Goal: Task Accomplishment & Management: Manage account settings

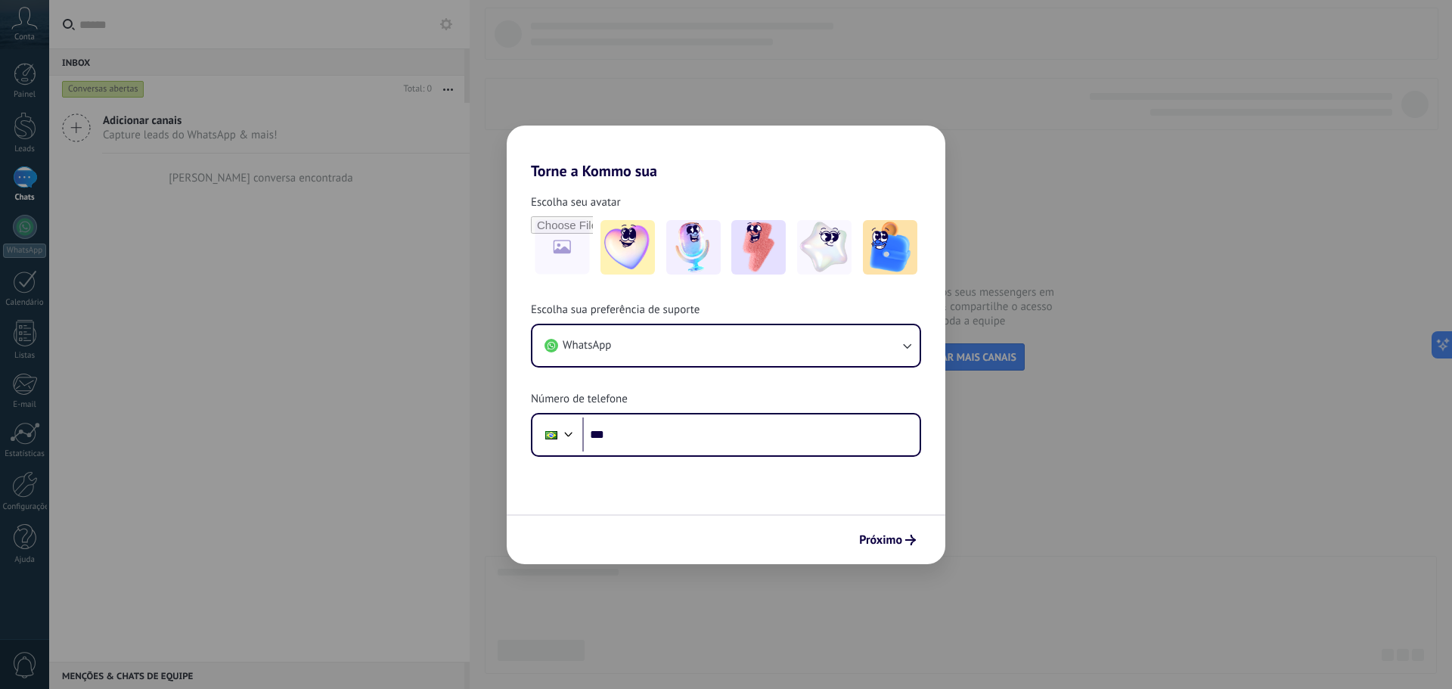
click at [1169, 525] on div "Torne a Kommo sua Escolha seu avatar Escolha sua preferência de suporte WhatsAp…" at bounding box center [726, 344] width 1452 height 689
click at [874, 536] on span "Próximo" at bounding box center [880, 540] width 43 height 11
click at [879, 539] on span "Próximo" at bounding box center [880, 540] width 43 height 11
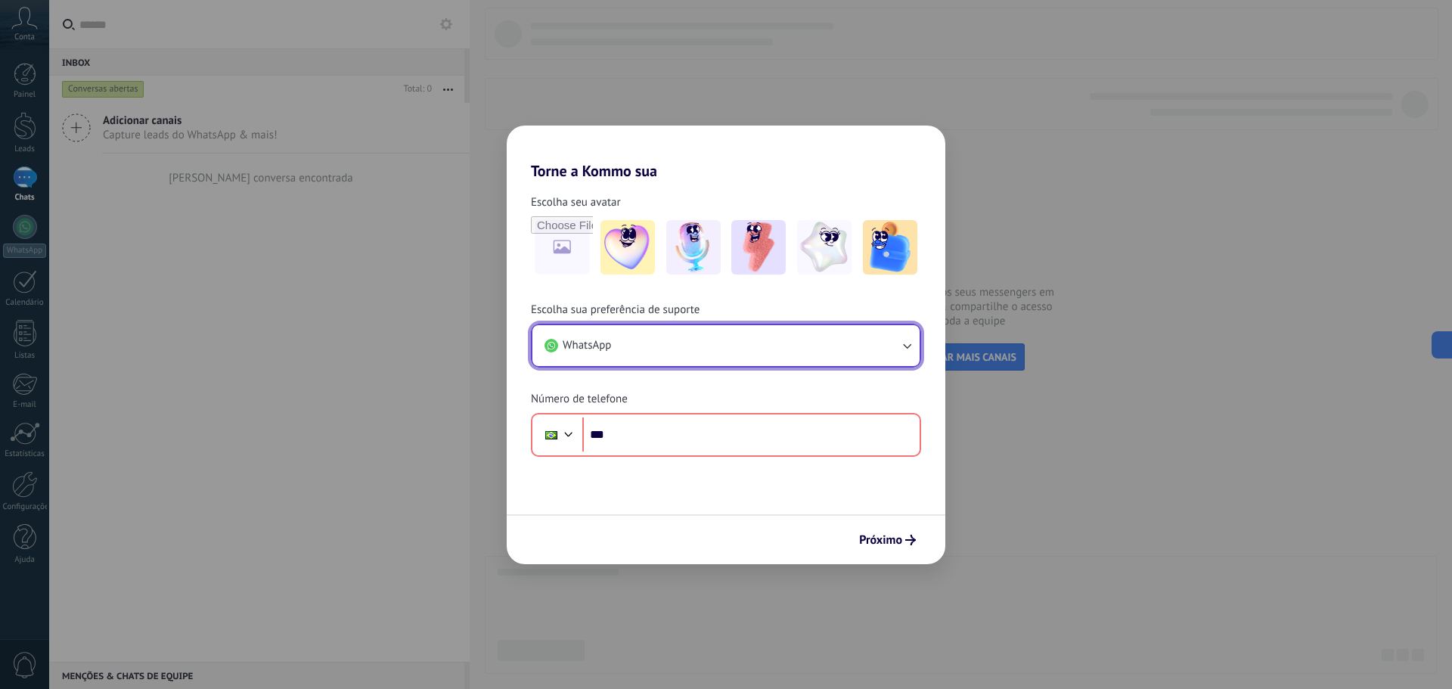
click at [687, 334] on button "WhatsApp" at bounding box center [725, 345] width 387 height 41
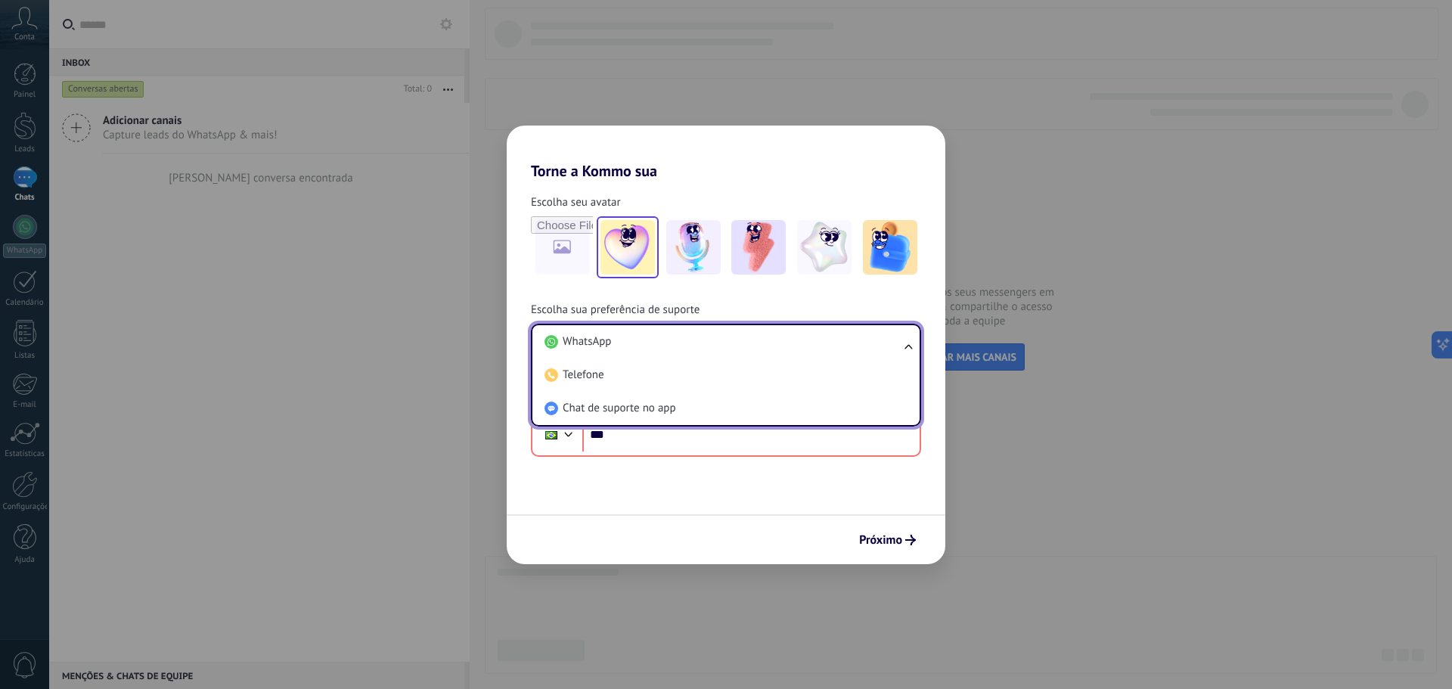
click at [648, 250] on img at bounding box center [627, 247] width 54 height 54
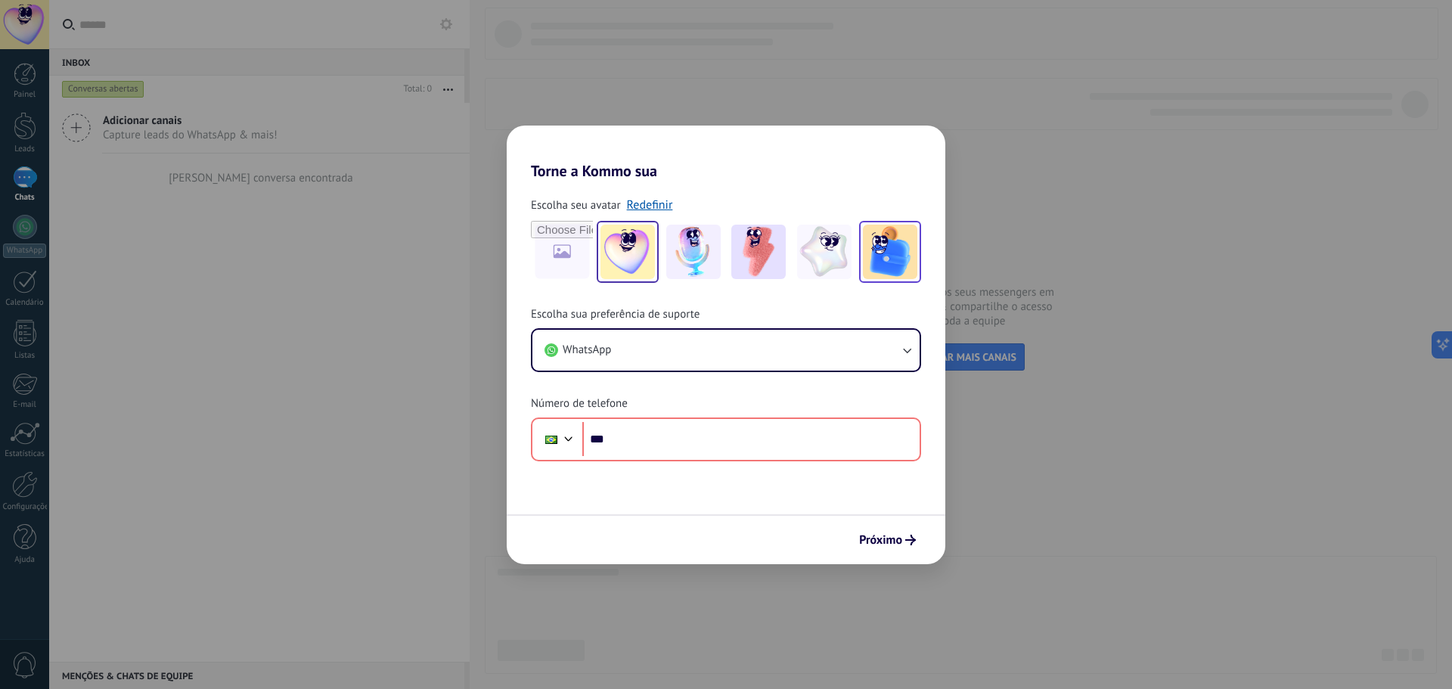
click at [891, 256] on img at bounding box center [890, 252] width 54 height 54
click at [657, 206] on link "Redefinir" at bounding box center [650, 204] width 46 height 15
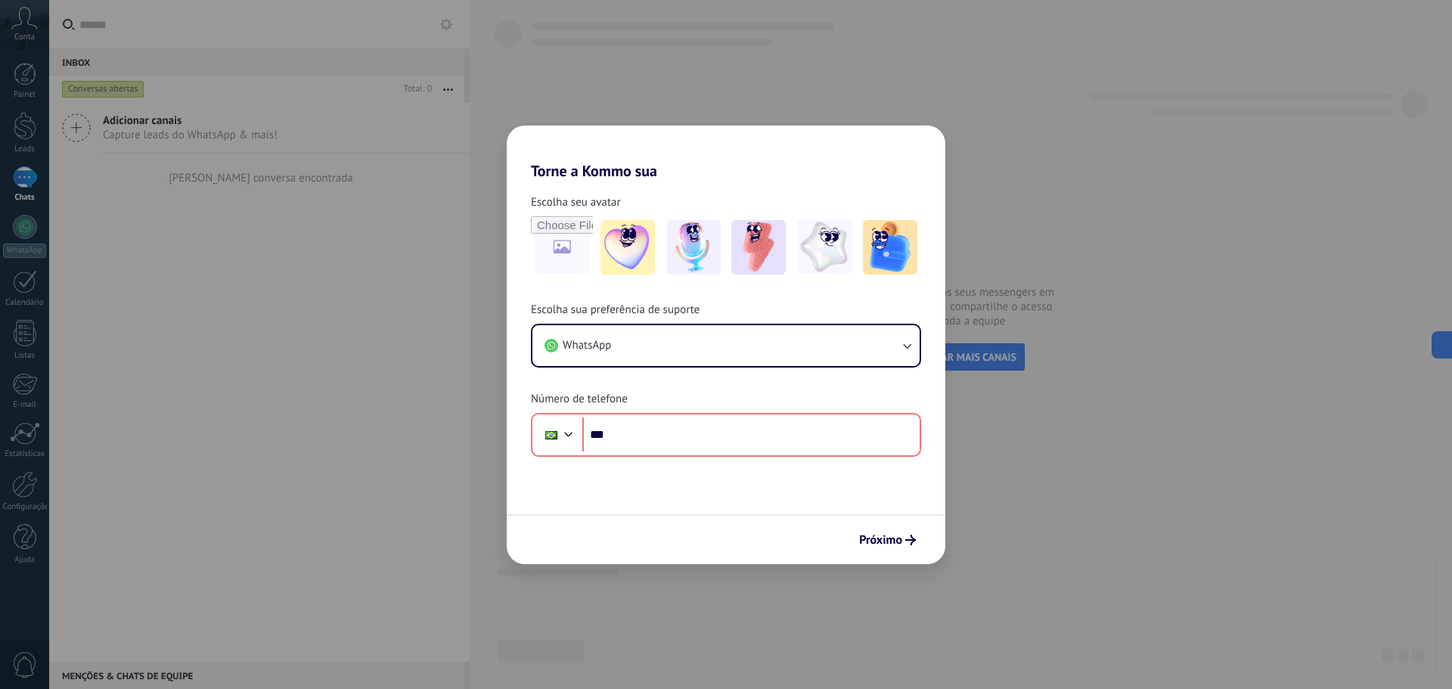
click at [923, 538] on div "Próximo" at bounding box center [726, 539] width 439 height 50
click at [909, 540] on use "submit" at bounding box center [910, 540] width 11 height 11
click at [826, 569] on div "Torne a Kommo sua Escolha seu avatar Escolha sua preferência de suporte WhatsAp…" at bounding box center [726, 344] width 1452 height 689
click at [879, 597] on div "Torne a Kommo sua Escolha seu avatar Escolha sua preferência de suporte WhatsAp…" at bounding box center [726, 344] width 1452 height 689
click at [352, 210] on div "Torne a Kommo sua Escolha seu avatar Escolha sua preferência de suporte WhatsAp…" at bounding box center [726, 344] width 1452 height 689
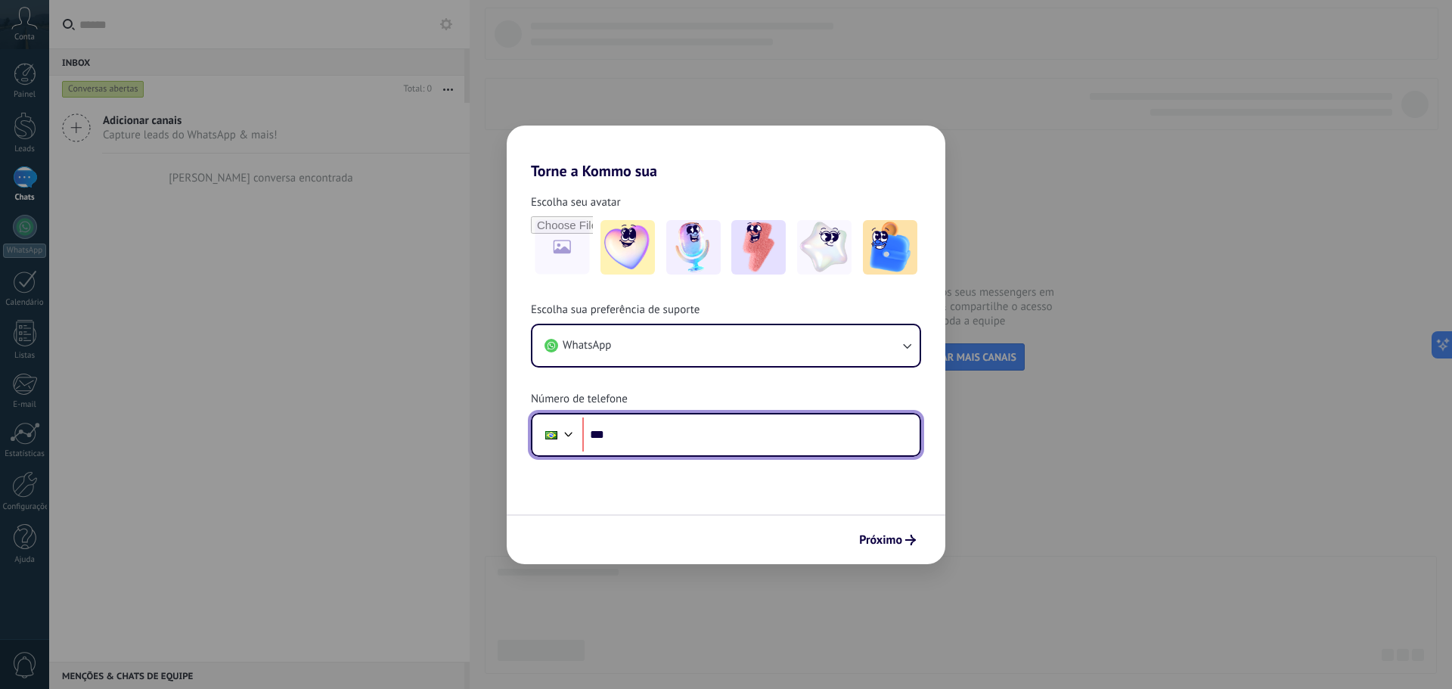
click at [708, 449] on input "***" at bounding box center [750, 434] width 337 height 35
type input "**********"
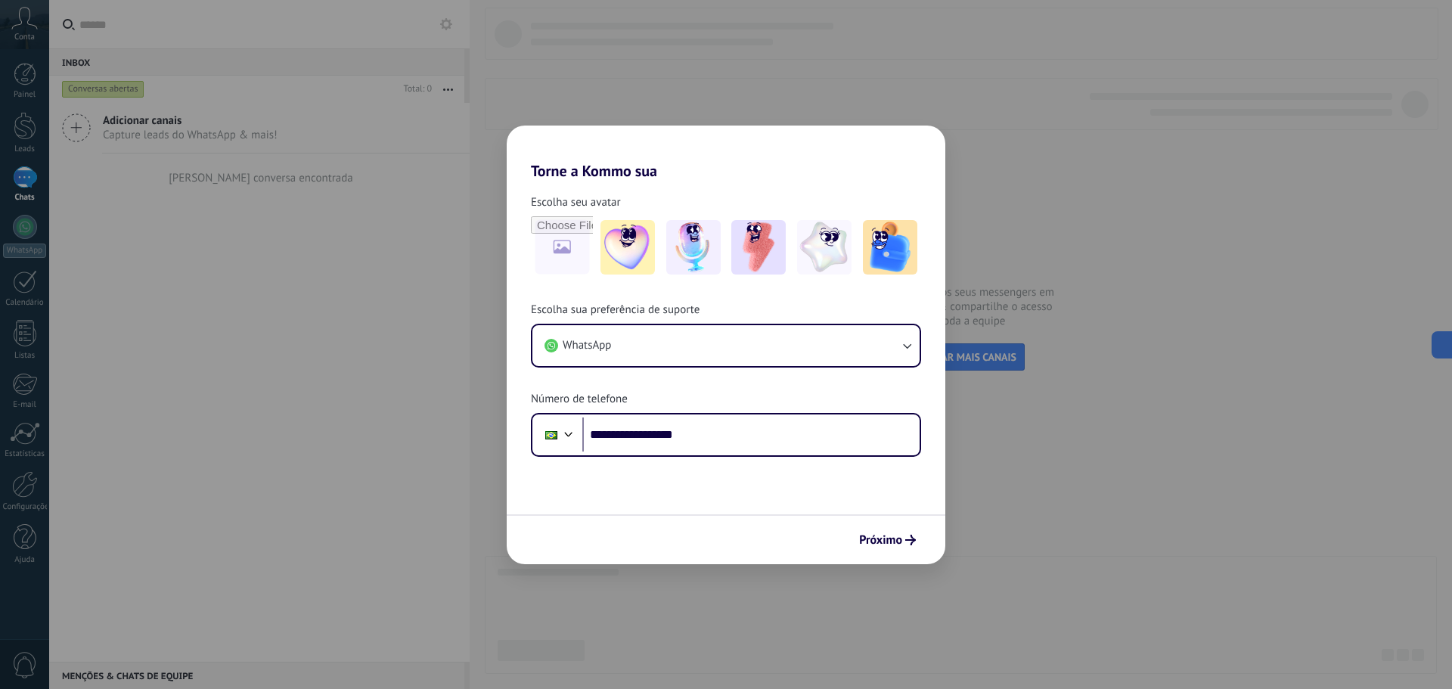
click at [890, 544] on span "Próximo" at bounding box center [880, 540] width 43 height 11
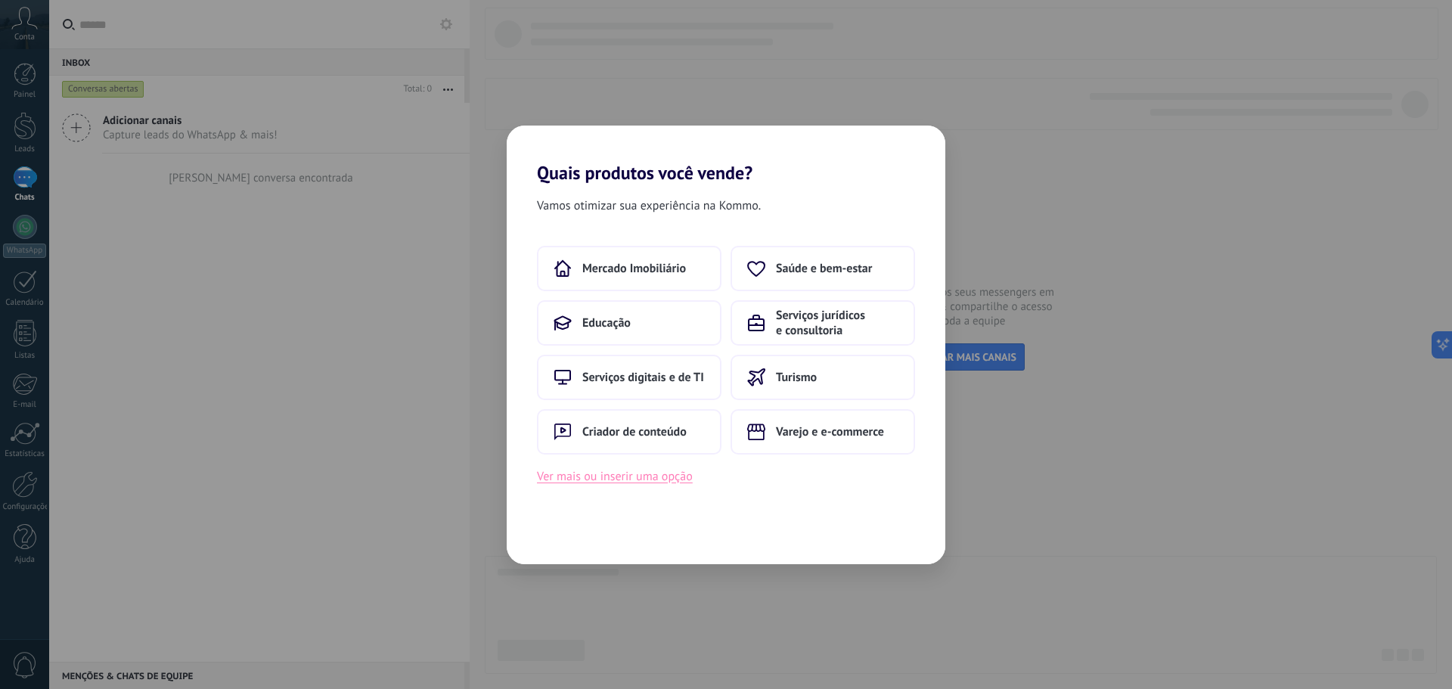
click at [662, 479] on button "Ver mais ou inserir uma opção" at bounding box center [615, 477] width 156 height 20
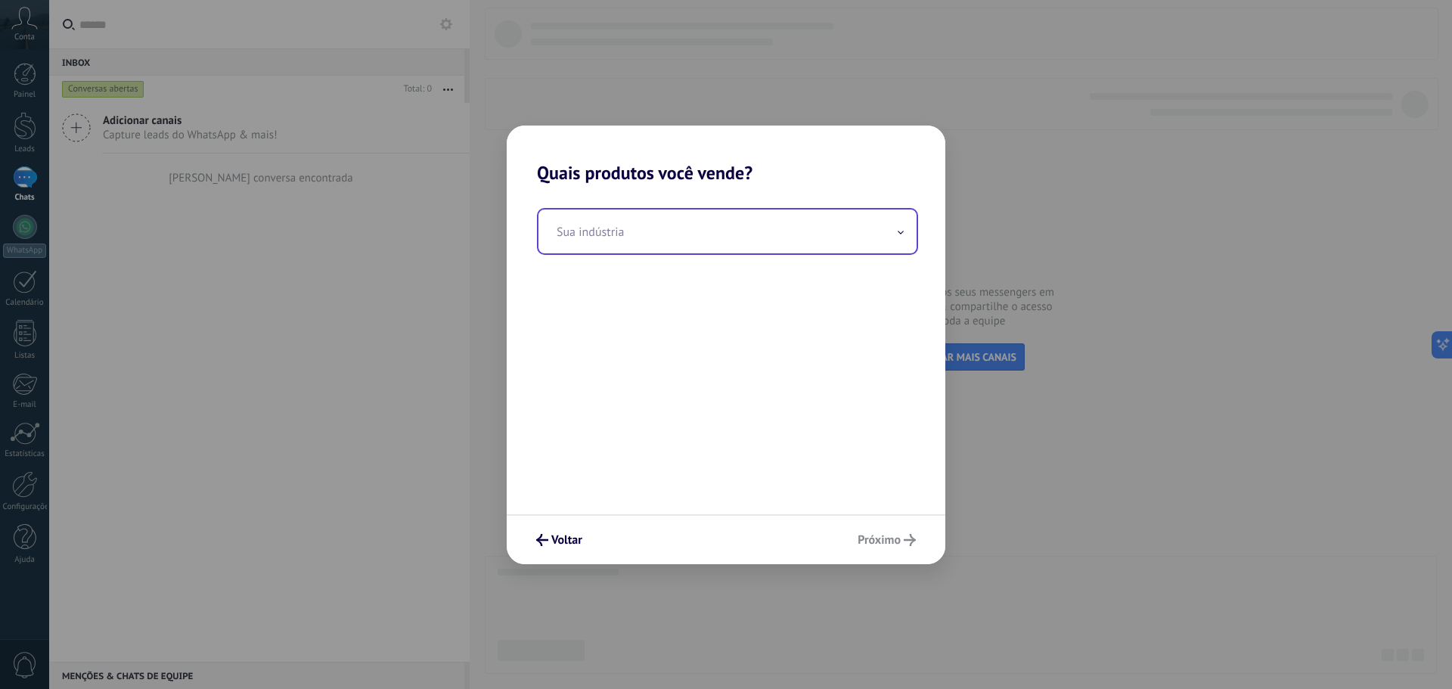
click at [643, 254] on div "Sua indústria" at bounding box center [727, 231] width 381 height 47
click at [651, 244] on input "text" at bounding box center [727, 231] width 378 height 44
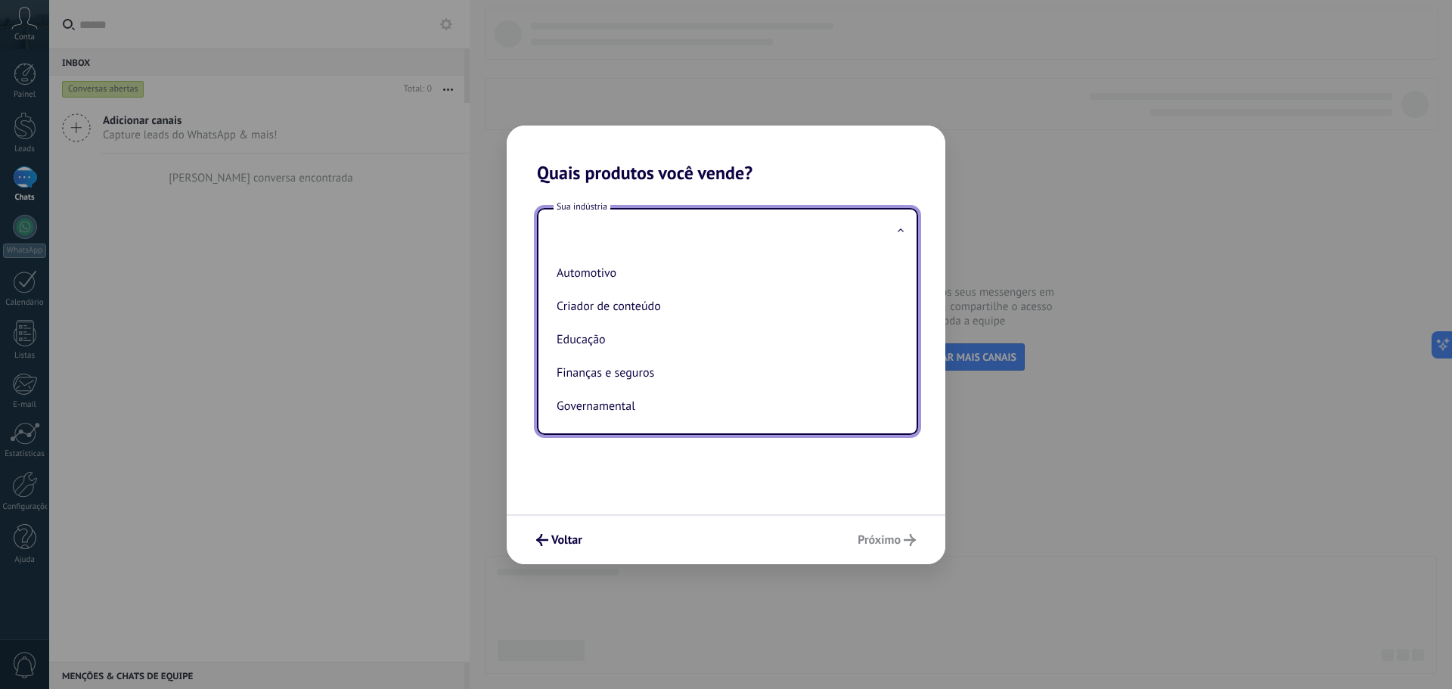
type input "*"
drag, startPoint x: 606, startPoint y: 524, endPoint x: 597, endPoint y: 524, distance: 8.3
click at [604, 524] on div "Voltar Próximo" at bounding box center [726, 539] width 439 height 50
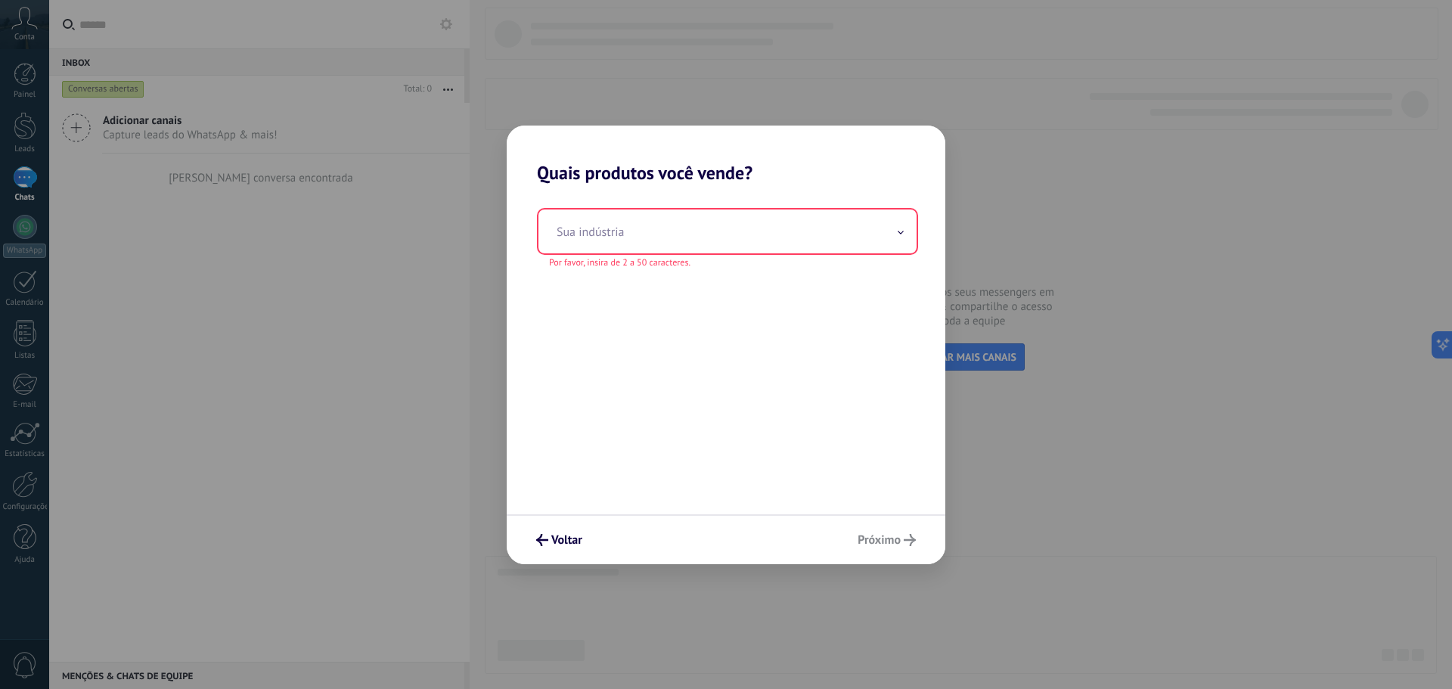
click at [876, 542] on div "Voltar Próximo" at bounding box center [726, 539] width 439 height 50
click at [880, 541] on div "Voltar Próximo" at bounding box center [726, 539] width 439 height 50
click at [533, 540] on button "Voltar" at bounding box center [559, 540] width 60 height 26
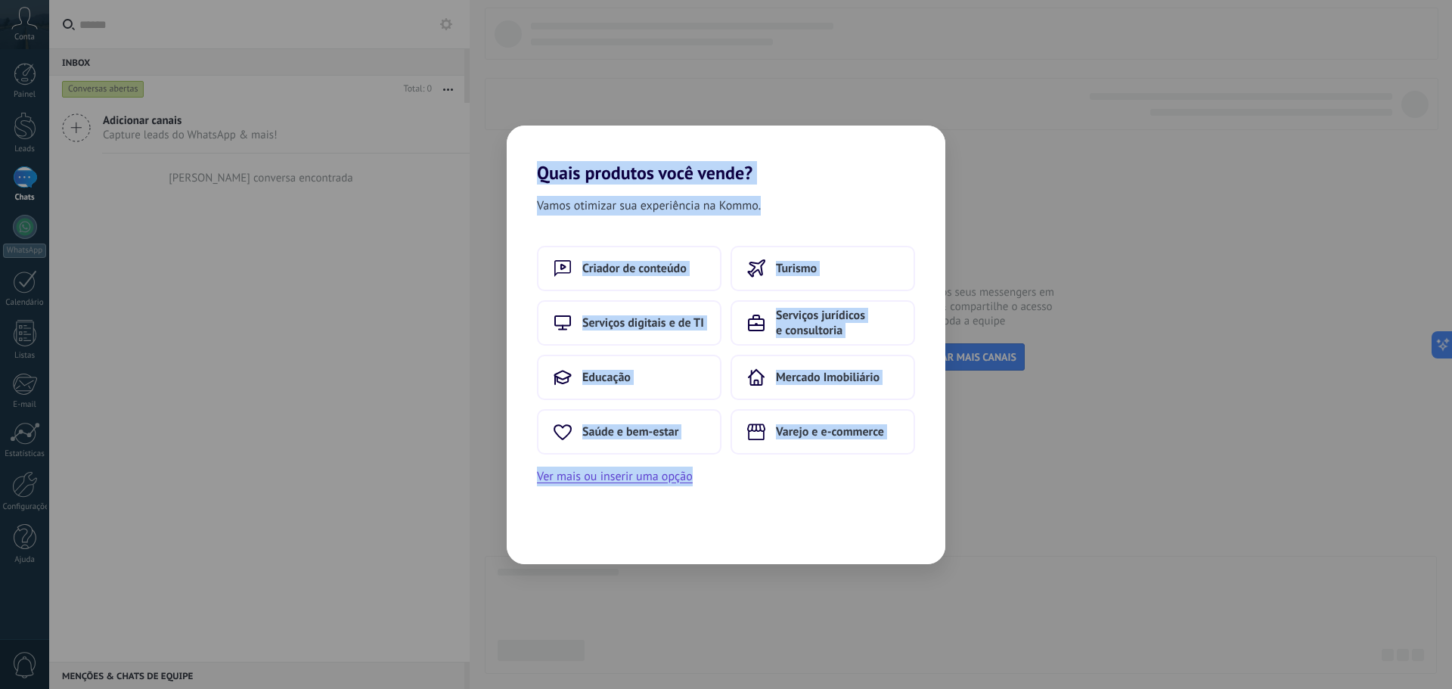
click at [801, 497] on div "Vamos otimizar sua experiência na Kommo. Criador de conteúdo Turismo Serviços d…" at bounding box center [726, 374] width 439 height 380
click at [775, 190] on div "Vamos otimizar sua experiência na Kommo. Criador de conteúdo Turismo Serviços d…" at bounding box center [726, 374] width 439 height 380
click at [626, 336] on button "Serviços digitais e de TI" at bounding box center [629, 322] width 184 height 45
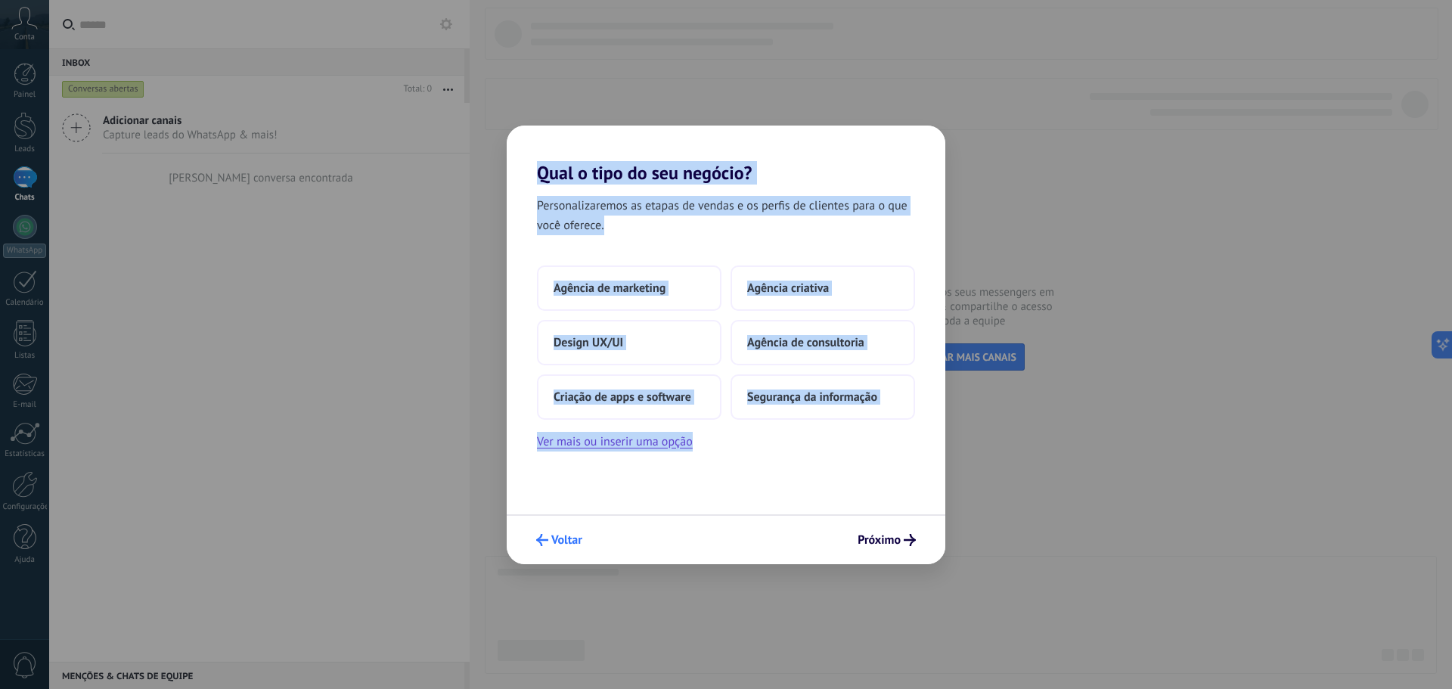
click at [568, 540] on span "Voltar" at bounding box center [566, 540] width 31 height 11
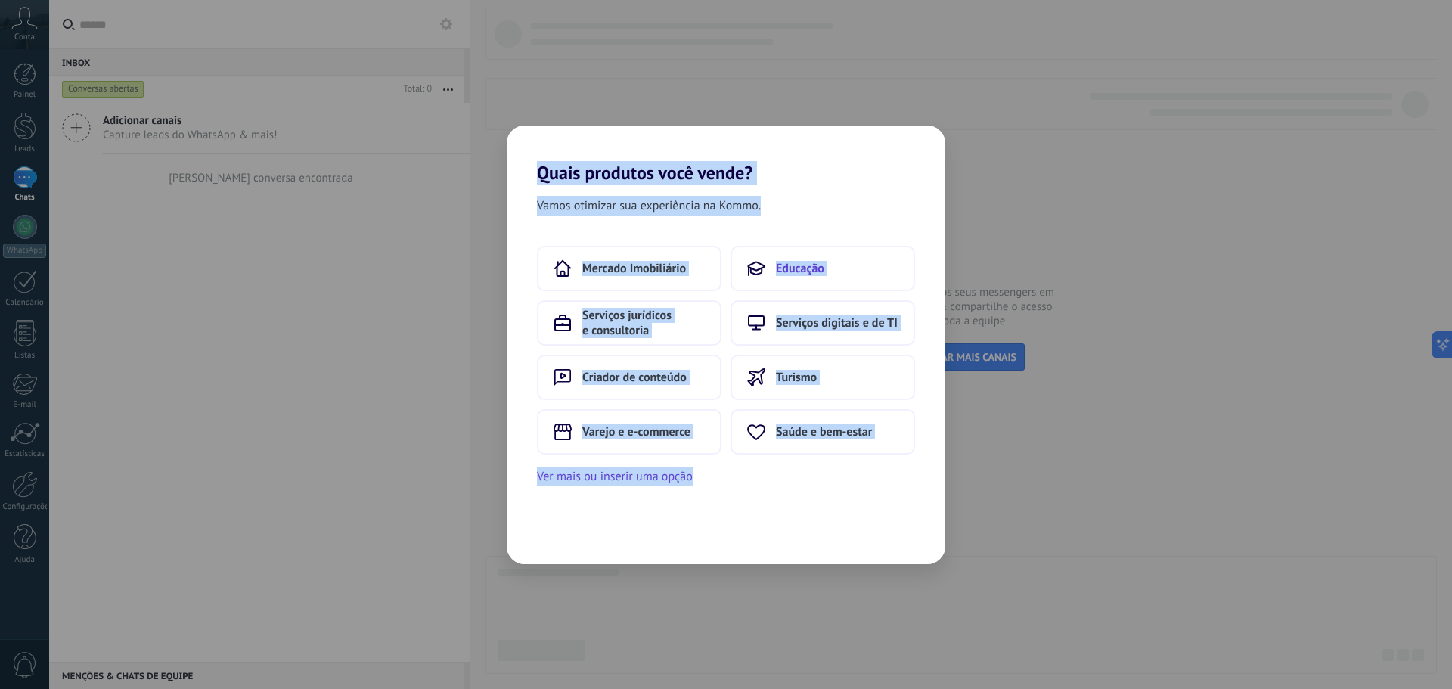
click at [852, 267] on button "Educação" at bounding box center [822, 268] width 184 height 45
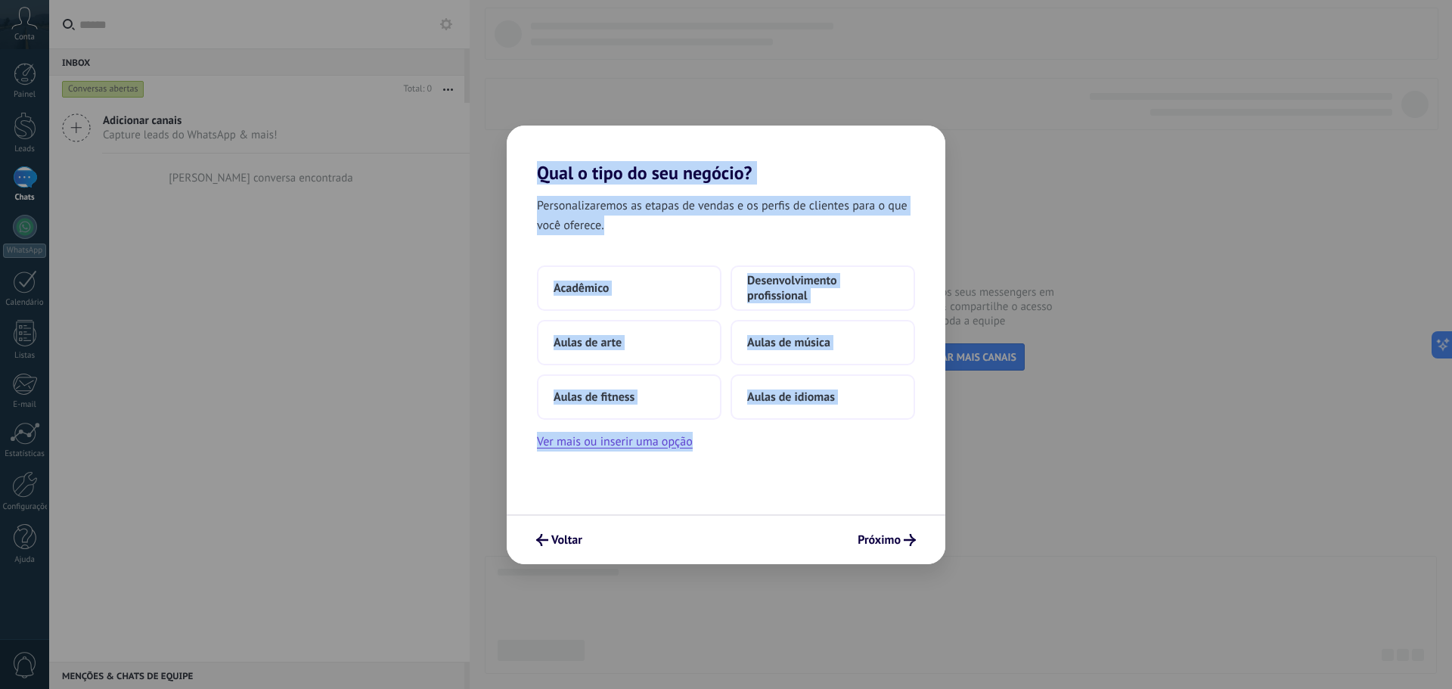
click at [796, 457] on div "Personalizaremos as etapas de vendas e os perfis de clientes para o que você of…" at bounding box center [726, 349] width 439 height 330
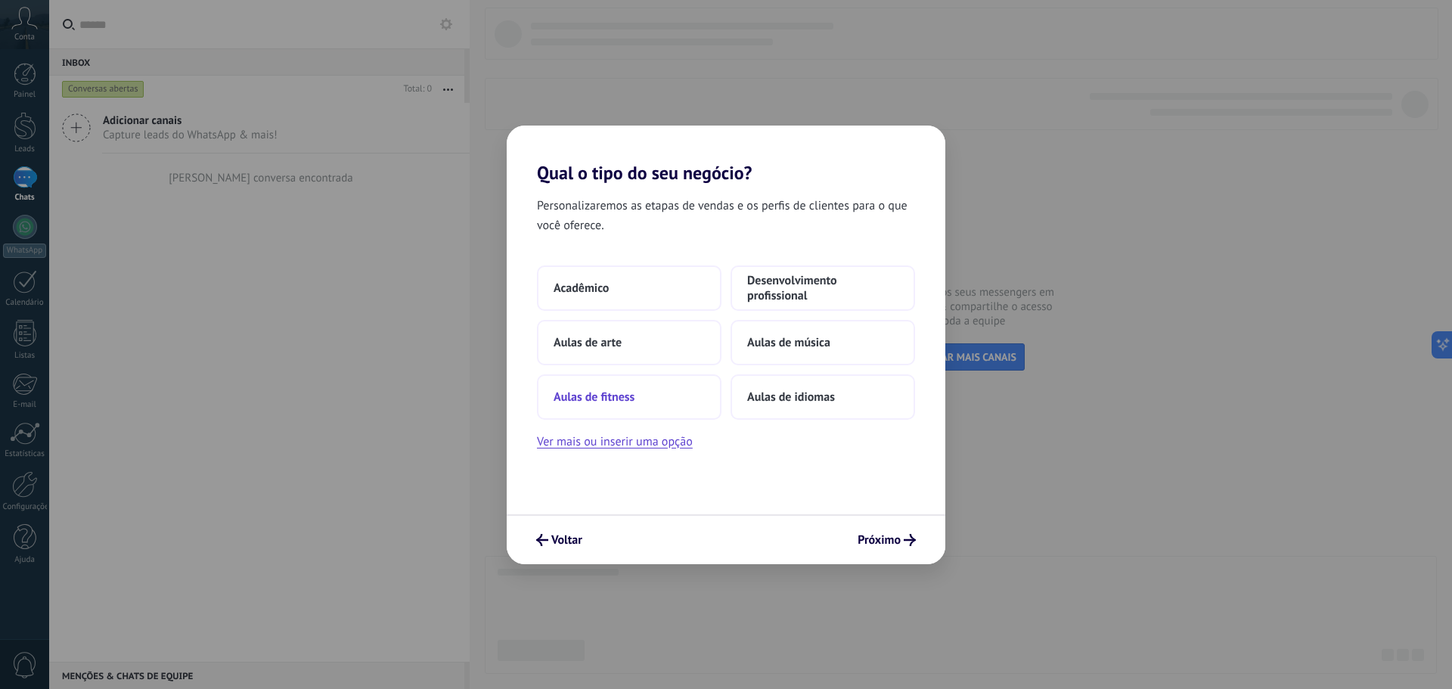
click at [626, 408] on button "Aulas de fitness" at bounding box center [629, 396] width 184 height 45
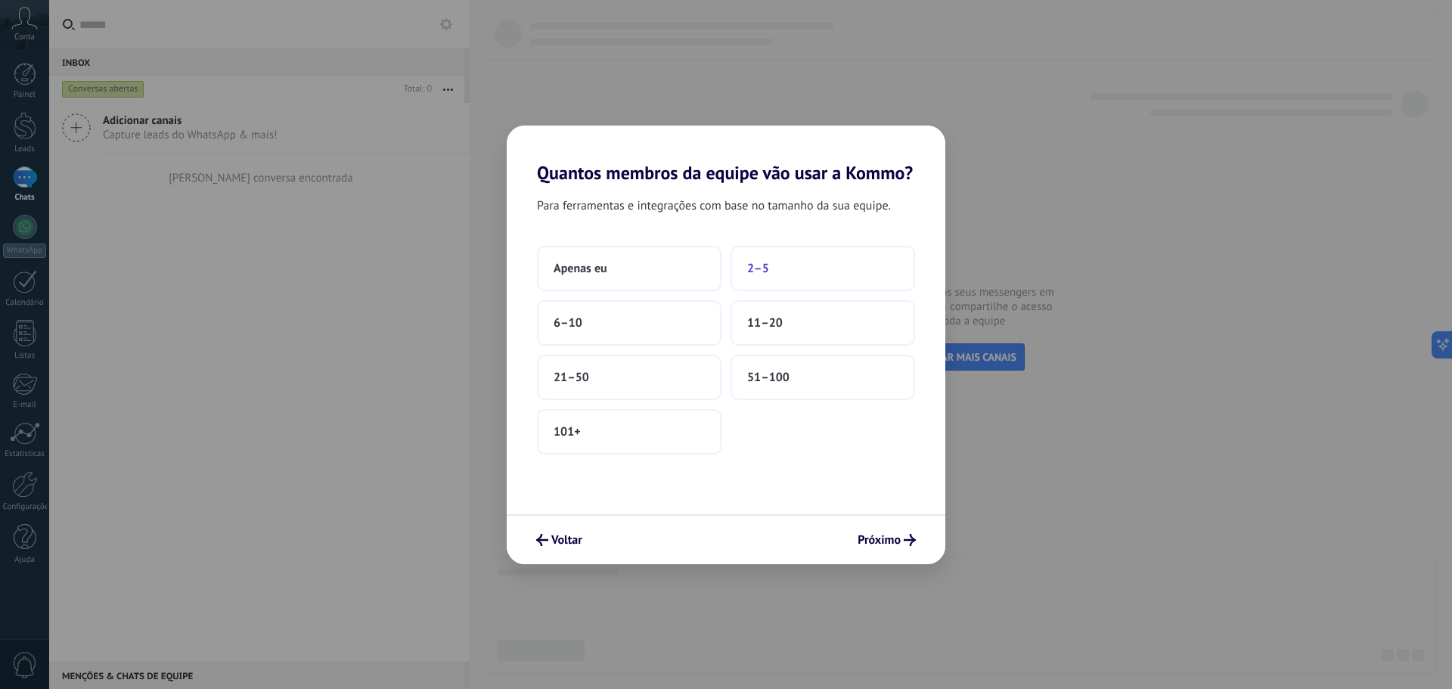
click at [747, 268] on span "2–5" at bounding box center [758, 268] width 22 height 15
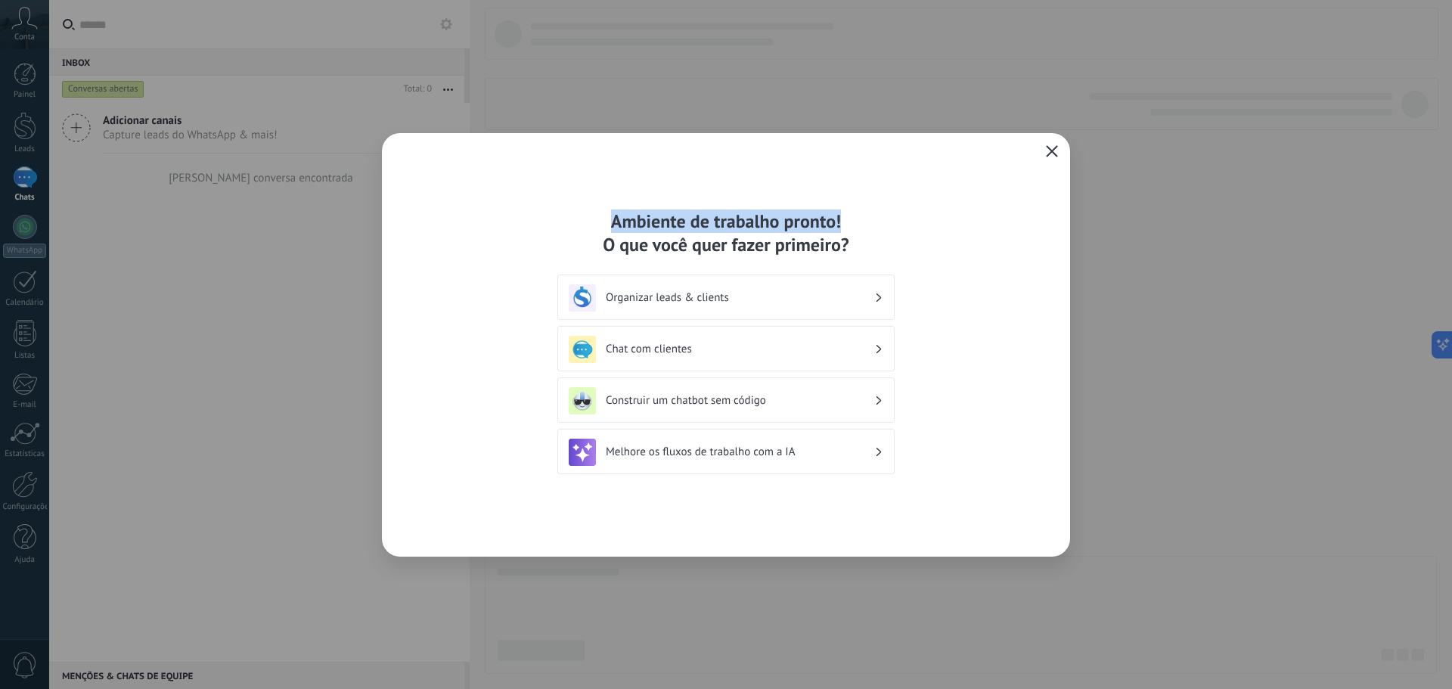
drag, startPoint x: 619, startPoint y: 218, endPoint x: 860, endPoint y: 225, distance: 241.3
click at [860, 225] on div "Ambiente de trabalho pronto! O que você quer fazer primeiro?" at bounding box center [725, 232] width 337 height 47
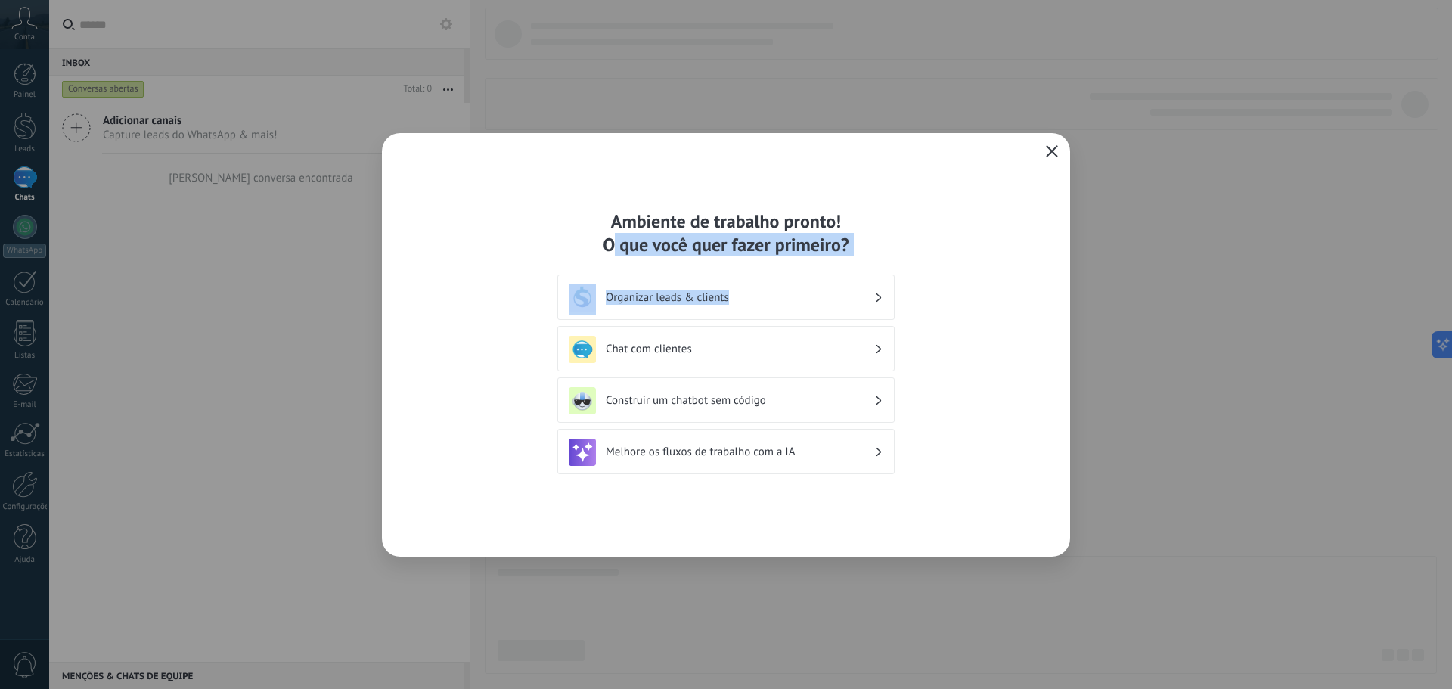
drag, startPoint x: 612, startPoint y: 251, endPoint x: 877, endPoint y: 260, distance: 264.8
click at [877, 260] on div "Ambiente de trabalho pronto! O que você quer fazer primeiro? Organizar leads & …" at bounding box center [725, 344] width 337 height 271
click at [878, 260] on div "Ambiente de trabalho pronto! O que você quer fazer primeiro? Organizar leads & …" at bounding box center [725, 344] width 337 height 271
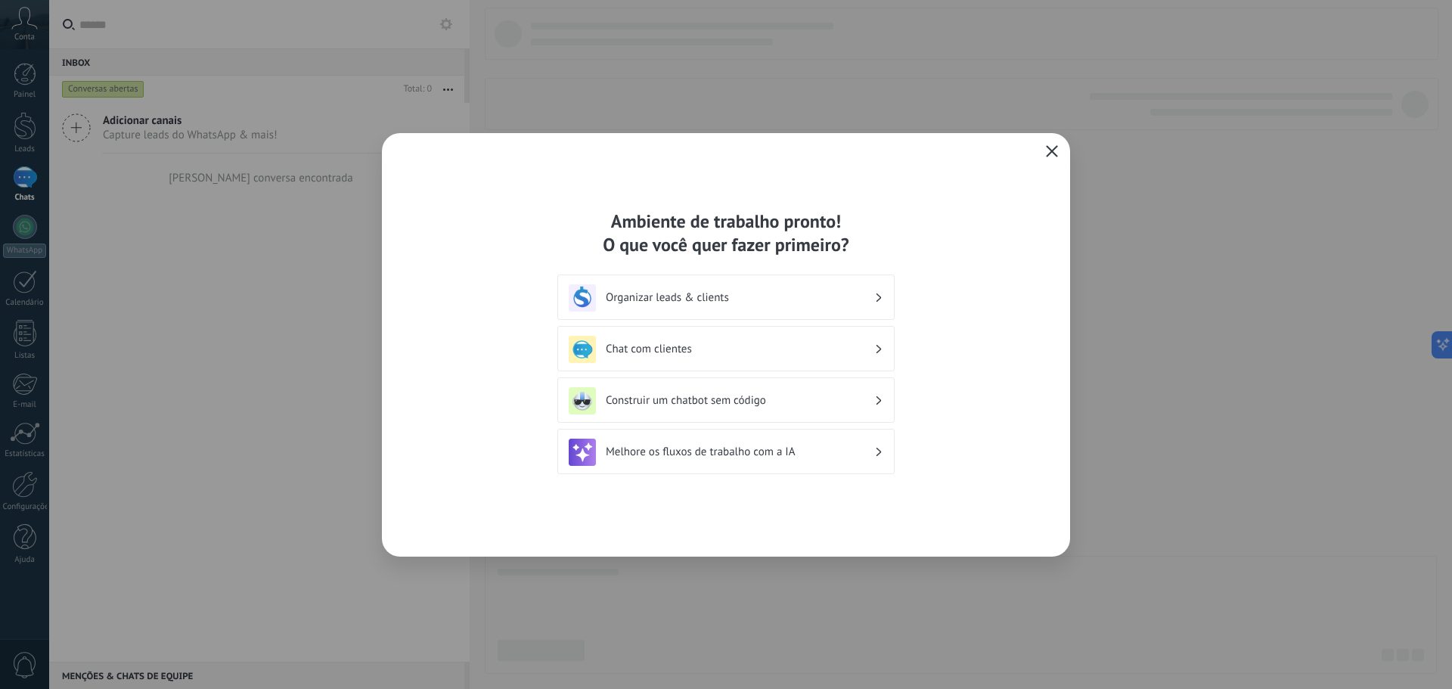
click at [1056, 153] on icon "button" at bounding box center [1052, 151] width 12 height 12
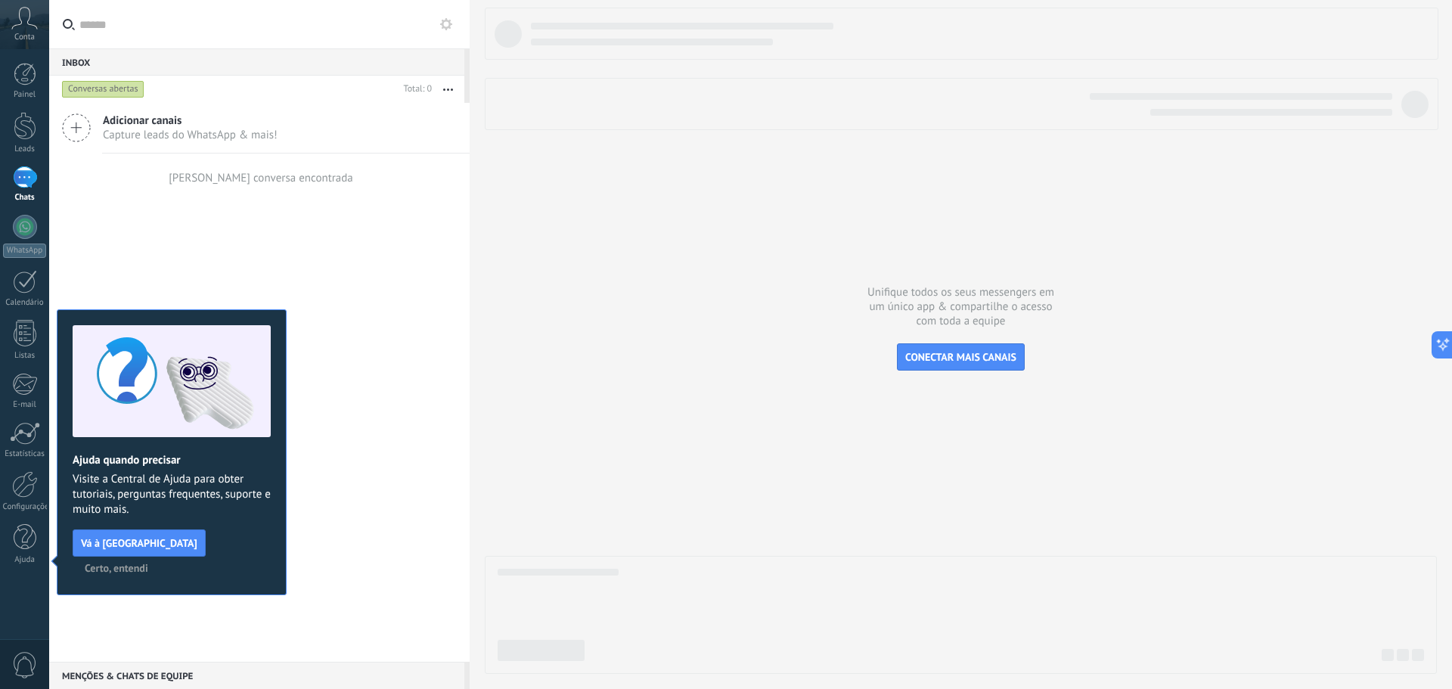
click at [148, 563] on span "Certo, entendi" at bounding box center [117, 568] width 64 height 11
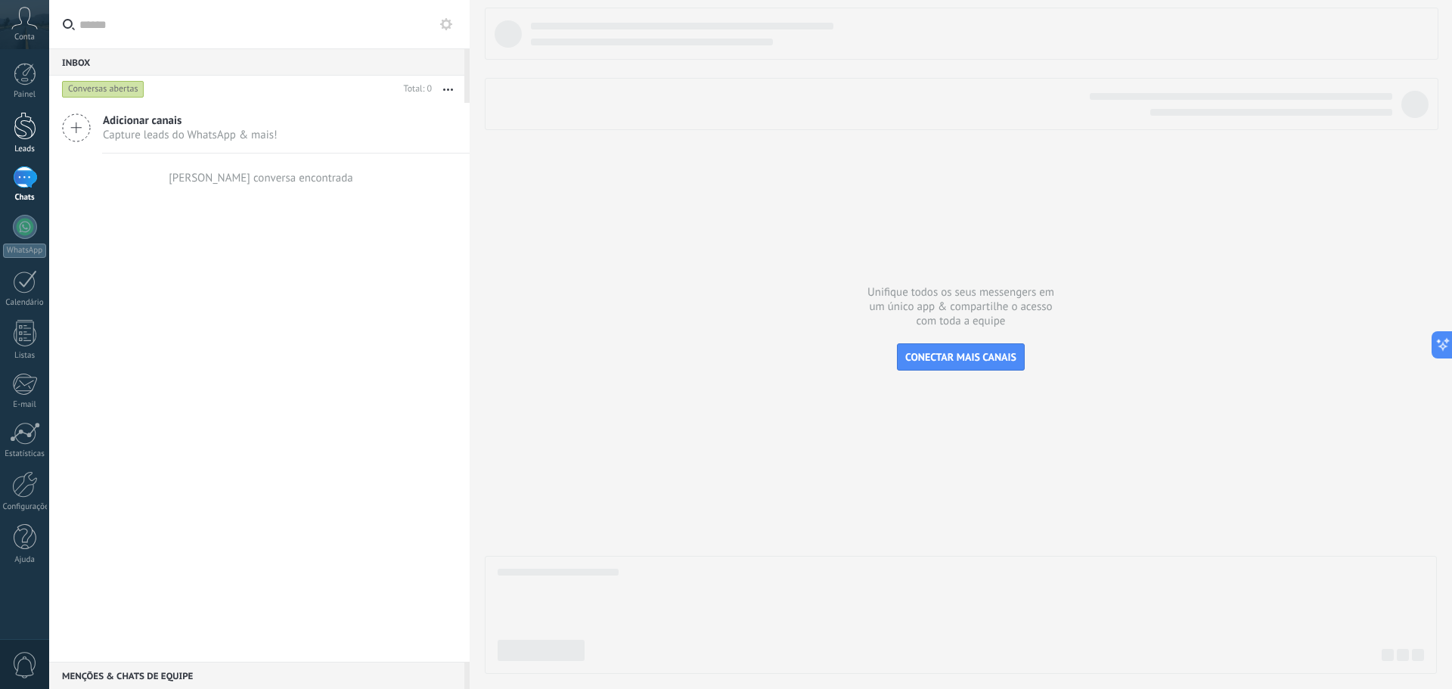
click at [35, 126] on div at bounding box center [25, 126] width 23 height 28
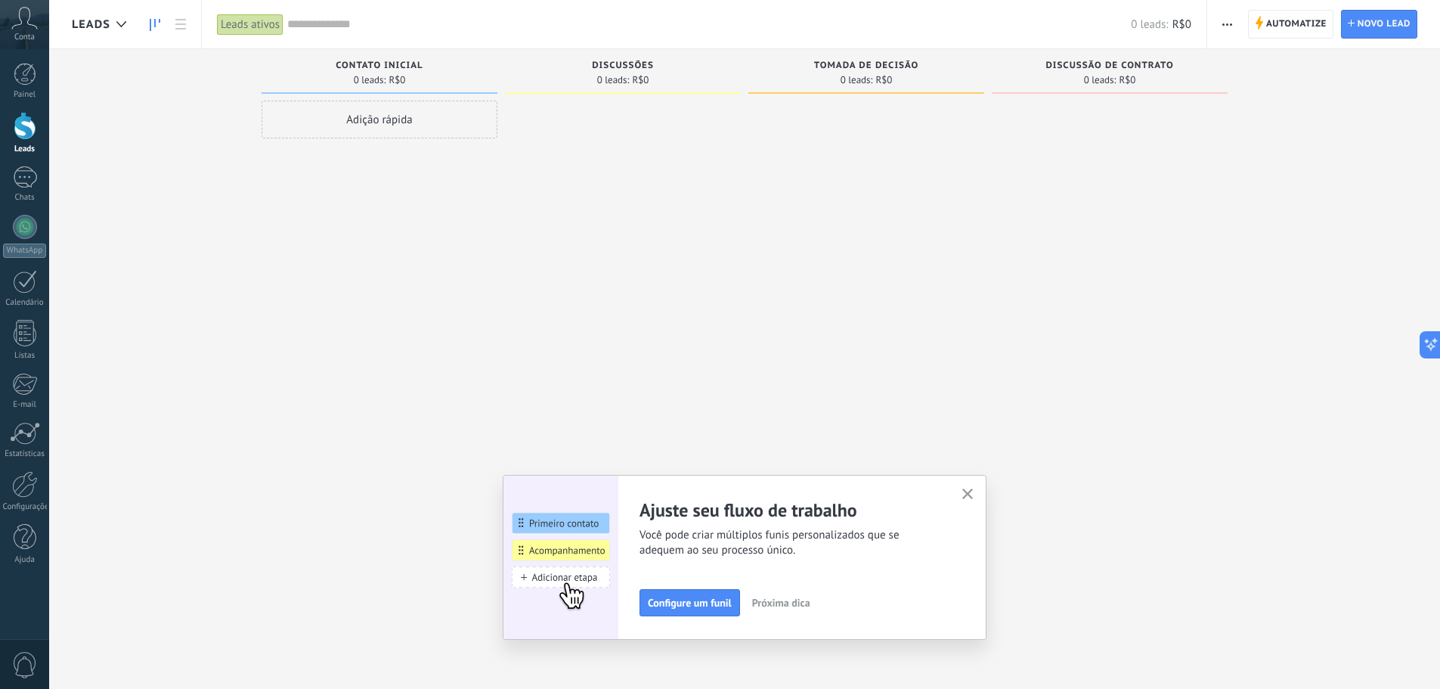
click at [974, 482] on div "Ajuste seu fluxo de trabalho Você pode criar múltiplos funis personalizados que…" at bounding box center [745, 557] width 484 height 165
click at [971, 493] on icon "button" at bounding box center [968, 493] width 11 height 11
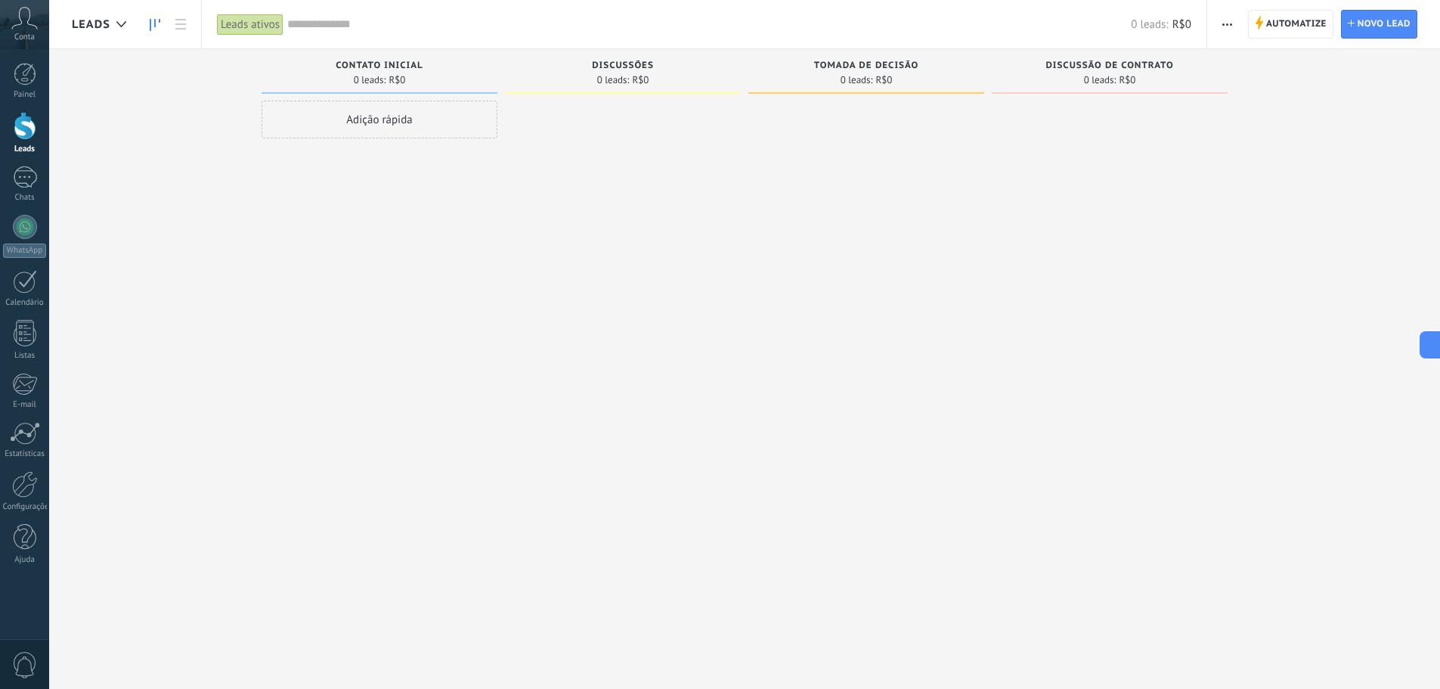
click at [1242, 19] on div "Automatize Nova transmissão Editar funil de vendas Editar layout de cartão Impo…" at bounding box center [1324, 24] width 233 height 48
click at [1232, 24] on use "button" at bounding box center [1228, 24] width 10 height 2
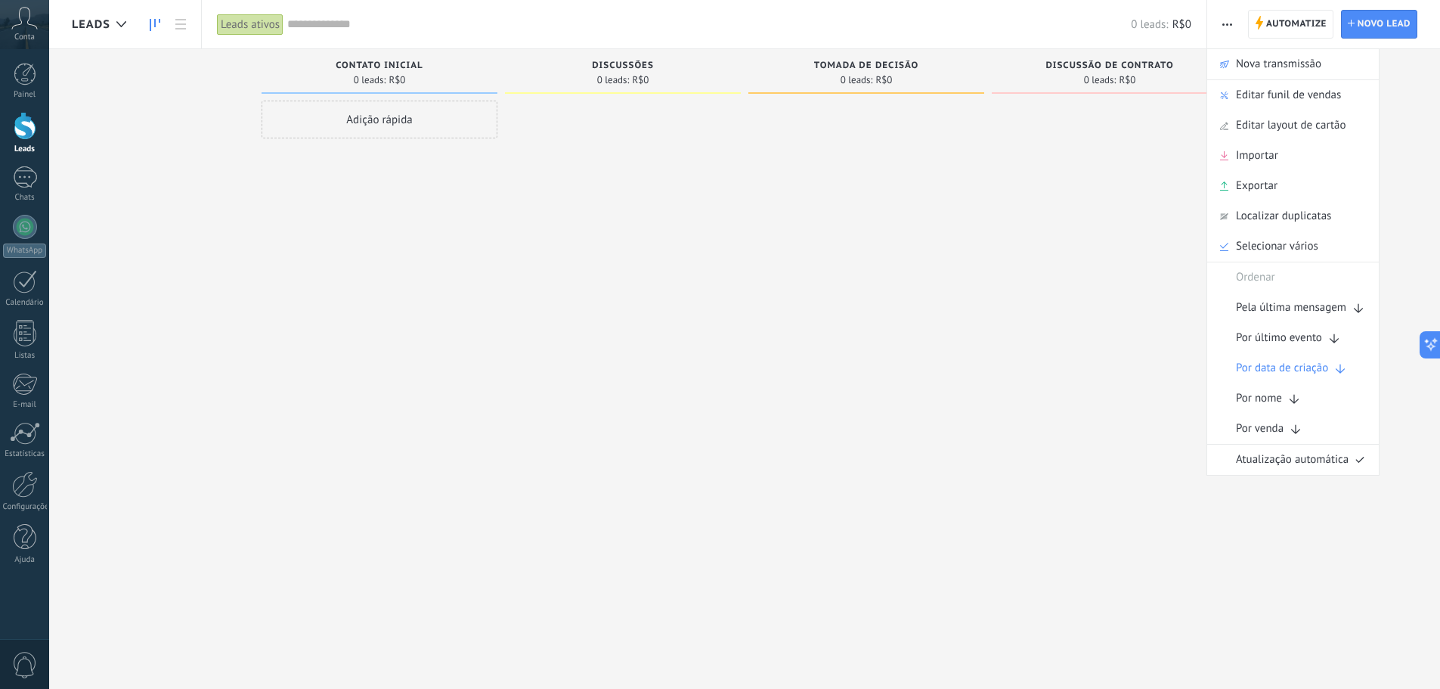
click at [69, 23] on div "Leads" at bounding box center [125, 24] width 152 height 48
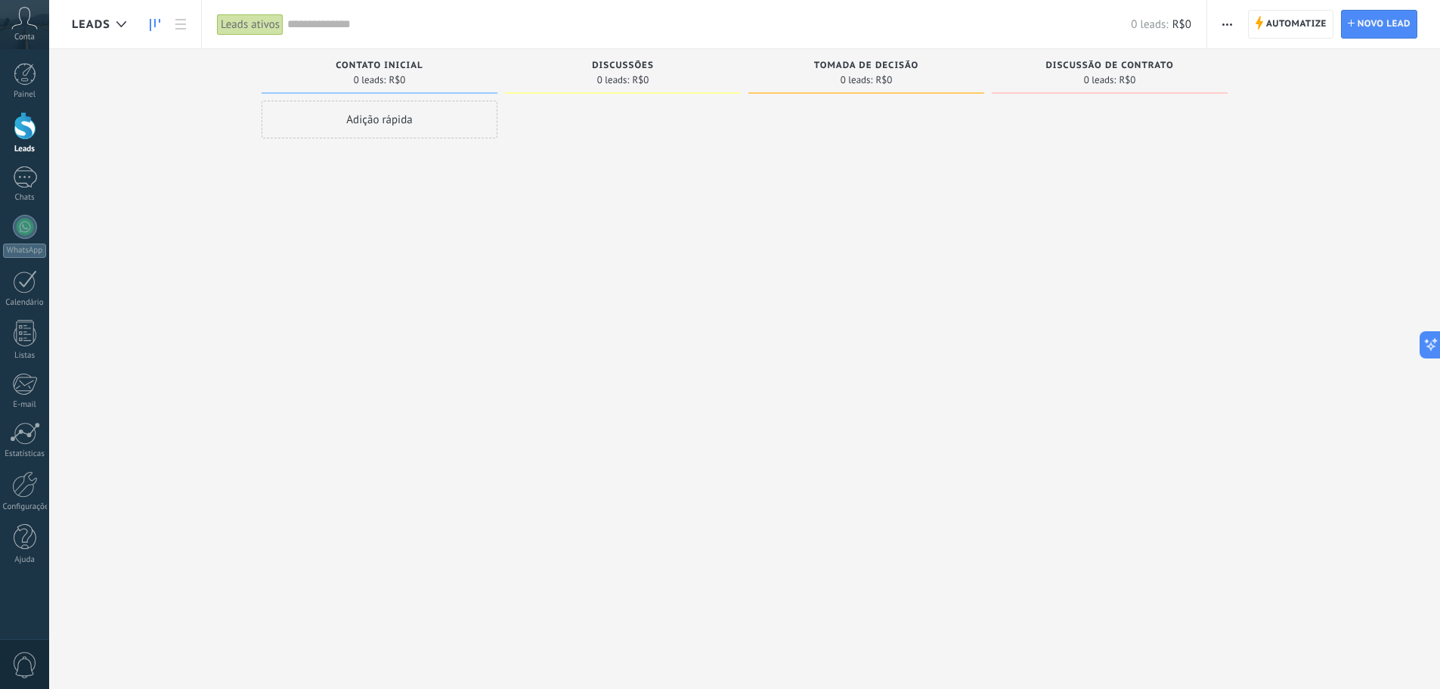
click at [82, 25] on span "Leads" at bounding box center [91, 24] width 39 height 14
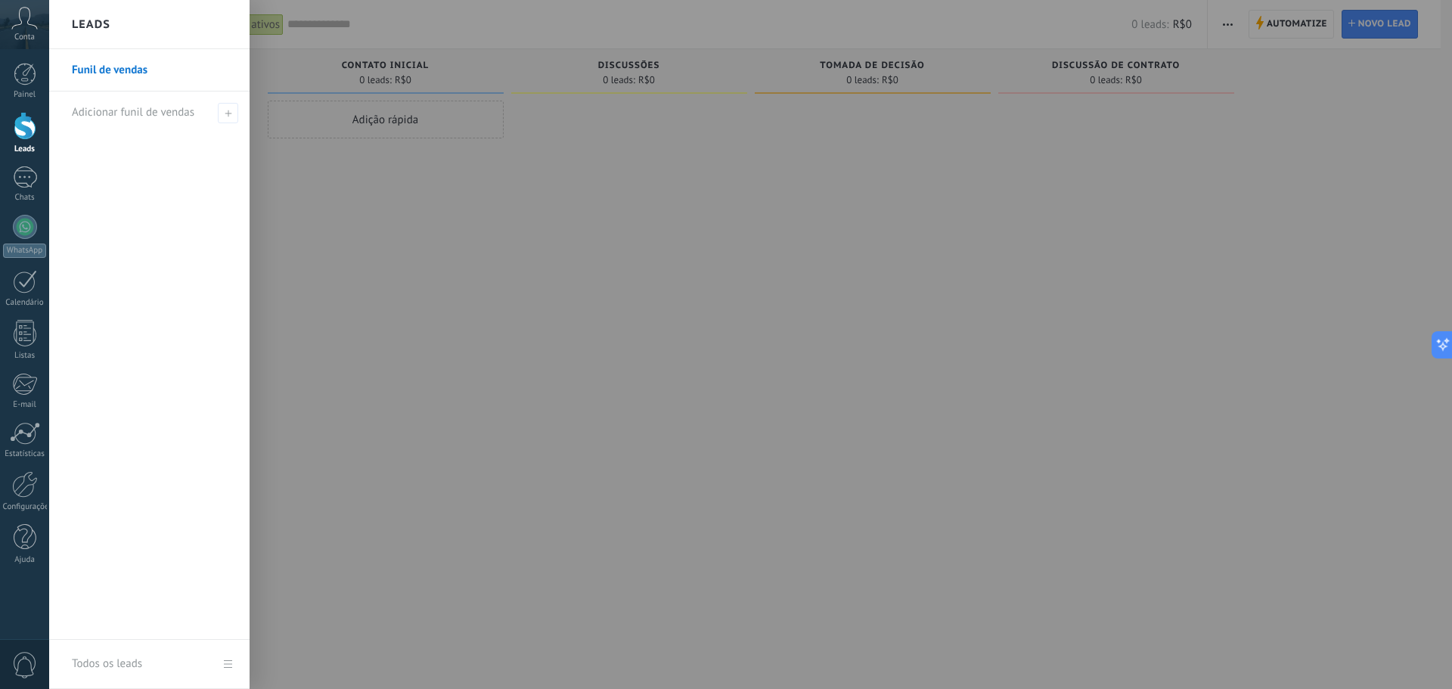
drag, startPoint x: 687, startPoint y: 222, endPoint x: 1131, endPoint y: 194, distance: 445.4
click at [687, 222] on div at bounding box center [775, 344] width 1452 height 689
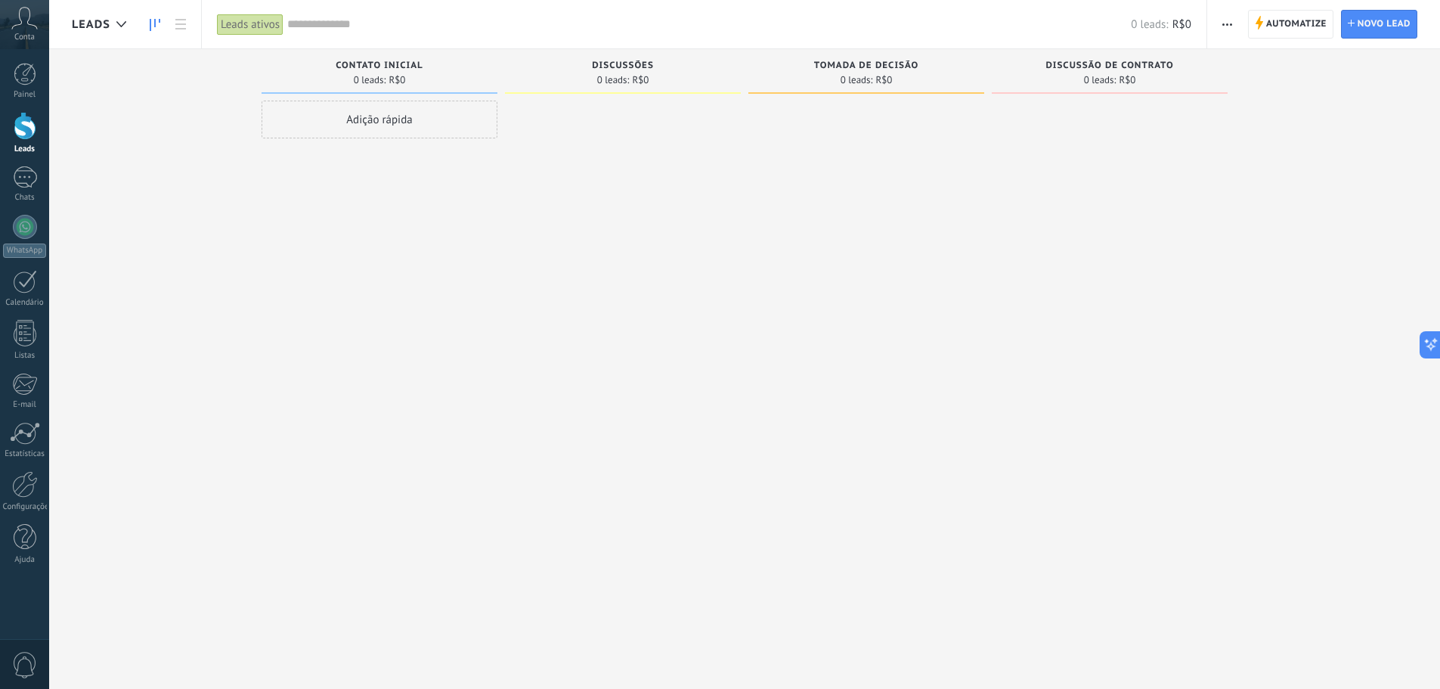
click at [1219, 15] on button "button" at bounding box center [1228, 24] width 22 height 29
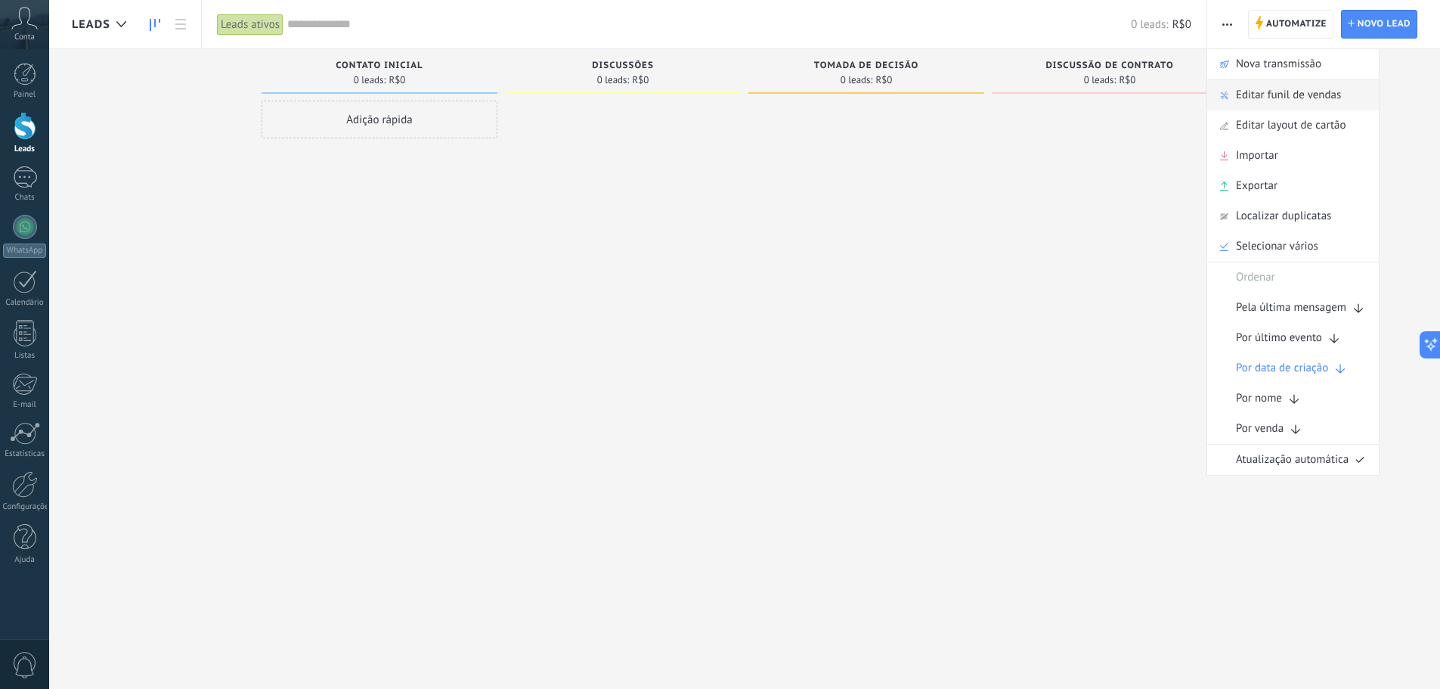
click at [1264, 83] on span "Editar funil de vendas" at bounding box center [1288, 95] width 105 height 30
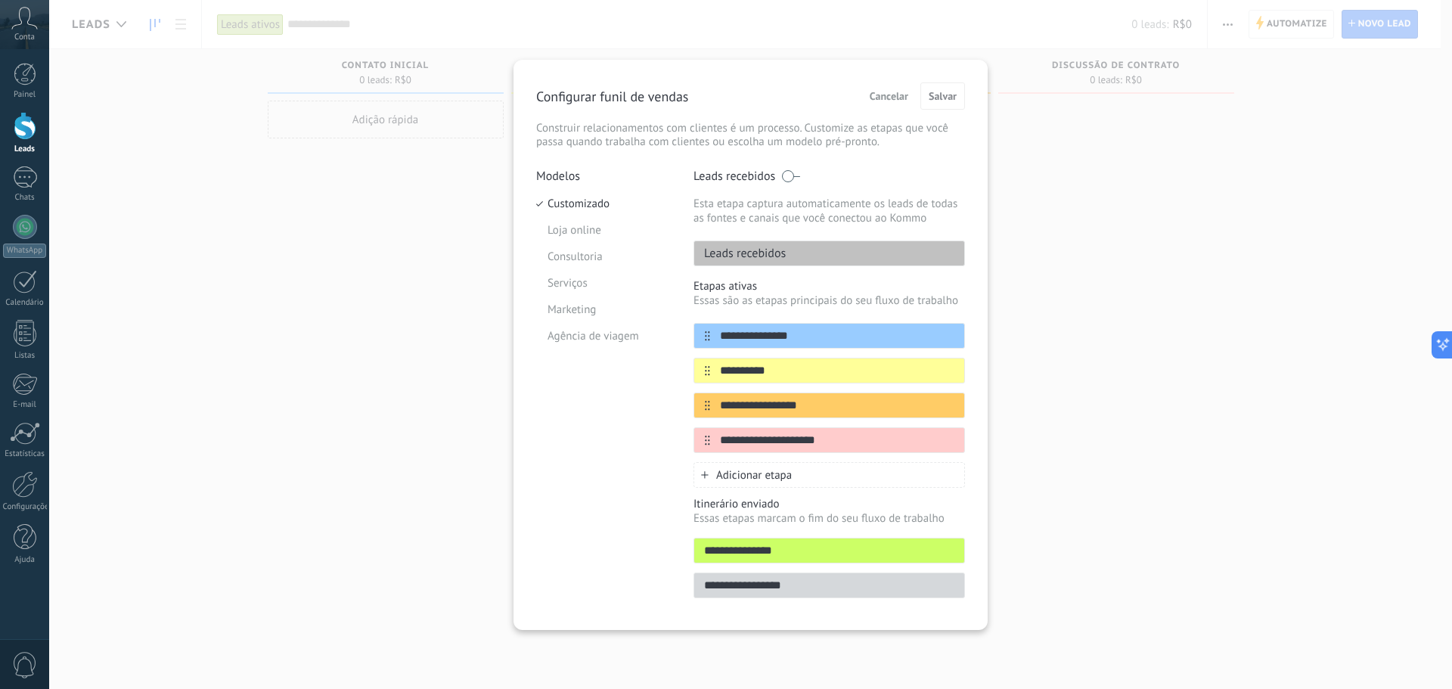
click at [866, 100] on button "Cancelar" at bounding box center [889, 96] width 52 height 23
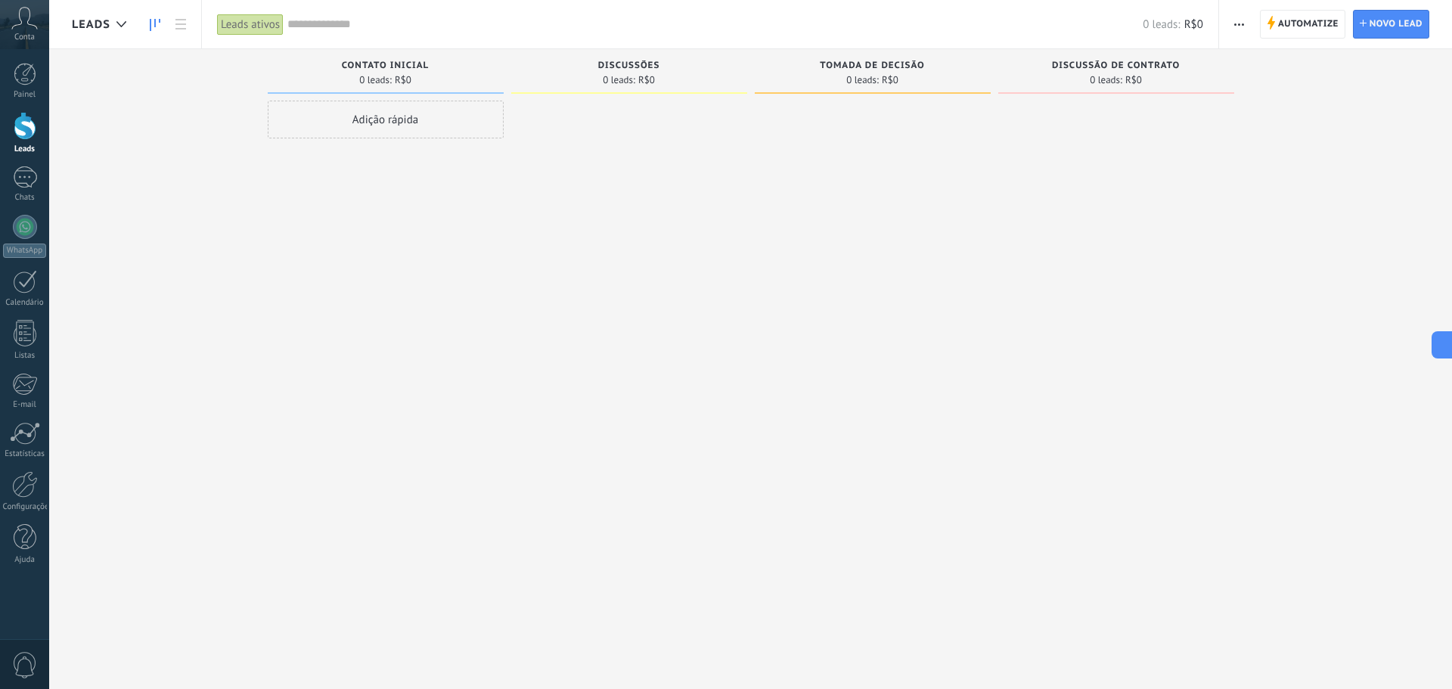
click at [894, 101] on div at bounding box center [873, 346] width 236 height 491
click at [1222, 20] on button "button" at bounding box center [1228, 24] width 22 height 29
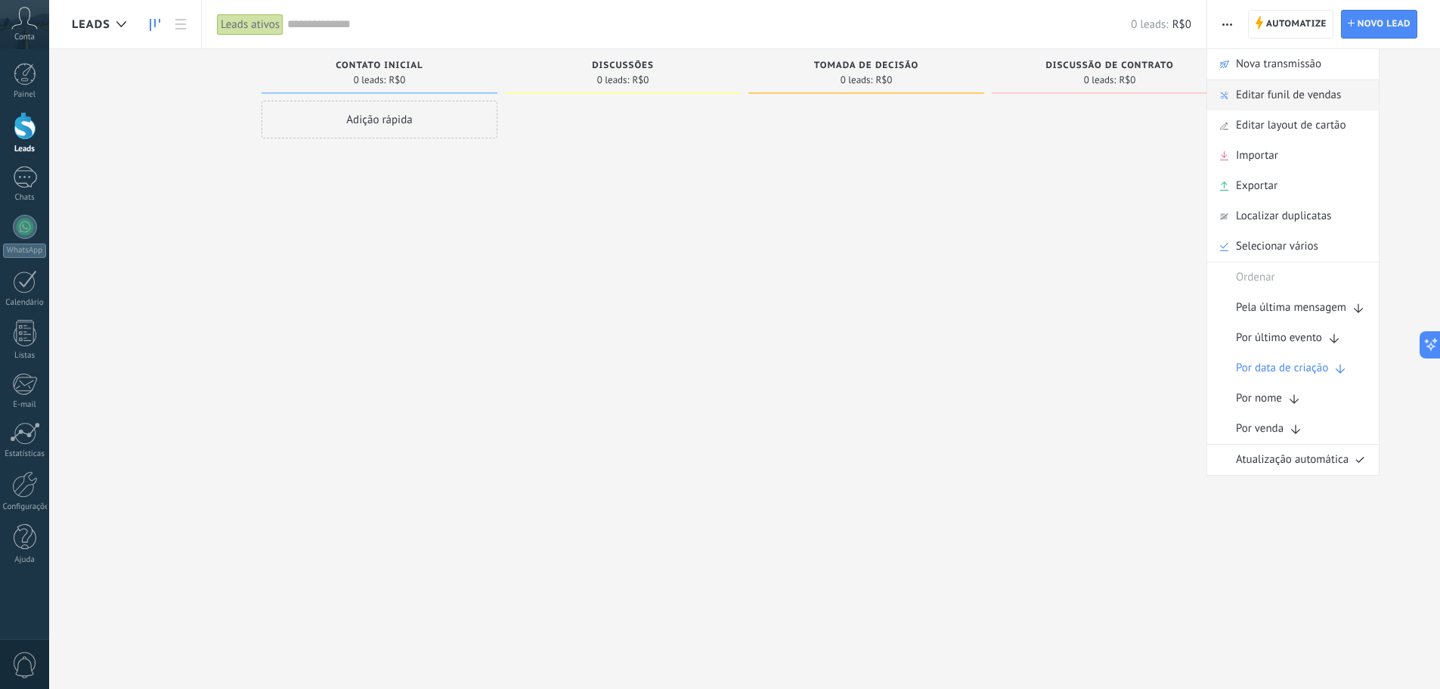
click at [1227, 85] on div "Editar funil de vendas" at bounding box center [1294, 95] width 172 height 30
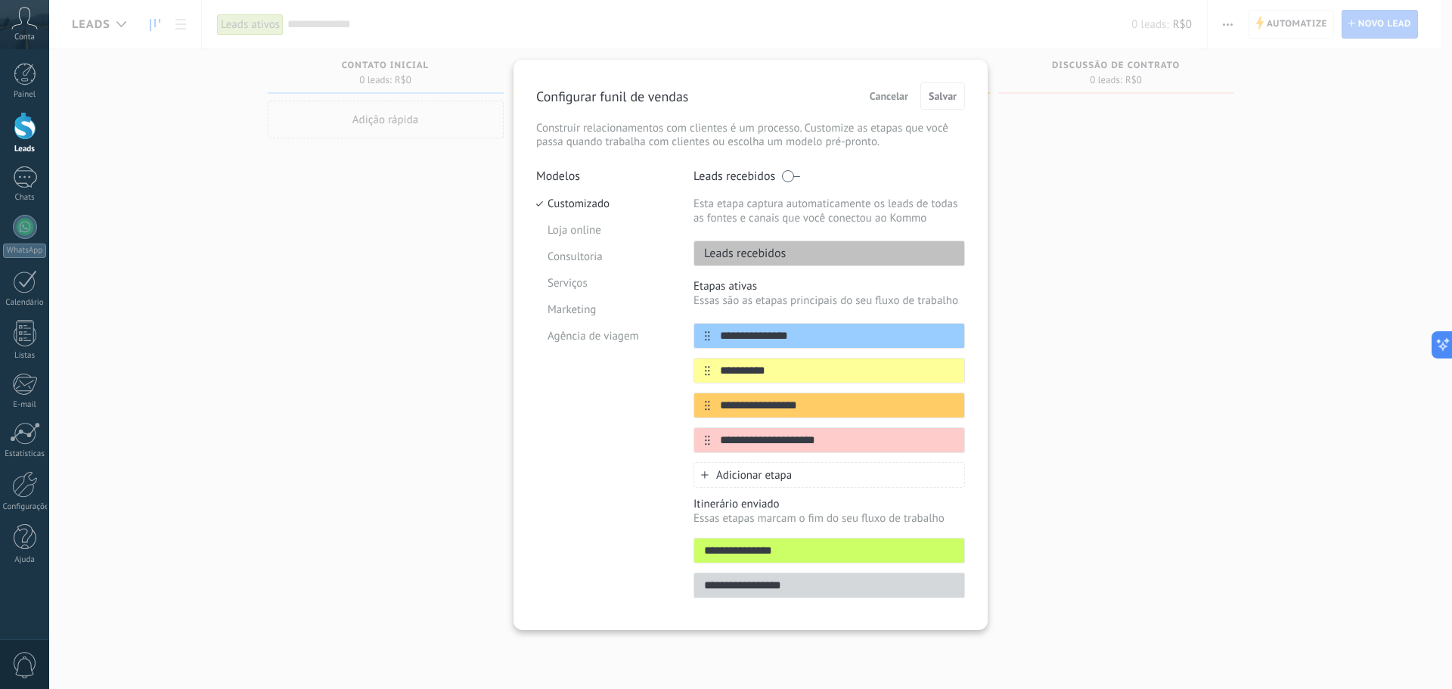
click at [884, 101] on span "Cancelar" at bounding box center [889, 96] width 39 height 11
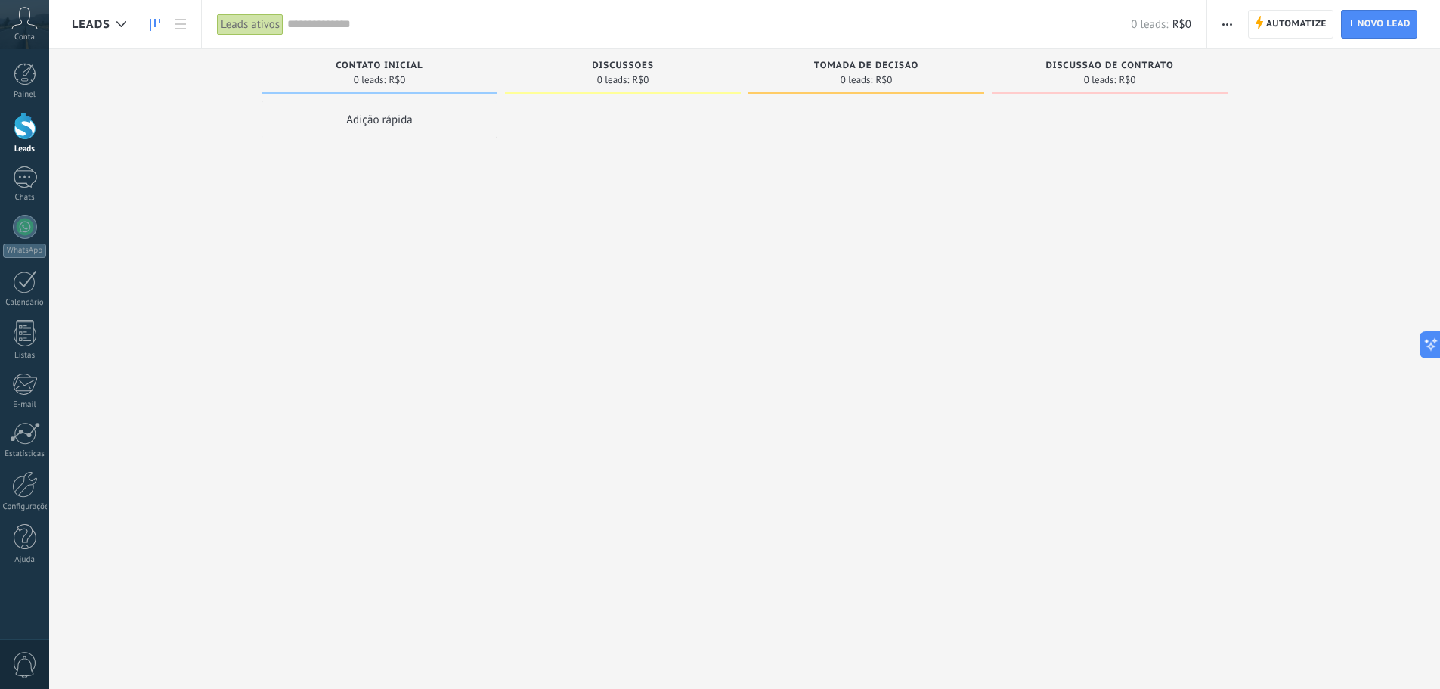
click at [1261, 16] on span "Automatize Automatize" at bounding box center [1290, 24] width 85 height 29
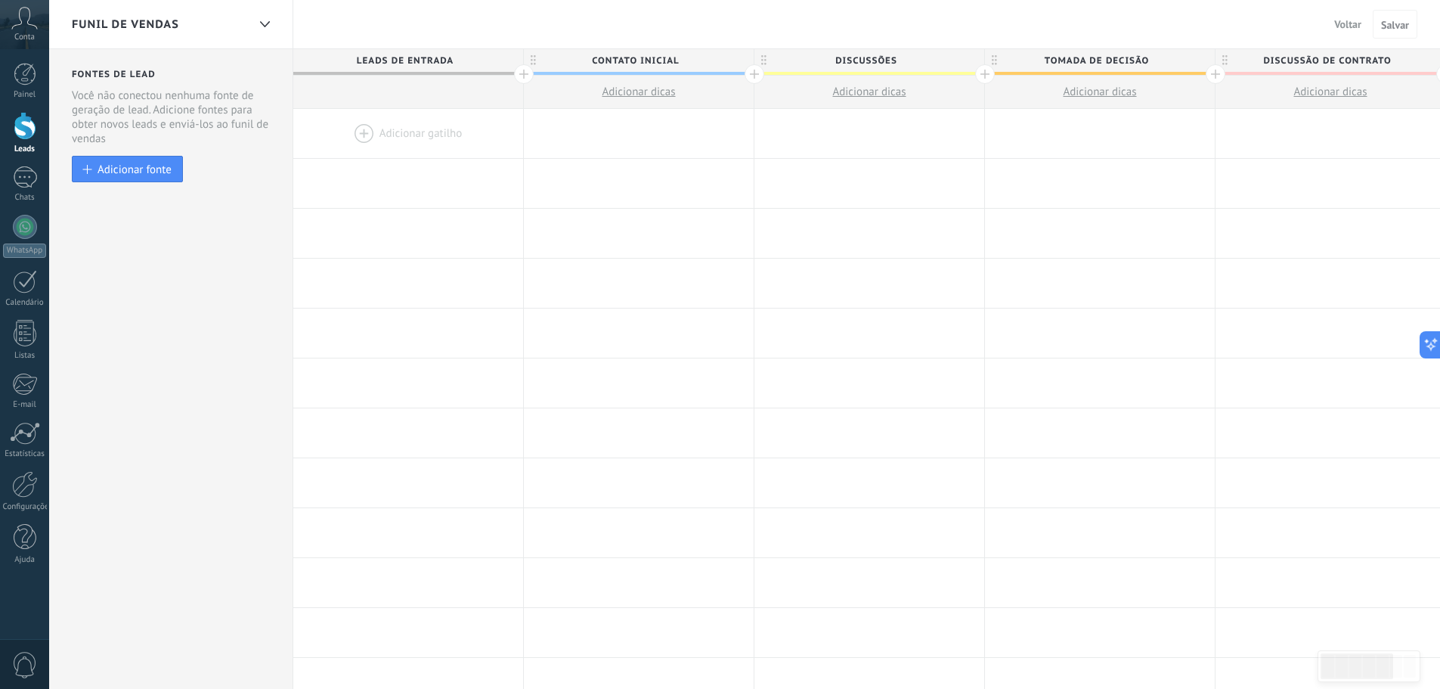
click at [217, 29] on div "Funil de vendas" at bounding box center [159, 24] width 175 height 48
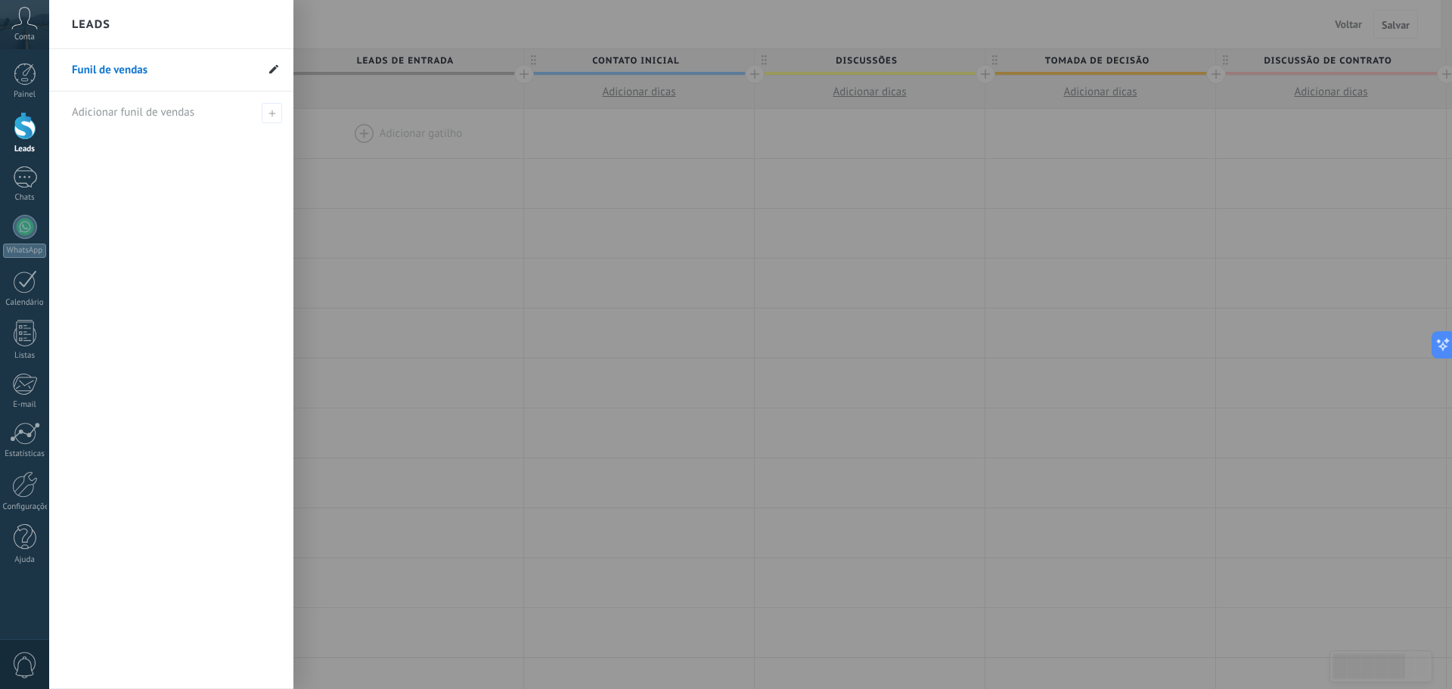
click at [277, 73] on icon at bounding box center [273, 68] width 9 height 9
click at [162, 70] on input "**********" at bounding box center [164, 70] width 184 height 24
click at [163, 74] on input "*****" at bounding box center [164, 70] width 184 height 24
click at [59, 68] on span at bounding box center [61, 70] width 4 height 13
type input "**********"
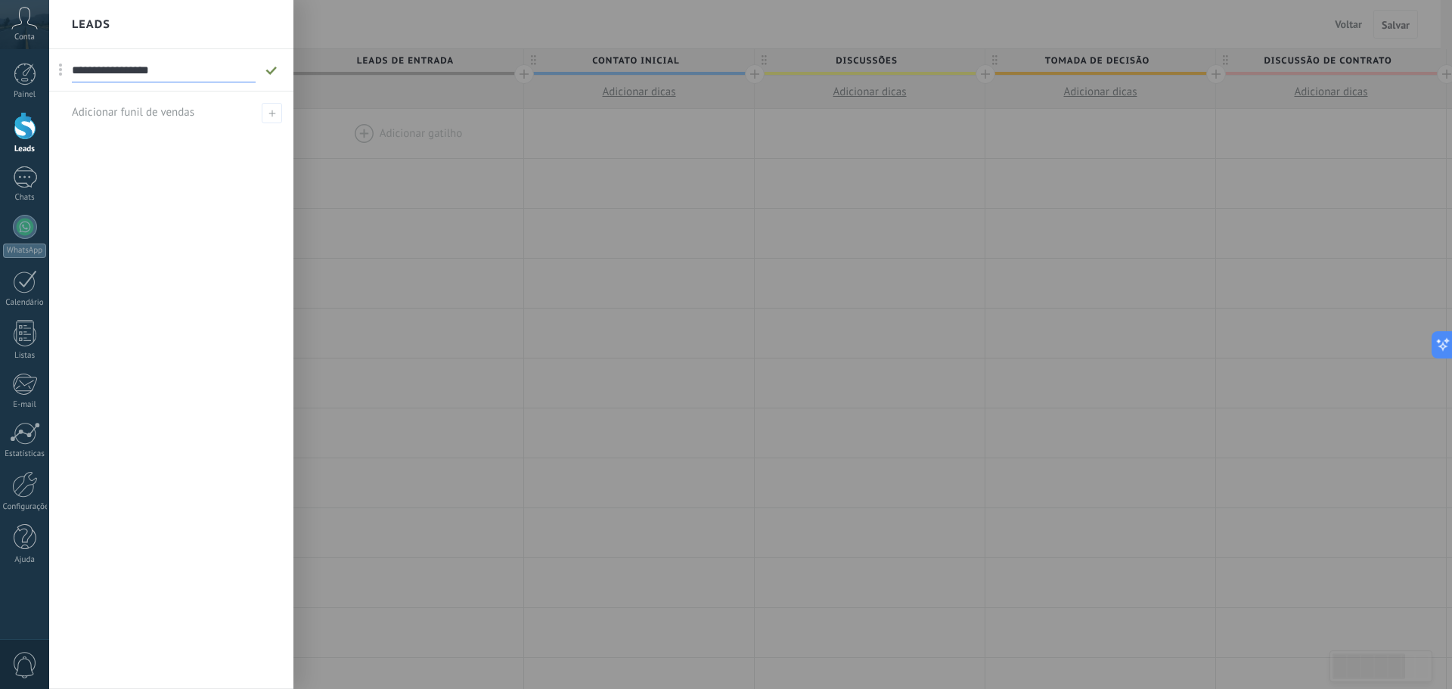
click at [274, 73] on icon at bounding box center [271, 70] width 17 height 9
click at [716, 25] on div at bounding box center [775, 344] width 1452 height 689
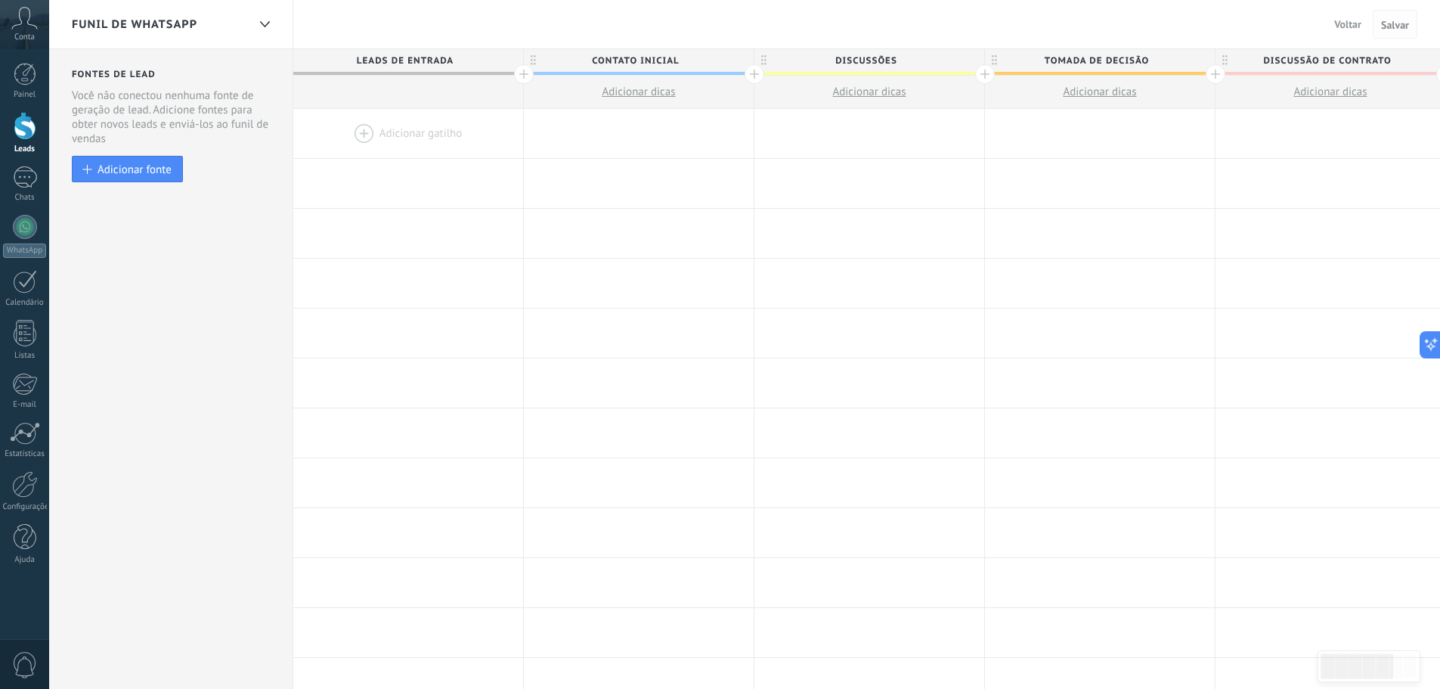
click at [1394, 25] on span "Salvar" at bounding box center [1395, 25] width 28 height 11
click at [1354, 27] on span "Voltar" at bounding box center [1348, 24] width 27 height 14
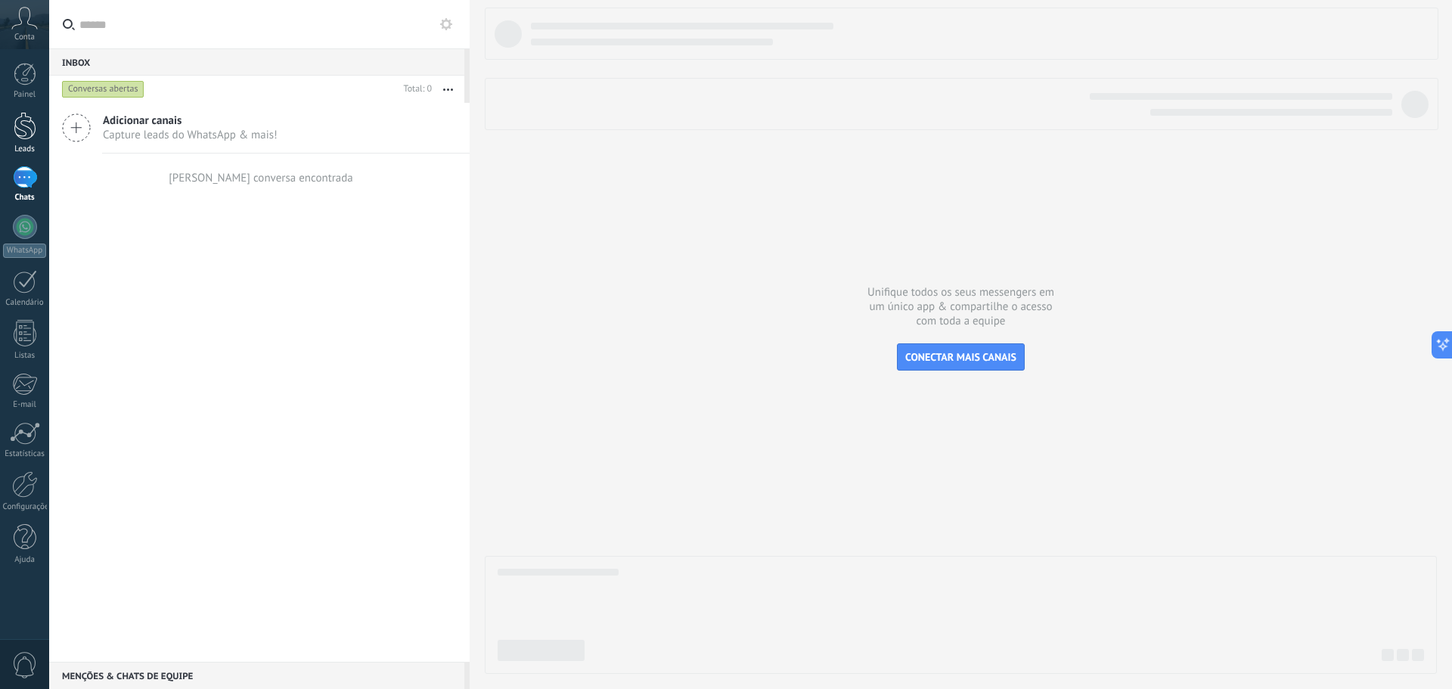
click at [17, 131] on div at bounding box center [25, 126] width 23 height 28
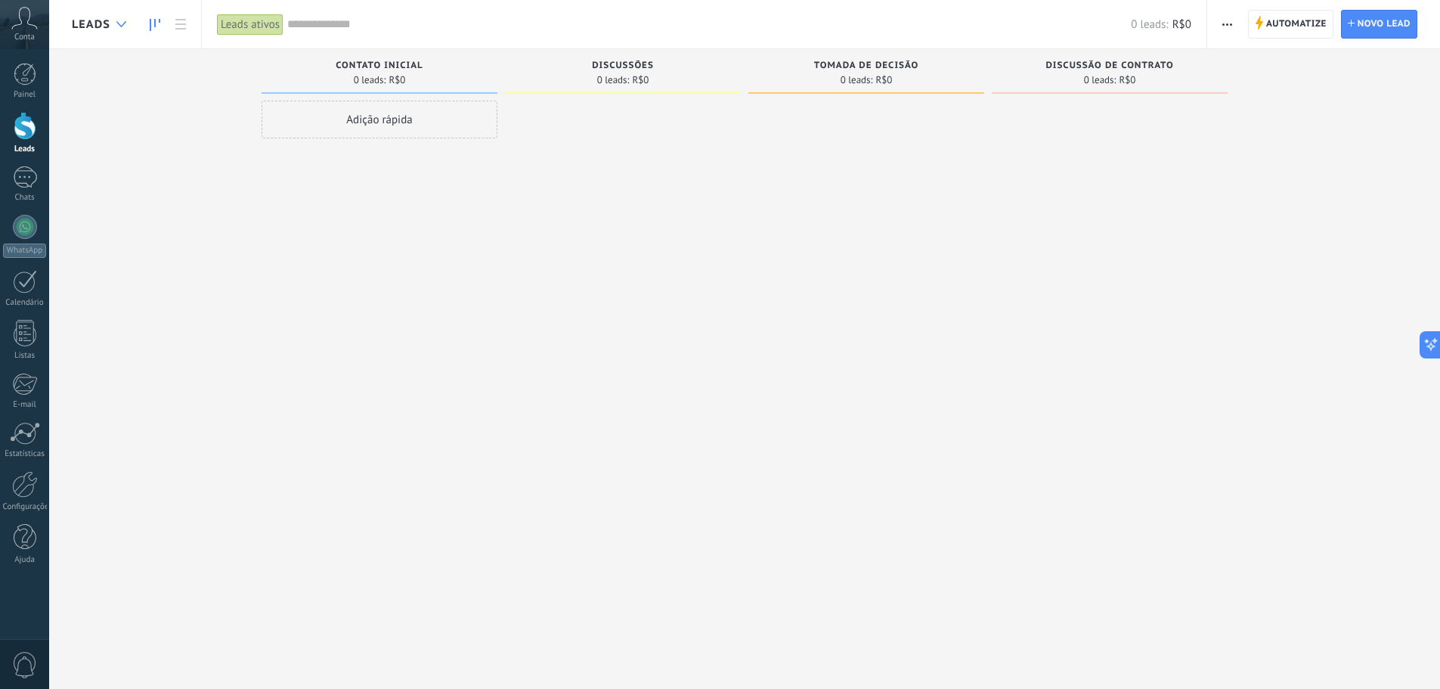
click at [113, 25] on div at bounding box center [121, 24] width 25 height 29
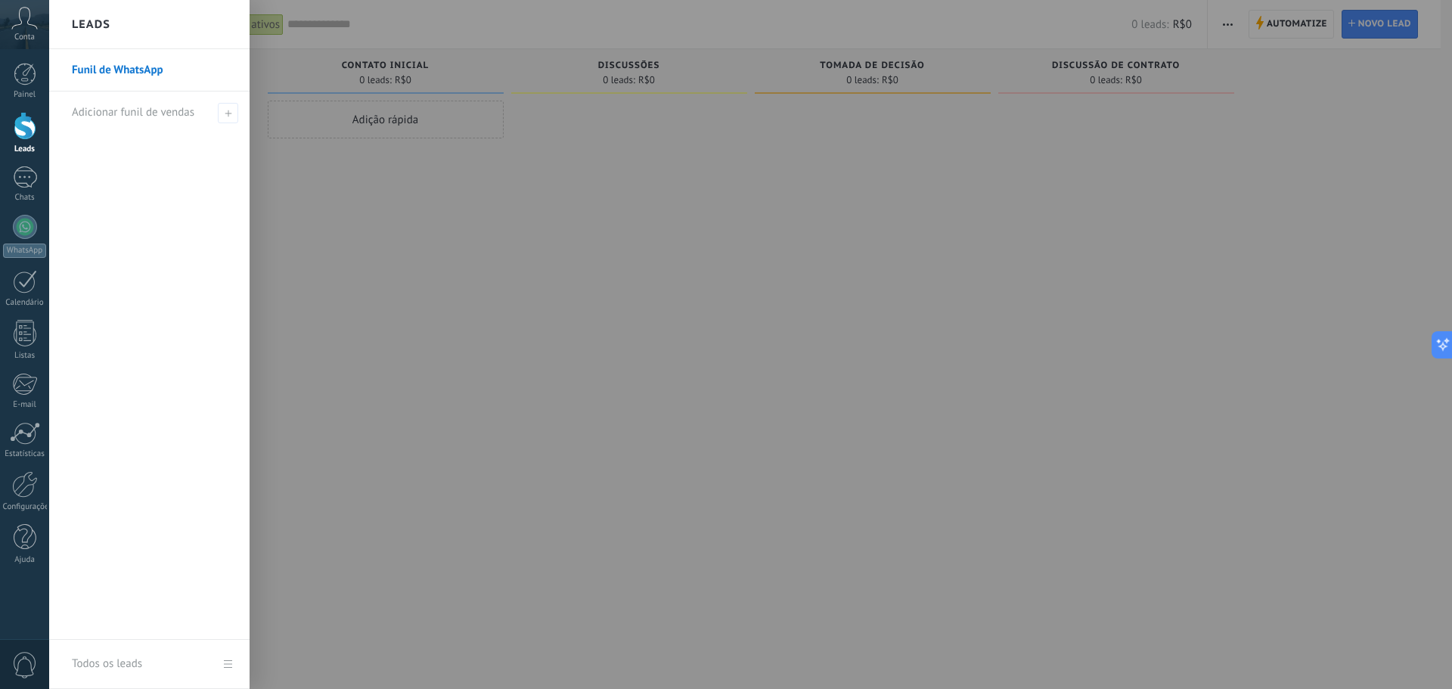
click at [180, 73] on link "Funil de WhatsApp" at bounding box center [153, 70] width 163 height 42
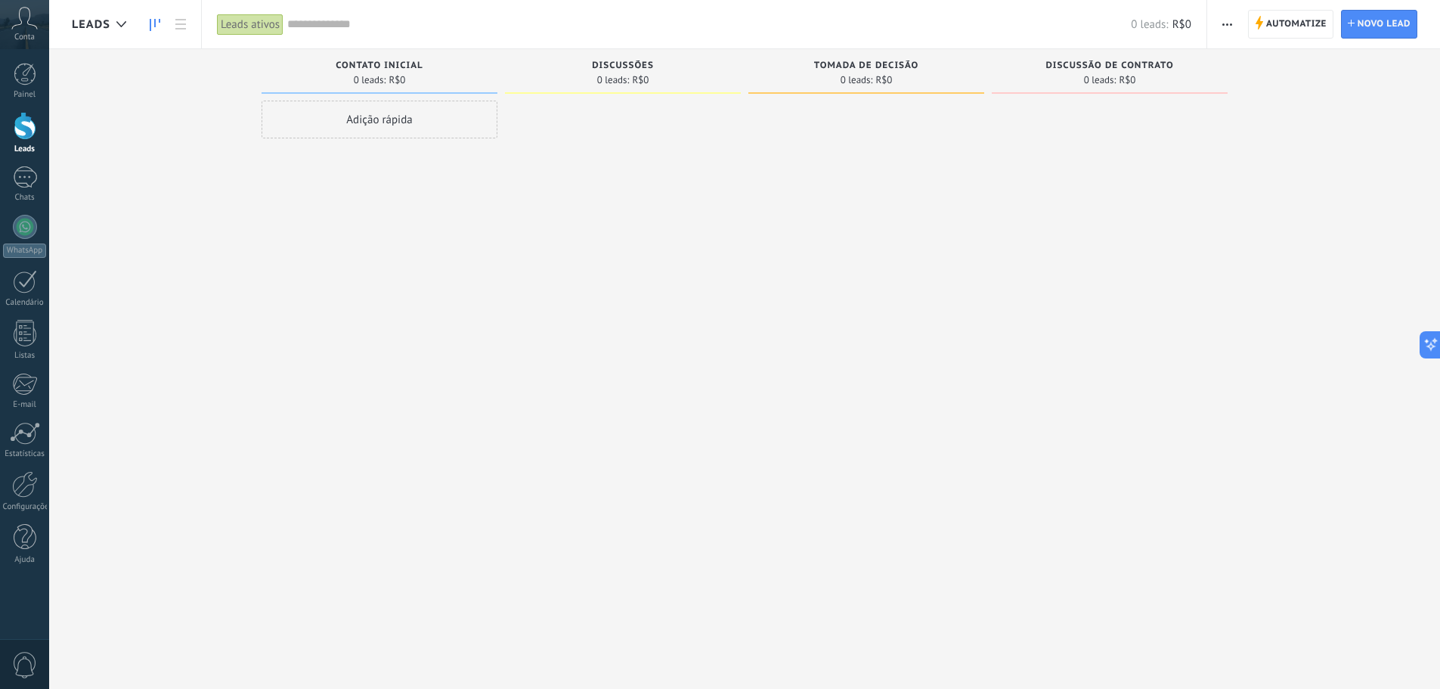
click at [1236, 29] on button "button" at bounding box center [1228, 24] width 22 height 29
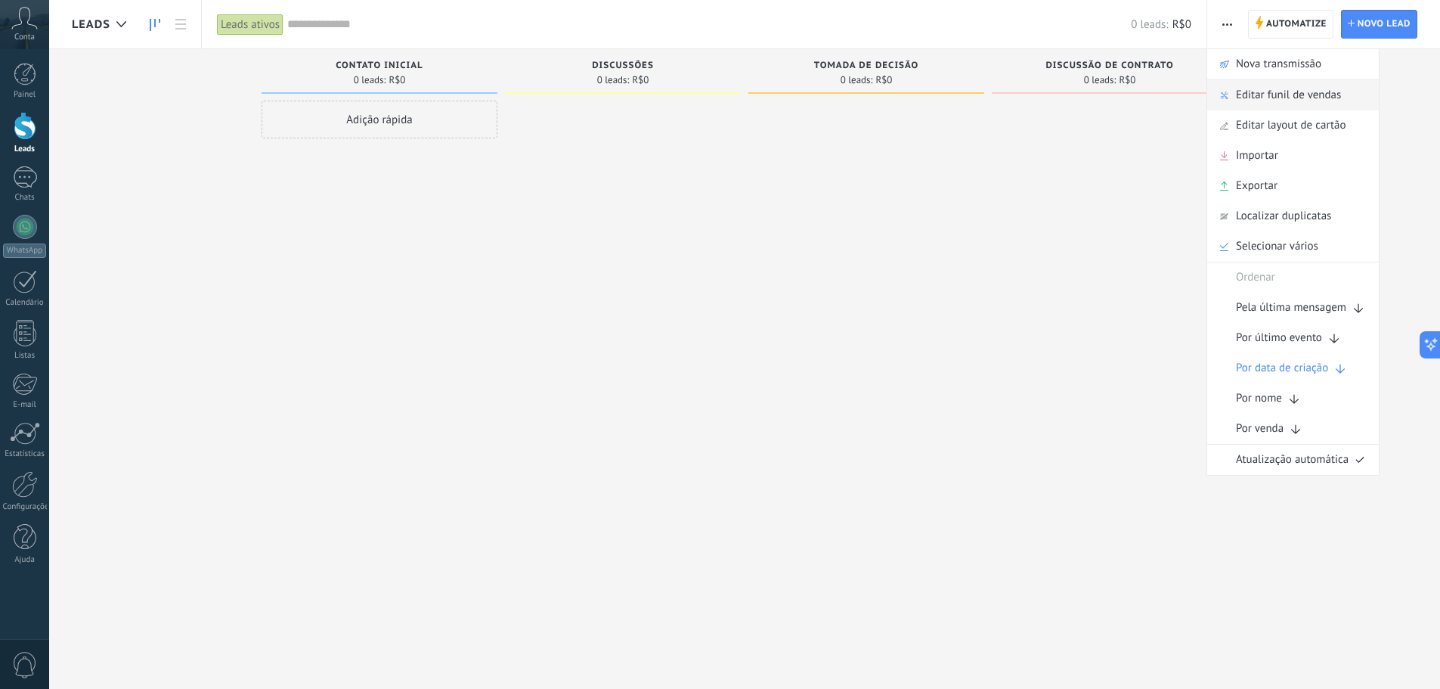
click at [1296, 98] on span "Editar funil de vendas" at bounding box center [1288, 95] width 105 height 30
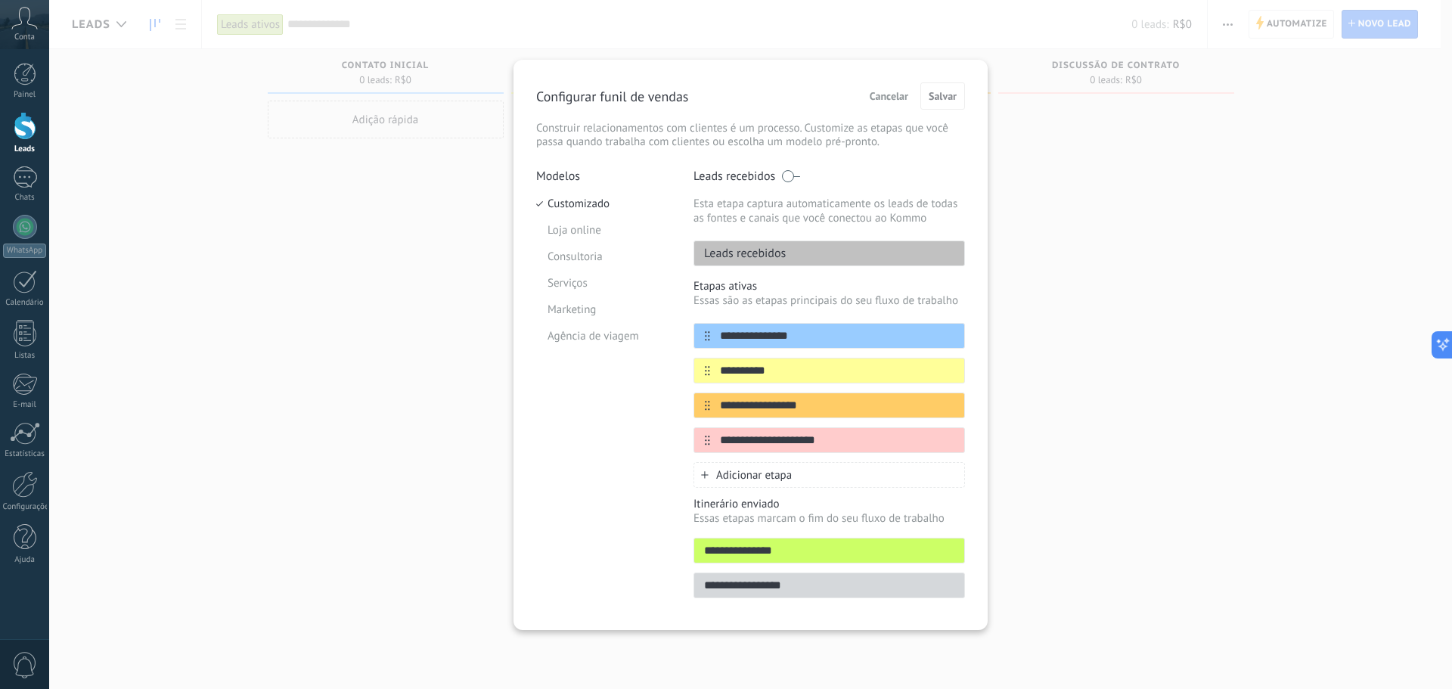
click at [0, 0] on icon at bounding box center [0, 0] width 0 height 0
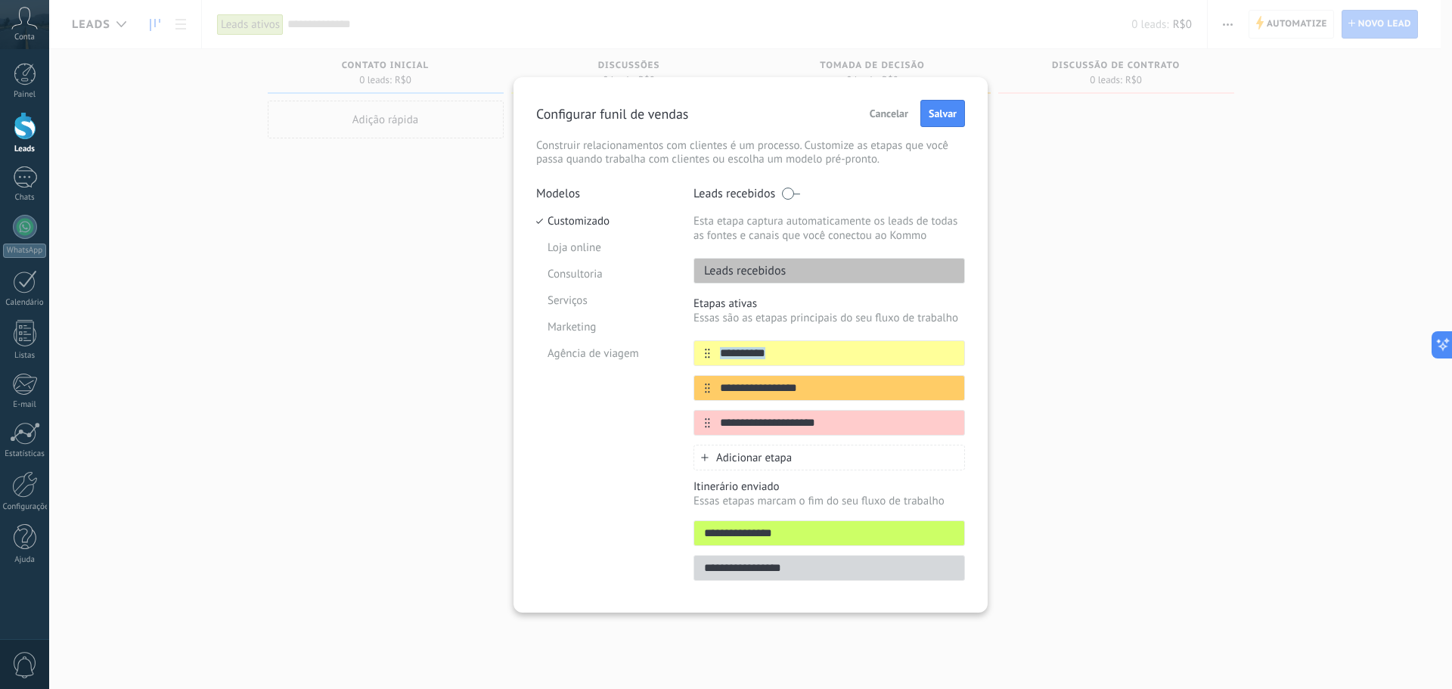
click at [950, 336] on div "**********" at bounding box center [828, 383] width 271 height 174
click at [955, 358] on button at bounding box center [951, 353] width 8 height 14
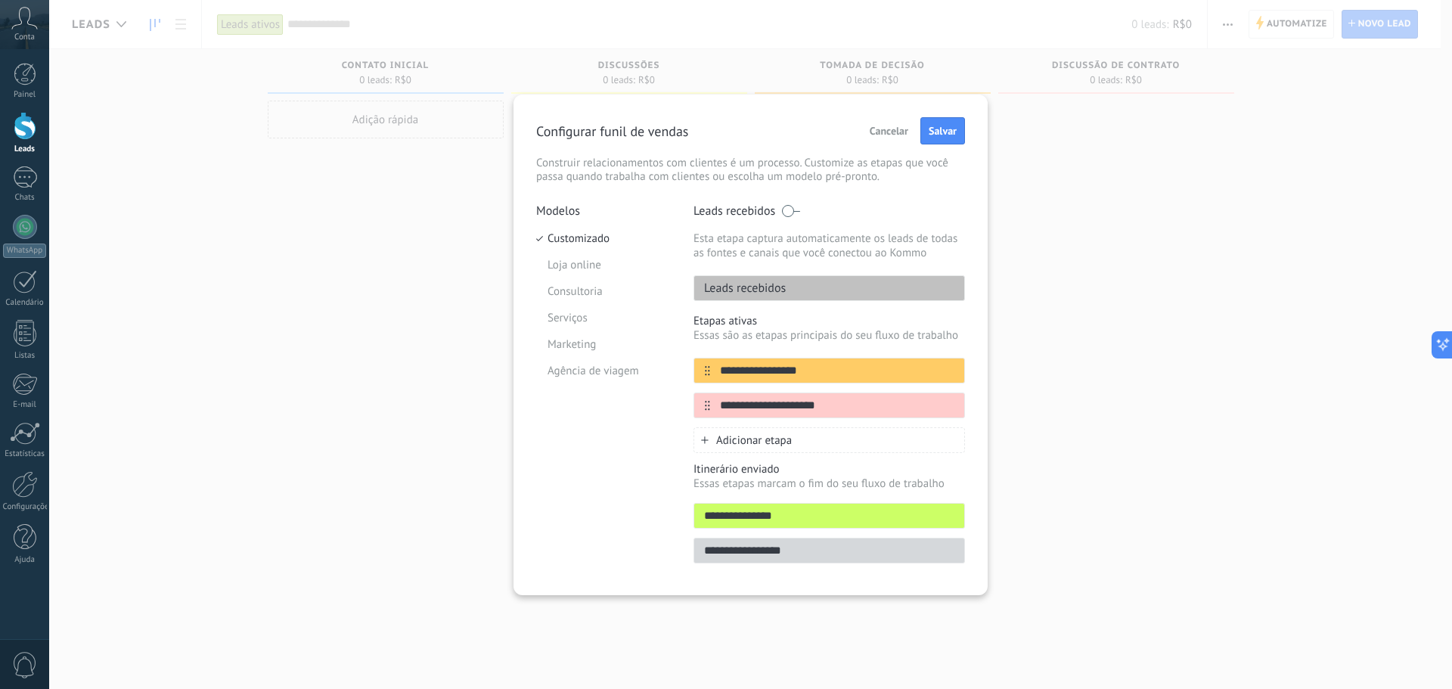
click at [955, 358] on div "**********" at bounding box center [828, 371] width 271 height 26
click at [958, 368] on div "**********" at bounding box center [828, 371] width 271 height 26
click at [0, 0] on icon at bounding box center [0, 0] width 0 height 0
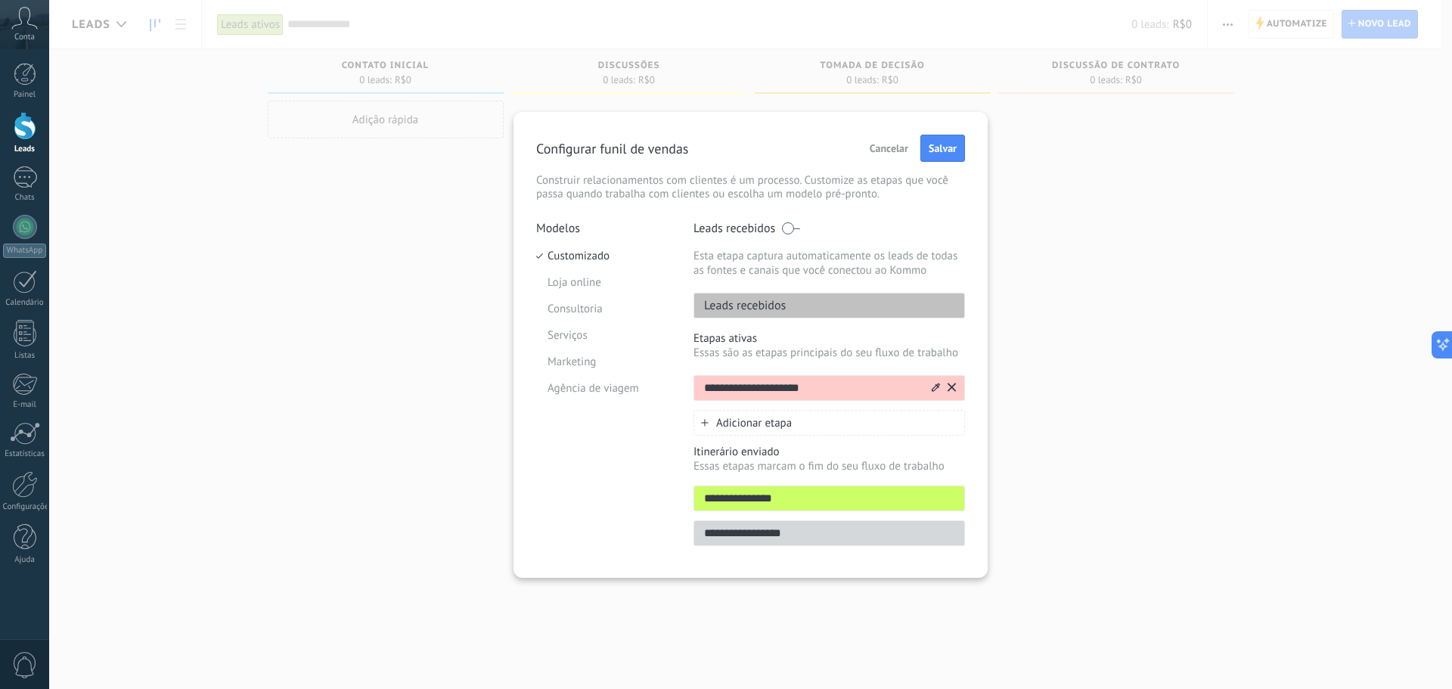
click at [950, 383] on icon at bounding box center [951, 387] width 8 height 9
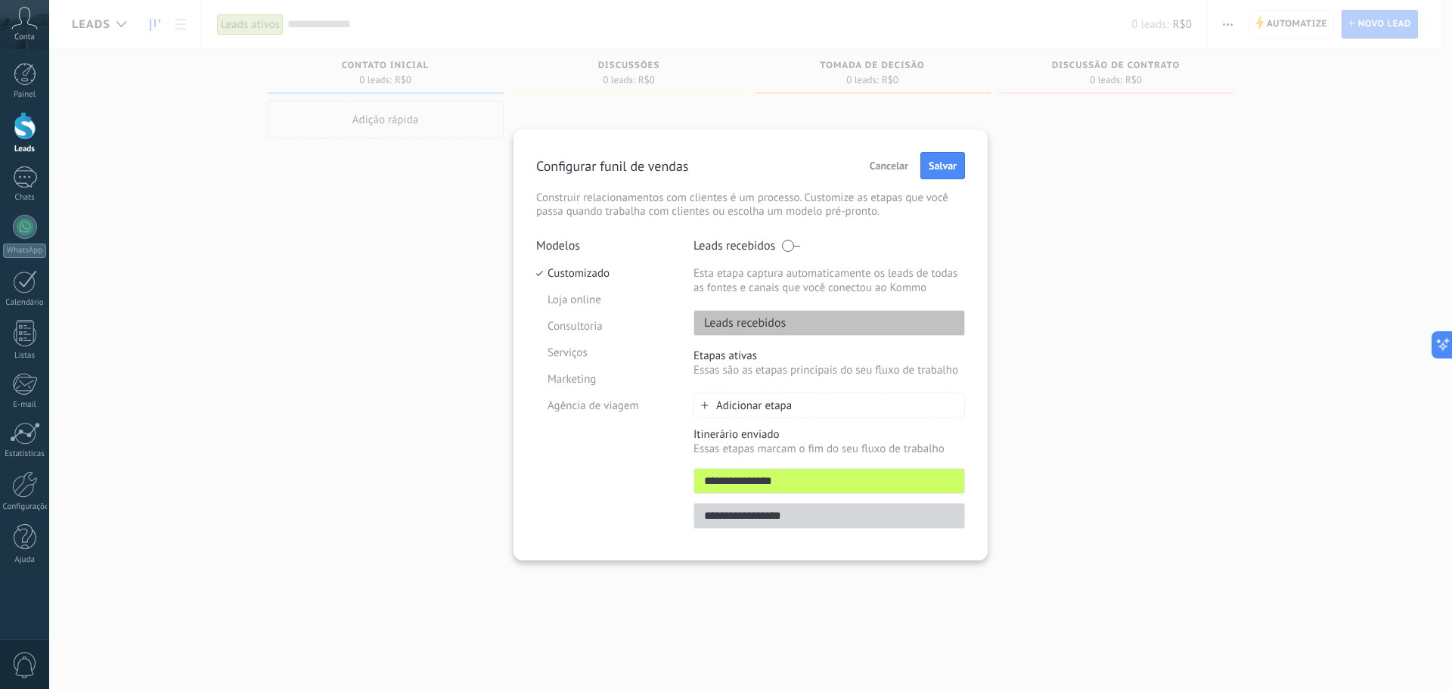
click at [765, 401] on span "Adicionar etapa" at bounding box center [754, 405] width 76 height 14
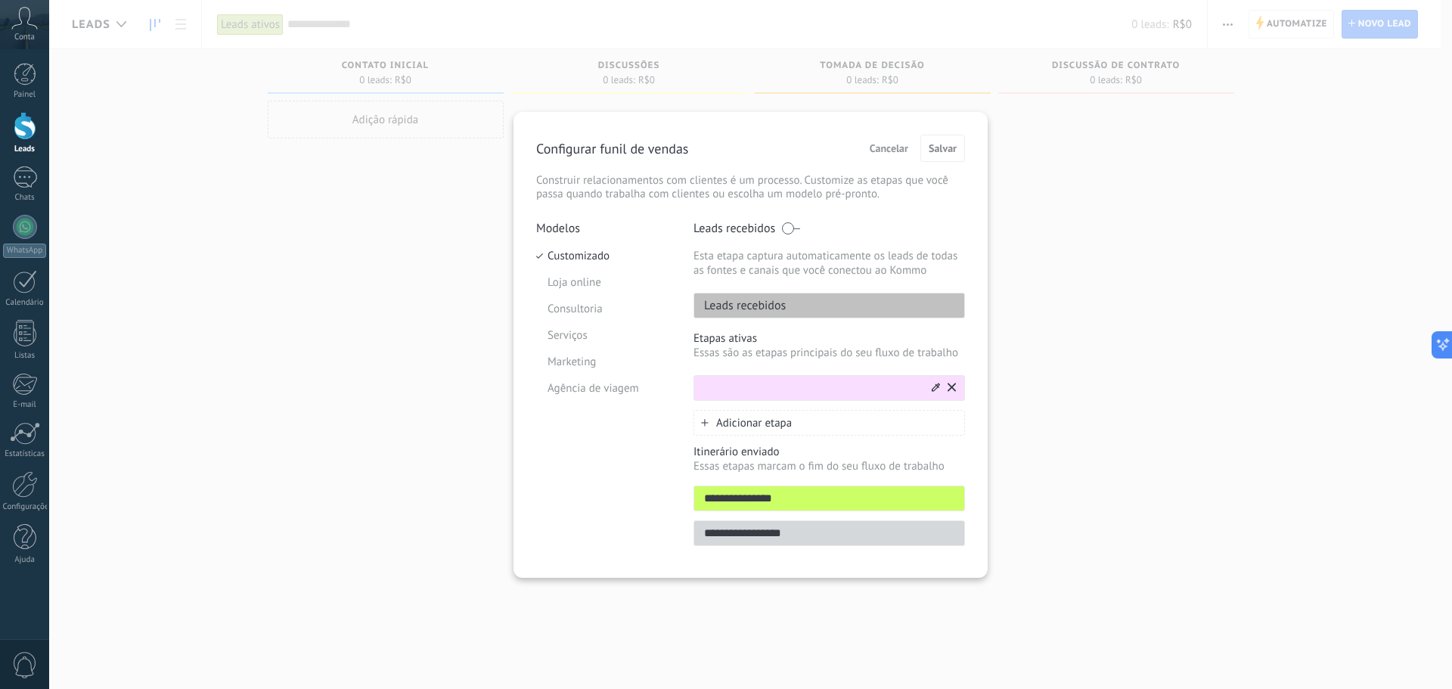
click at [769, 391] on input "text" at bounding box center [811, 388] width 235 height 16
type input "**********"
click at [837, 429] on div "Adicionar etapa" at bounding box center [828, 423] width 271 height 26
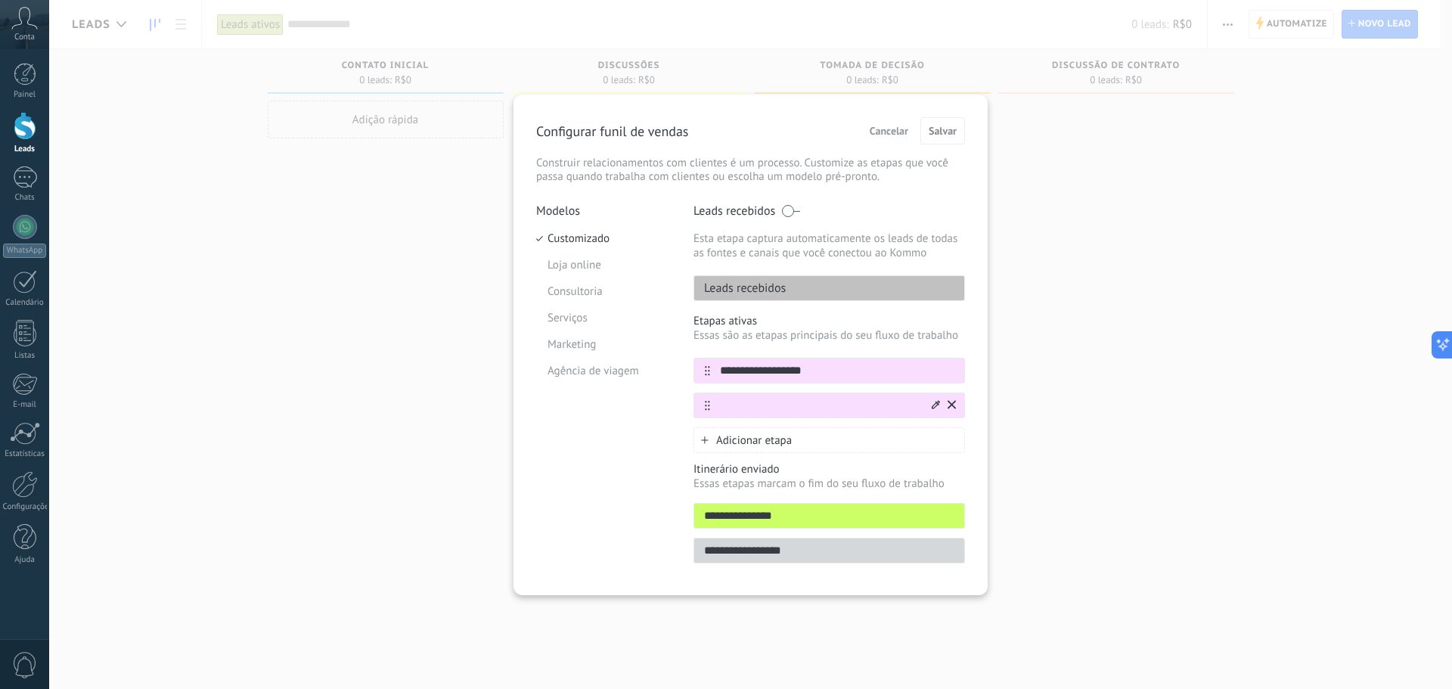
click at [778, 401] on input "text" at bounding box center [819, 406] width 219 height 16
paste input "**********"
type input "**********"
click at [770, 432] on div "Adicionar etapa" at bounding box center [828, 440] width 271 height 26
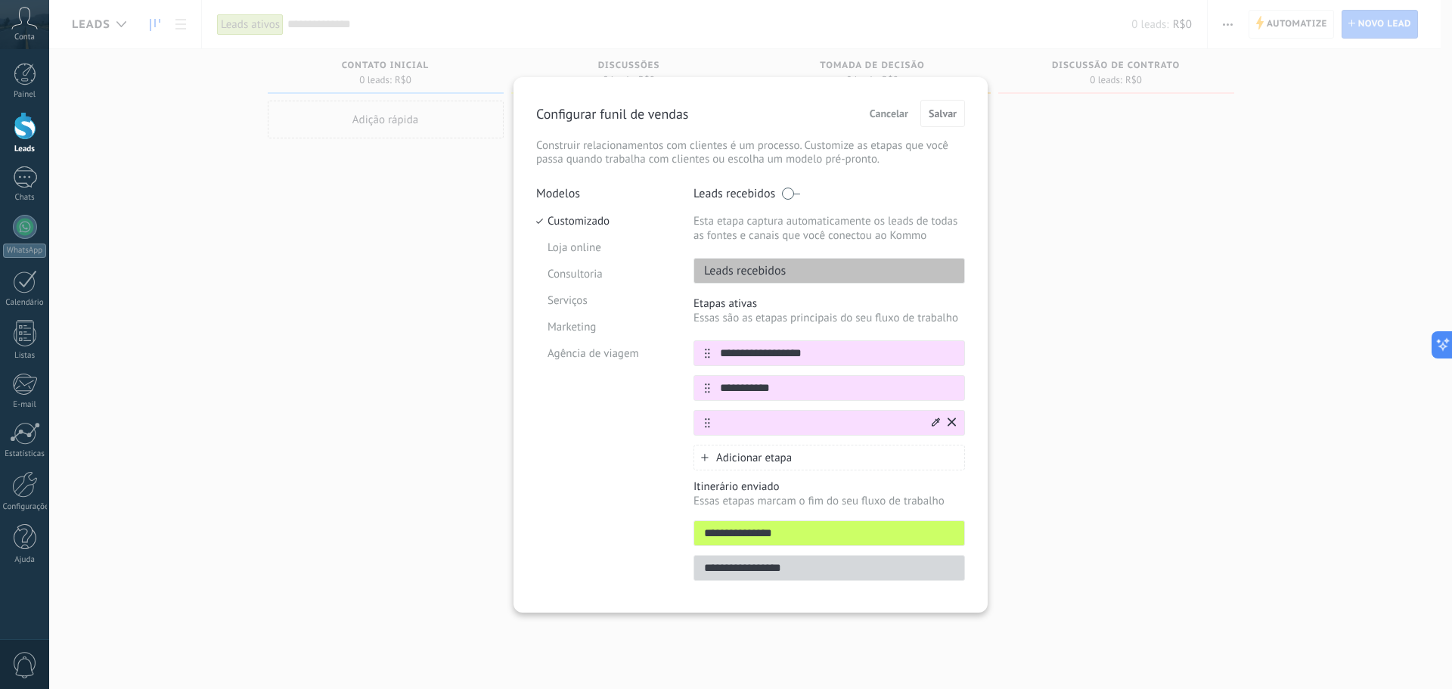
click at [775, 423] on input "text" at bounding box center [819, 423] width 219 height 16
paste input "**********"
type input "**********"
click at [791, 454] on span "Adicionar etapa" at bounding box center [754, 458] width 76 height 14
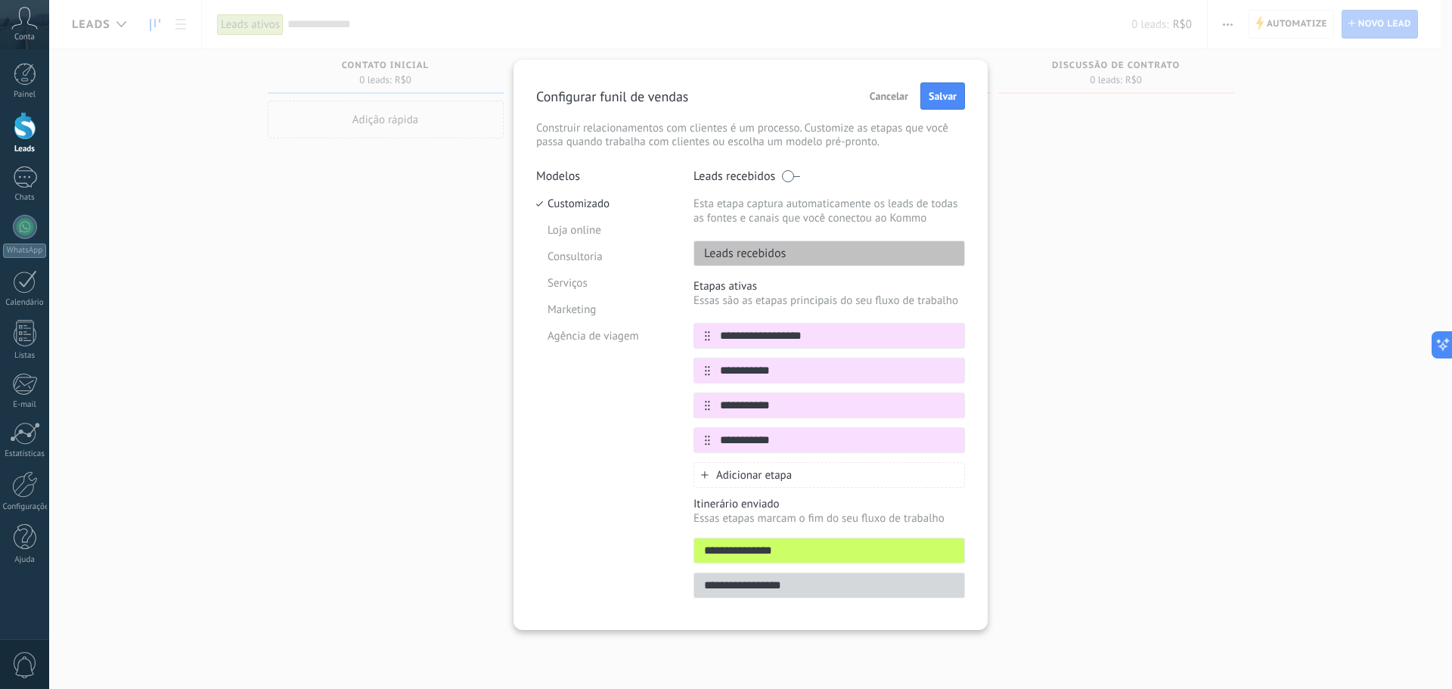
type input "**********"
click at [766, 465] on div "Adicionar etapa" at bounding box center [828, 475] width 271 height 26
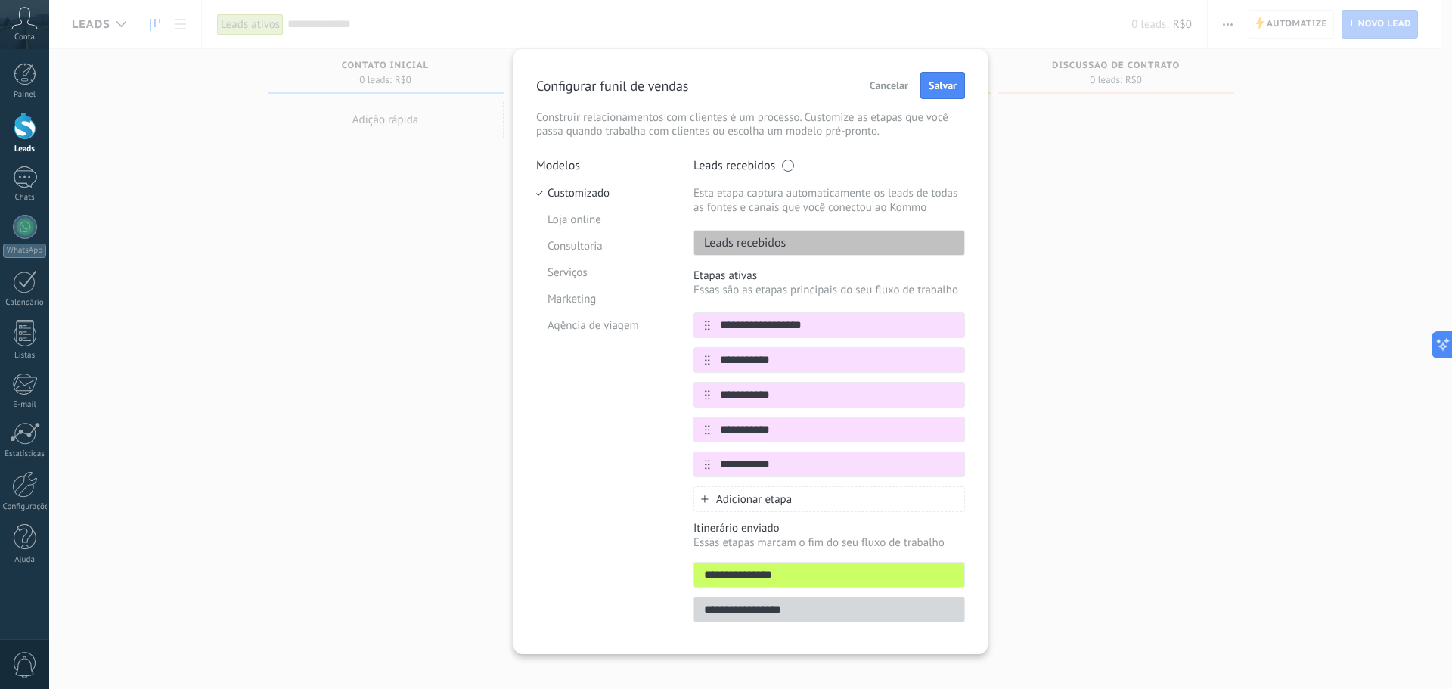
type input "**********"
click at [767, 489] on div "Adicionar etapa" at bounding box center [828, 499] width 271 height 26
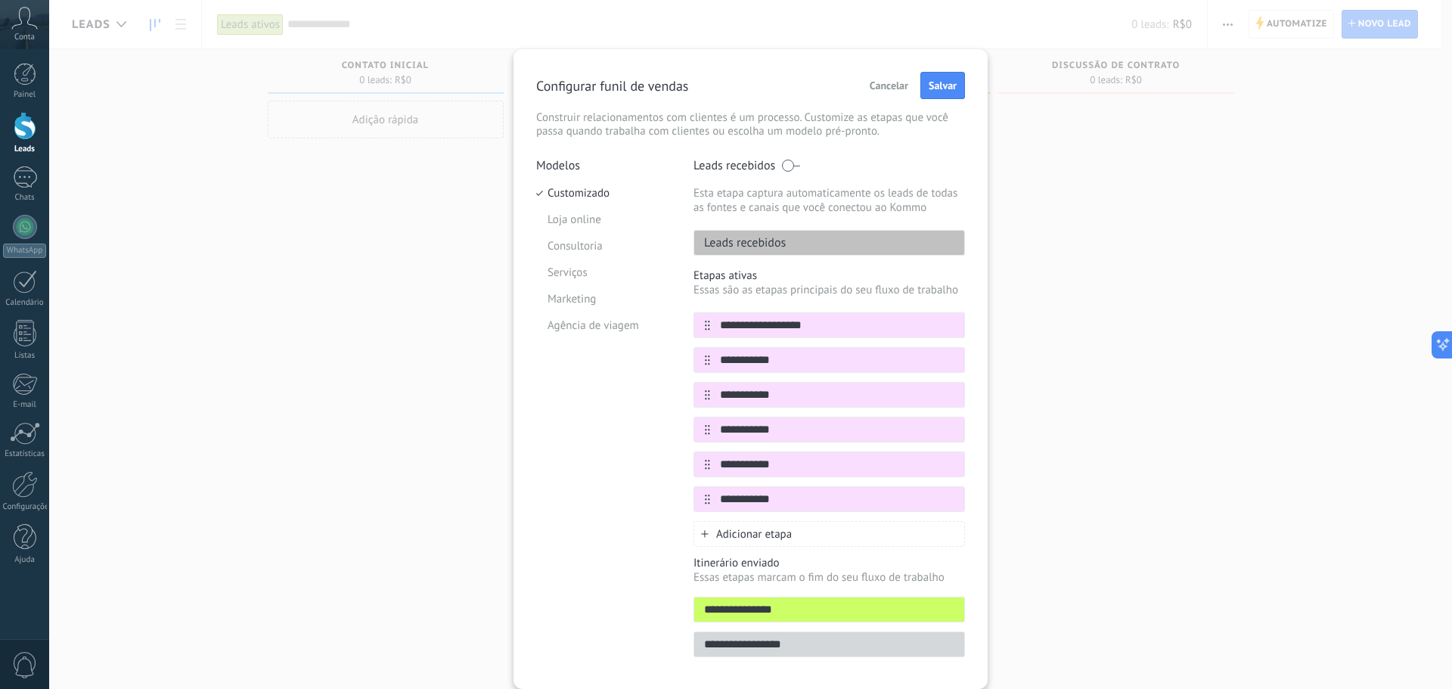
type input "**********"
click at [746, 537] on span "Adicionar etapa" at bounding box center [754, 534] width 76 height 14
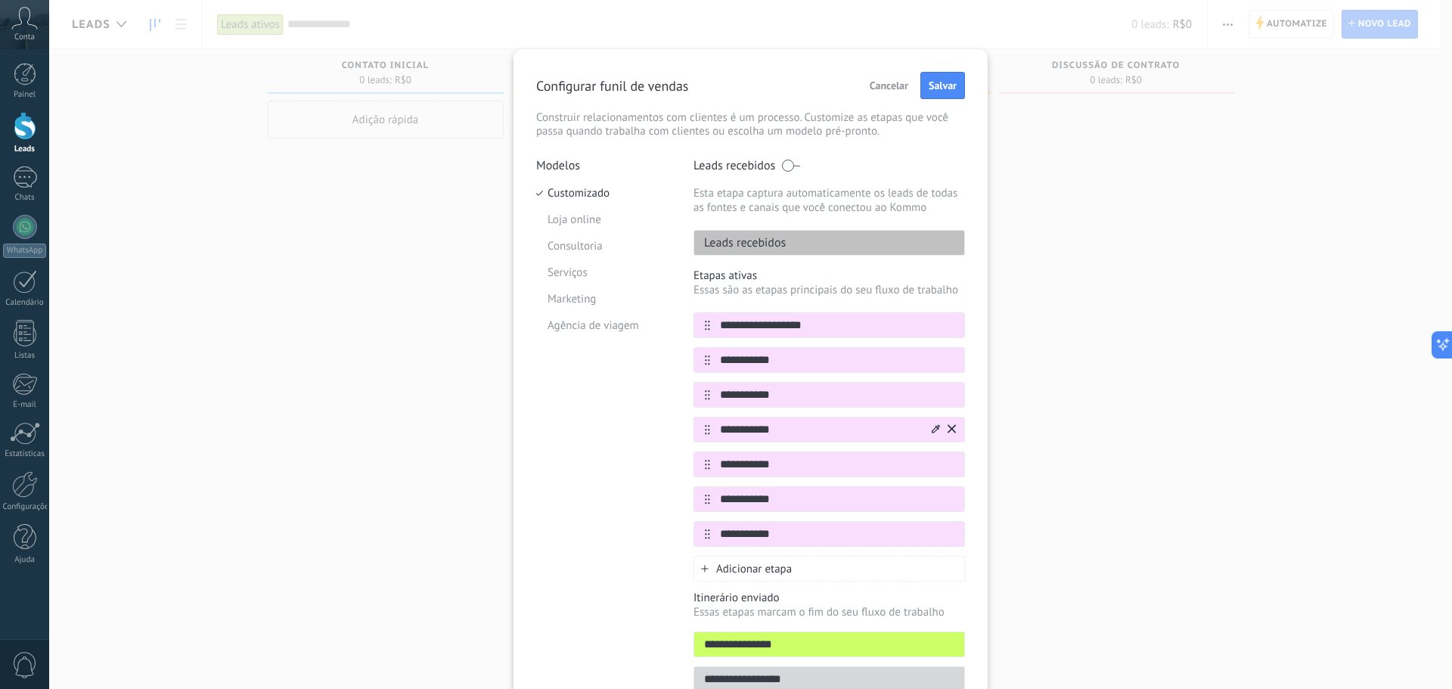
type input "**********"
click at [723, 432] on input "**********" at bounding box center [819, 430] width 219 height 16
type input "**********"
click at [719, 464] on input "**********" at bounding box center [819, 465] width 219 height 16
type input "**********"
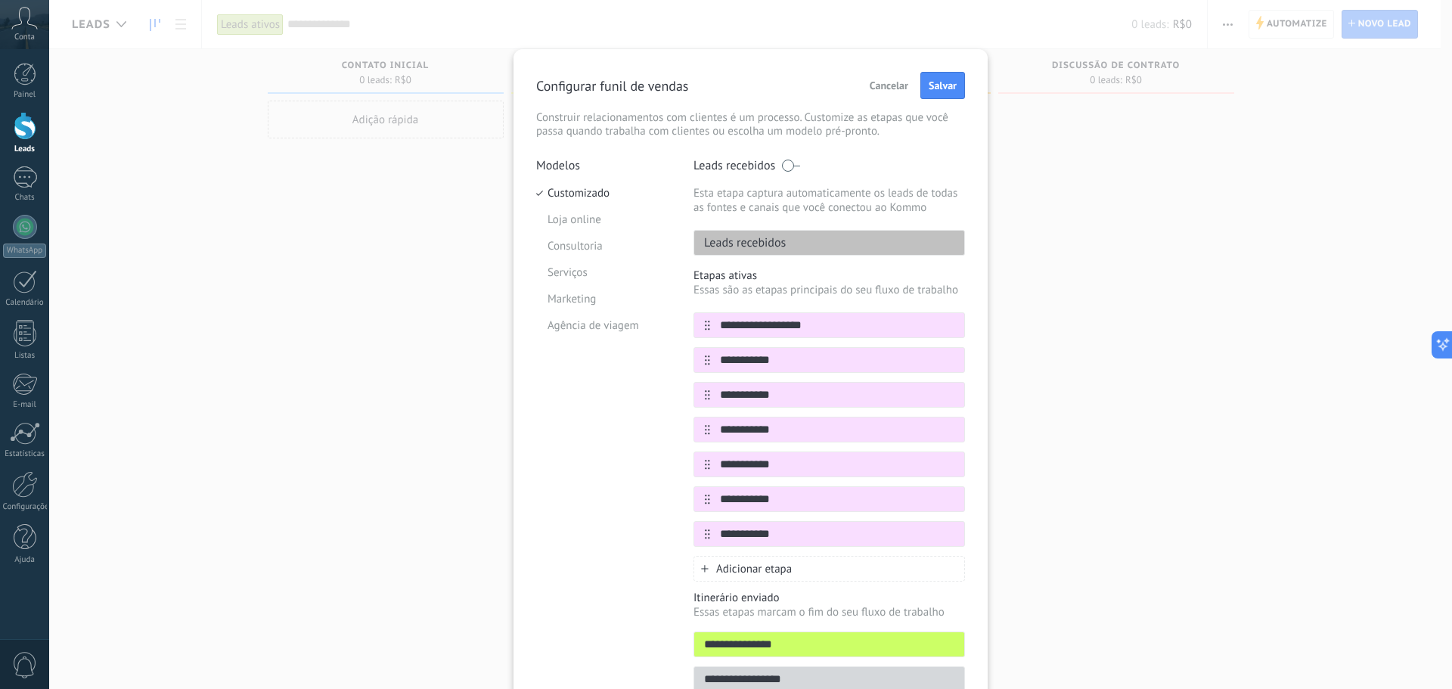
drag, startPoint x: 721, startPoint y: 495, endPoint x: 672, endPoint y: 503, distance: 49.7
click at [675, 501] on div "**********" at bounding box center [750, 429] width 429 height 543
type input "**********"
drag, startPoint x: 724, startPoint y: 538, endPoint x: 606, endPoint y: 535, distance: 118.0
click at [677, 541] on div "**********" at bounding box center [750, 429] width 429 height 543
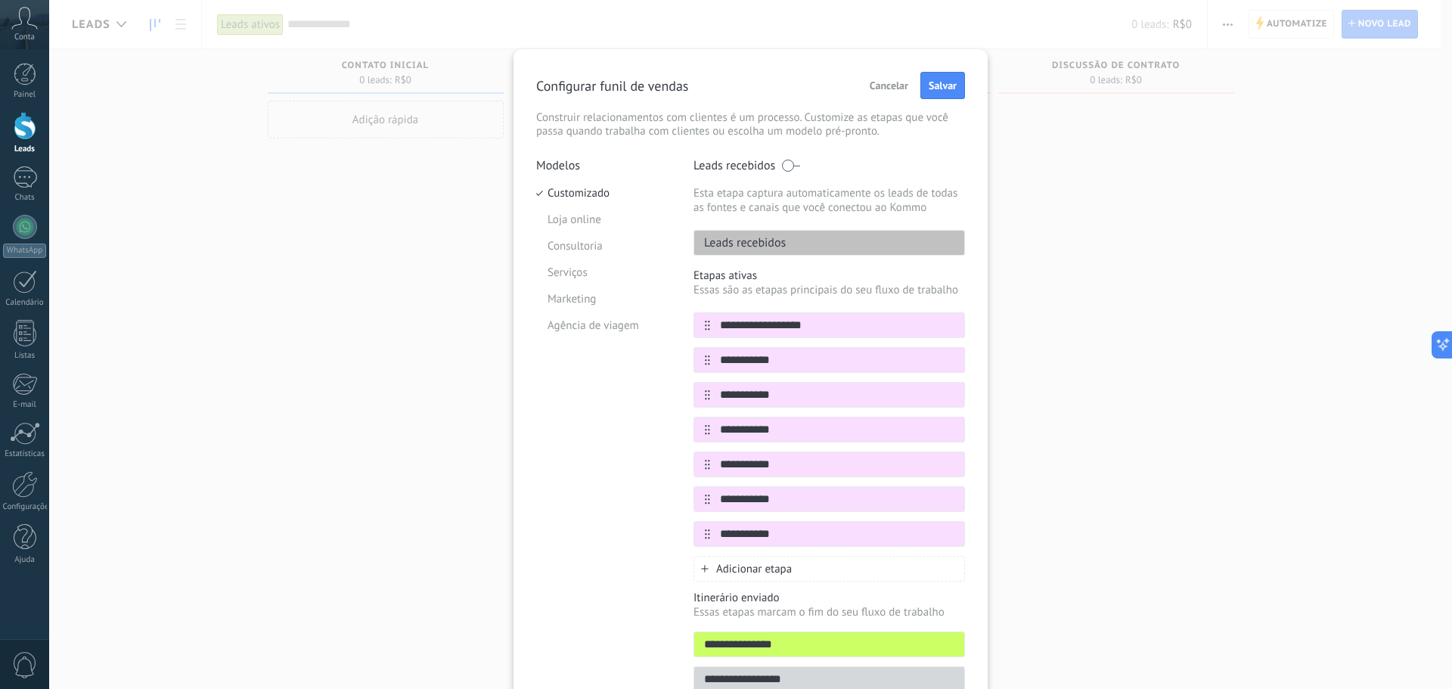
type input "**********"
click at [767, 574] on span "Adicionar etapa" at bounding box center [754, 569] width 76 height 14
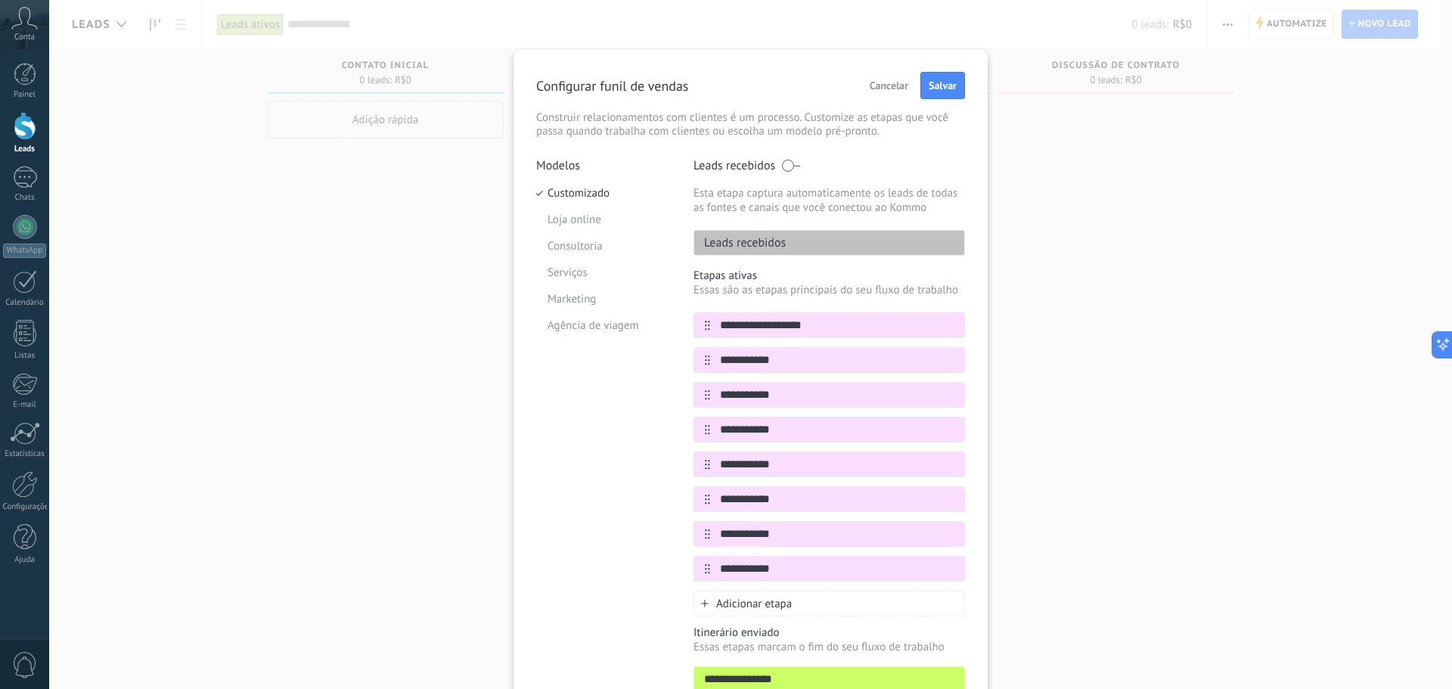
drag, startPoint x: 721, startPoint y: 566, endPoint x: 643, endPoint y: 566, distance: 77.9
click at [697, 566] on div "**********" at bounding box center [828, 569] width 271 height 26
type input "**********"
click at [932, 324] on icon at bounding box center [936, 324] width 8 height 9
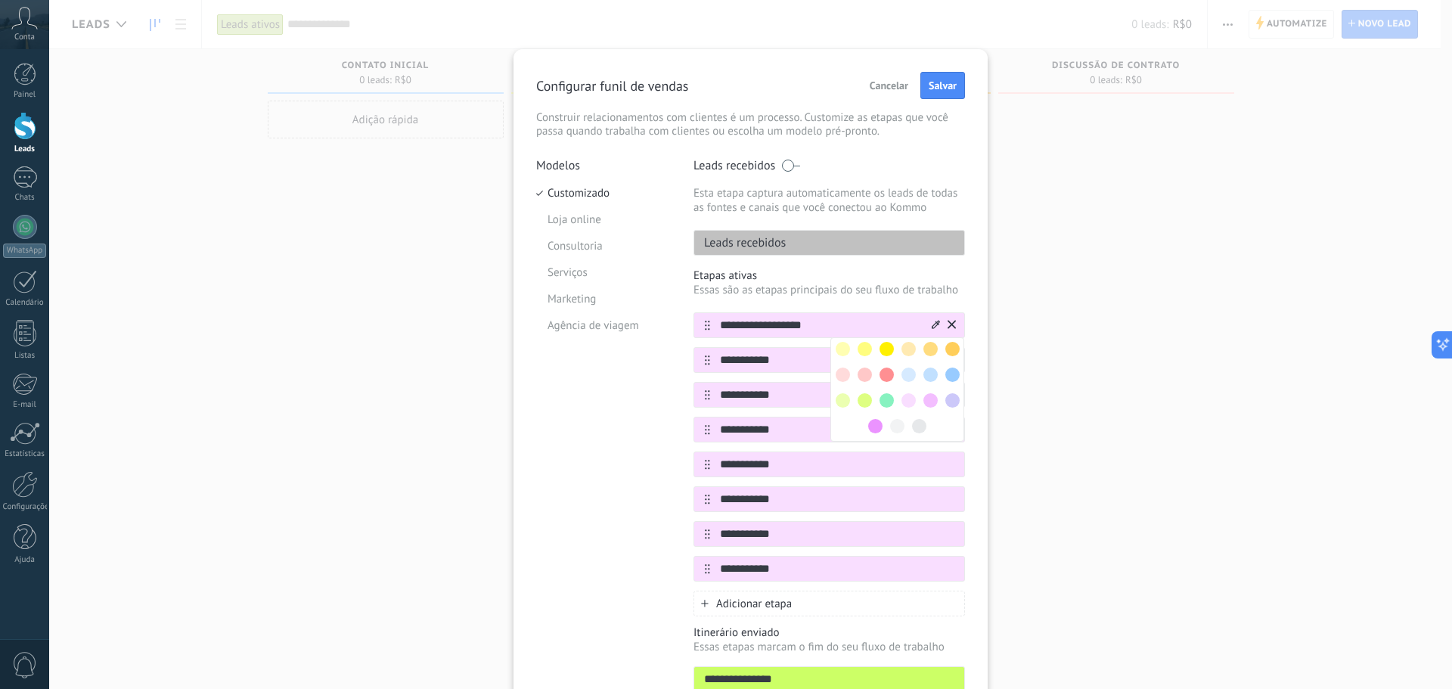
click at [650, 398] on div "Modelos Customizado Loja online Consultoria Serviços Marketing Agência de viagem" at bounding box center [603, 447] width 135 height 578
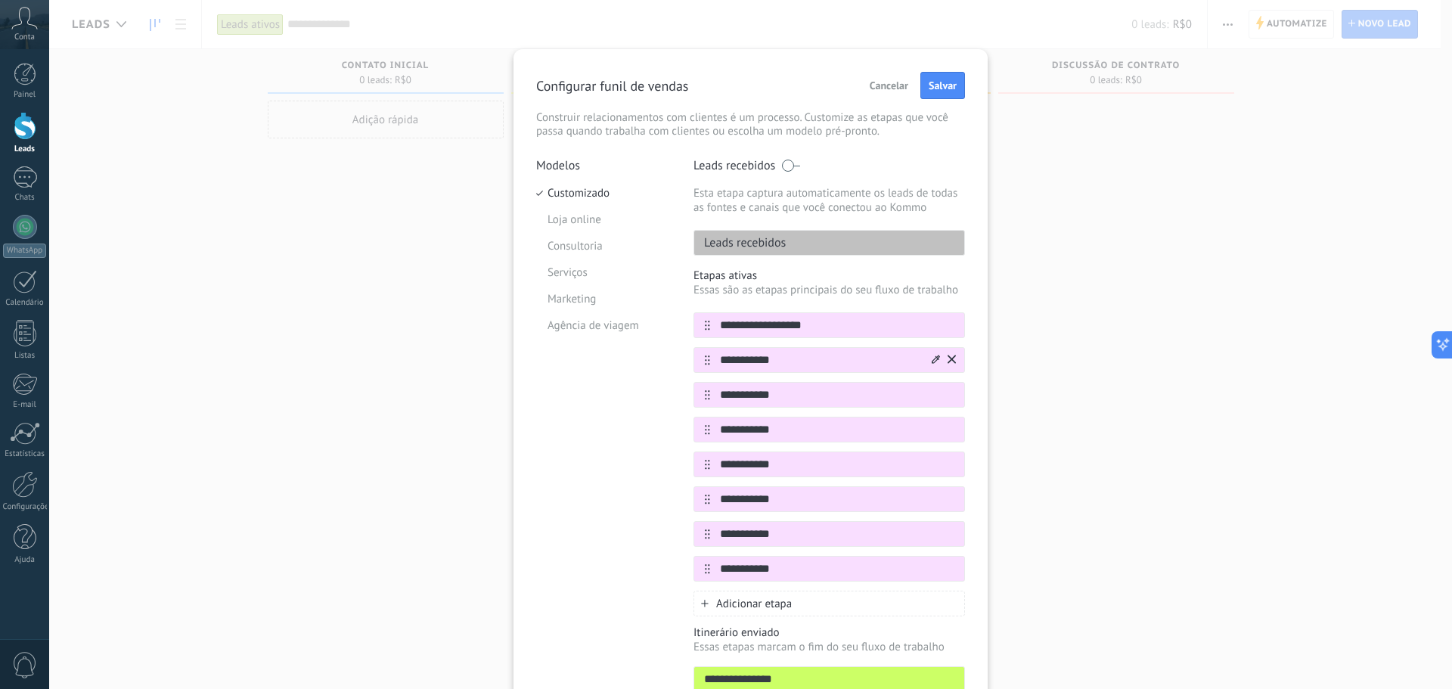
click at [932, 363] on icon at bounding box center [936, 359] width 8 height 8
click at [892, 455] on span at bounding box center [897, 461] width 14 height 14
click at [934, 393] on icon at bounding box center [936, 393] width 8 height 8
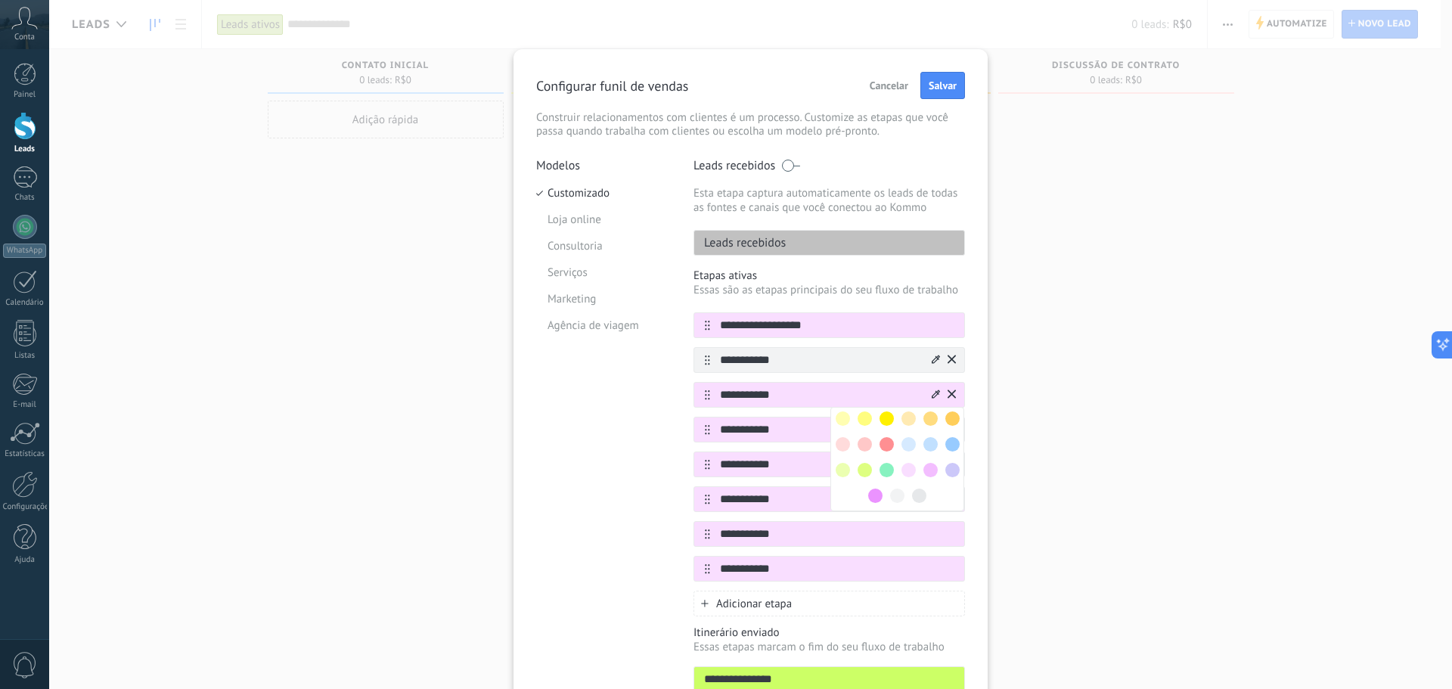
click at [911, 444] on span at bounding box center [908, 444] width 14 height 14
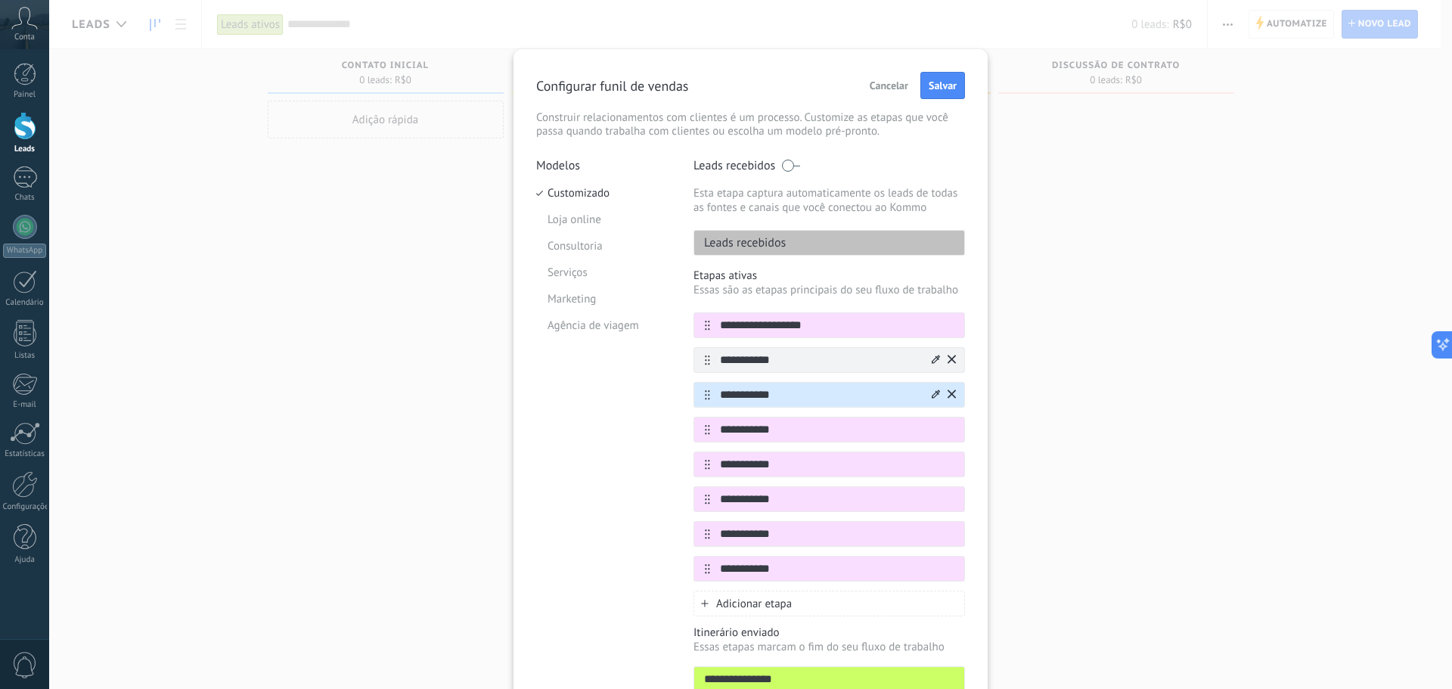
click at [934, 358] on icon at bounding box center [936, 359] width 8 height 8
click at [904, 412] on span at bounding box center [908, 409] width 14 height 14
click at [935, 425] on icon at bounding box center [936, 428] width 8 height 9
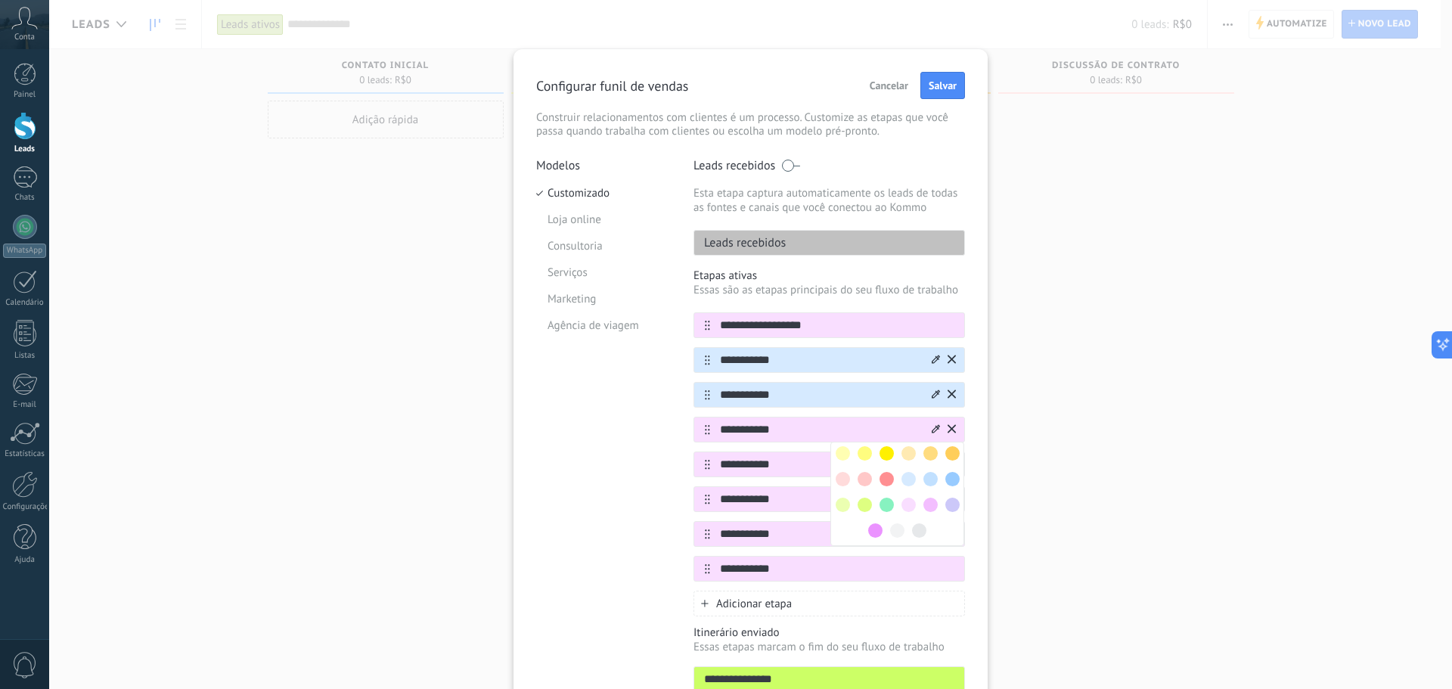
click at [906, 477] on span at bounding box center [908, 479] width 14 height 14
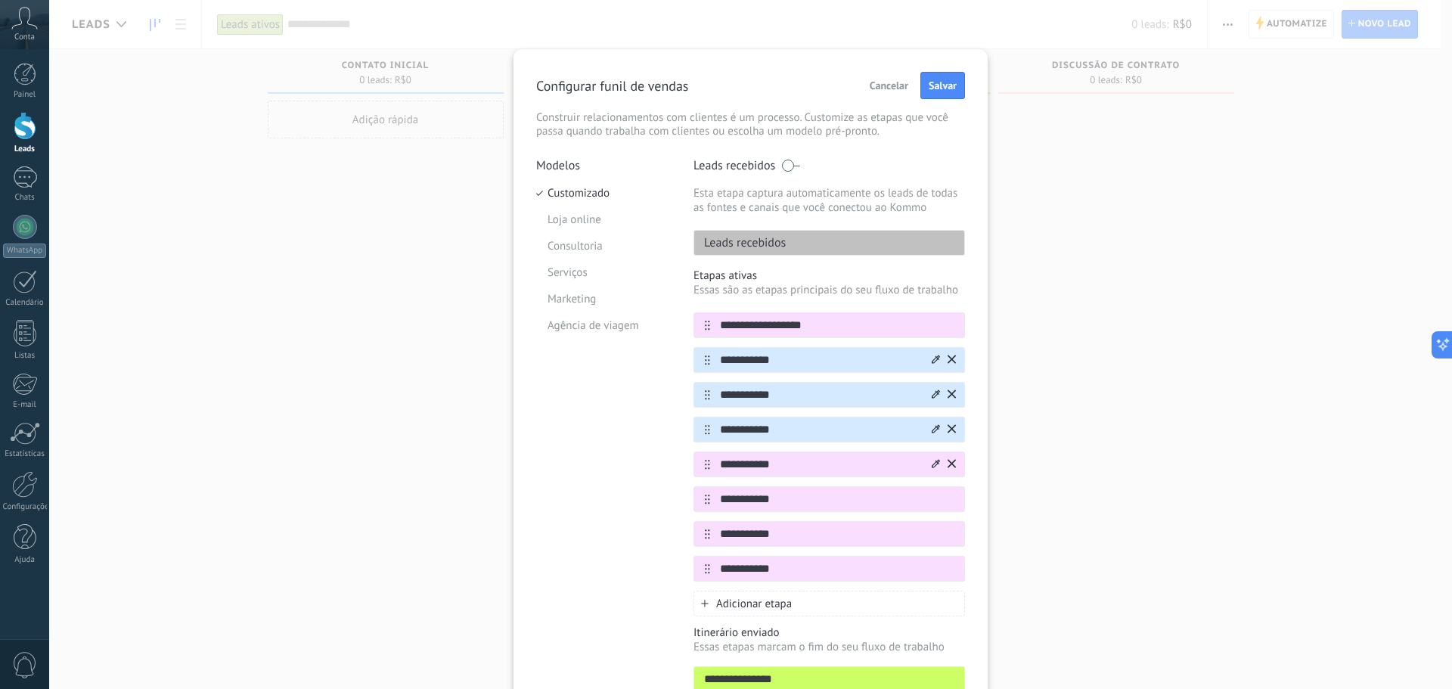
click at [932, 462] on icon at bounding box center [936, 463] width 8 height 9
click at [908, 510] on span at bounding box center [908, 514] width 14 height 14
click at [933, 494] on icon at bounding box center [936, 498] width 8 height 9
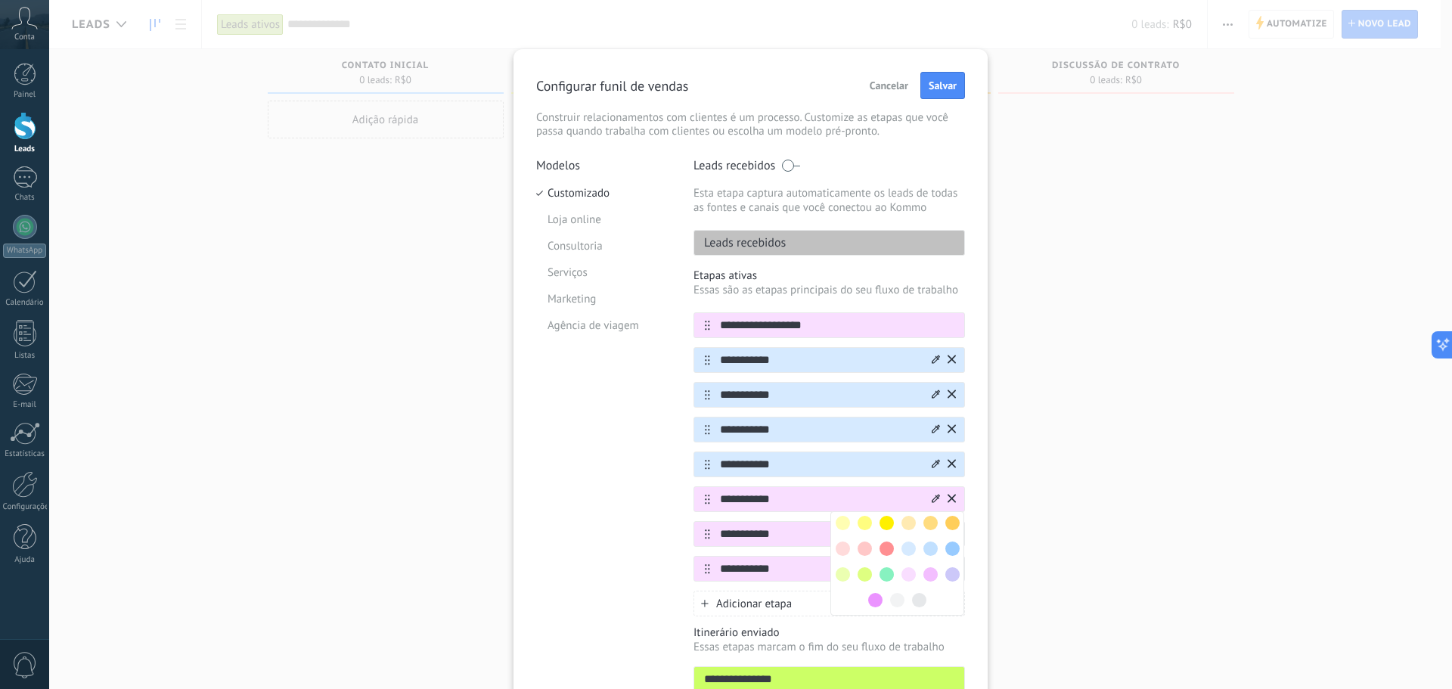
click at [906, 546] on span at bounding box center [908, 548] width 14 height 14
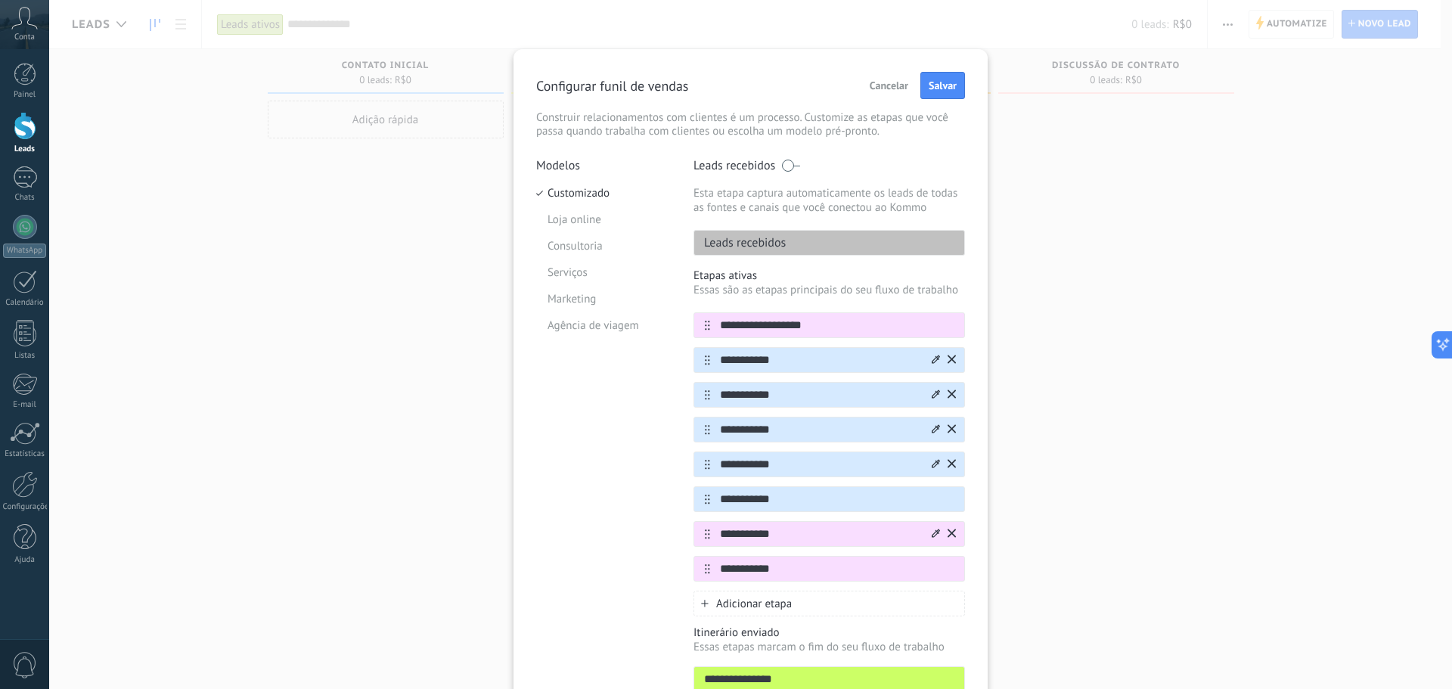
click at [935, 534] on icon at bounding box center [936, 533] width 8 height 8
click at [901, 583] on span at bounding box center [908, 583] width 14 height 14
click at [932, 567] on icon at bounding box center [936, 567] width 8 height 8
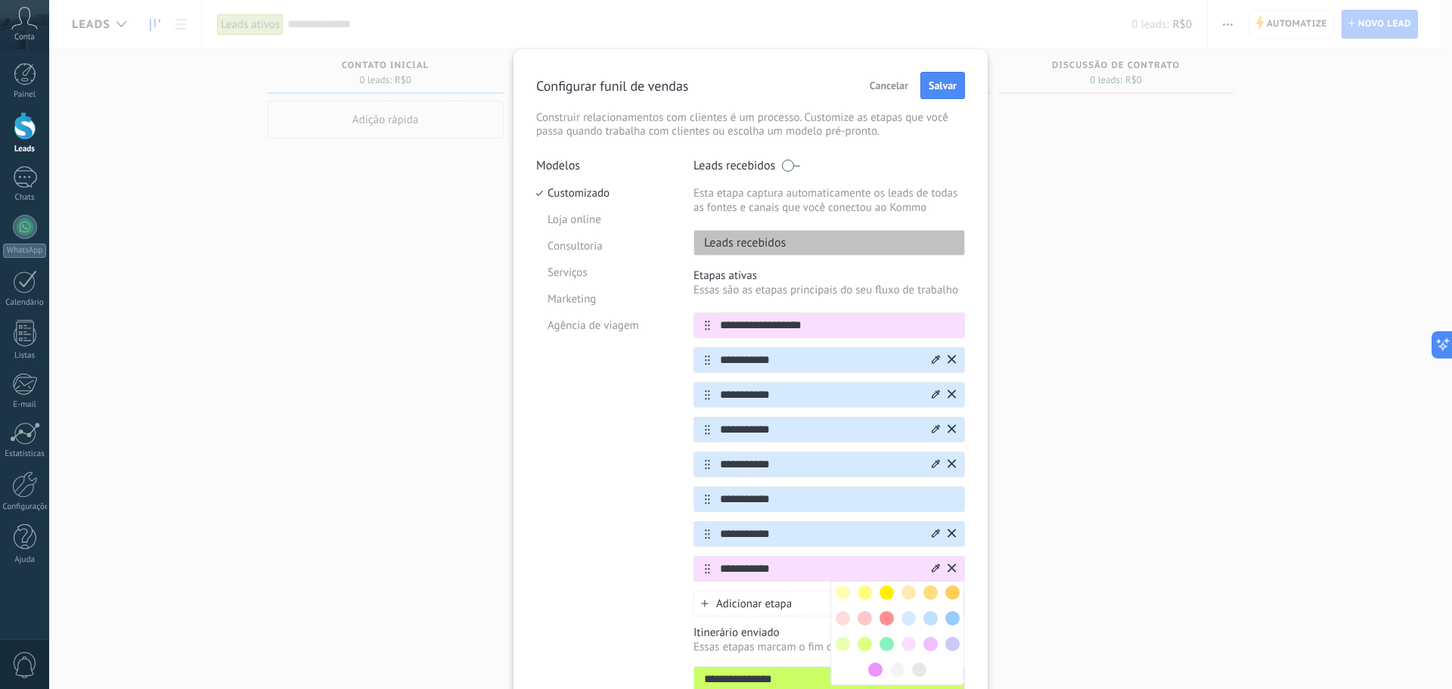
click at [904, 619] on span at bounding box center [908, 618] width 14 height 14
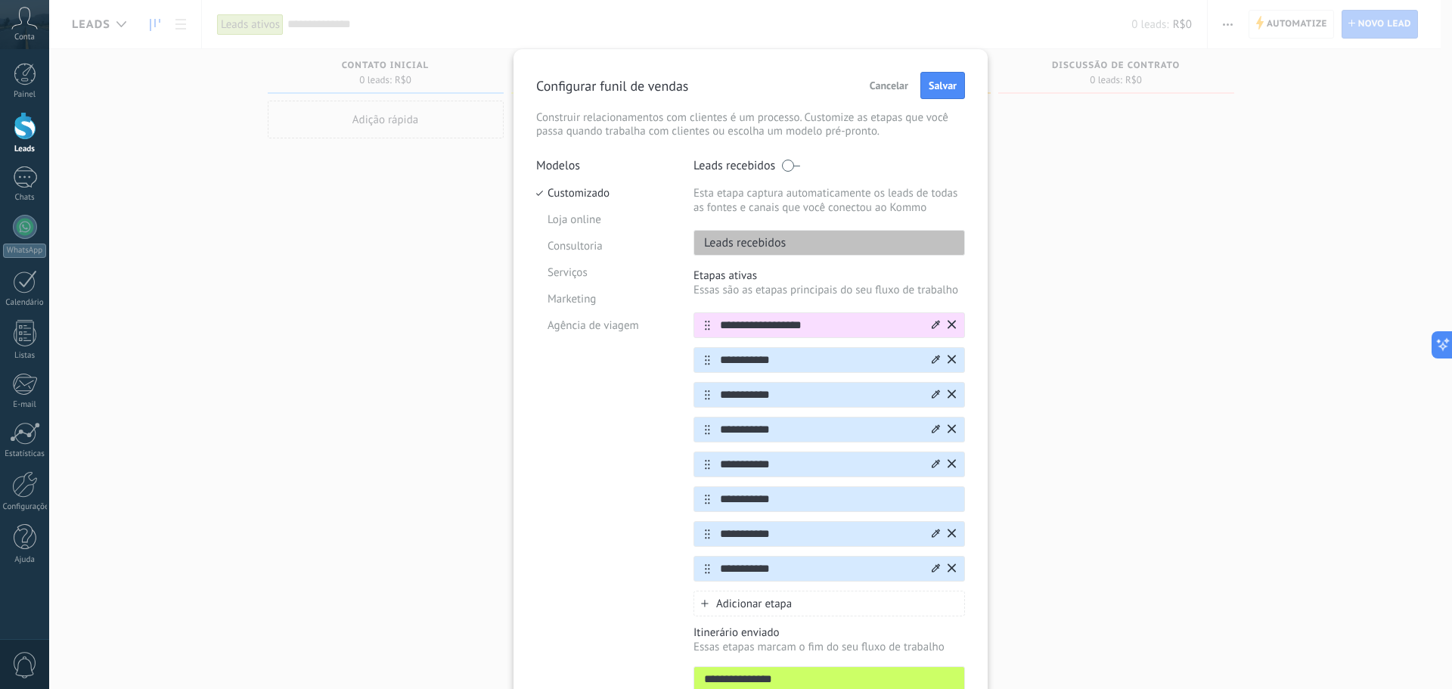
click at [937, 319] on div at bounding box center [936, 325] width 8 height 14
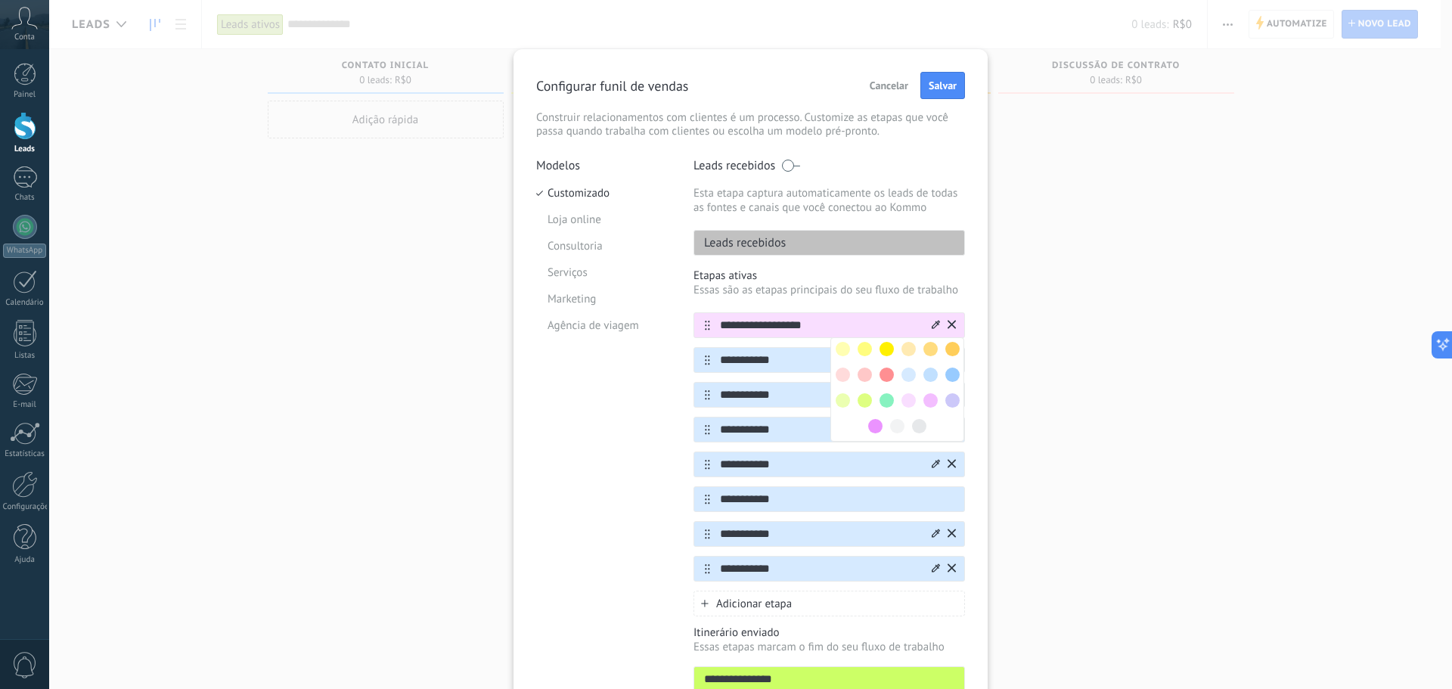
click at [949, 350] on span at bounding box center [952, 349] width 14 height 14
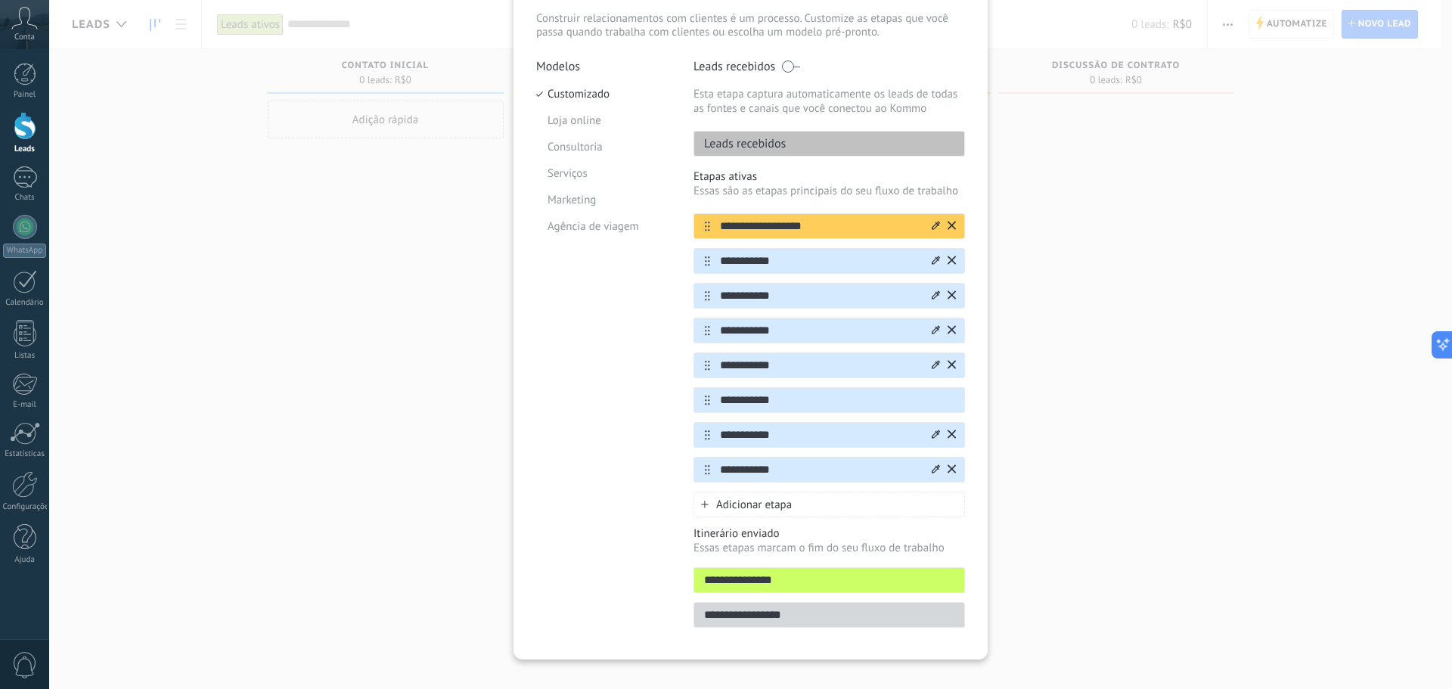
scroll to position [119, 0]
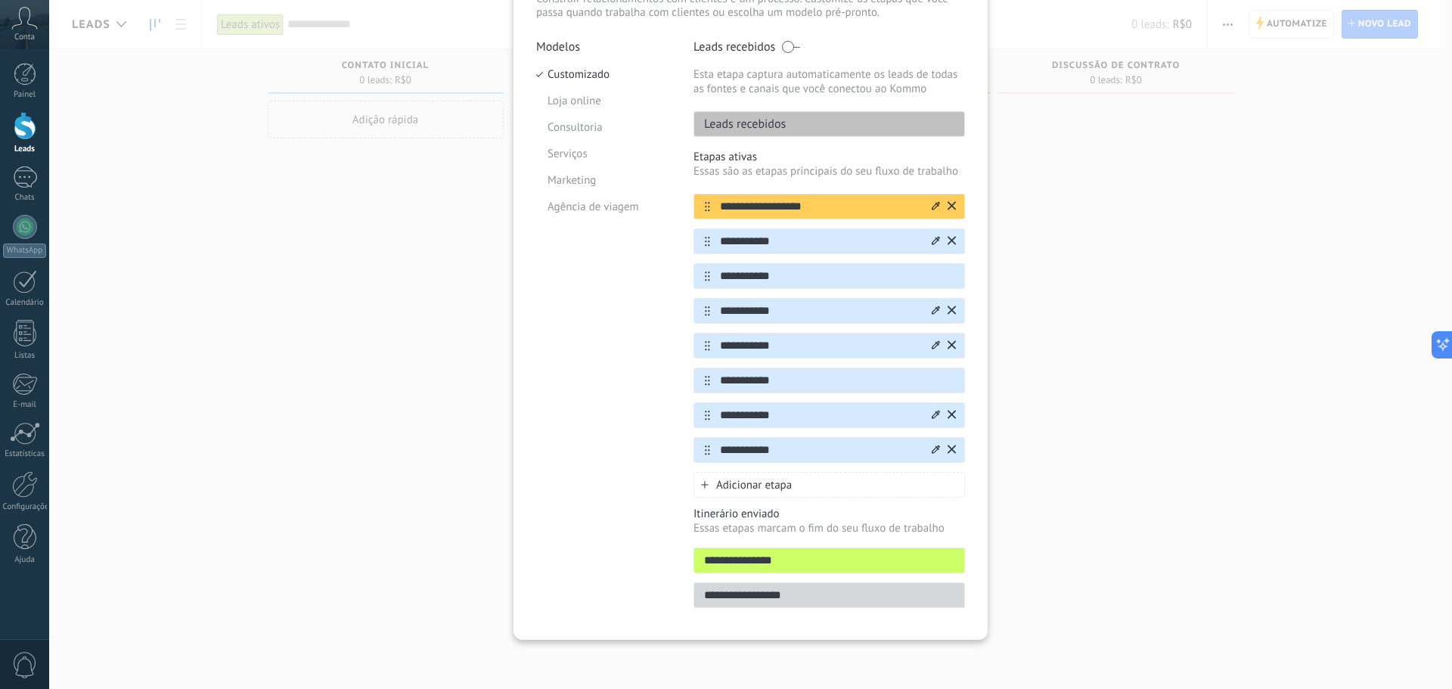
click at [815, 492] on div "Adicionar etapa" at bounding box center [828, 485] width 271 height 26
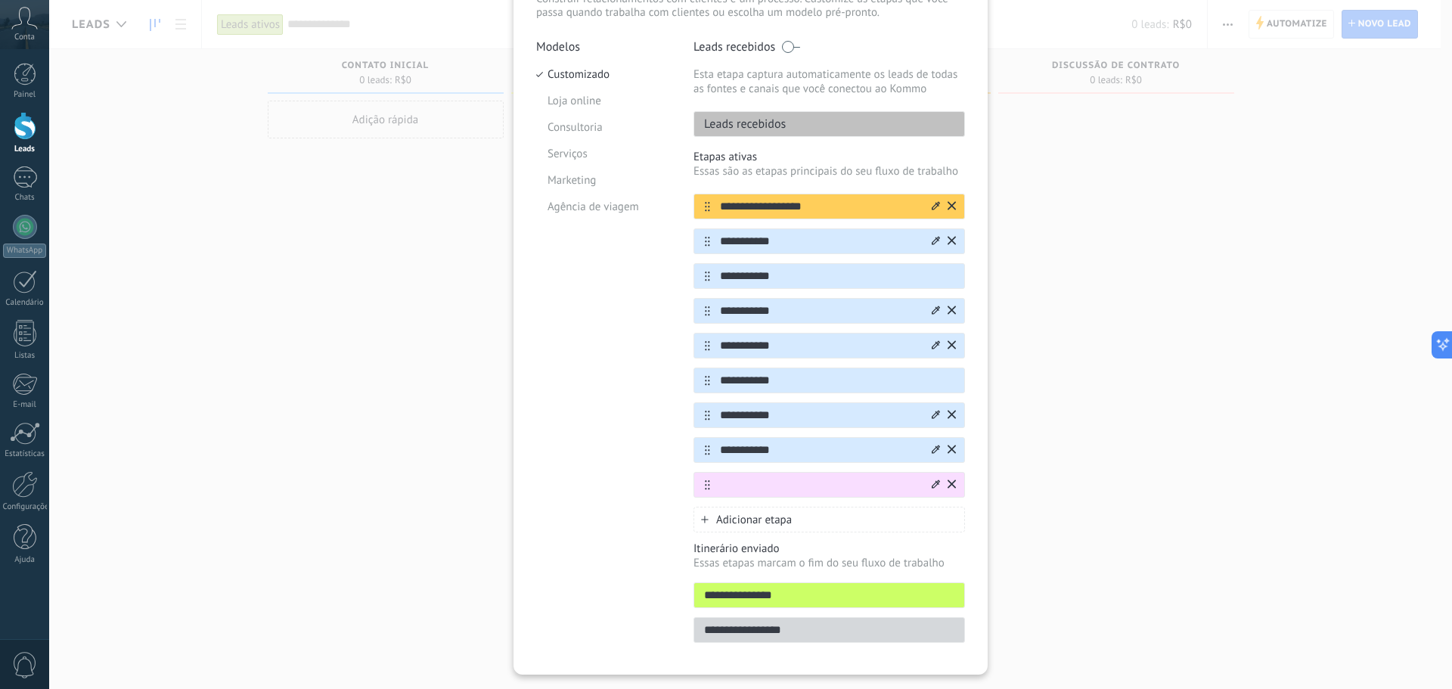
click at [719, 485] on input "text" at bounding box center [819, 485] width 219 height 16
type input "**********"
click at [932, 480] on icon at bounding box center [936, 483] width 8 height 9
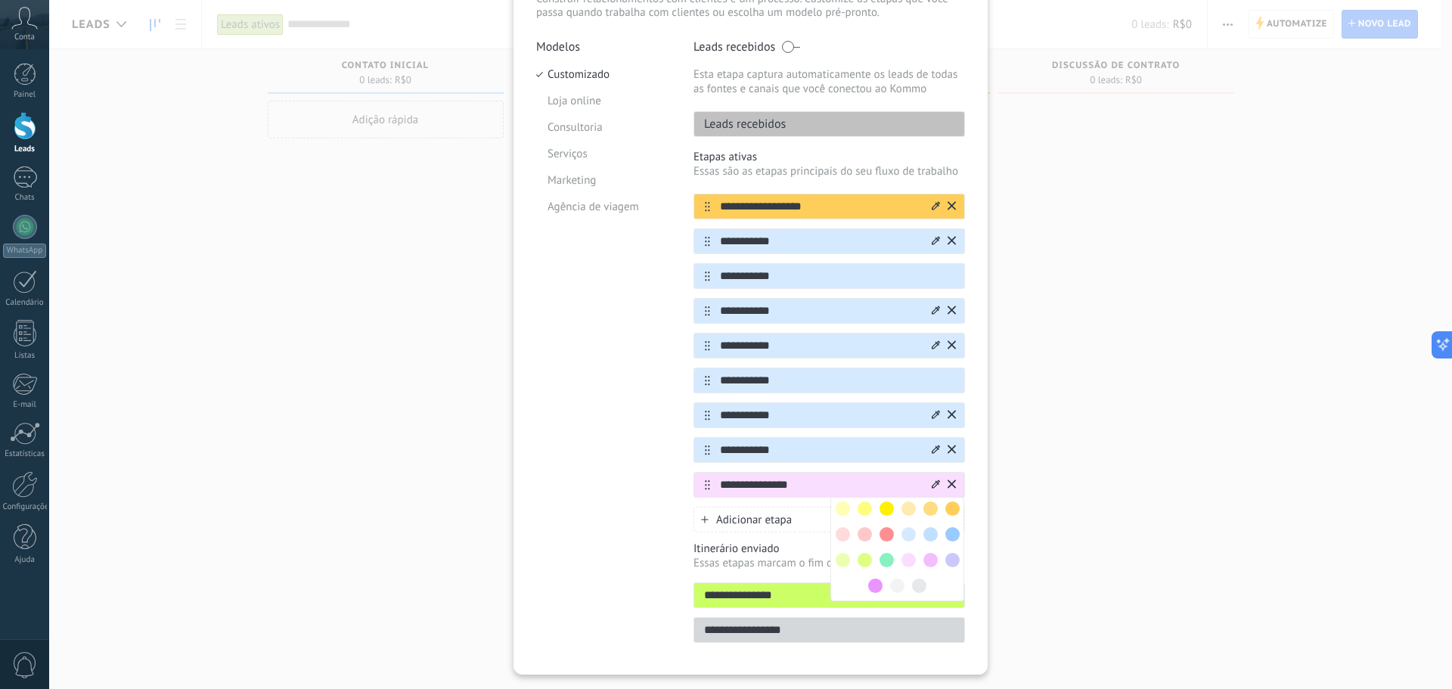
click at [952, 539] on span at bounding box center [952, 534] width 14 height 14
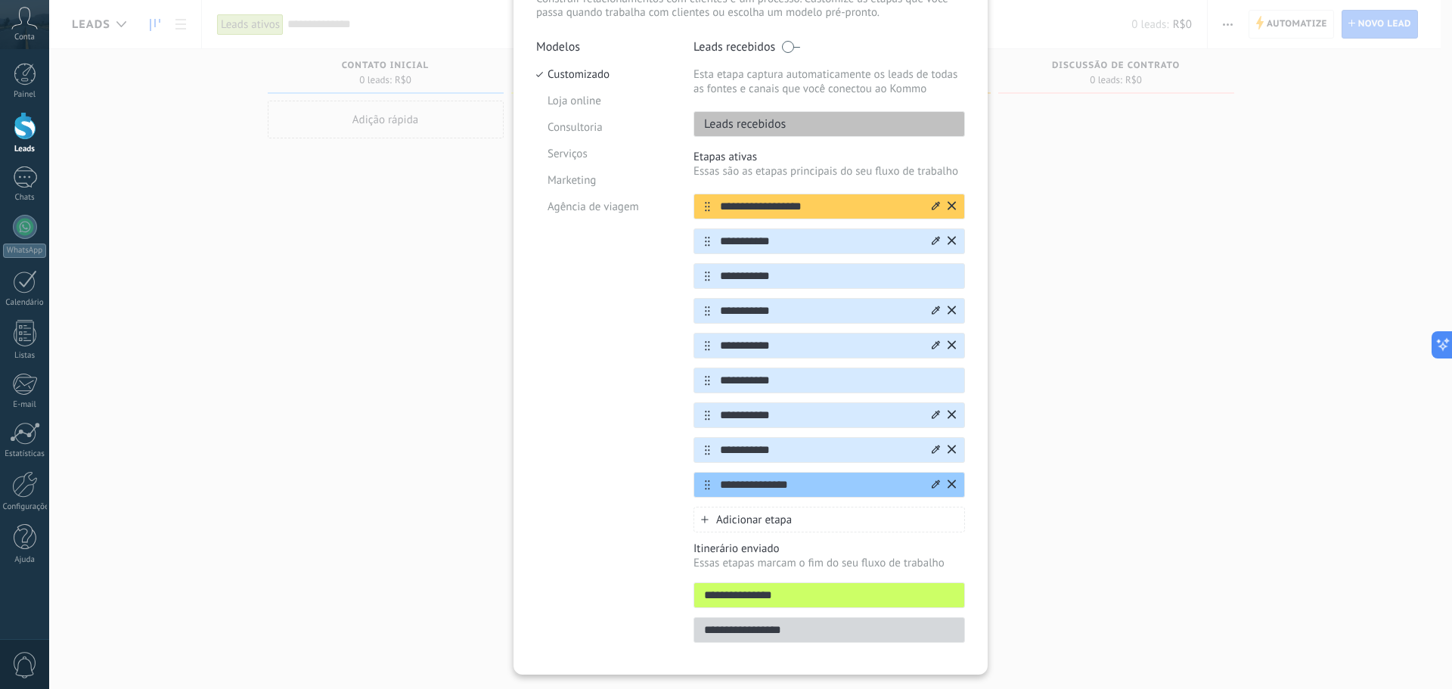
click at [932, 445] on icon at bounding box center [936, 449] width 8 height 9
click at [913, 549] on span at bounding box center [919, 551] width 14 height 14
click at [932, 412] on icon at bounding box center [936, 414] width 8 height 9
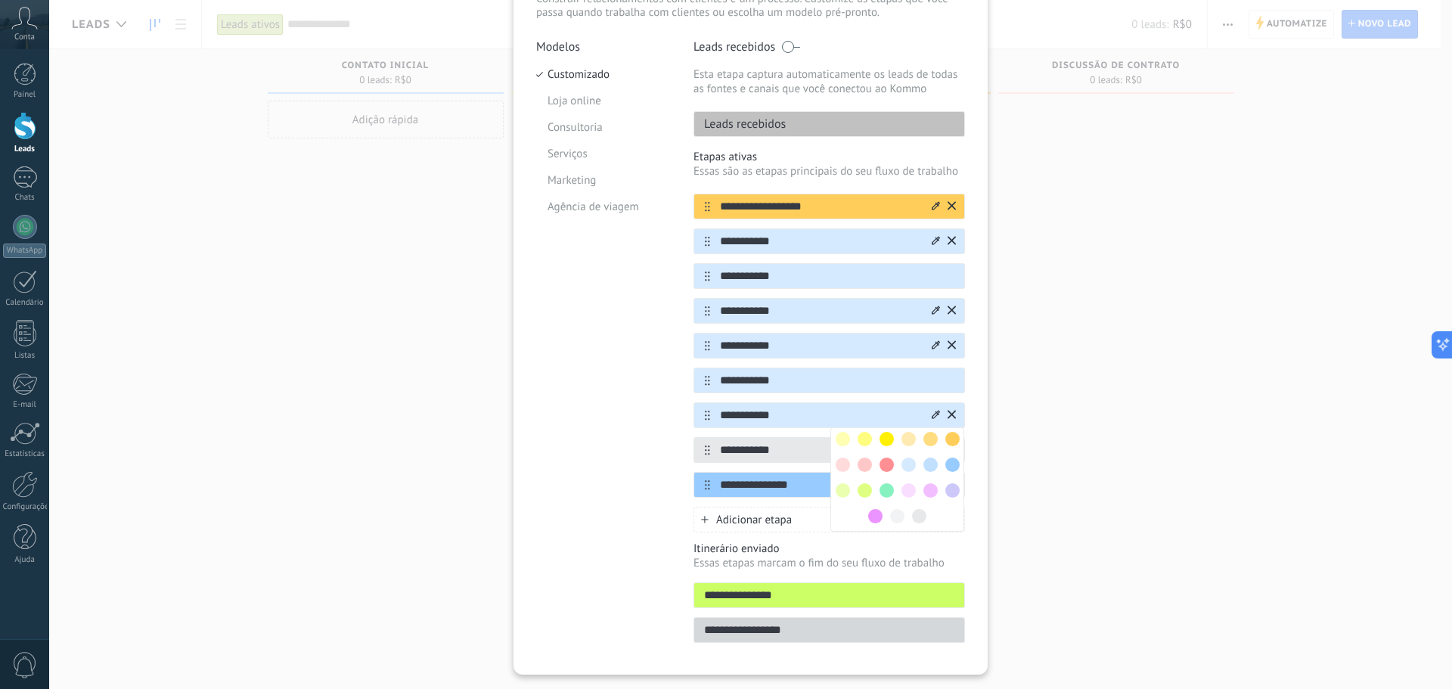
click at [915, 513] on span at bounding box center [919, 516] width 14 height 14
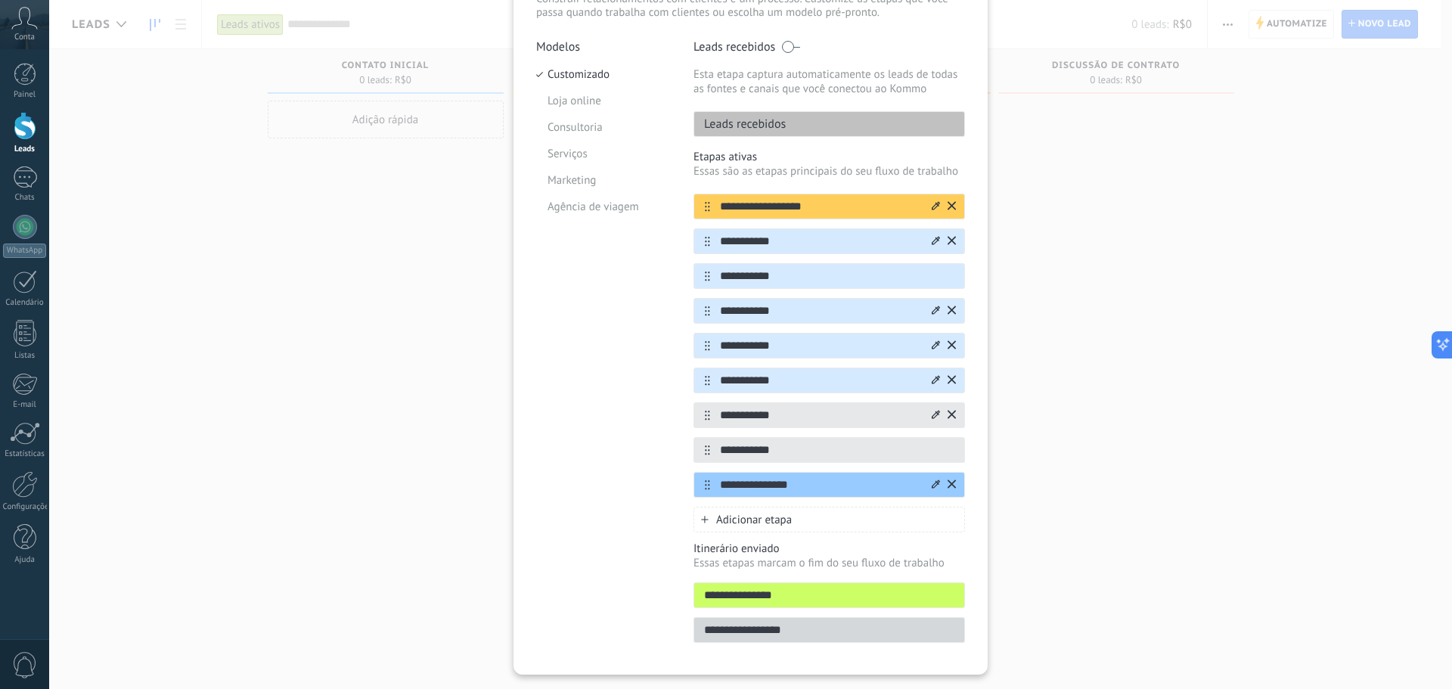
click at [934, 381] on icon at bounding box center [936, 379] width 8 height 8
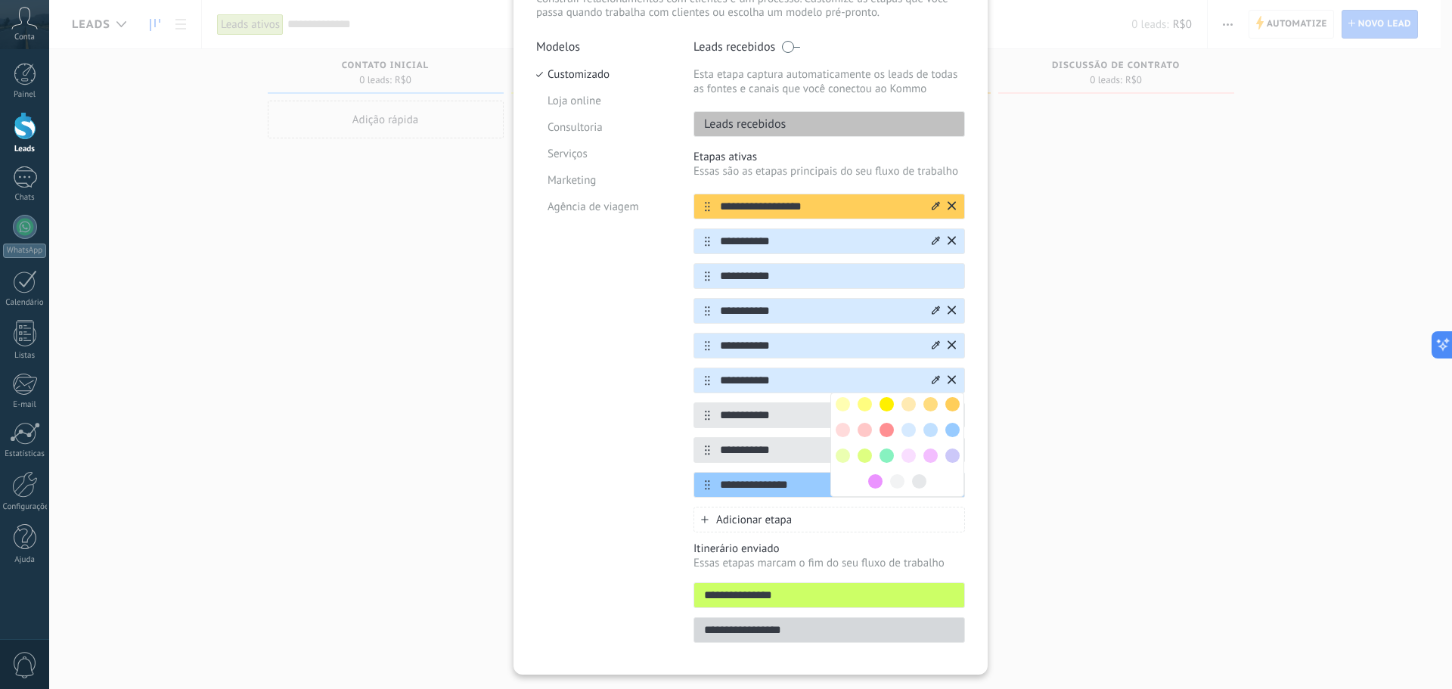
click at [914, 479] on span at bounding box center [919, 481] width 14 height 14
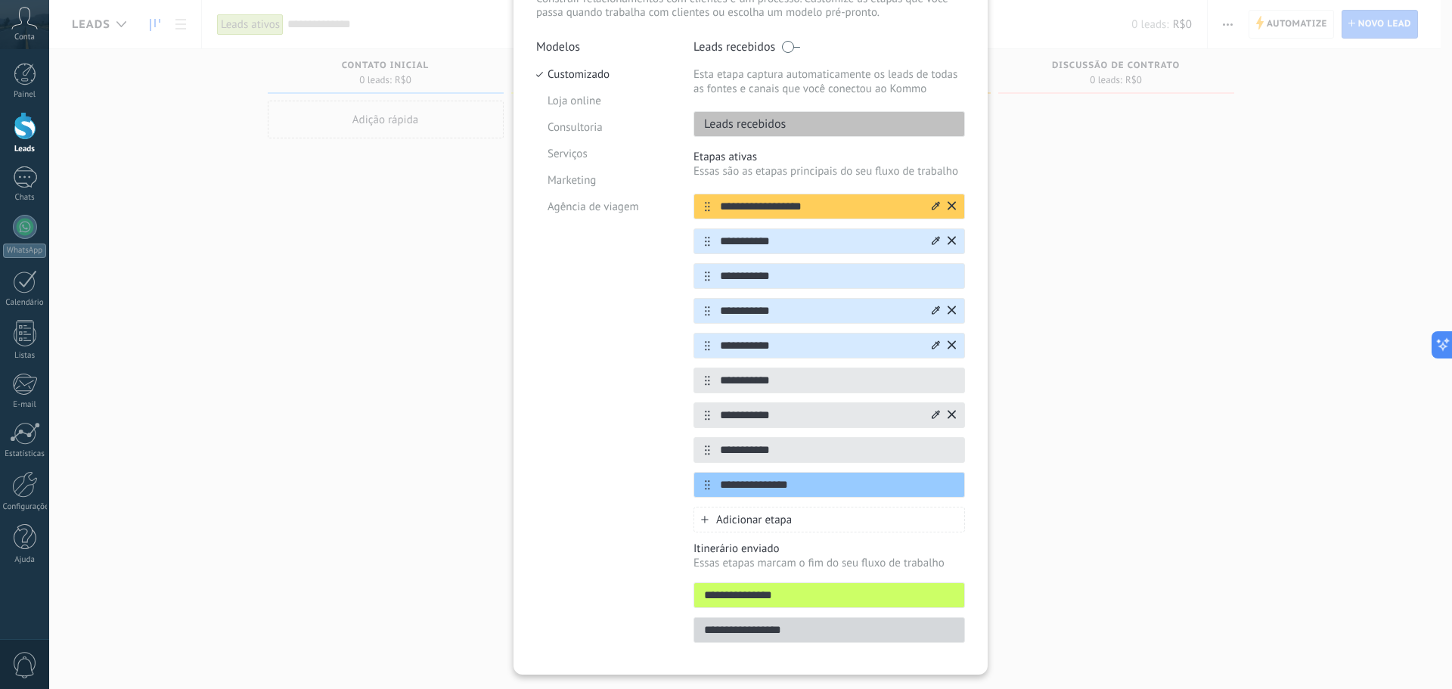
click at [929, 340] on div at bounding box center [942, 345] width 26 height 24
click at [0, 0] on icon at bounding box center [0, 0] width 0 height 0
click at [925, 446] on div at bounding box center [919, 447] width 22 height 22
click at [911, 436] on div at bounding box center [919, 447] width 22 height 22
click at [916, 446] on span at bounding box center [919, 446] width 14 height 14
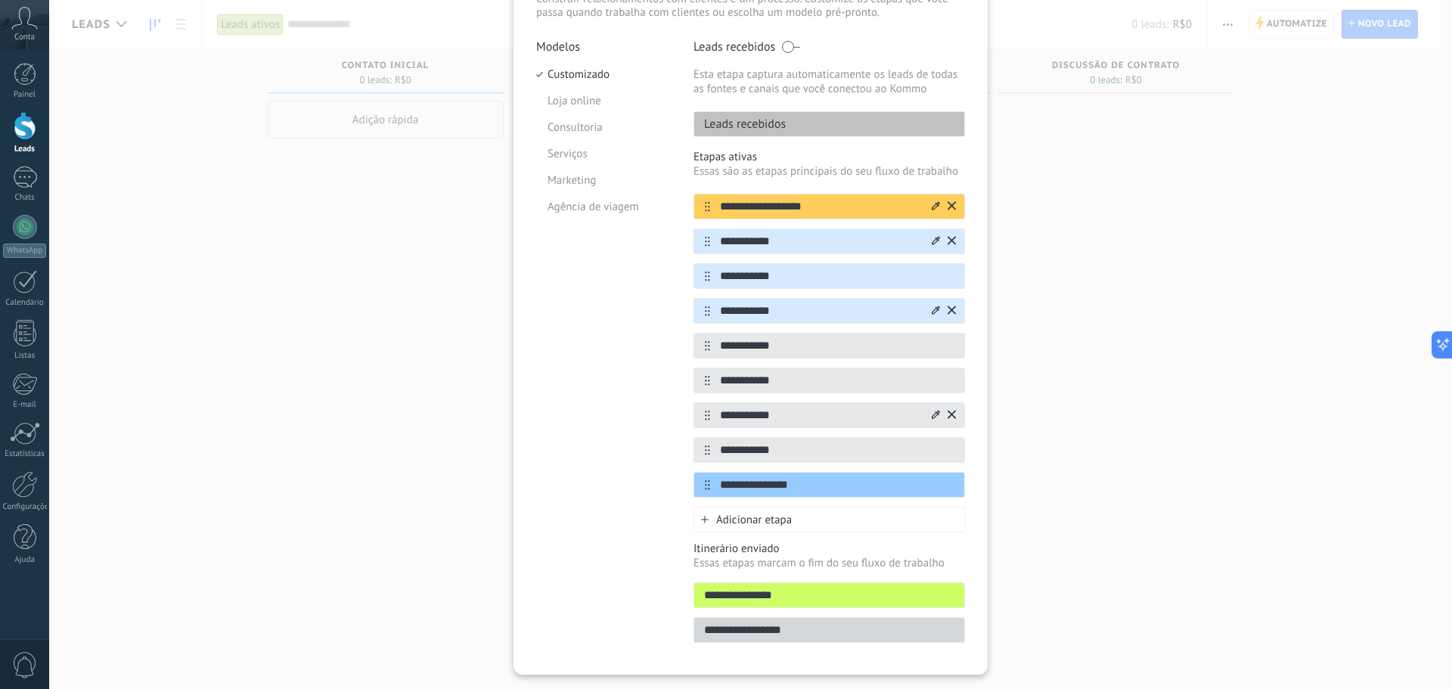
click at [935, 309] on icon at bounding box center [936, 309] width 8 height 8
click at [916, 412] on span at bounding box center [919, 412] width 14 height 14
click at [0, 0] on icon at bounding box center [0, 0] width 0 height 0
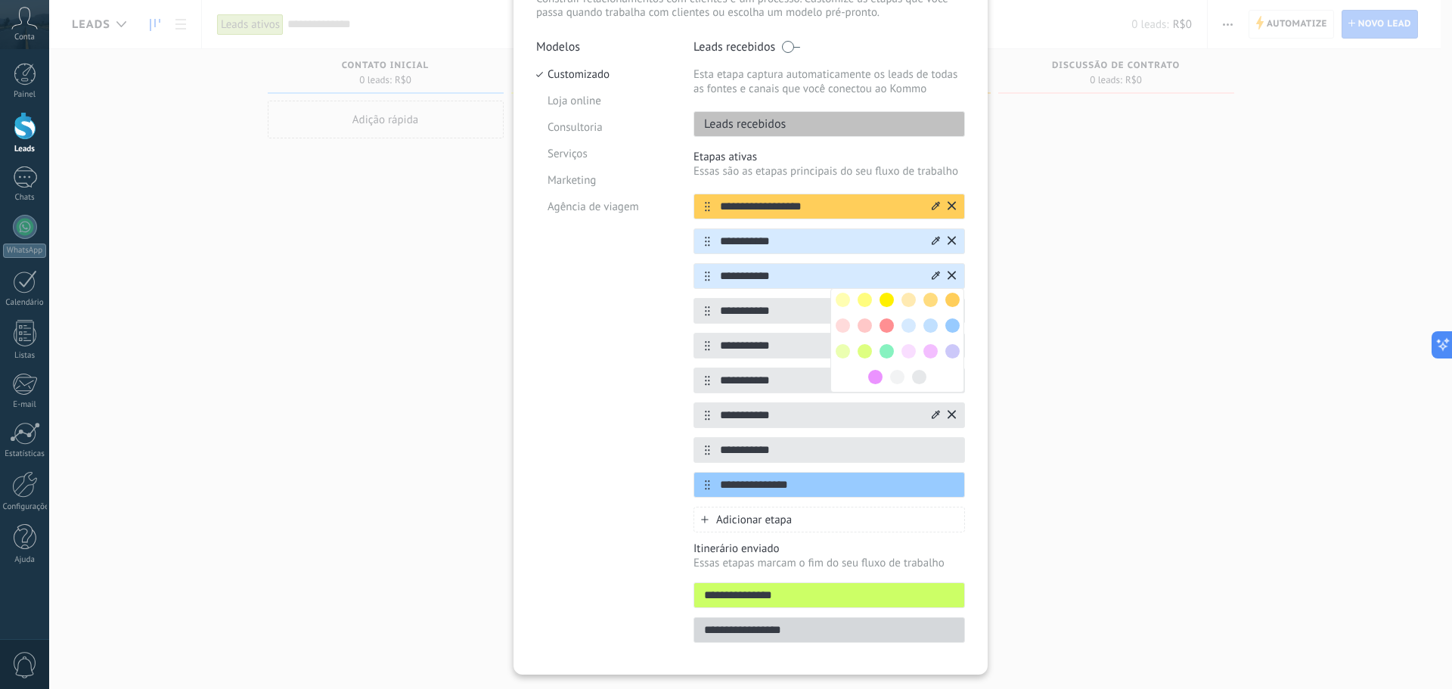
click at [925, 367] on div at bounding box center [919, 377] width 22 height 22
click at [918, 379] on span at bounding box center [919, 377] width 14 height 14
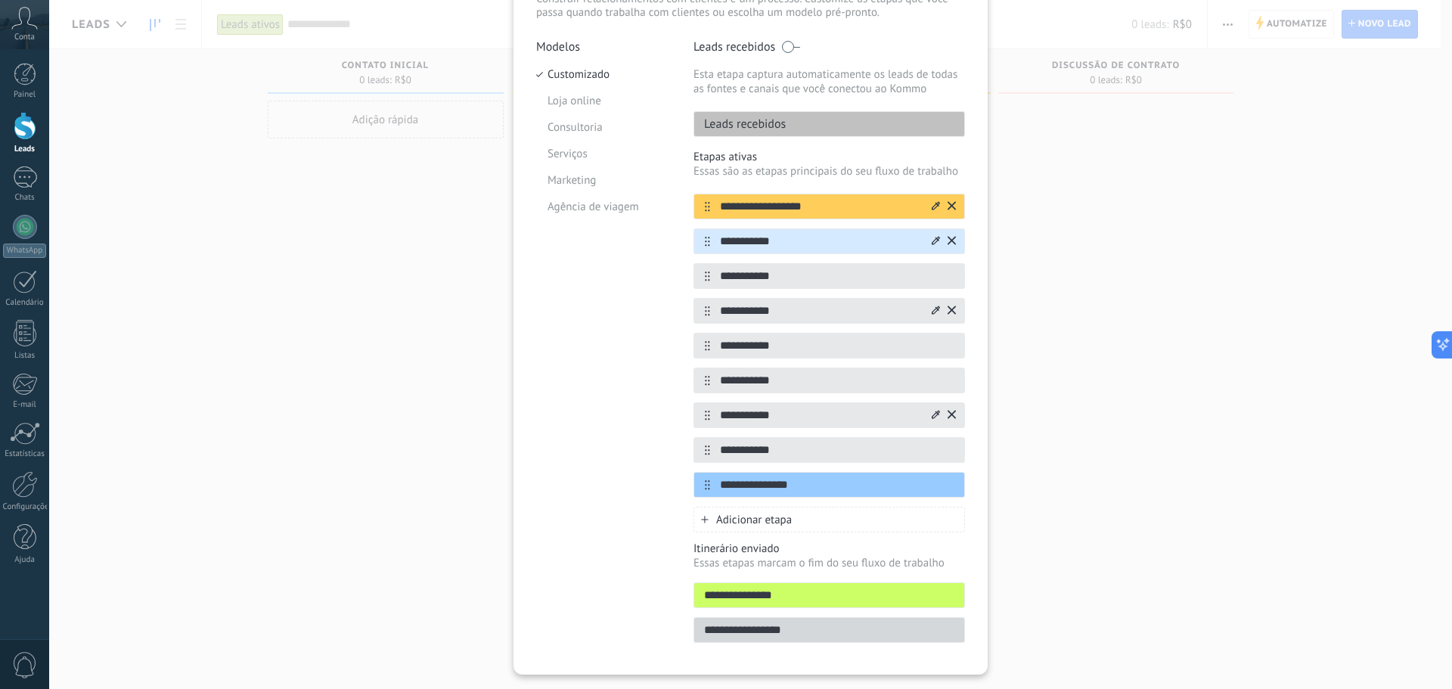
click at [932, 240] on icon at bounding box center [936, 240] width 8 height 9
click at [918, 335] on span at bounding box center [919, 342] width 14 height 14
click at [787, 513] on span "Adicionar etapa" at bounding box center [754, 520] width 76 height 14
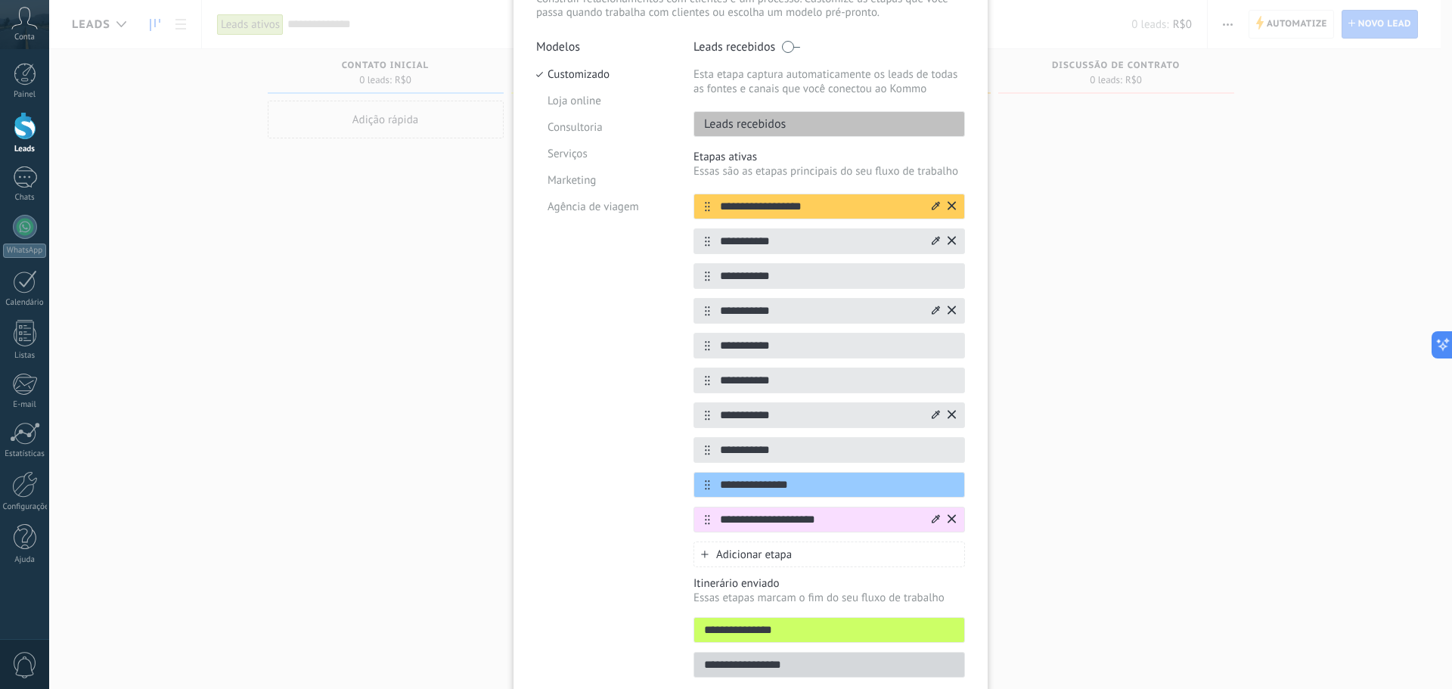
type input "**********"
click at [935, 516] on icon at bounding box center [936, 518] width 8 height 8
click at [918, 617] on span at bounding box center [919, 620] width 14 height 14
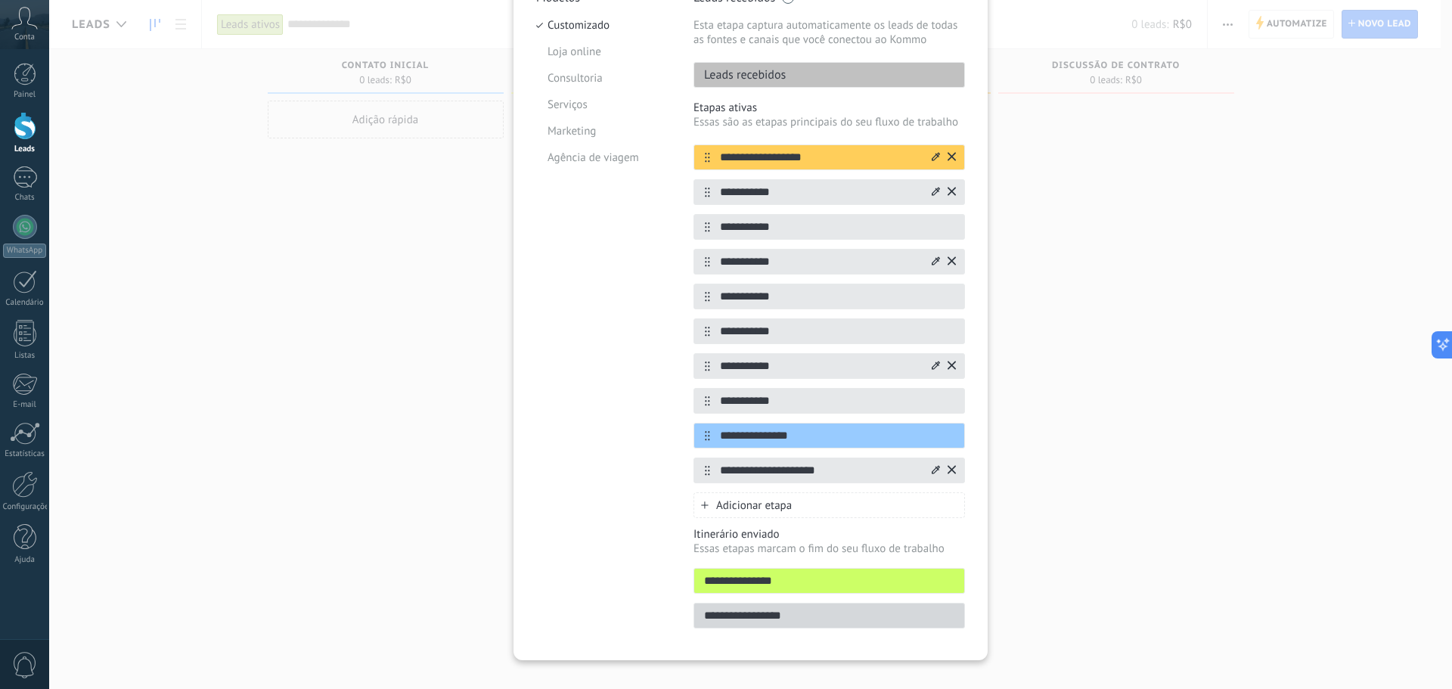
scroll to position [188, 0]
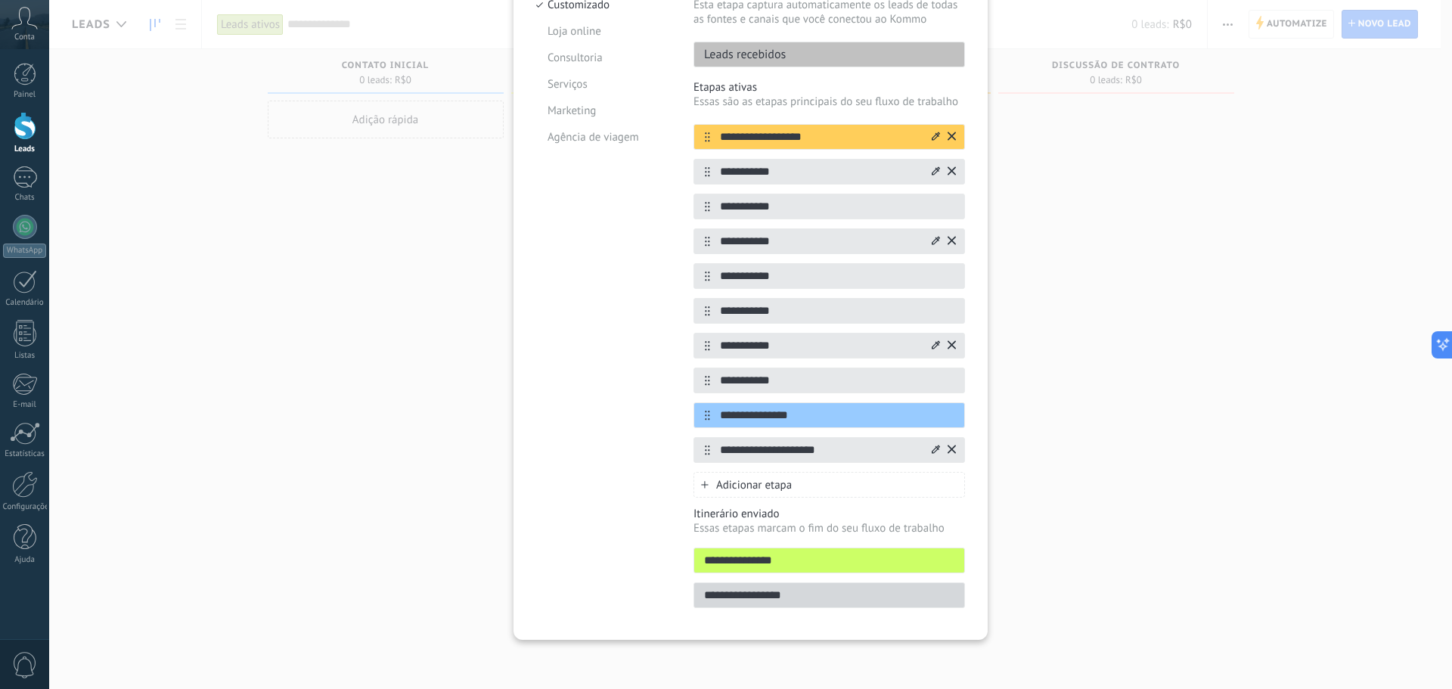
click at [789, 486] on span "Adicionar etapa" at bounding box center [754, 485] width 76 height 14
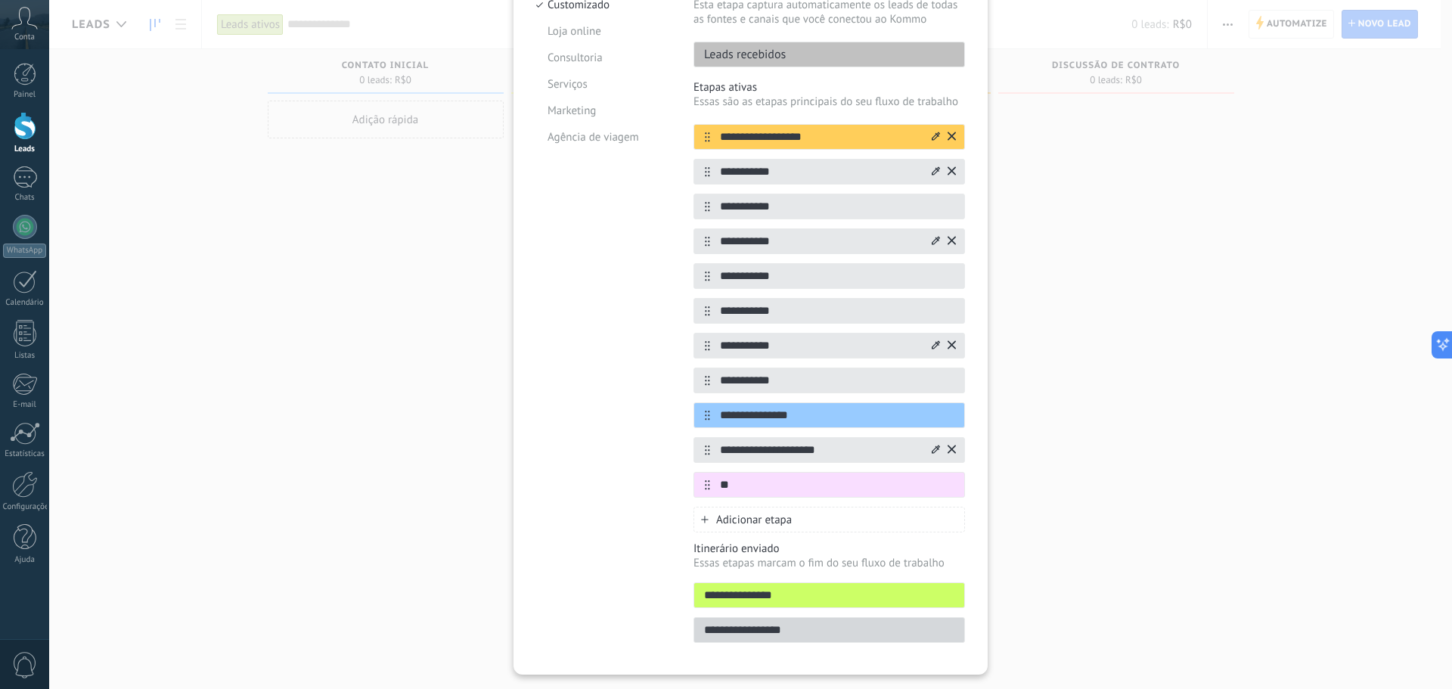
type input "*"
type input "**********"
click at [932, 487] on icon at bounding box center [936, 483] width 8 height 8
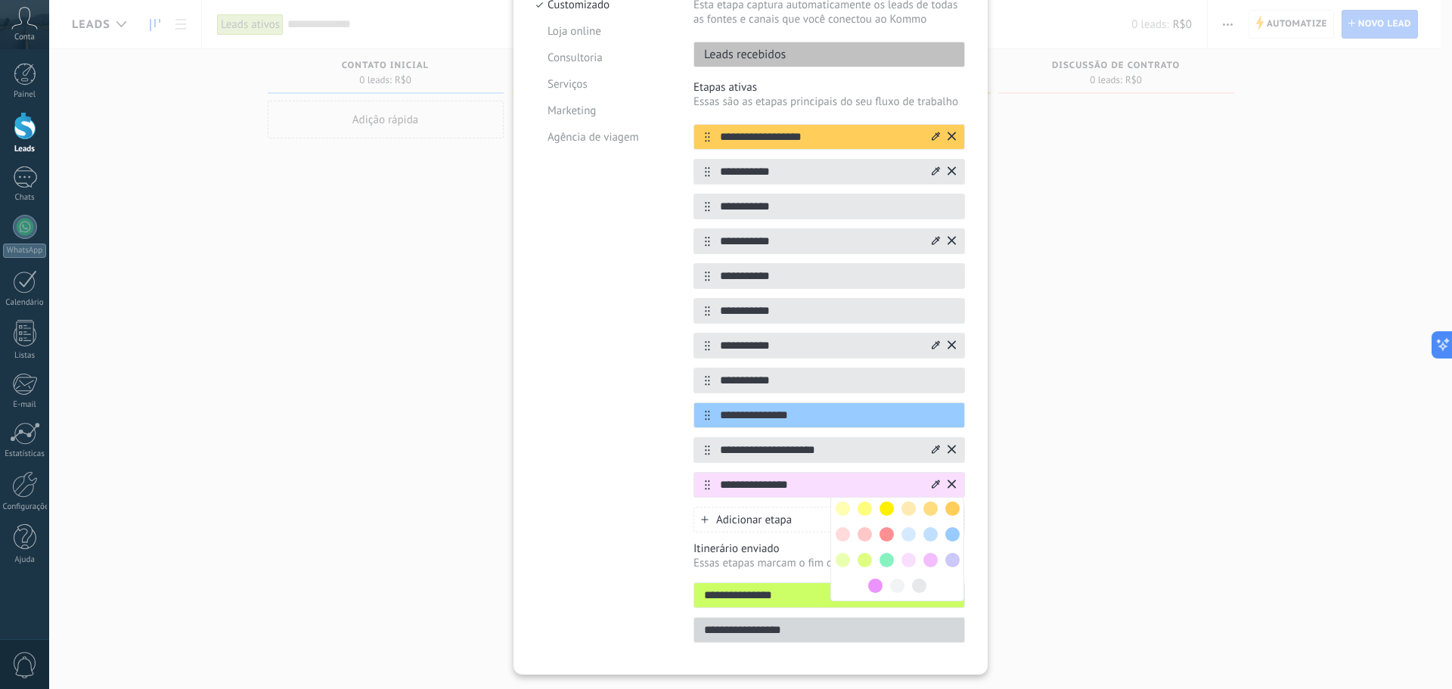
click at [883, 504] on span at bounding box center [886, 508] width 14 height 14
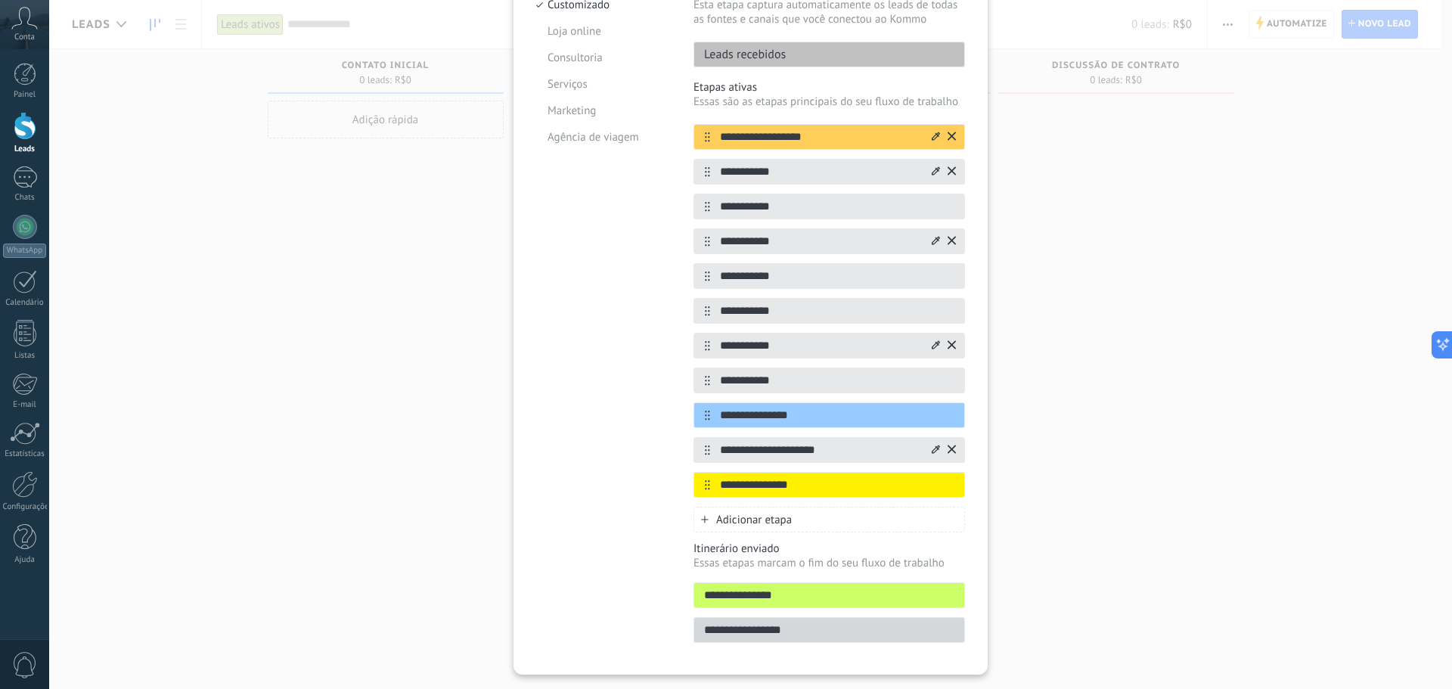
click at [744, 525] on span "Adicionar etapa" at bounding box center [754, 520] width 76 height 14
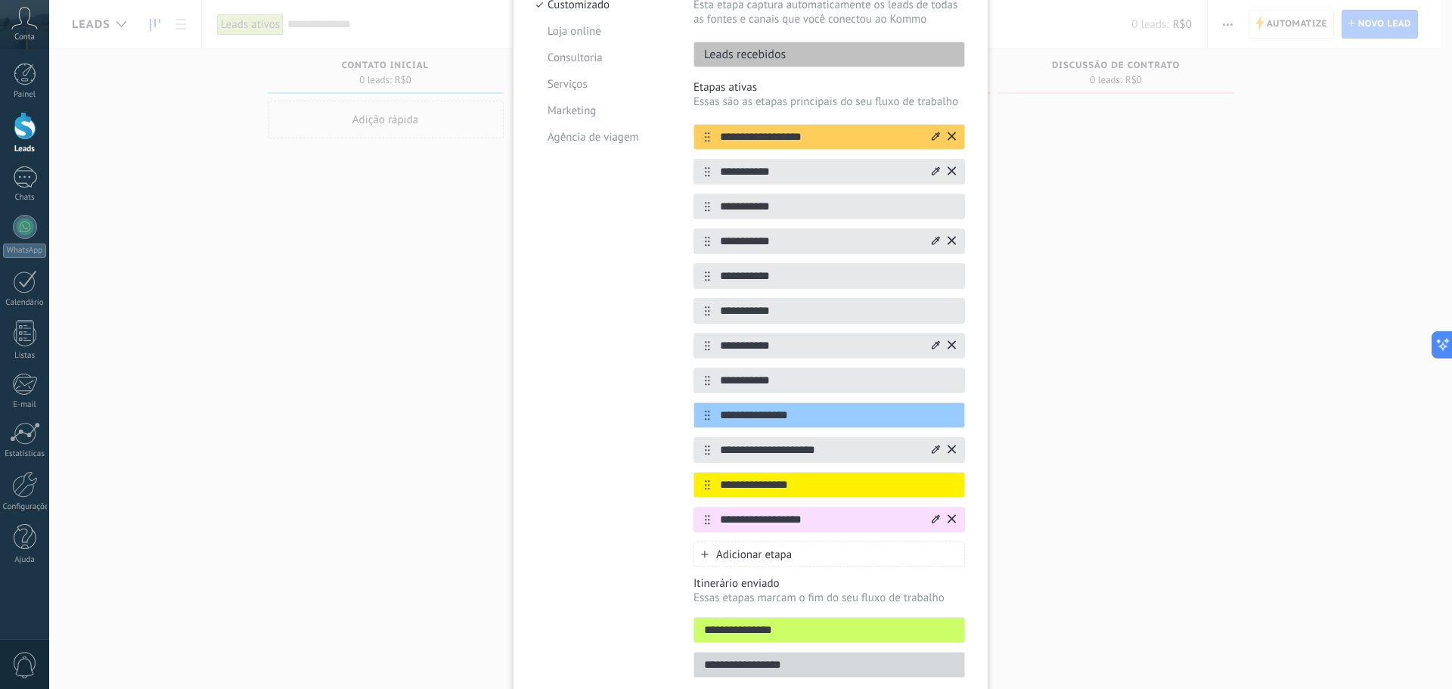
type input "**********"
click at [932, 516] on icon at bounding box center [936, 518] width 8 height 9
click at [882, 564] on span at bounding box center [886, 569] width 14 height 14
click at [774, 556] on span "Adicionar etapa" at bounding box center [754, 554] width 76 height 14
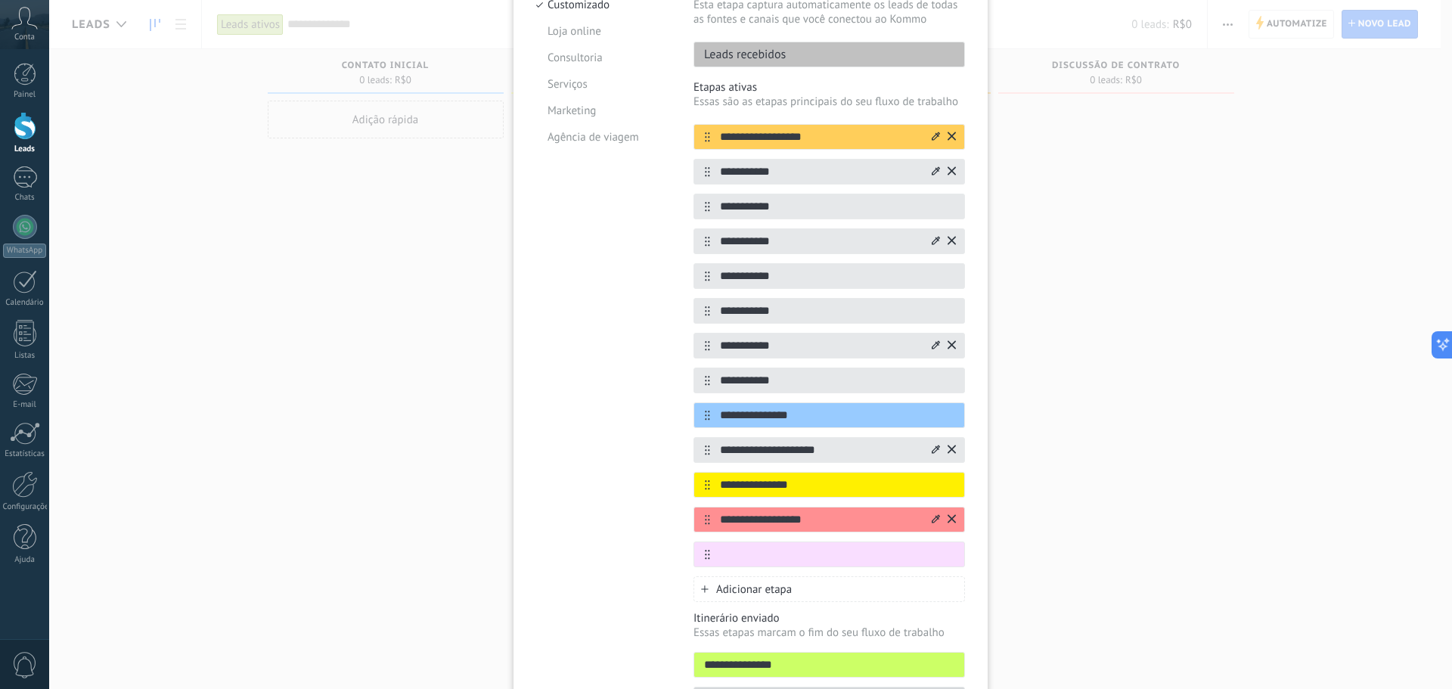
click at [934, 519] on icon at bounding box center [936, 518] width 8 height 8
click at [930, 591] on span at bounding box center [930, 595] width 14 height 14
click at [932, 521] on icon at bounding box center [936, 518] width 8 height 9
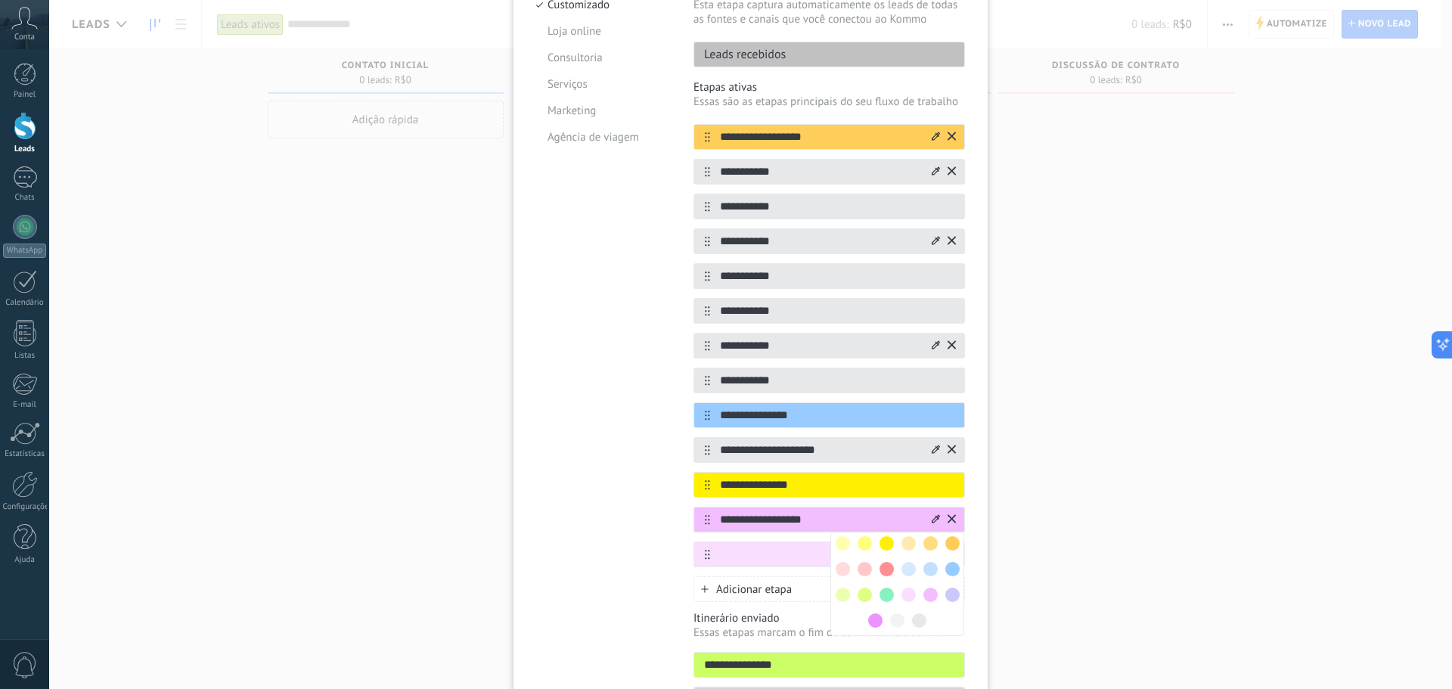
click at [873, 610] on div at bounding box center [875, 620] width 22 height 22
click at [873, 615] on span at bounding box center [875, 620] width 14 height 14
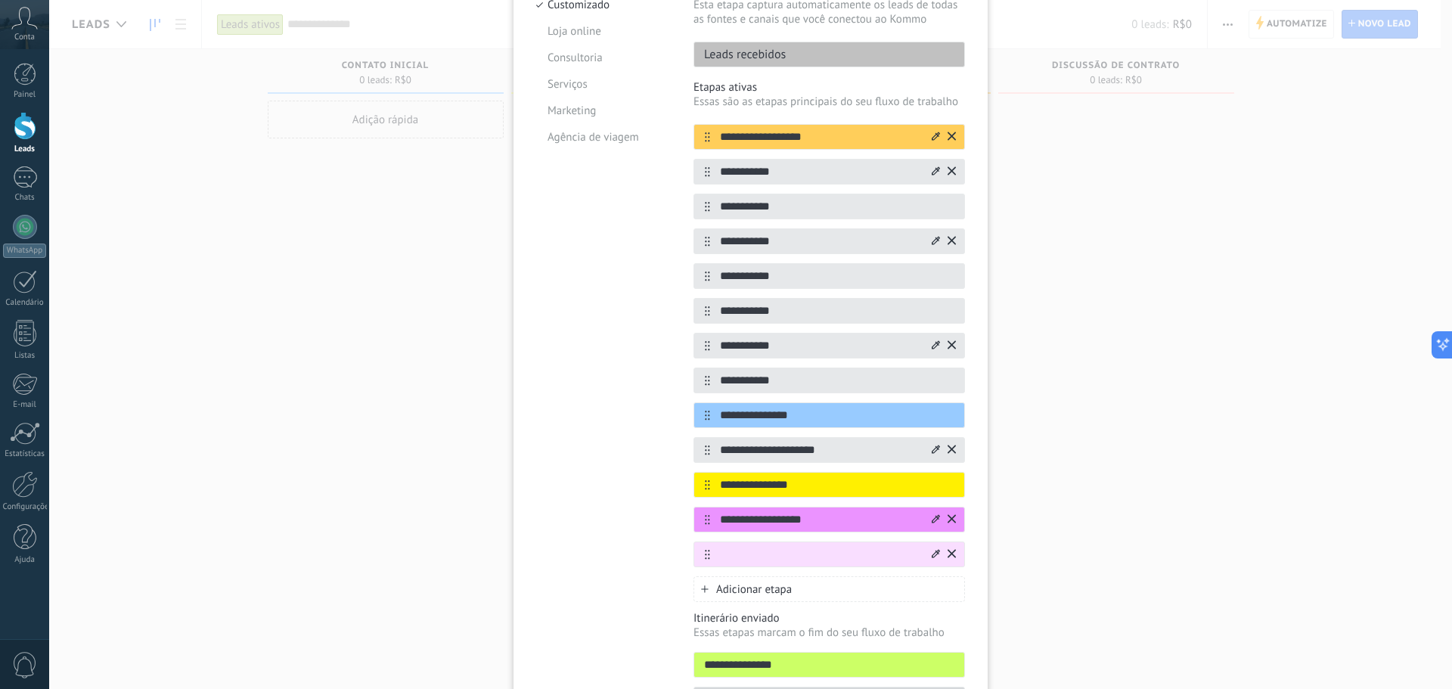
click at [800, 561] on input "text" at bounding box center [819, 555] width 219 height 16
type input "**********"
click at [932, 551] on icon at bounding box center [936, 553] width 8 height 9
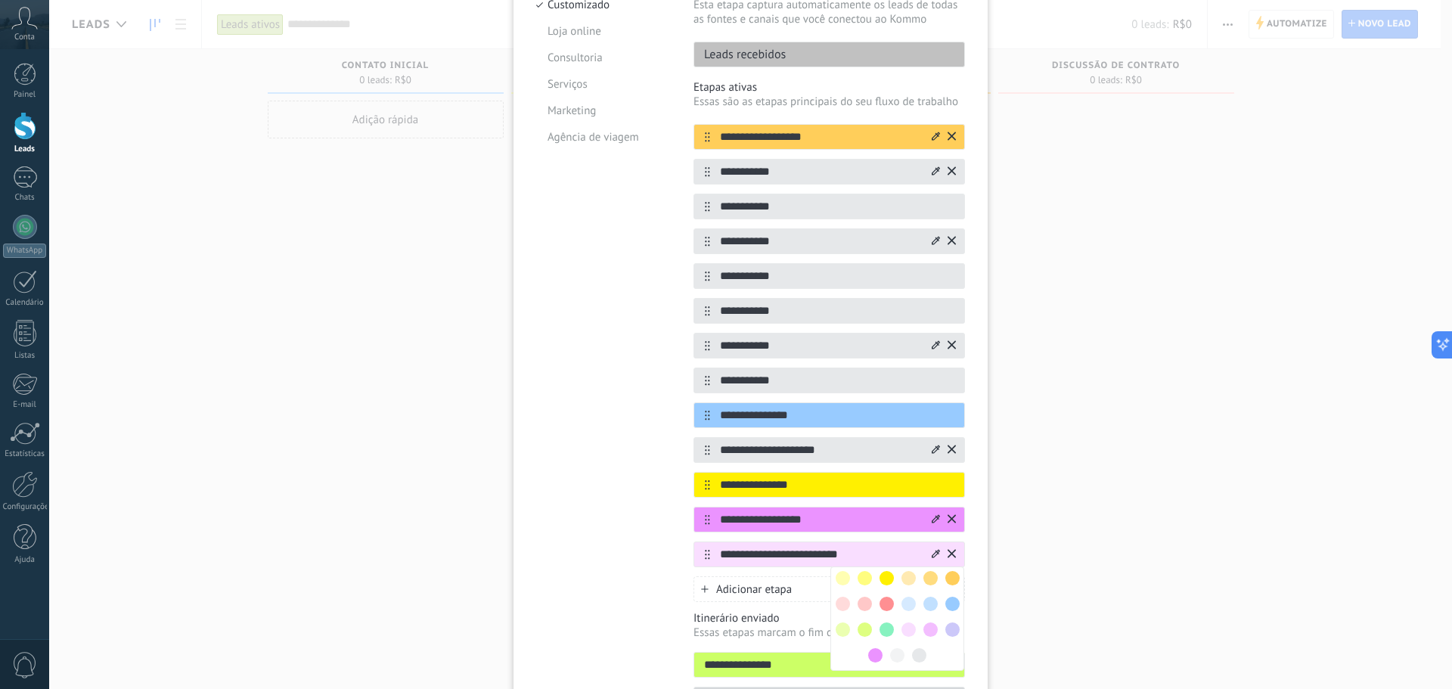
click at [863, 628] on span at bounding box center [864, 629] width 14 height 14
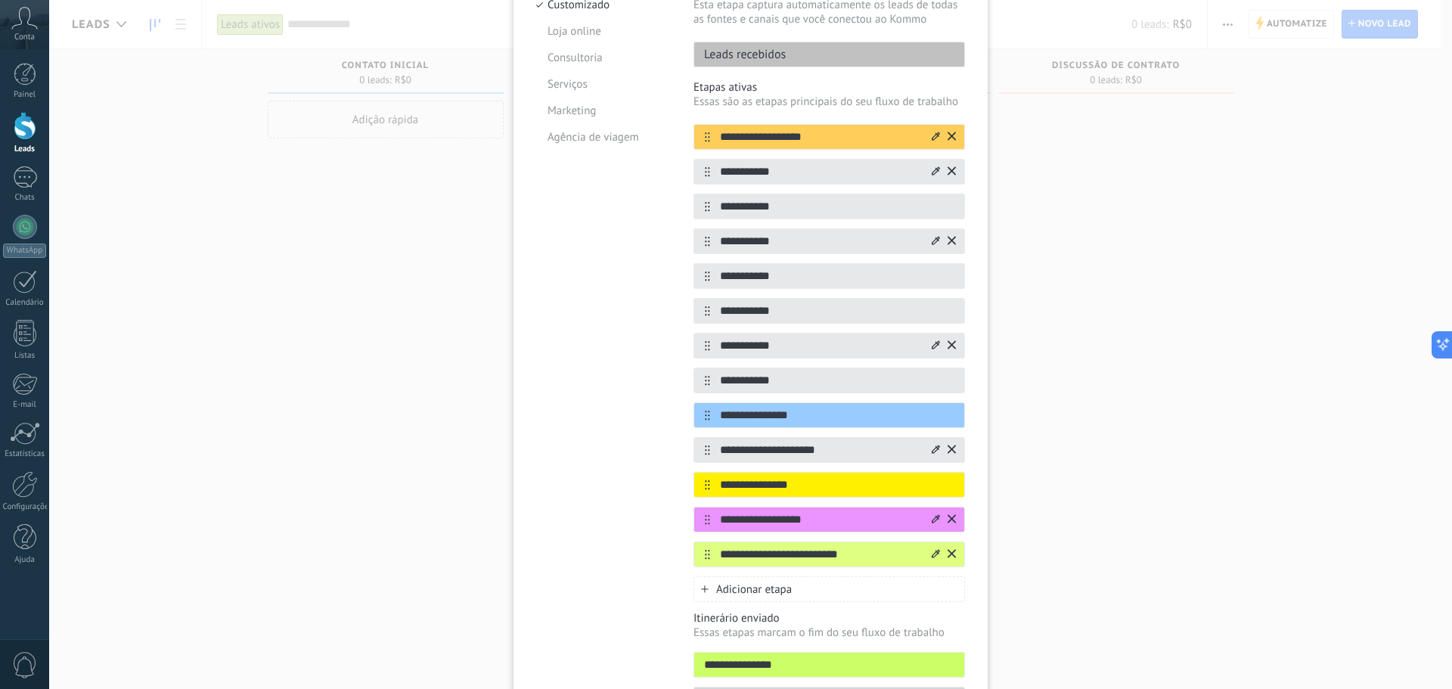
click at [780, 581] on div "Adicionar etapa" at bounding box center [828, 589] width 271 height 26
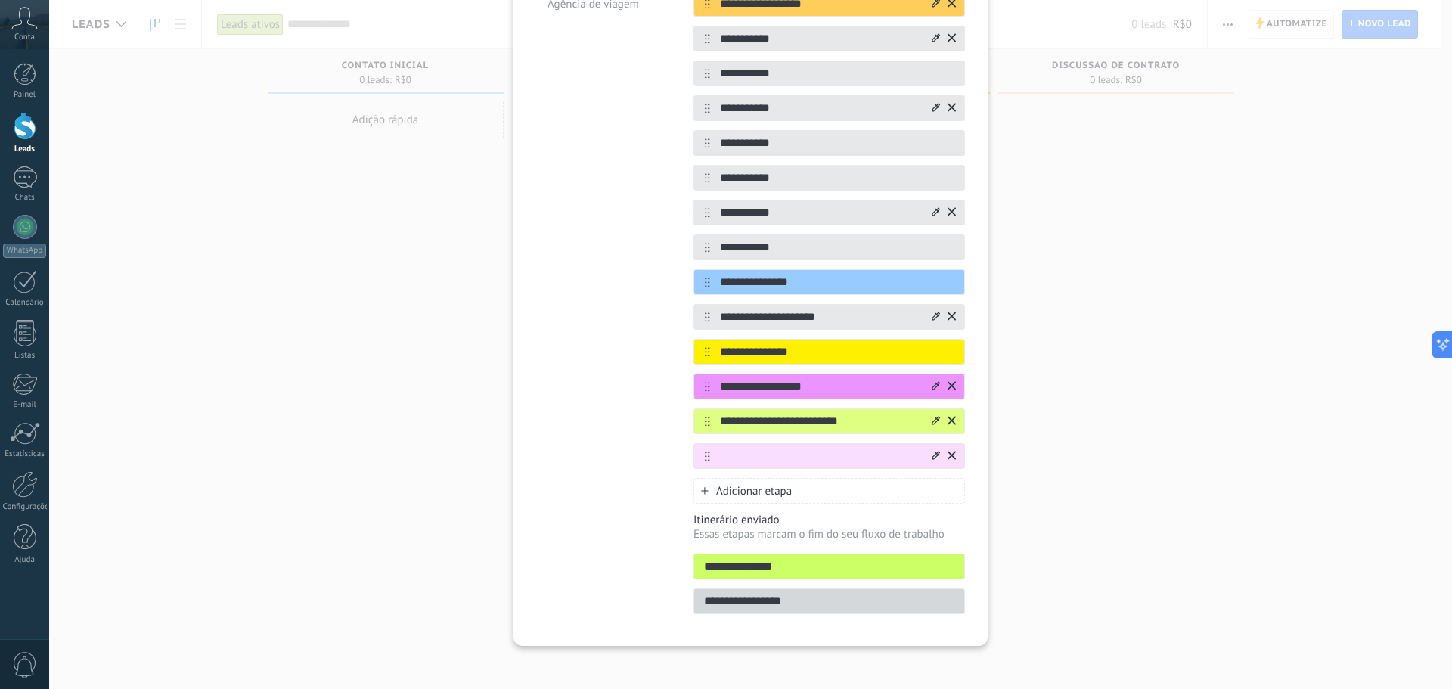
scroll to position [327, 0]
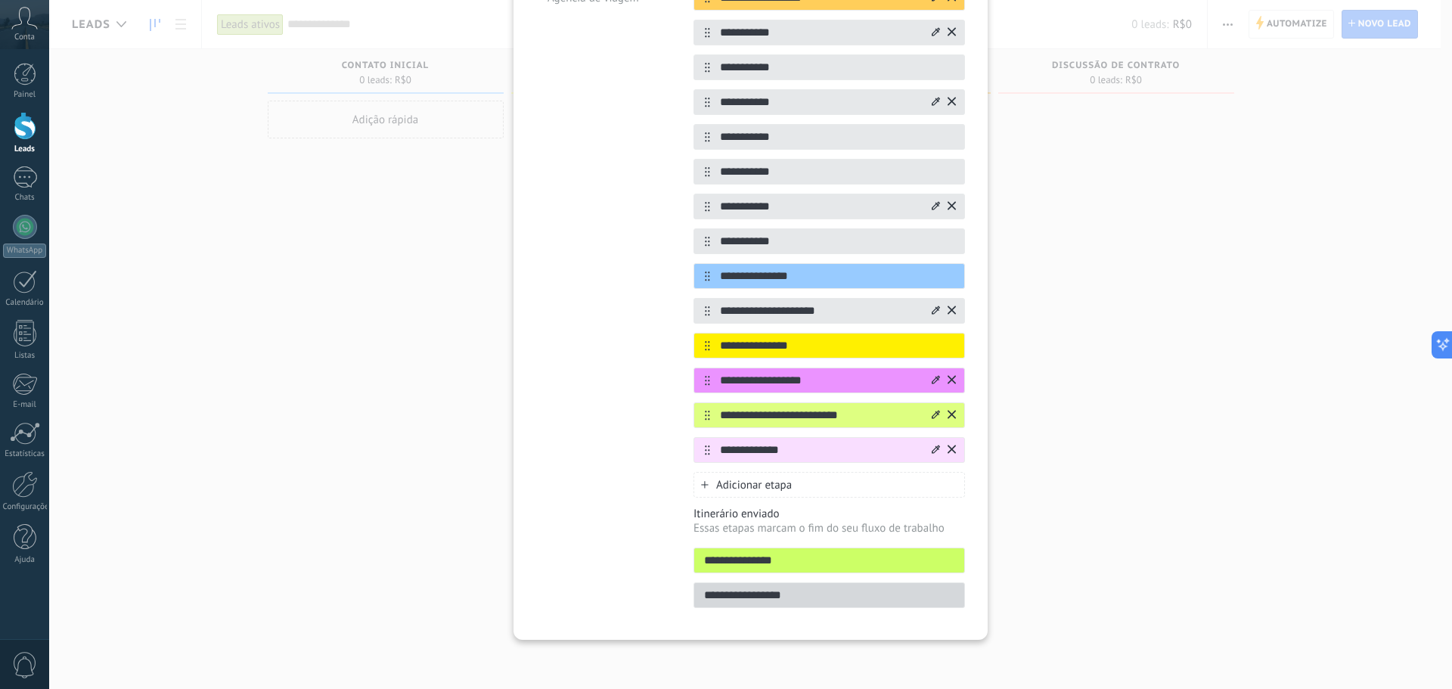
type input "**********"
click at [932, 451] on icon at bounding box center [936, 449] width 8 height 8
click at [857, 498] on span at bounding box center [864, 499] width 14 height 14
click at [817, 485] on div "Adicionar etapa" at bounding box center [828, 485] width 271 height 26
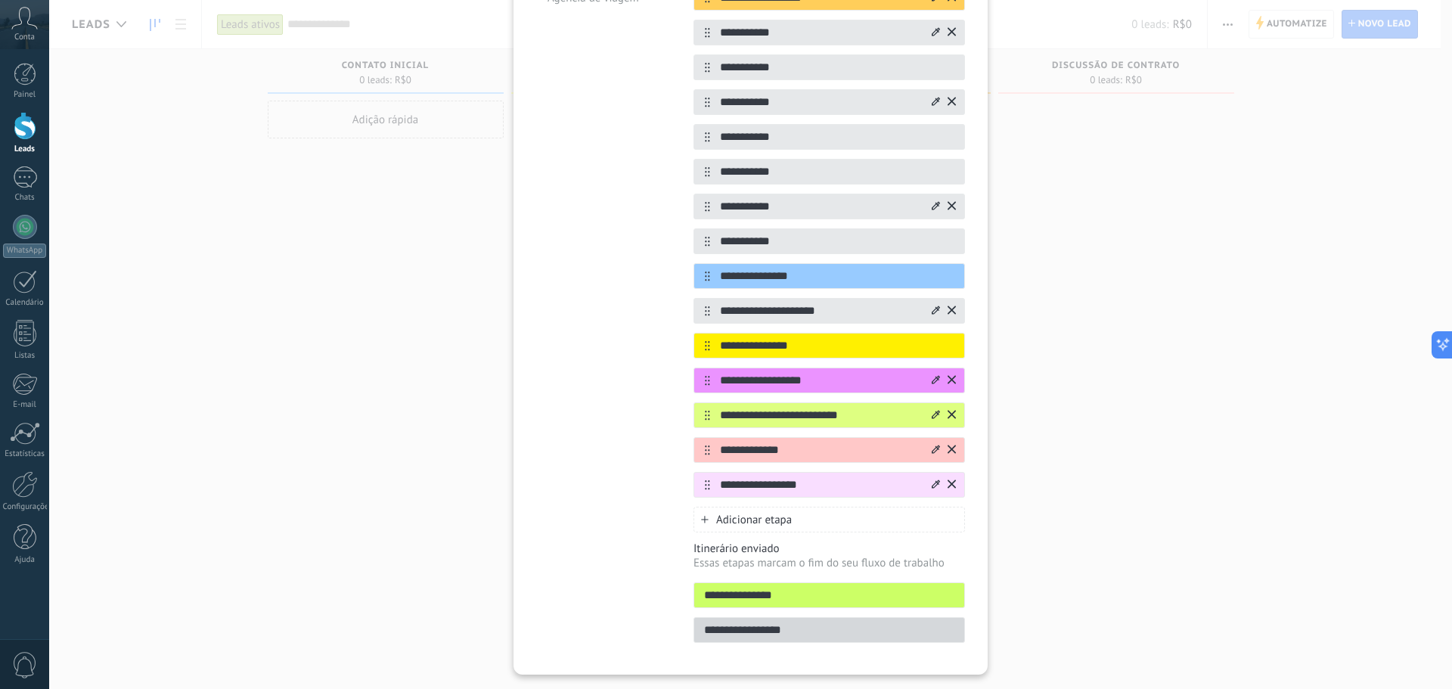
type input "**********"
click at [932, 485] on icon at bounding box center [936, 483] width 8 height 9
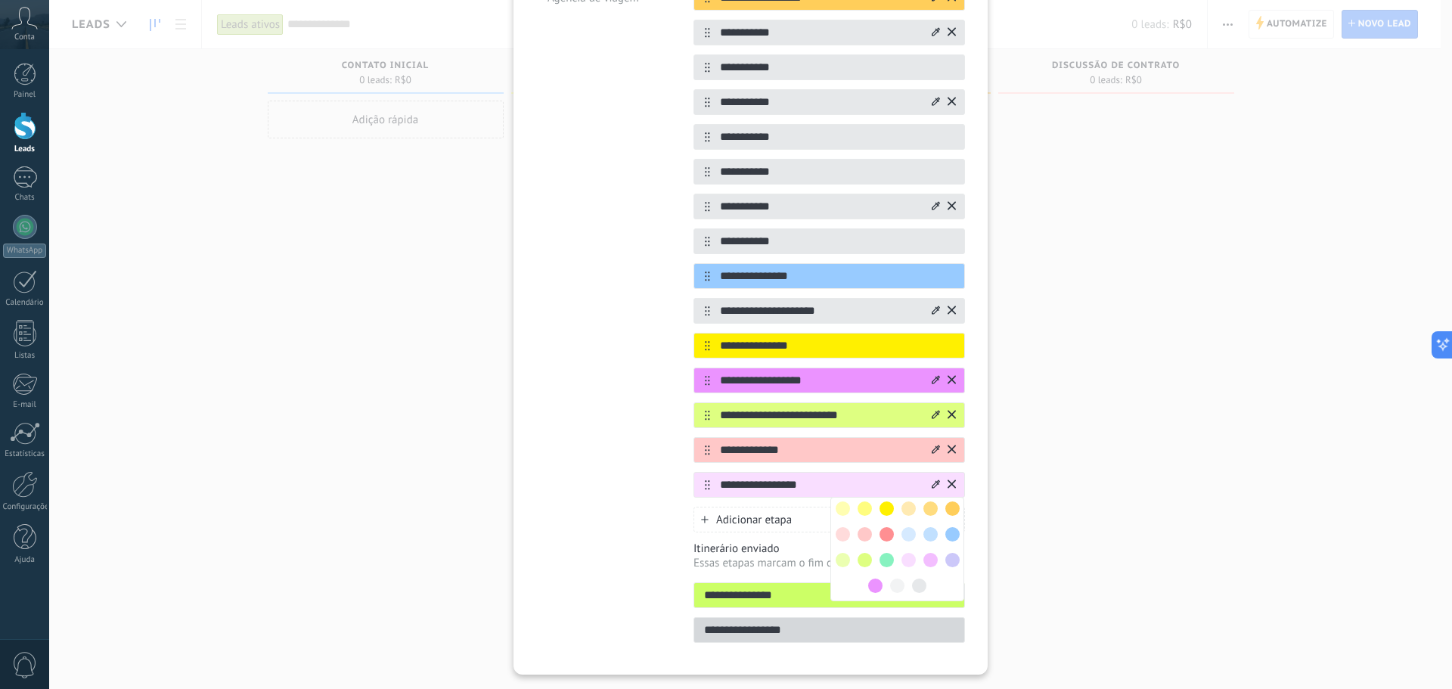
click at [865, 535] on span at bounding box center [864, 534] width 14 height 14
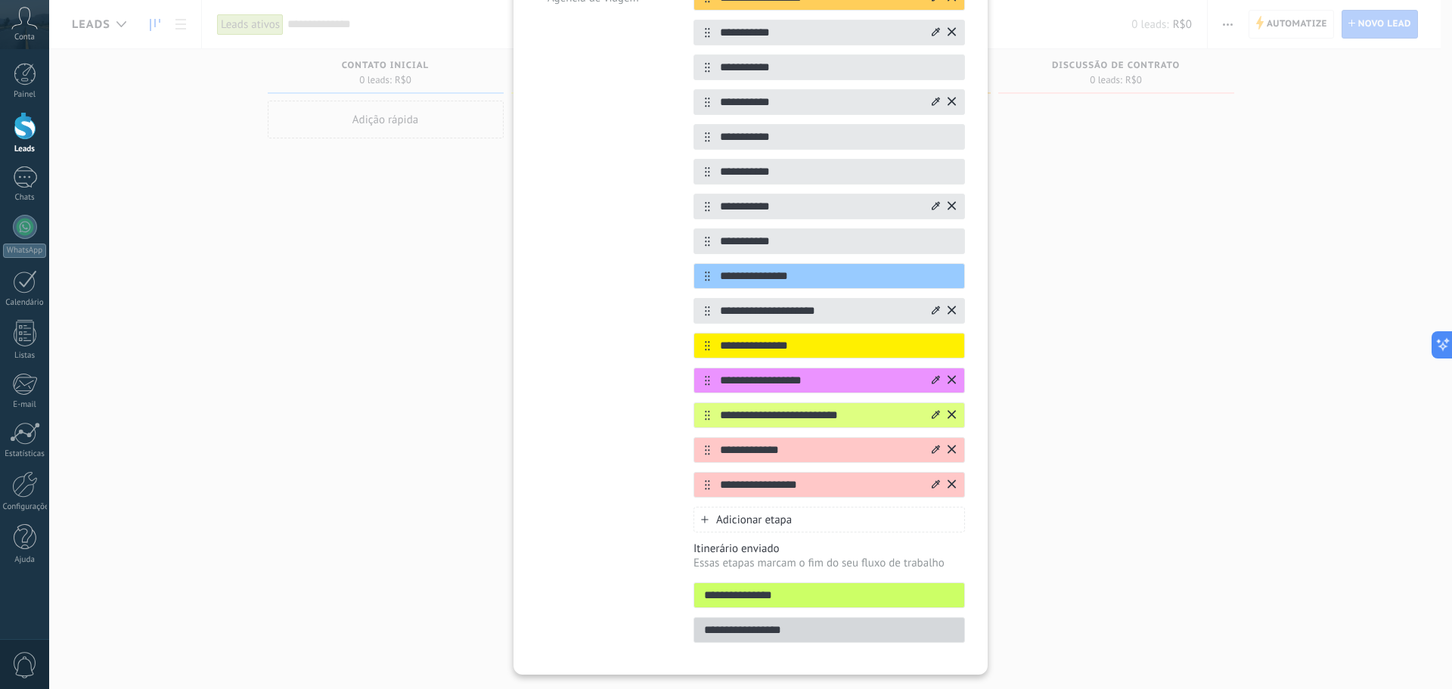
click at [782, 522] on span "Adicionar etapa" at bounding box center [754, 520] width 76 height 14
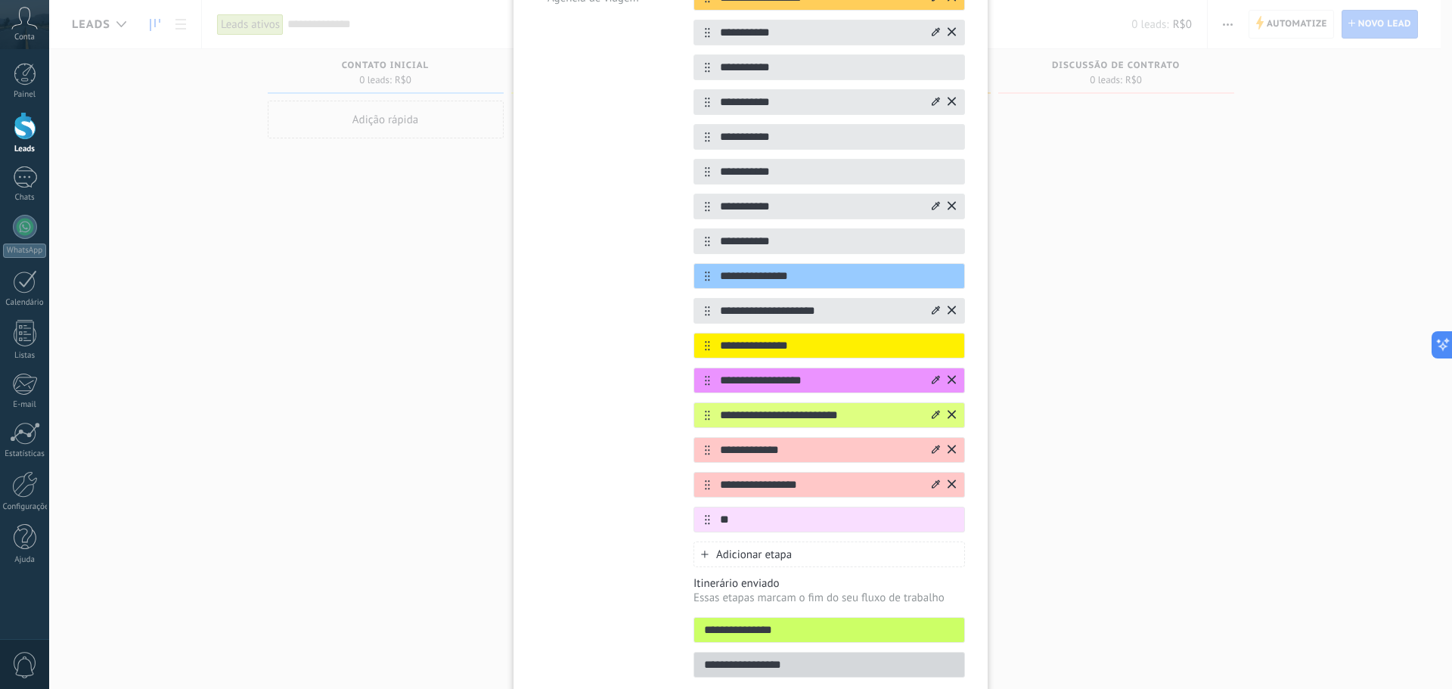
type input "*"
type input "**********"
click at [933, 519] on icon at bounding box center [936, 518] width 8 height 9
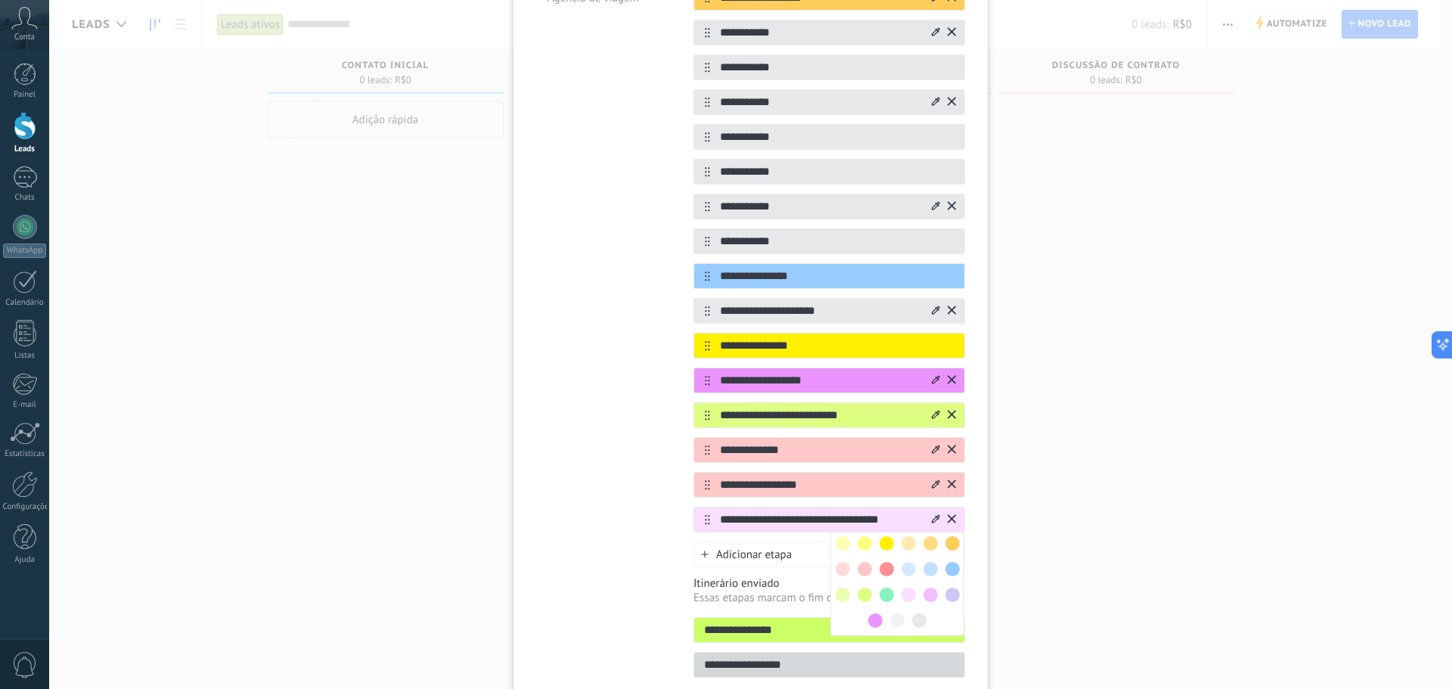
click at [873, 616] on span at bounding box center [875, 620] width 14 height 14
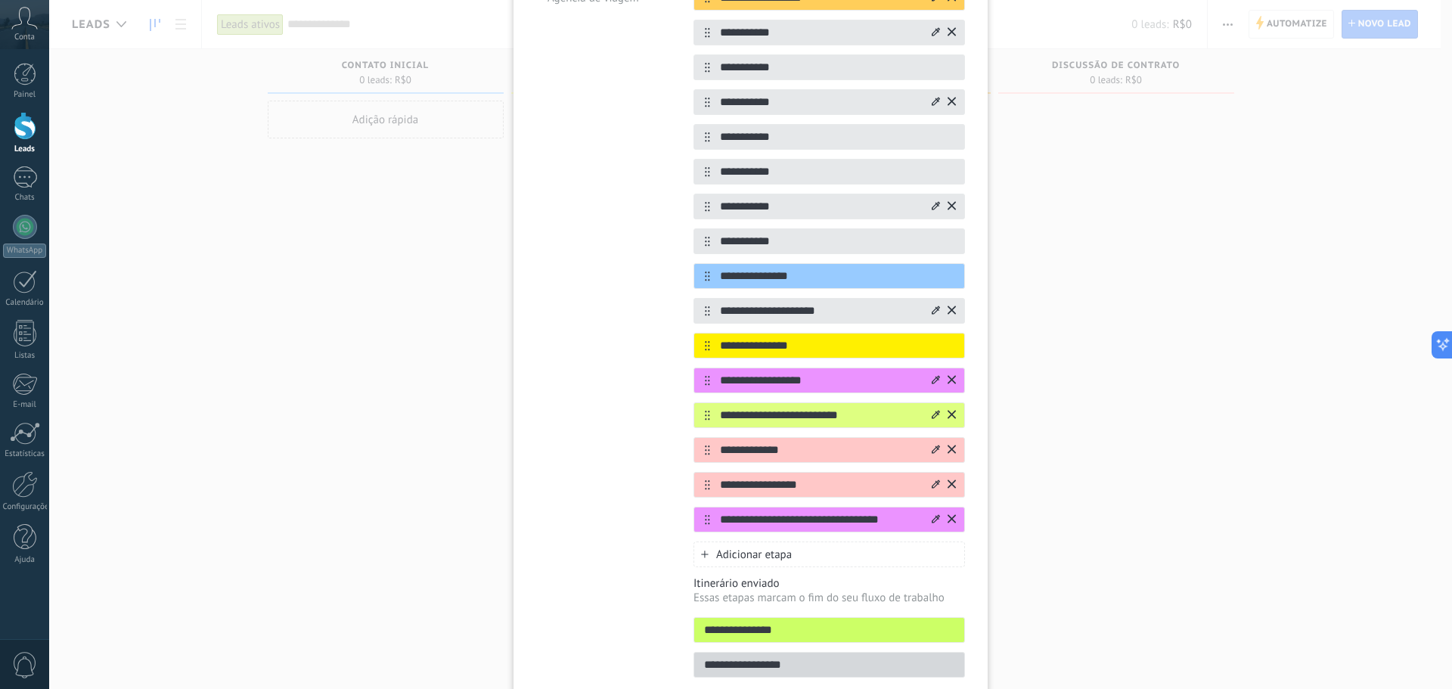
click at [936, 515] on icon at bounding box center [936, 518] width 8 height 9
click at [947, 566] on span at bounding box center [952, 569] width 14 height 14
click at [848, 549] on div "Adicionar etapa" at bounding box center [828, 554] width 271 height 26
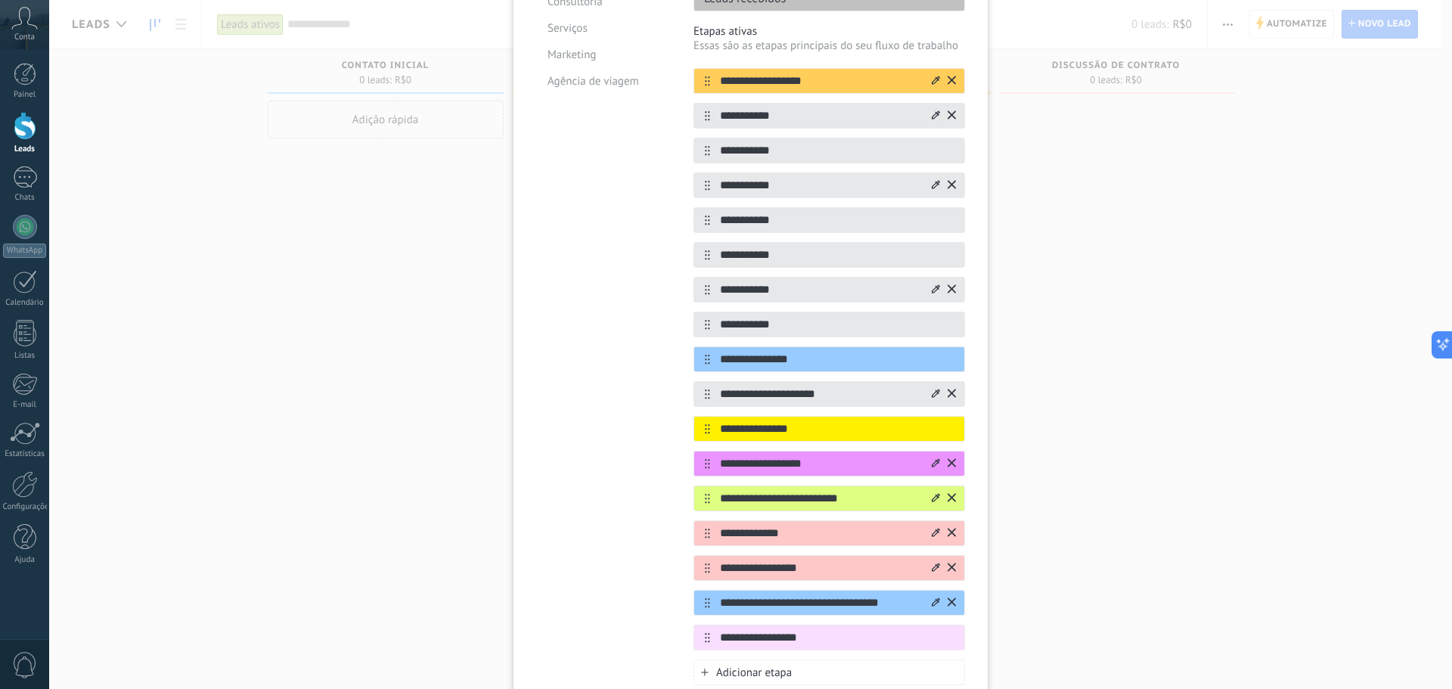
scroll to position [176, 0]
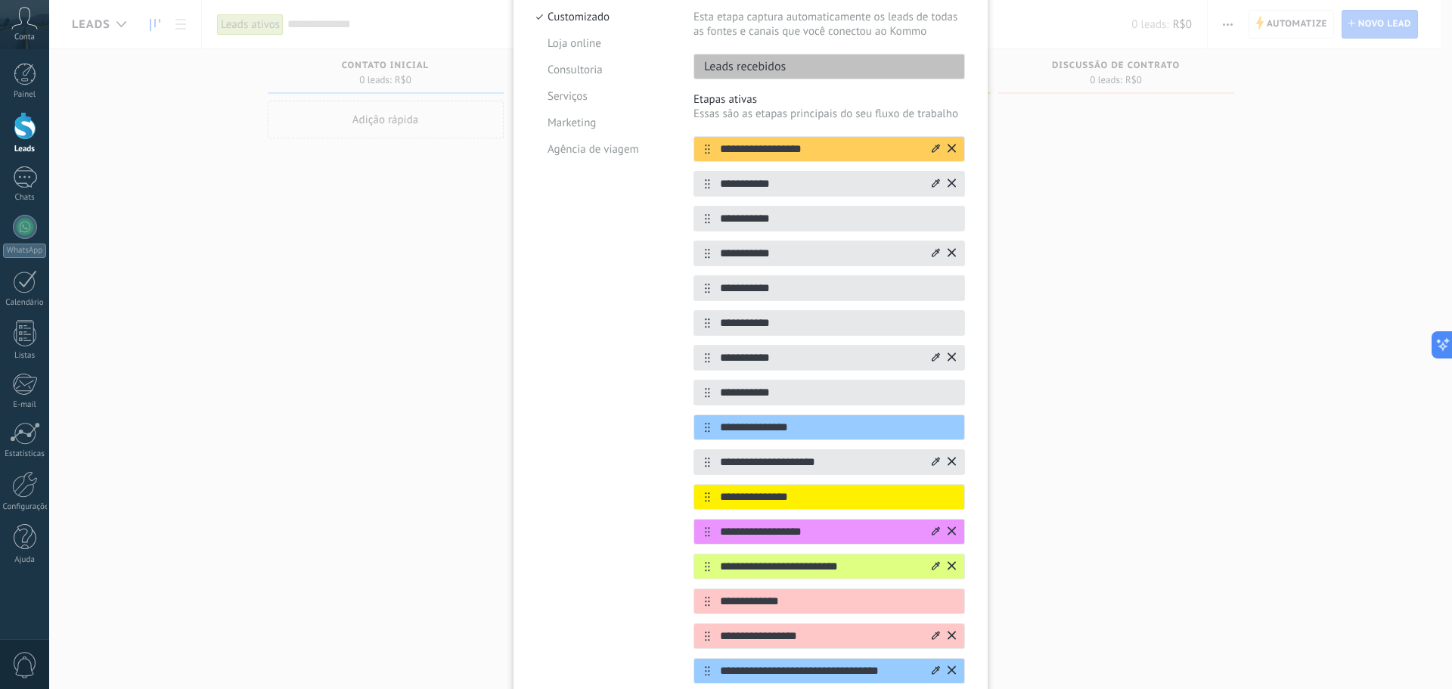
type input "**********"
drag, startPoint x: 869, startPoint y: 140, endPoint x: 802, endPoint y: 152, distance: 67.6
click at [802, 152] on div "**********" at bounding box center [828, 149] width 271 height 26
click at [837, 148] on input "**********" at bounding box center [819, 149] width 219 height 16
drag, startPoint x: 837, startPoint y: 148, endPoint x: 864, endPoint y: 151, distance: 27.4
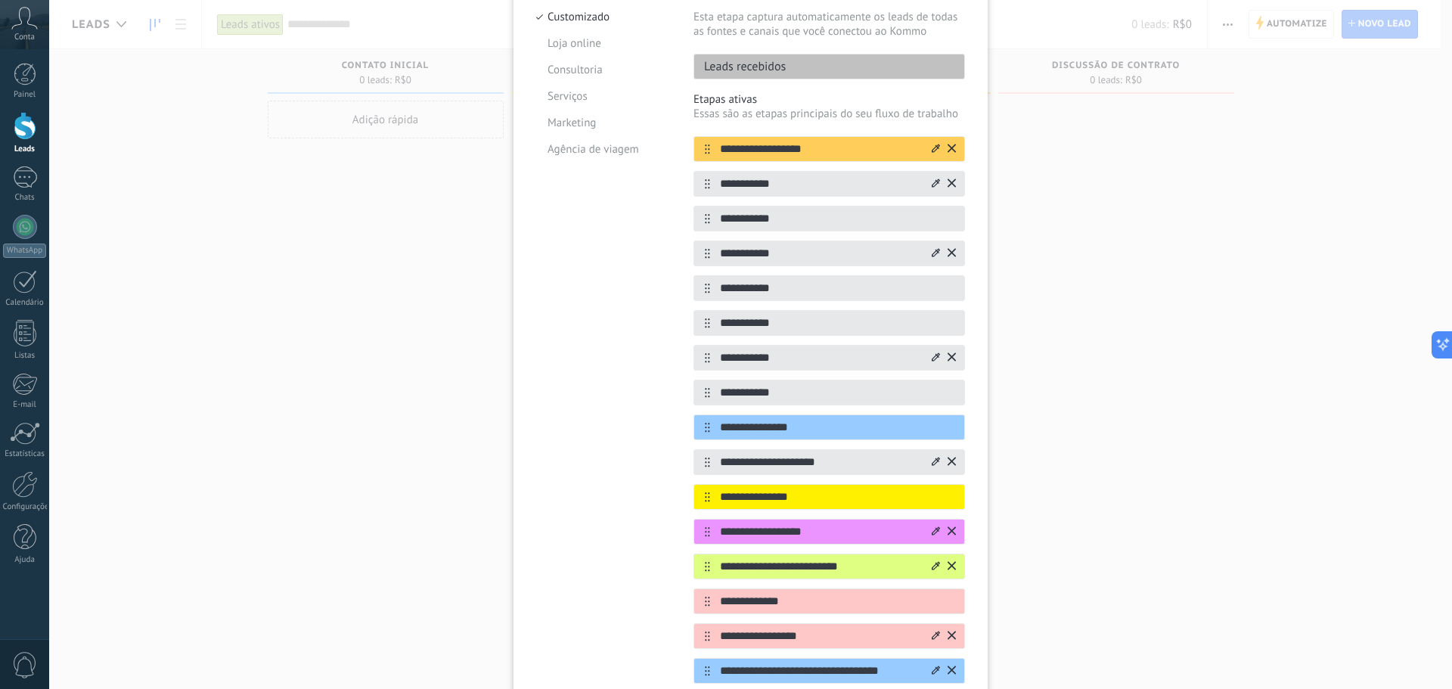
click at [444, 133] on div "**********" at bounding box center [750, 344] width 1403 height 689
click at [868, 158] on div "**********" at bounding box center [828, 149] width 271 height 26
click at [852, 148] on input "**********" at bounding box center [819, 149] width 219 height 16
drag, startPoint x: 851, startPoint y: 150, endPoint x: 566, endPoint y: 153, distance: 284.3
click at [566, 153] on div "**********" at bounding box center [750, 427] width 429 height 891
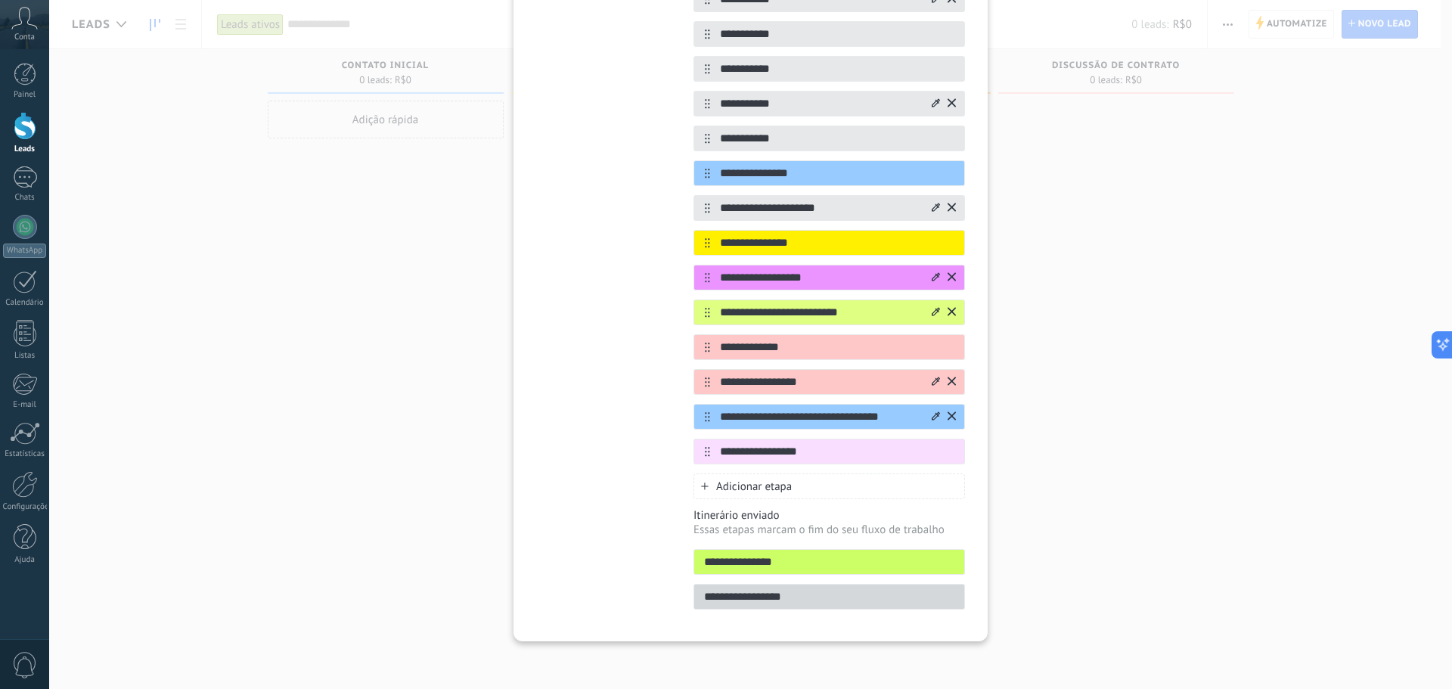
scroll to position [432, 0]
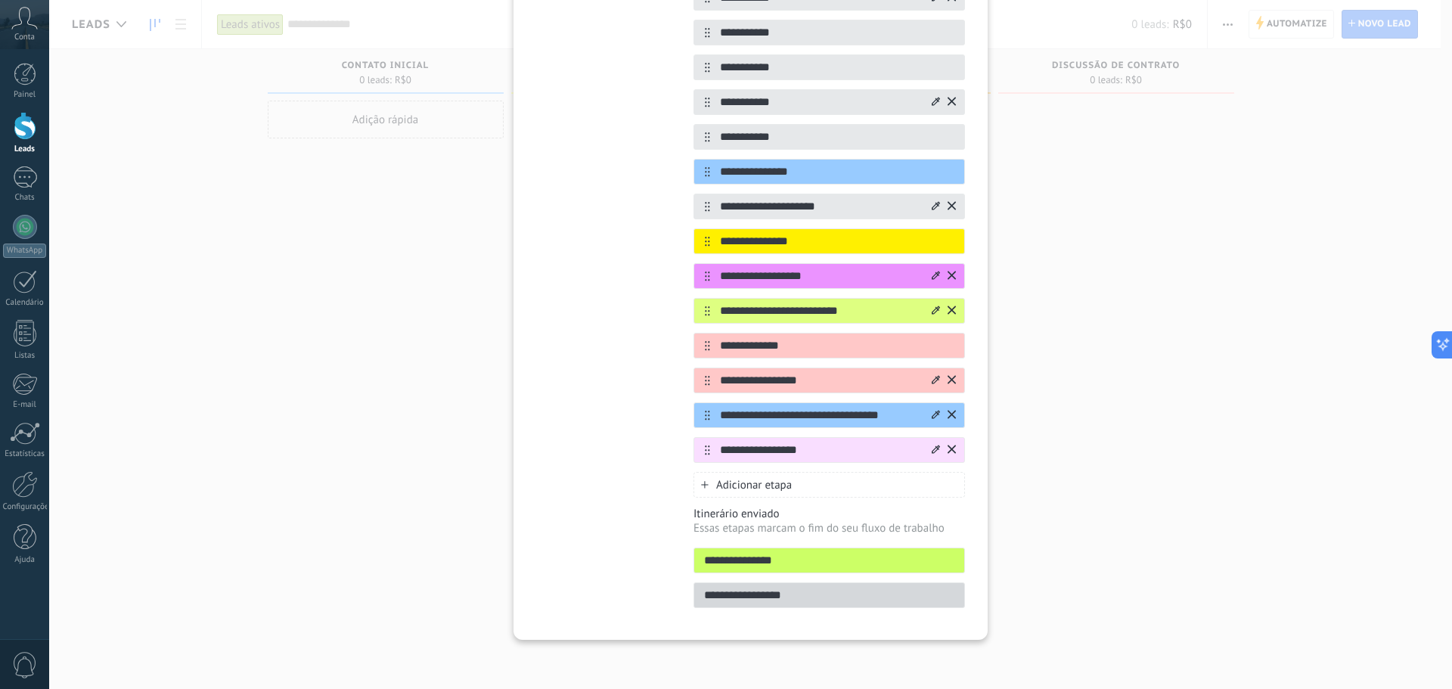
type input "**********"
click at [894, 456] on input "**********" at bounding box center [819, 450] width 219 height 16
click at [935, 451] on icon at bounding box center [936, 449] width 8 height 9
click at [838, 522] on span at bounding box center [843, 525] width 14 height 14
click at [933, 454] on icon at bounding box center [936, 449] width 8 height 9
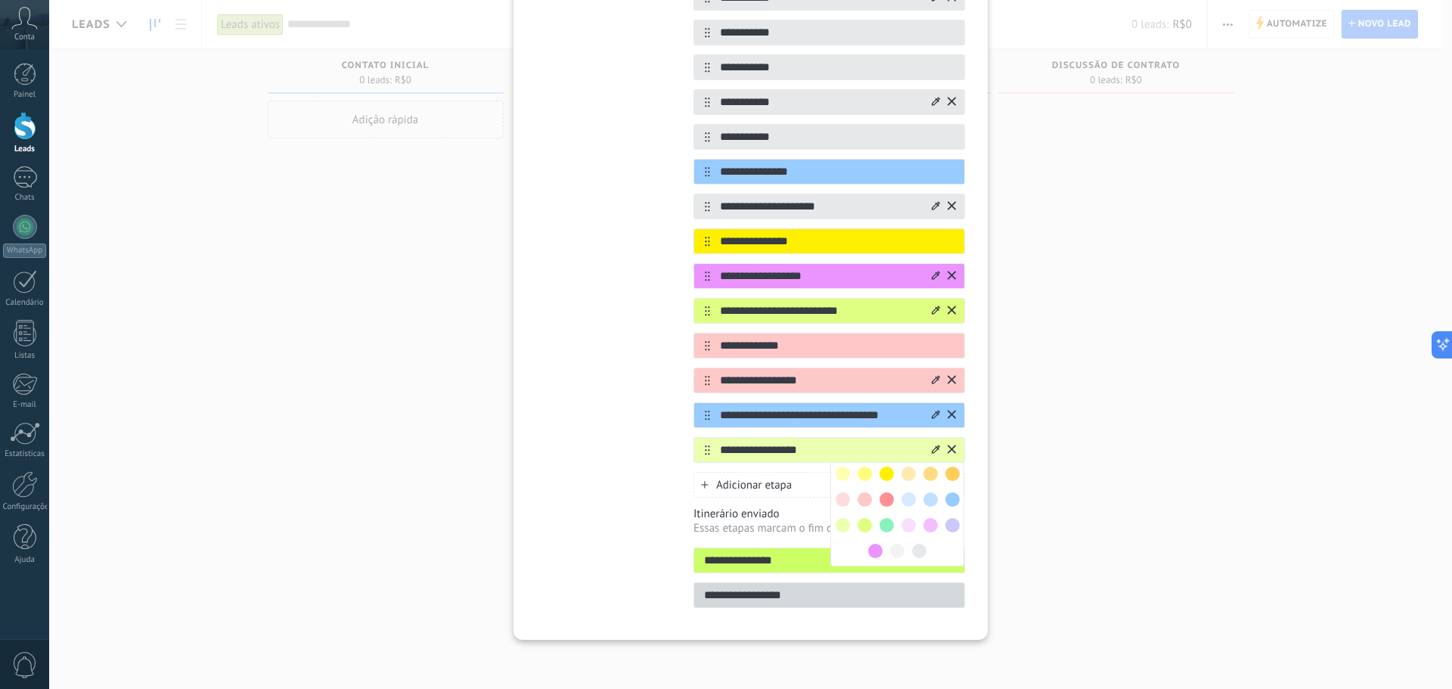
click at [910, 500] on span at bounding box center [908, 499] width 14 height 14
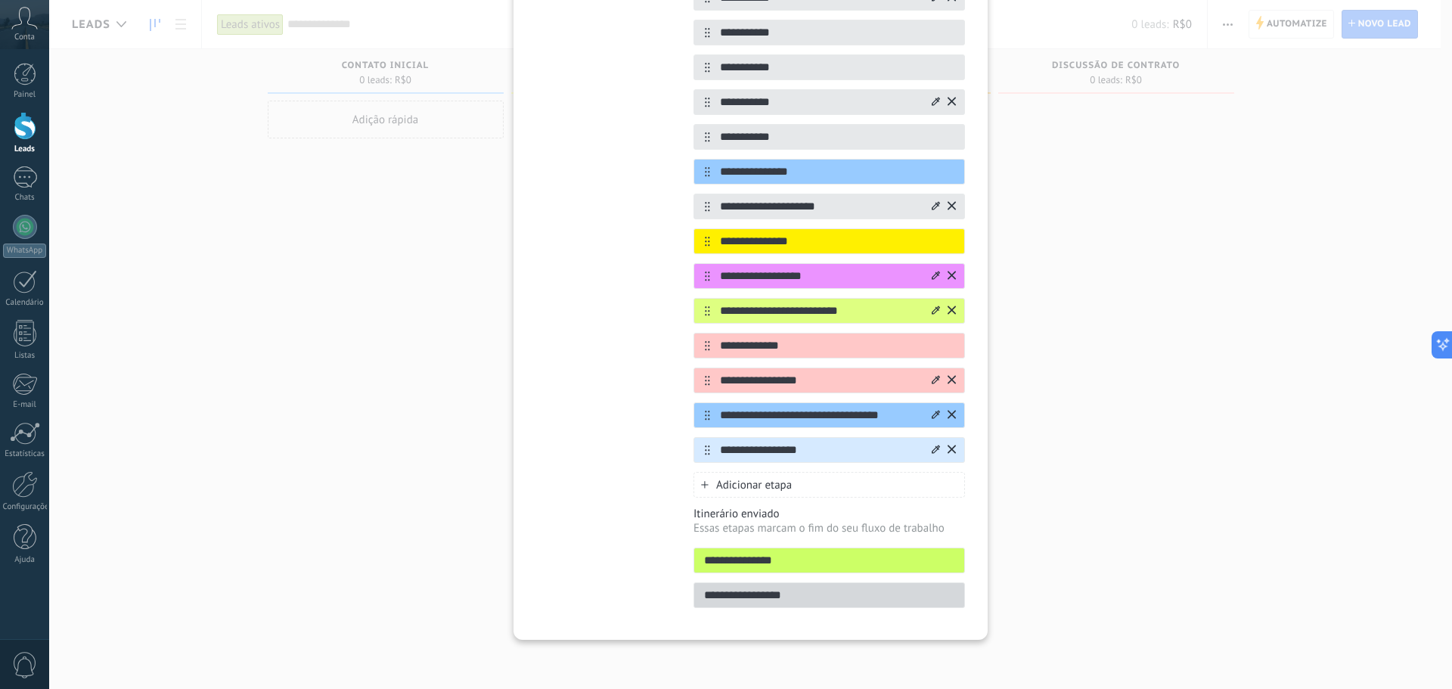
click at [796, 482] on div "Adicionar etapa" at bounding box center [828, 485] width 271 height 26
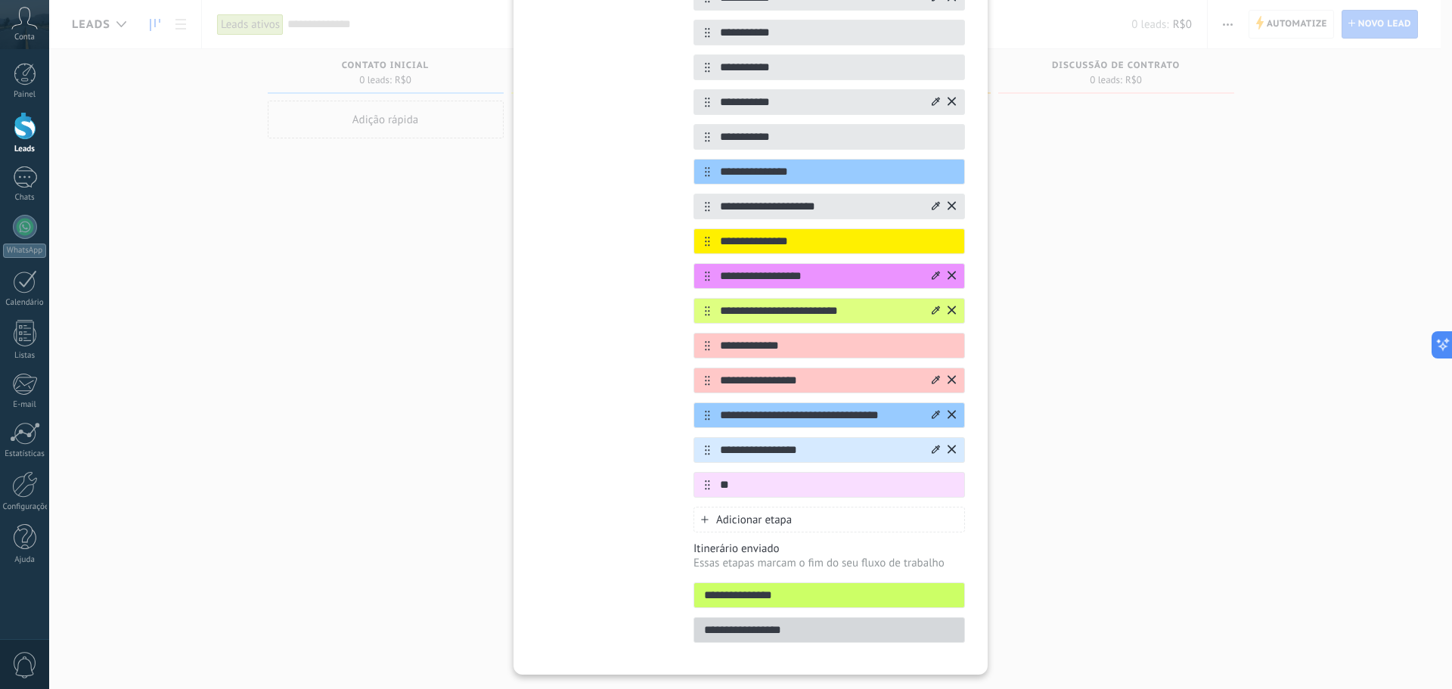
type input "*"
type input "**********"
click at [827, 513] on div "Adicionar etapa" at bounding box center [828, 520] width 271 height 26
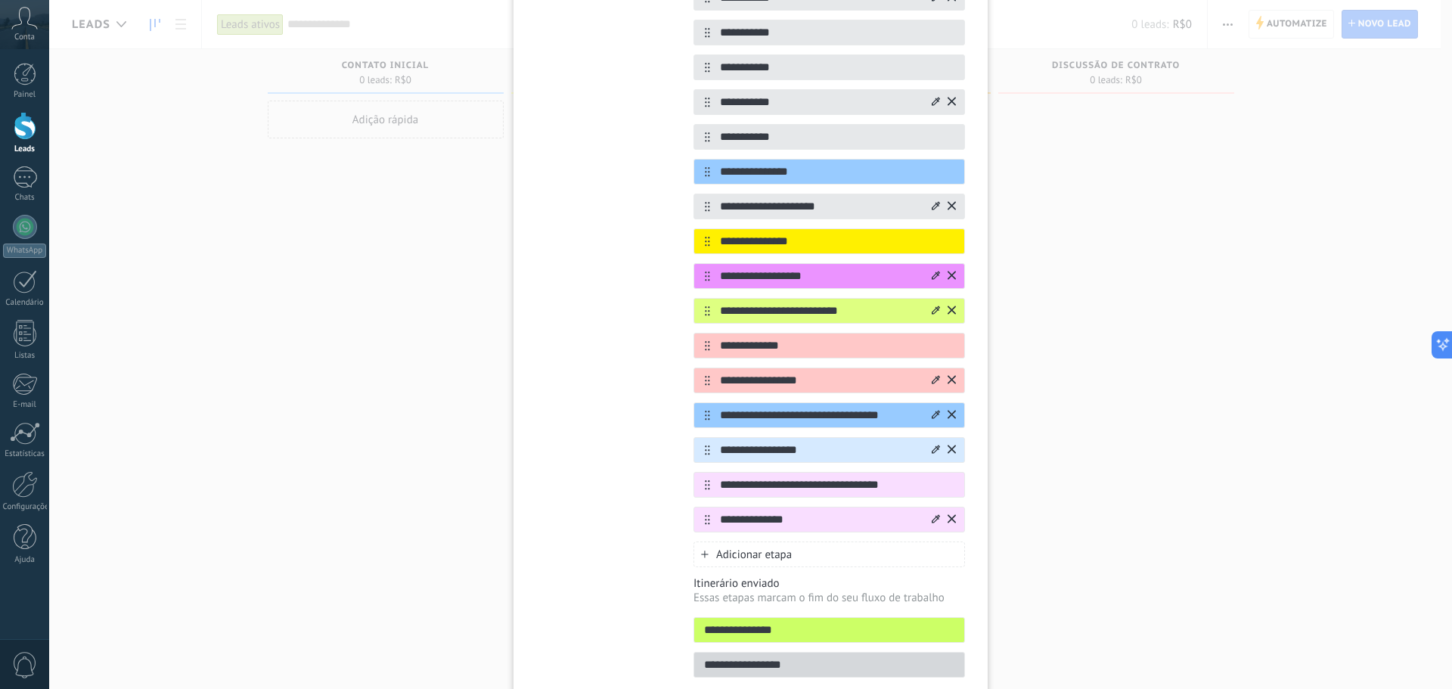
type input "**********"
click at [933, 516] on icon at bounding box center [936, 518] width 8 height 9
click at [880, 591] on span at bounding box center [886, 595] width 14 height 14
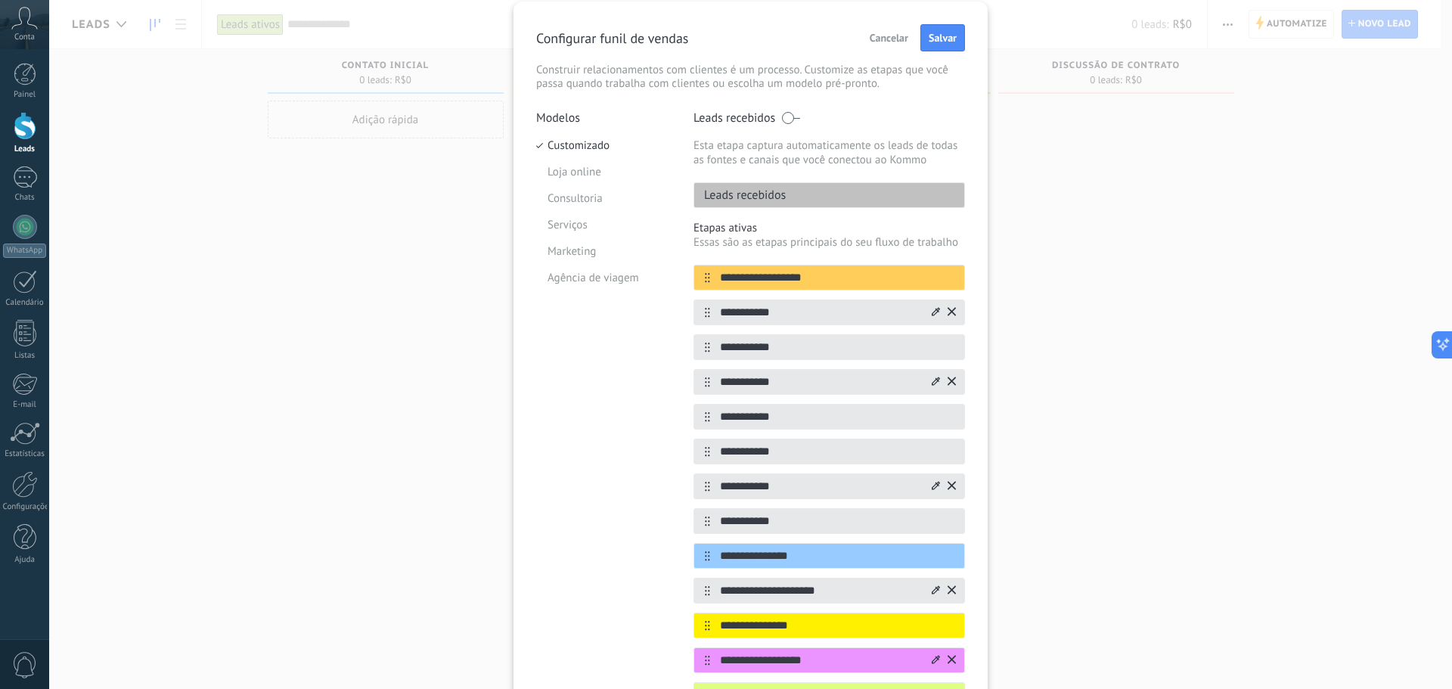
scroll to position [501, 0]
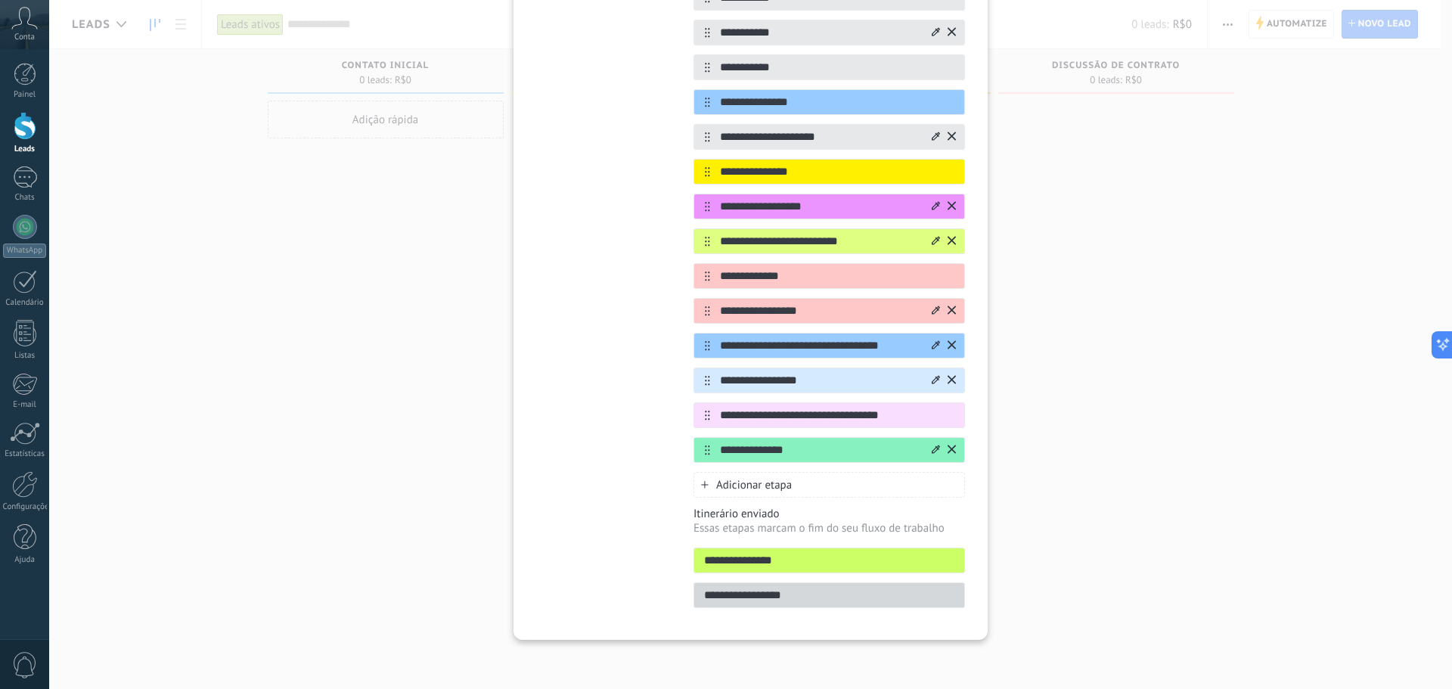
click at [894, 488] on div "Adicionar etapa" at bounding box center [828, 485] width 271 height 26
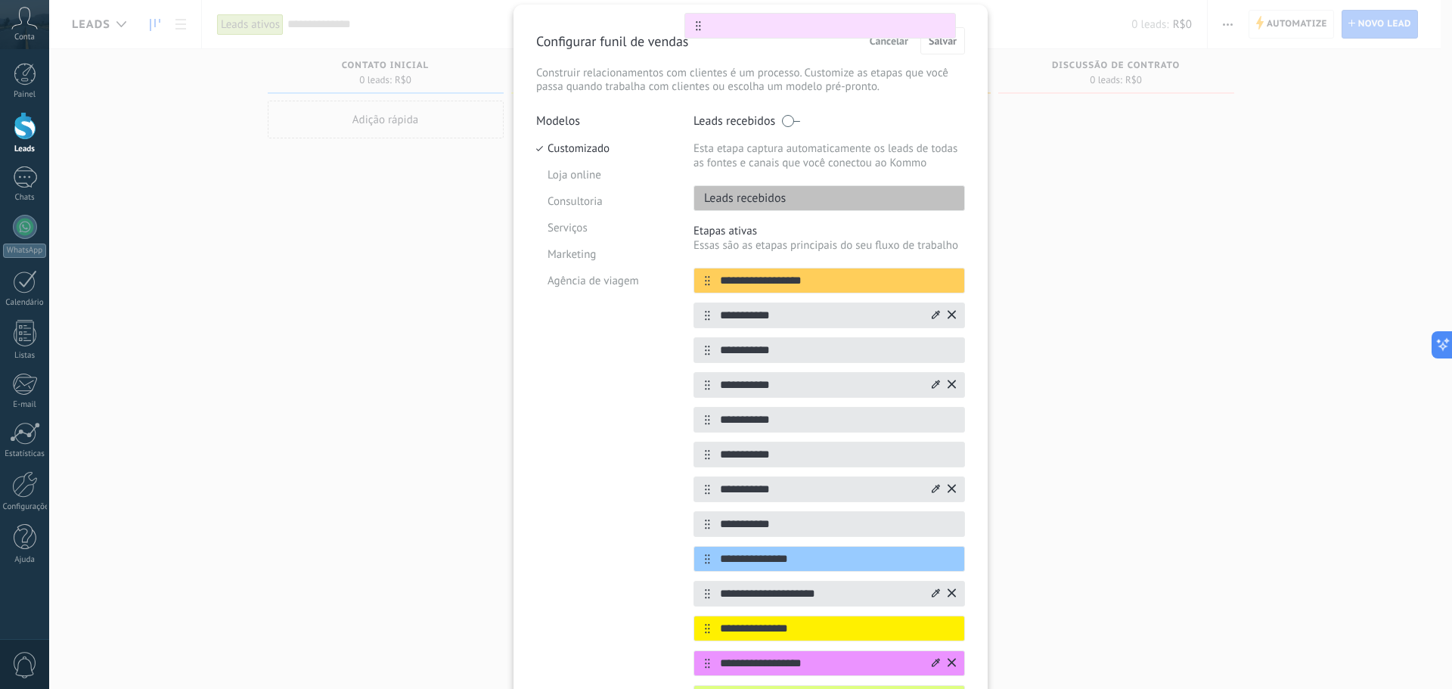
scroll to position [0, 0]
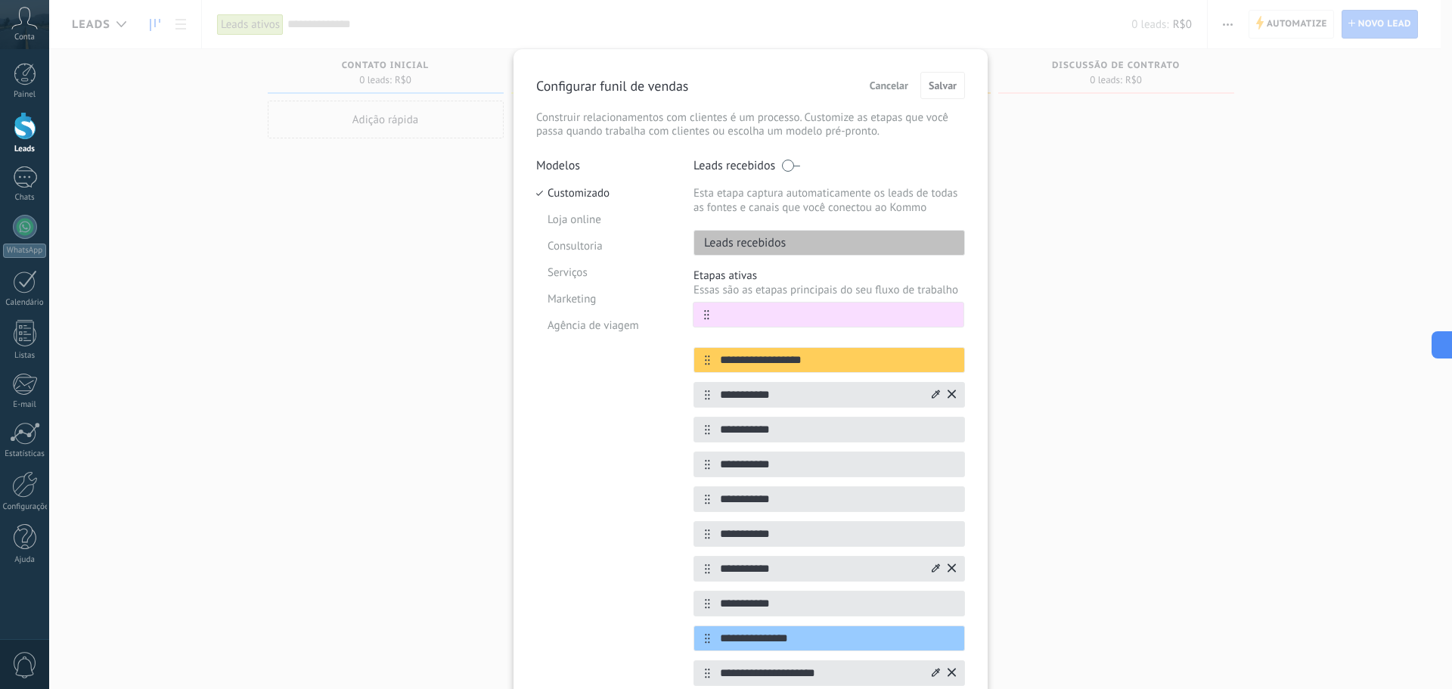
drag, startPoint x: 702, startPoint y: 488, endPoint x: 703, endPoint y: 327, distance: 160.3
click at [703, 327] on div "**********" at bounding box center [828, 655] width 271 height 687
type input "*"
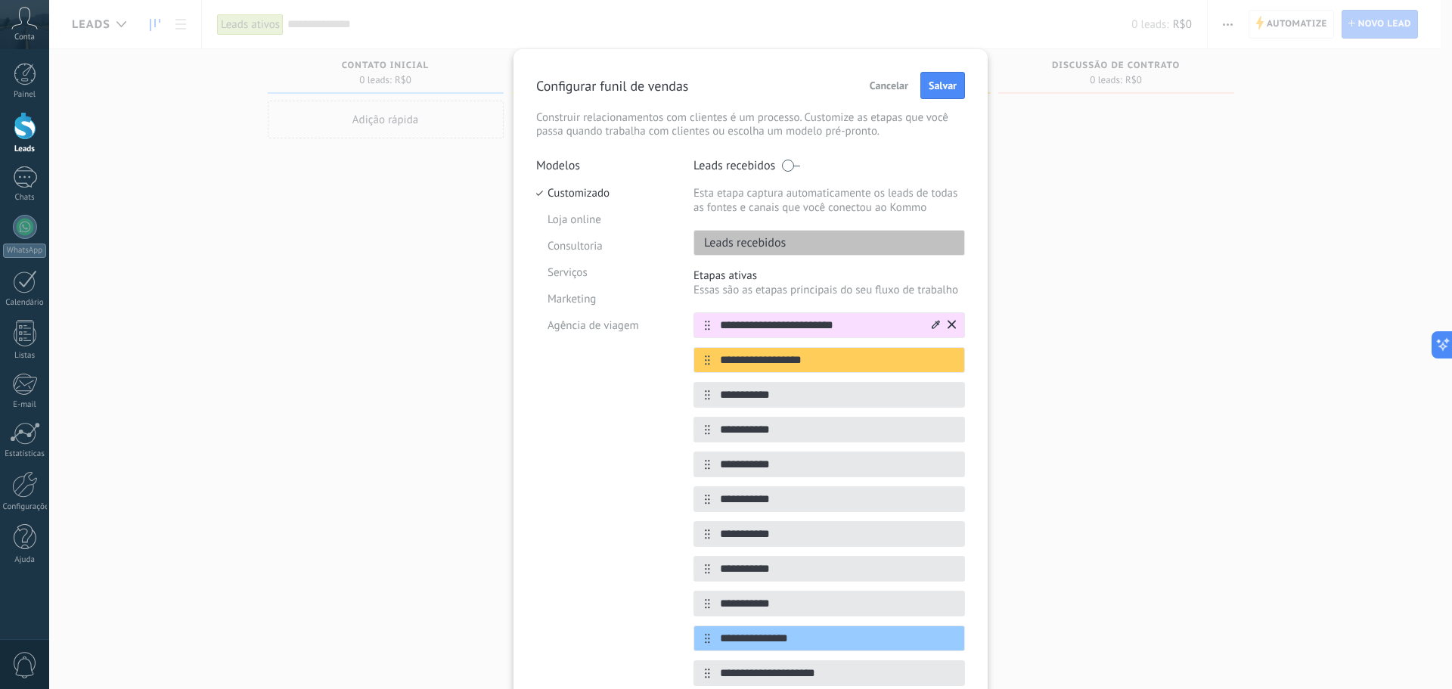
type input "**********"
click at [932, 330] on div at bounding box center [936, 325] width 8 height 14
click at [909, 350] on span at bounding box center [908, 349] width 14 height 14
click at [929, 329] on div at bounding box center [942, 325] width 26 height 24
click at [933, 327] on icon at bounding box center [936, 324] width 8 height 8
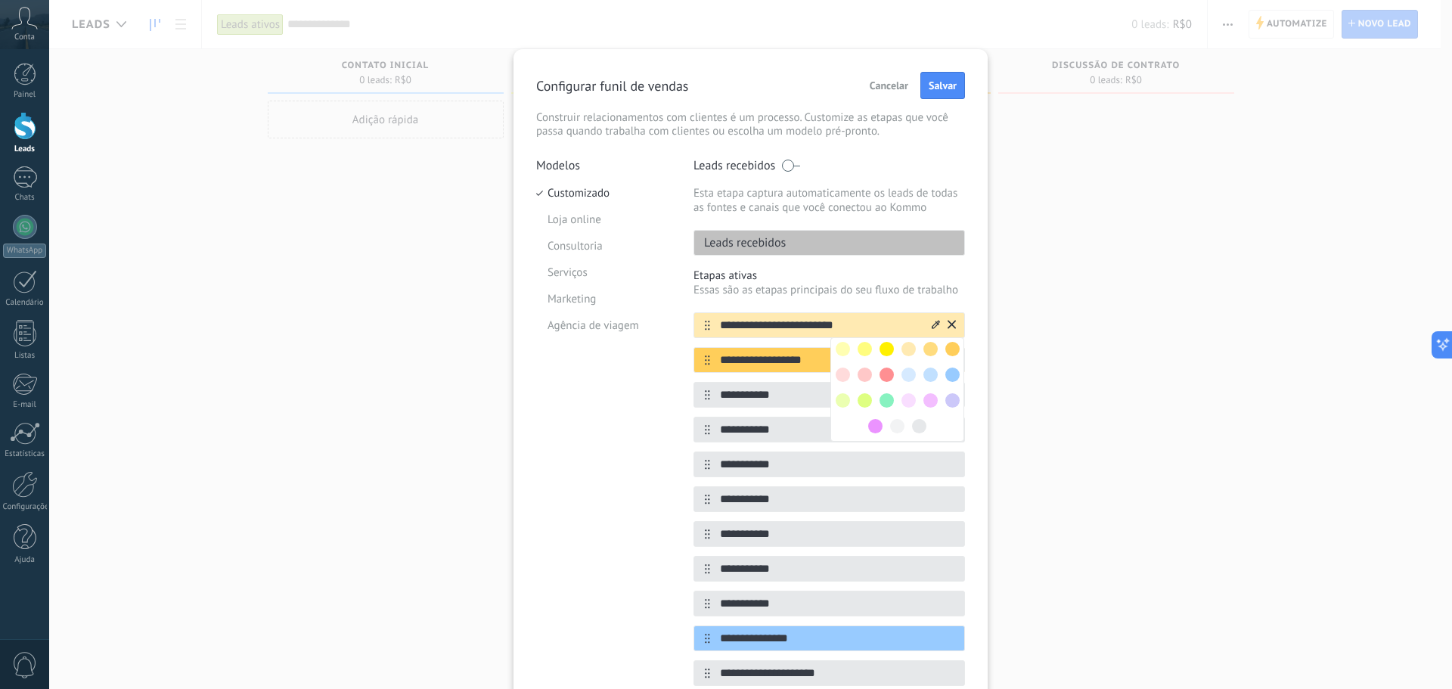
click at [951, 407] on div at bounding box center [952, 400] width 22 height 22
click at [951, 400] on span at bounding box center [952, 400] width 14 height 14
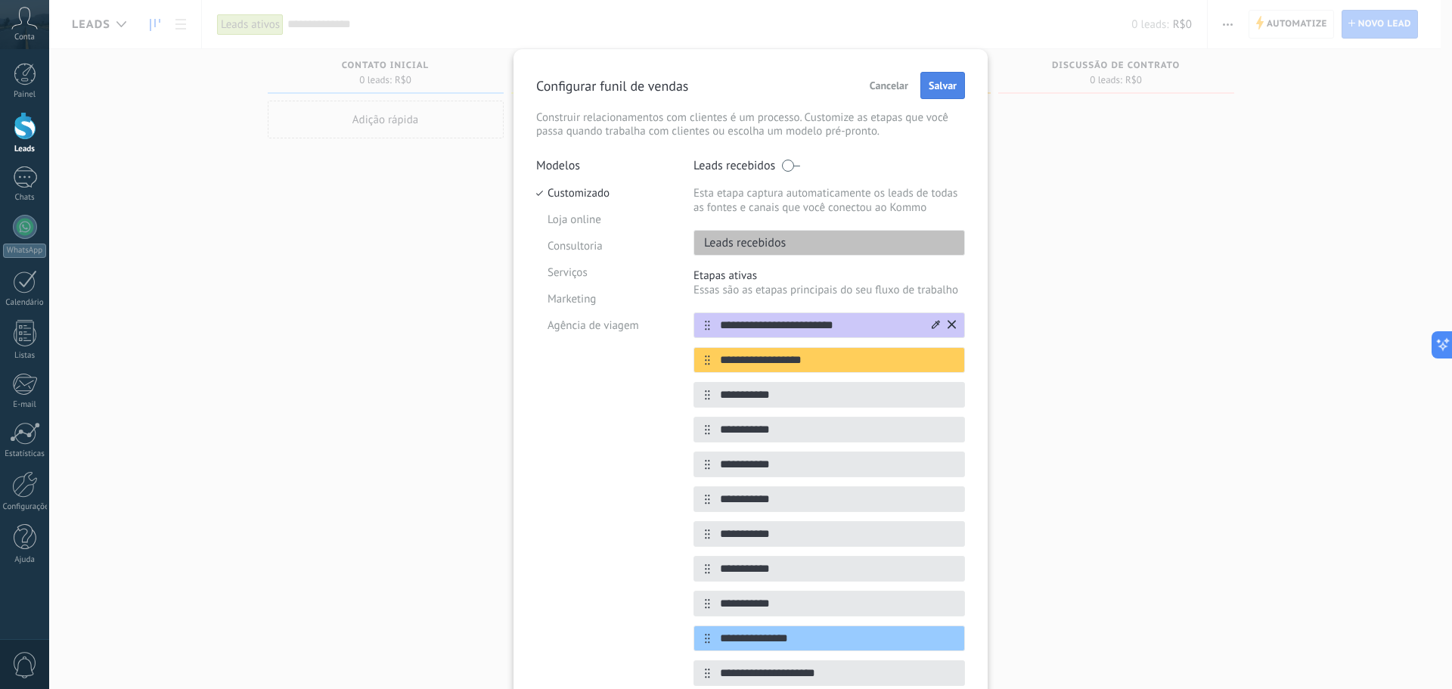
click at [929, 85] on span "Salvar" at bounding box center [943, 85] width 28 height 11
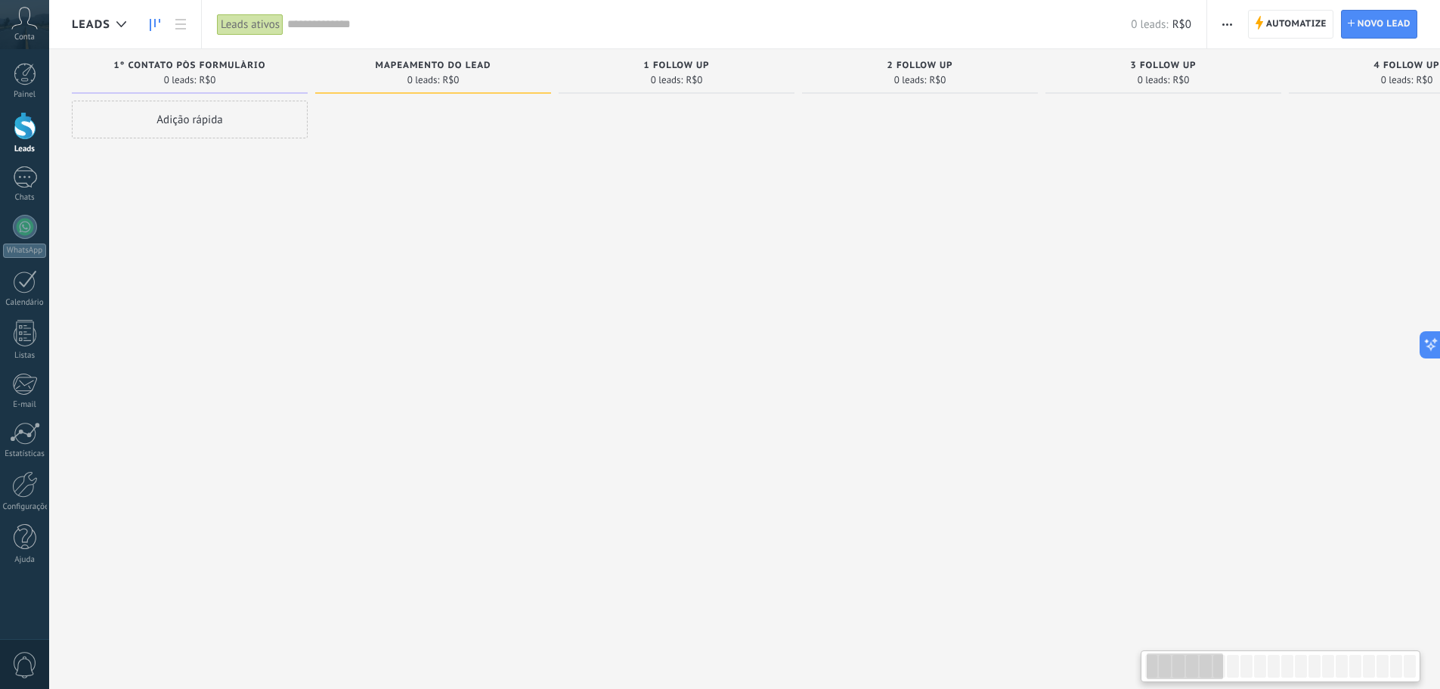
drag, startPoint x: 1066, startPoint y: 307, endPoint x: 435, endPoint y: 288, distance: 631.6
click at [1046, 289] on div at bounding box center [1164, 346] width 236 height 491
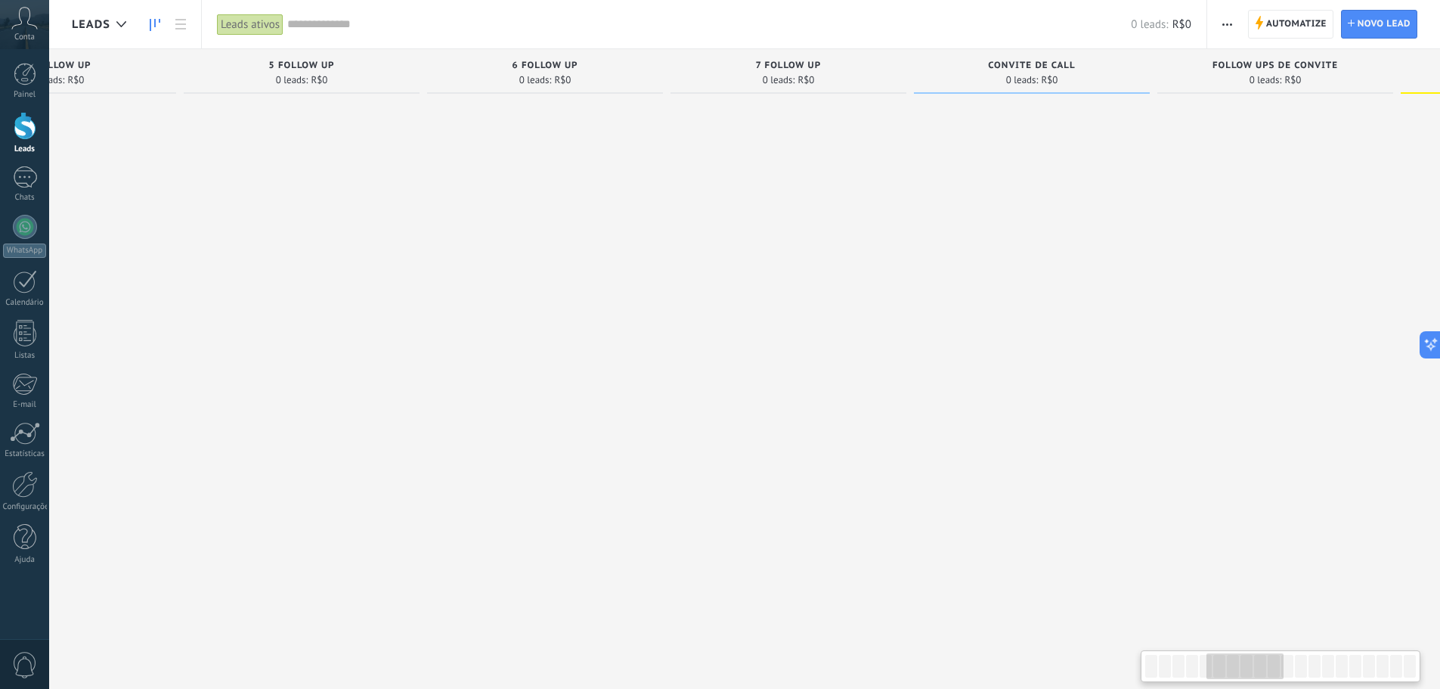
drag, startPoint x: 1156, startPoint y: 285, endPoint x: 450, endPoint y: 321, distance: 707.1
click at [449, 321] on div at bounding box center [545, 346] width 236 height 491
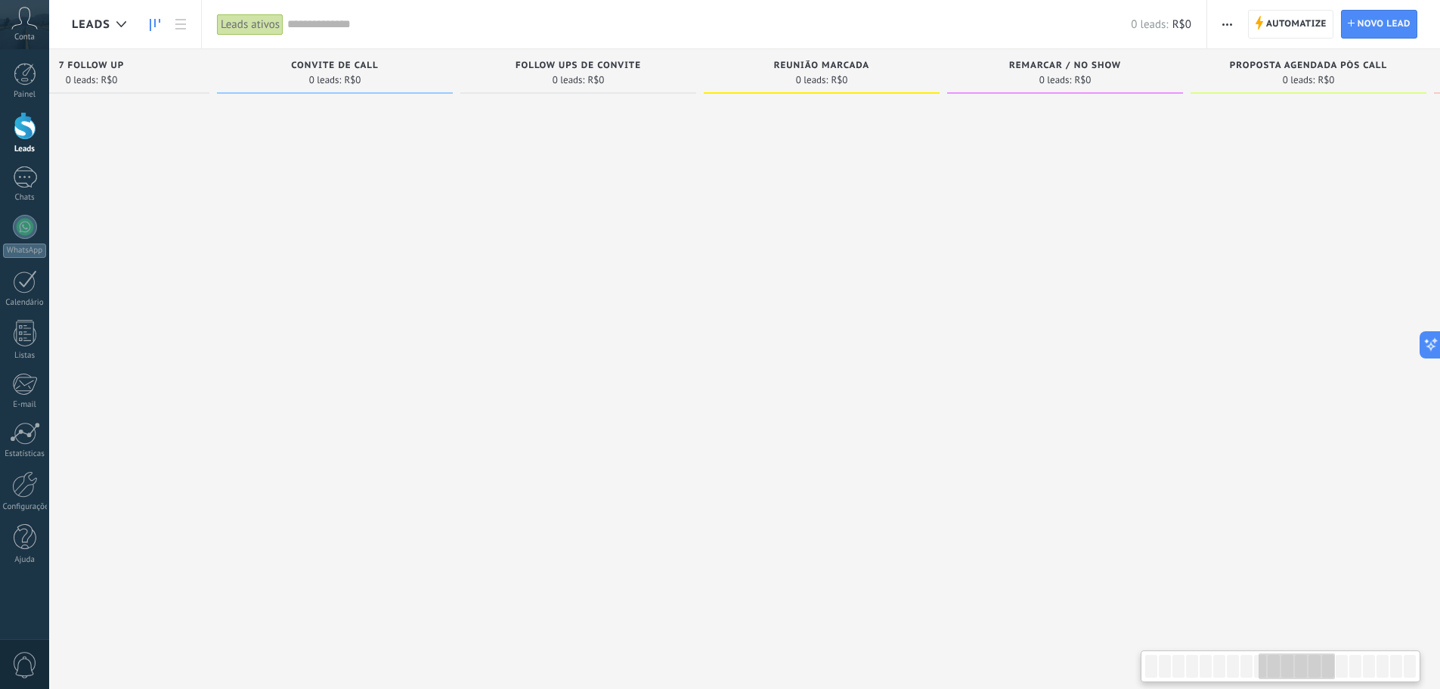
drag, startPoint x: 1189, startPoint y: 333, endPoint x: 504, endPoint y: 313, distance: 686.1
click at [504, 313] on div at bounding box center [578, 346] width 236 height 491
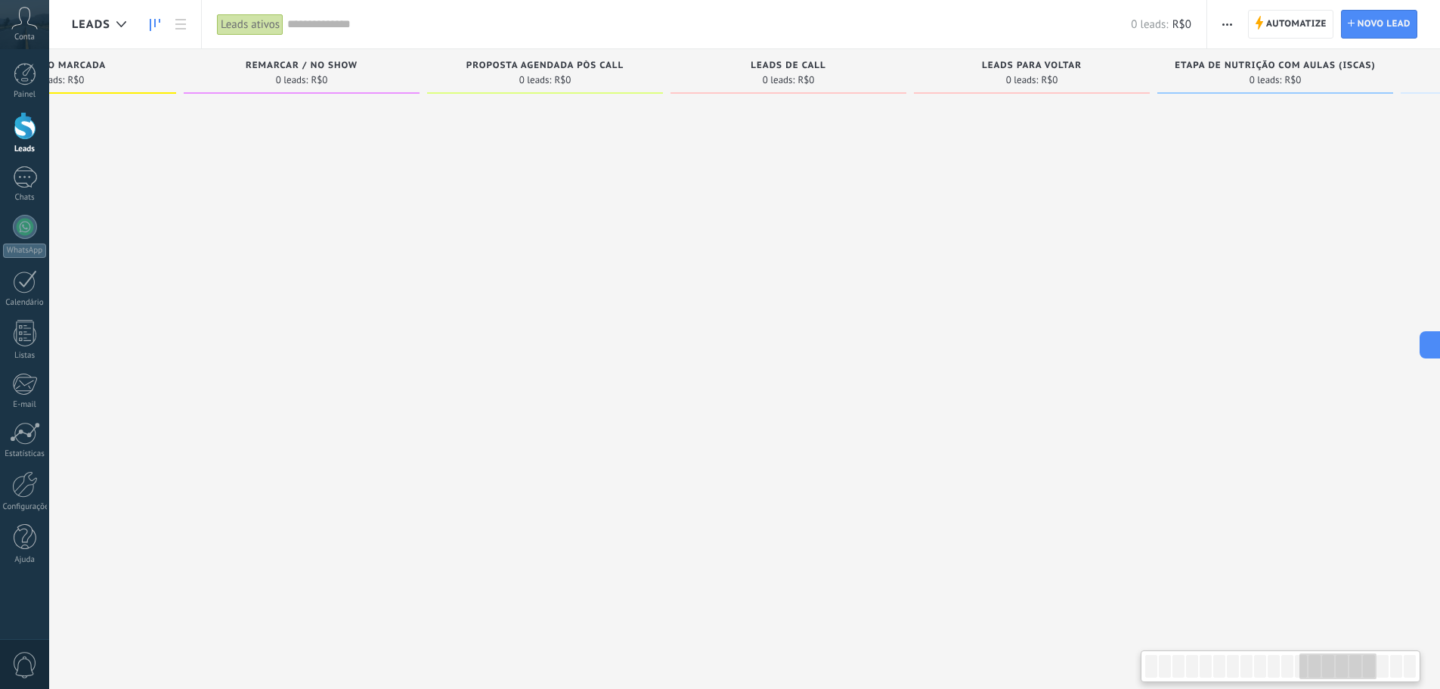
drag, startPoint x: 1047, startPoint y: 313, endPoint x: 323, endPoint y: 297, distance: 724.5
click at [323, 297] on div at bounding box center [302, 346] width 236 height 491
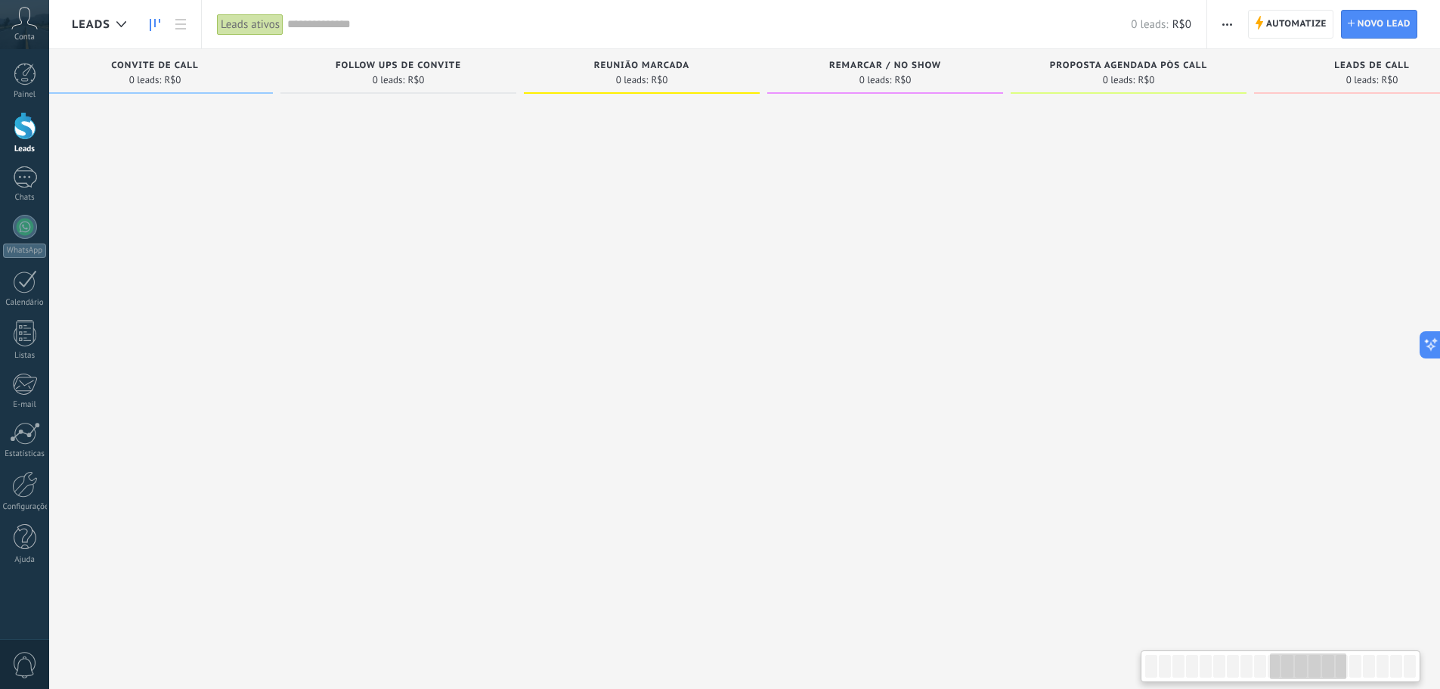
drag, startPoint x: 544, startPoint y: 290, endPoint x: 986, endPoint y: 303, distance: 442.5
click at [1003, 303] on div at bounding box center [885, 346] width 236 height 491
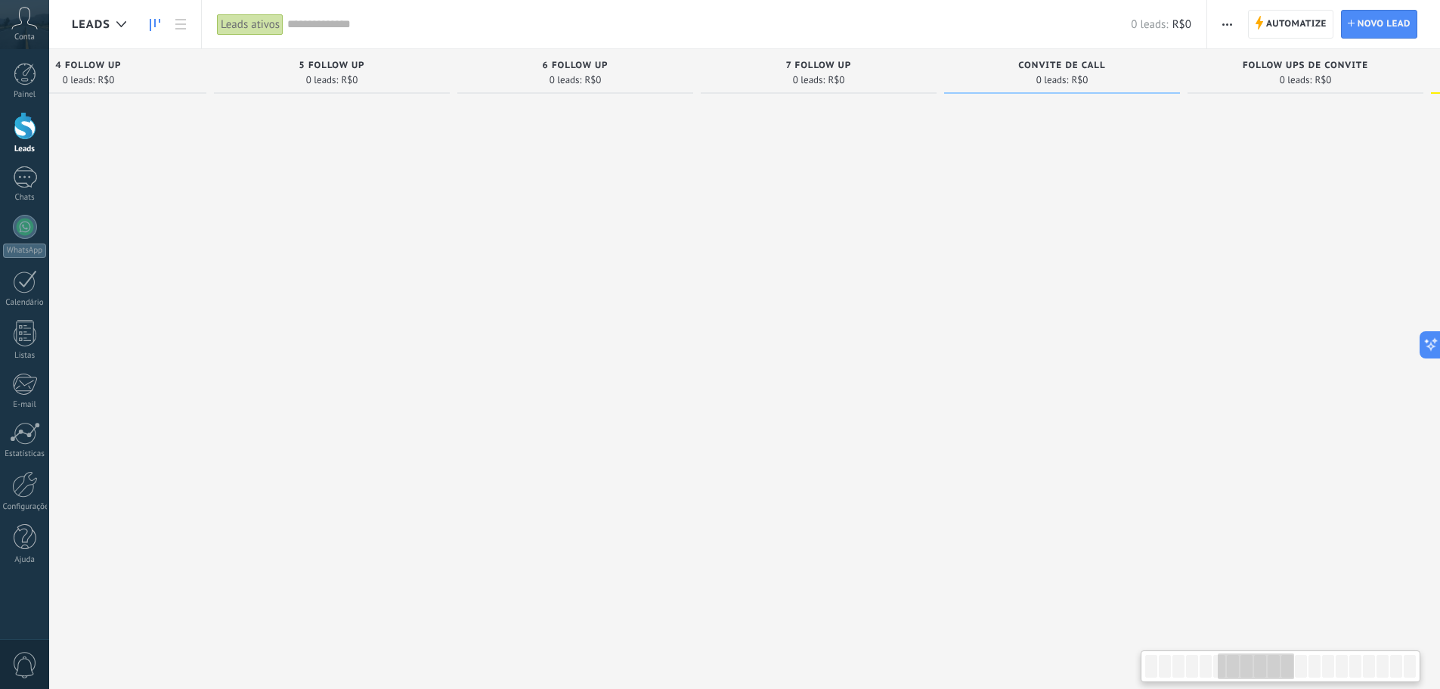
drag, startPoint x: 504, startPoint y: 303, endPoint x: 1225, endPoint y: 299, distance: 720.6
click at [1225, 299] on div at bounding box center [1306, 346] width 236 height 491
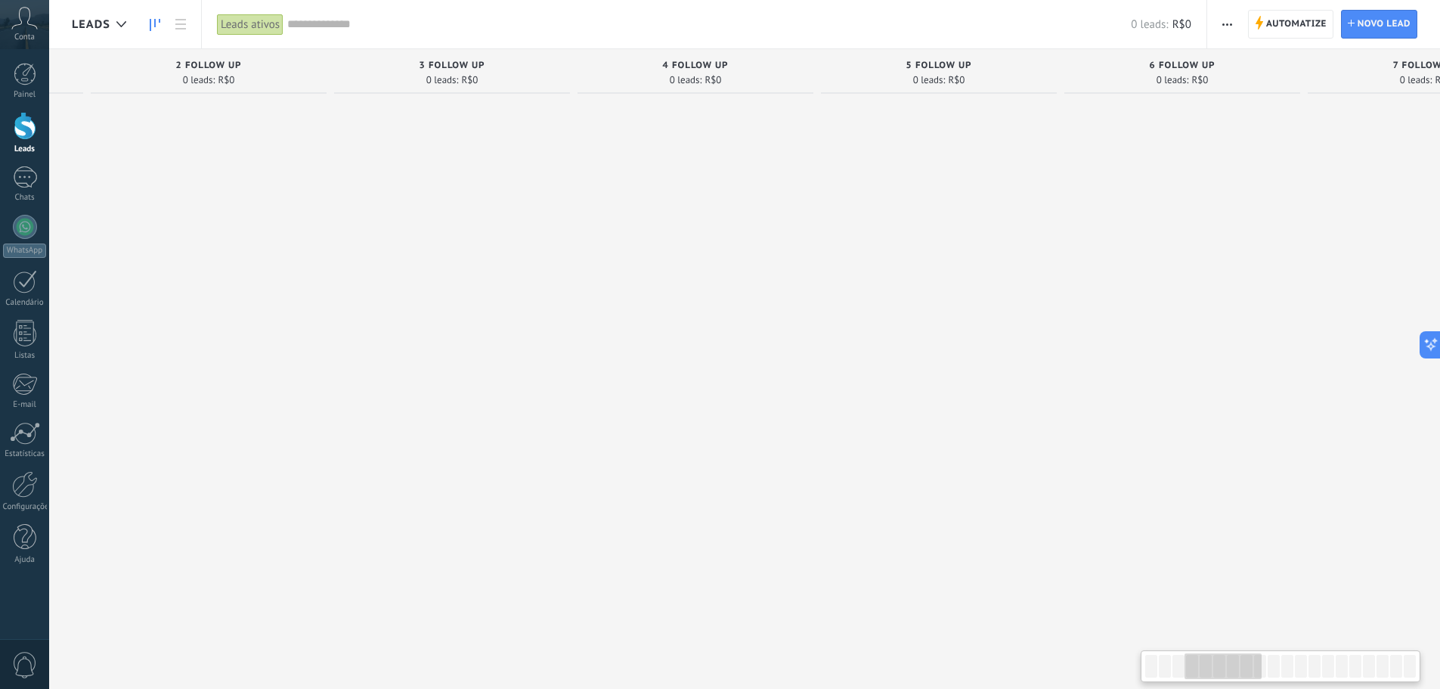
drag, startPoint x: 631, startPoint y: 344, endPoint x: 1242, endPoint y: 326, distance: 611.2
click at [1242, 326] on div at bounding box center [1183, 346] width 236 height 491
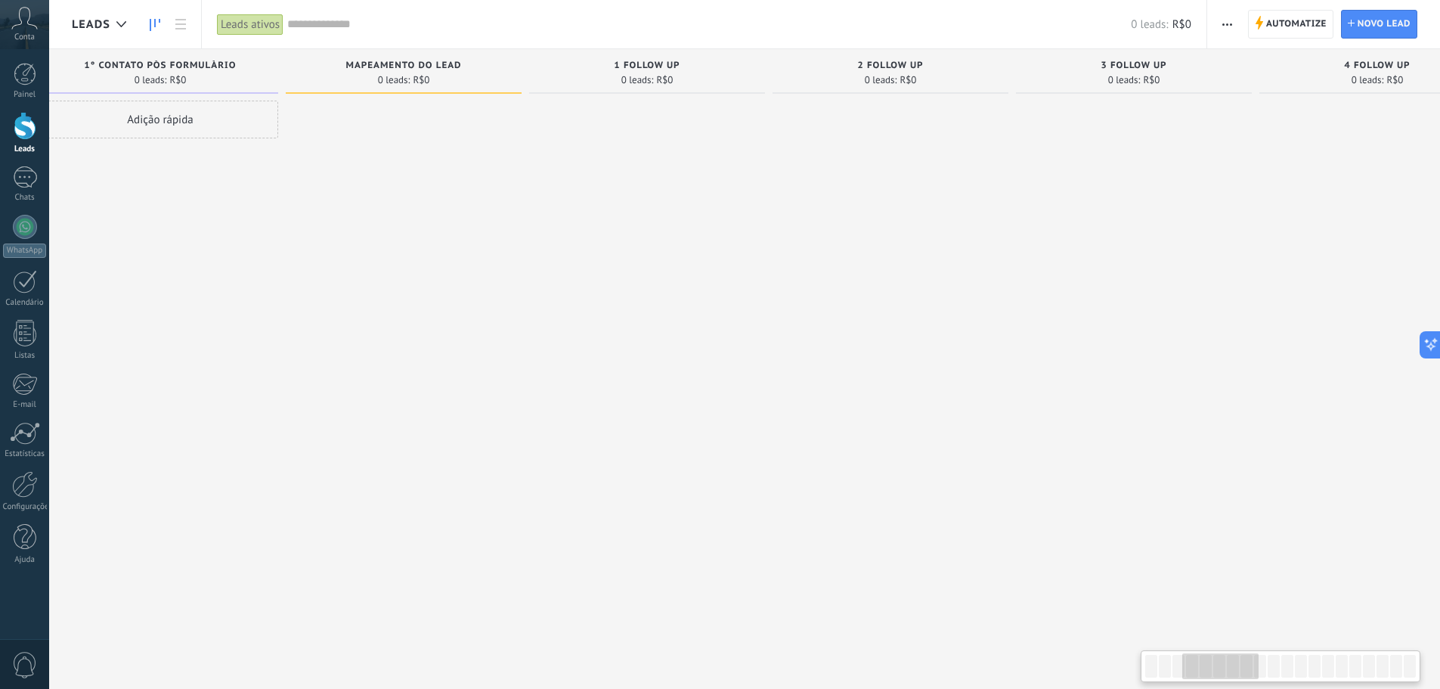
drag, startPoint x: 696, startPoint y: 310, endPoint x: 1379, endPoint y: 316, distance: 682.8
click at [1379, 316] on div at bounding box center [1378, 346] width 236 height 491
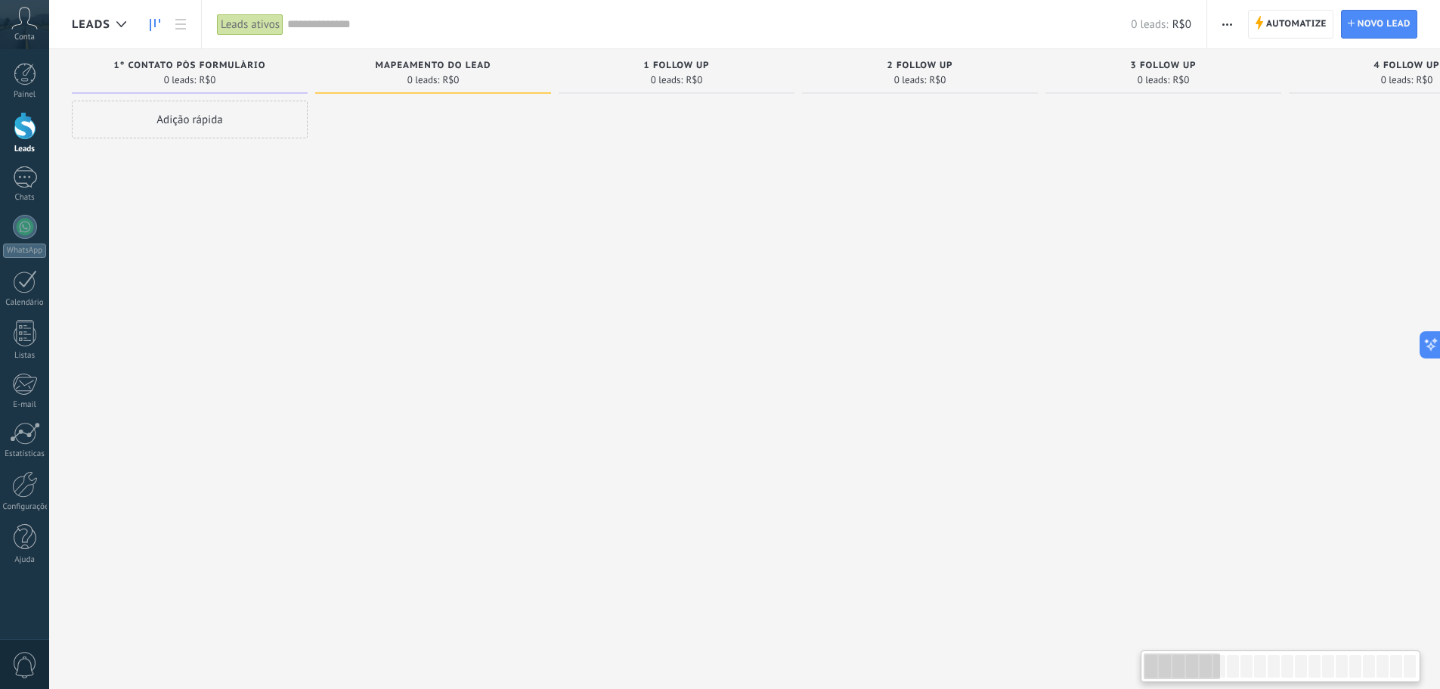
drag, startPoint x: 736, startPoint y: 225, endPoint x: 827, endPoint y: 220, distance: 90.9
click at [99, 21] on span "Leads" at bounding box center [91, 24] width 39 height 14
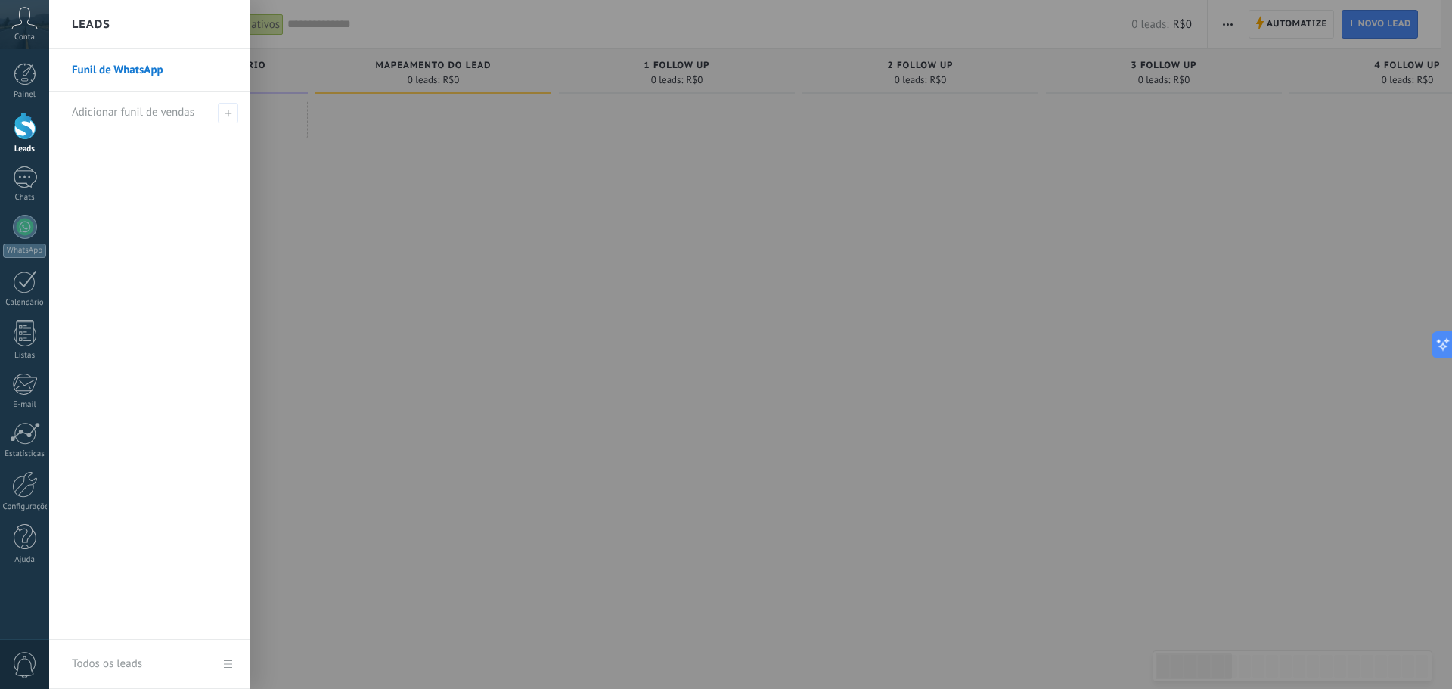
click at [195, 74] on link "Funil de WhatsApp" at bounding box center [153, 70] width 163 height 42
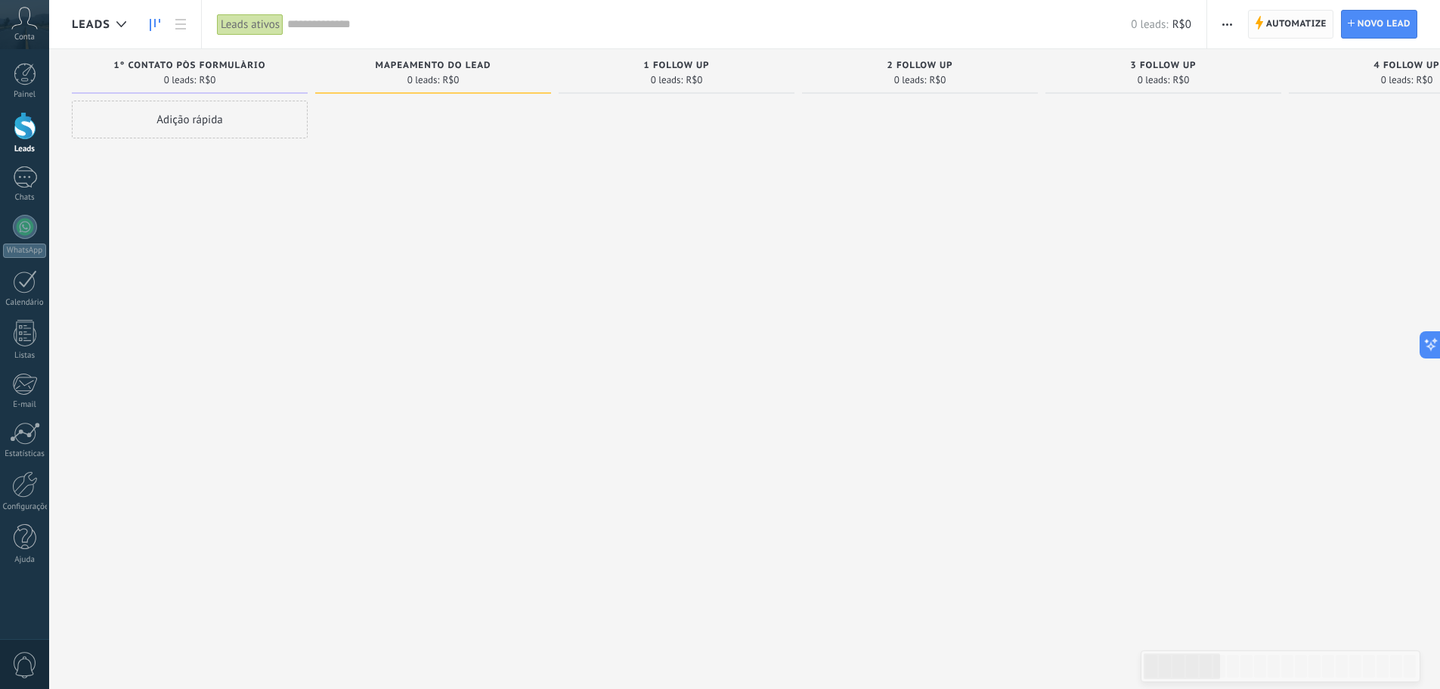
click at [1285, 29] on span "Automatize" at bounding box center [1296, 24] width 60 height 27
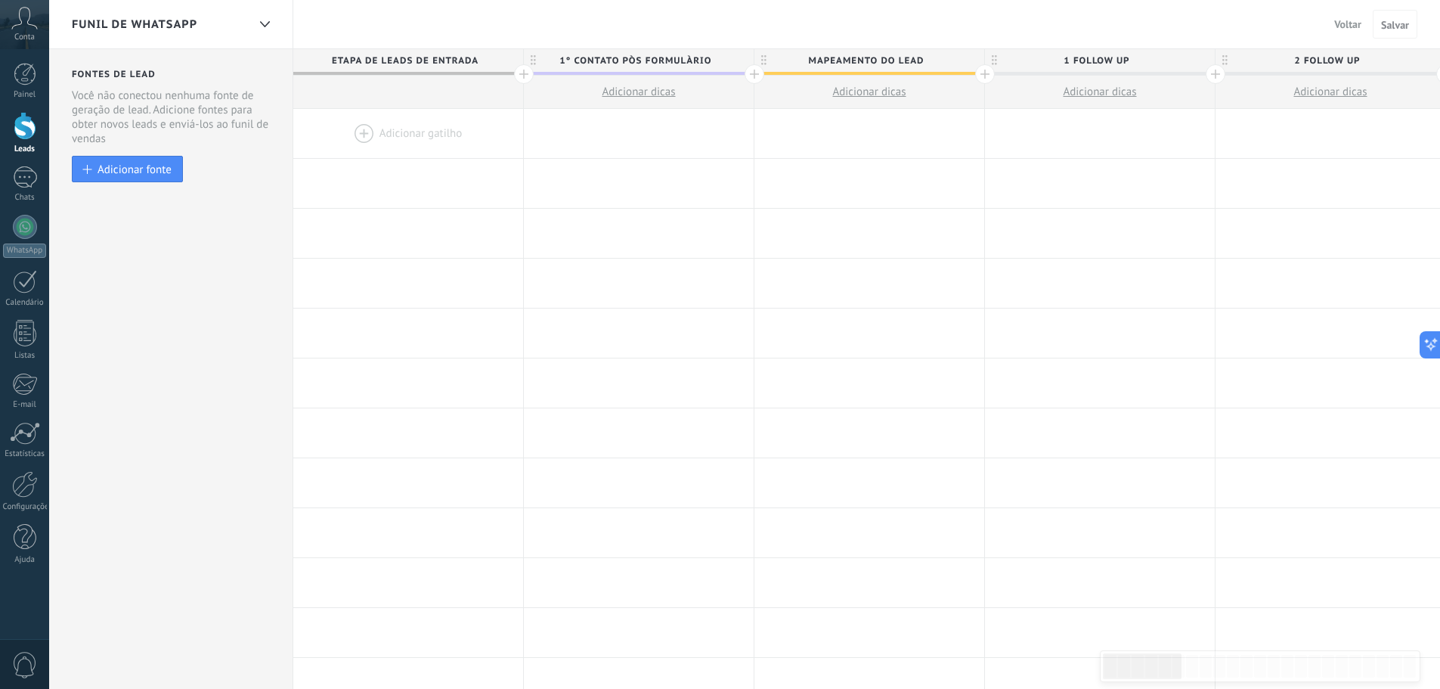
click at [182, 33] on div "Funil de WhatsApp" at bounding box center [159, 24] width 175 height 48
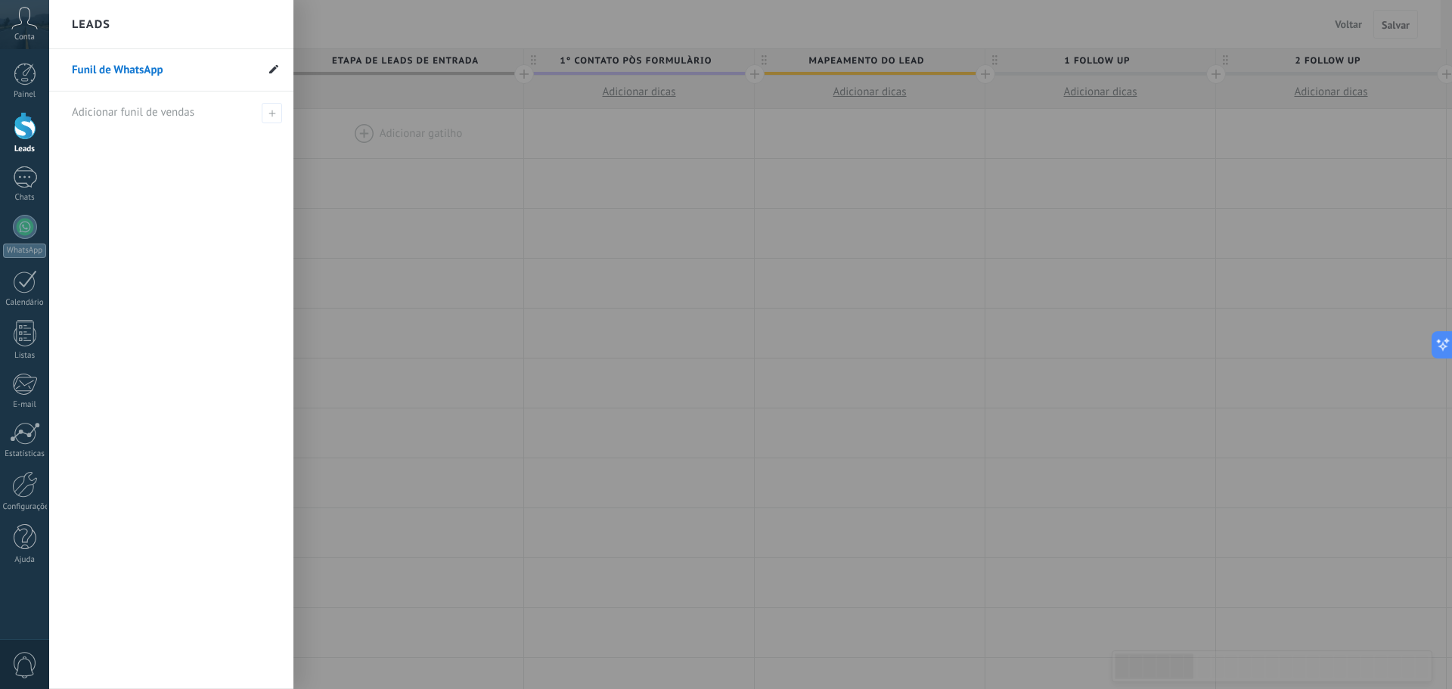
click at [274, 67] on icon at bounding box center [273, 68] width 9 height 9
click at [203, 66] on input "**********" at bounding box center [164, 70] width 184 height 24
type input "**********"
click at [1135, 223] on div at bounding box center [775, 344] width 1452 height 689
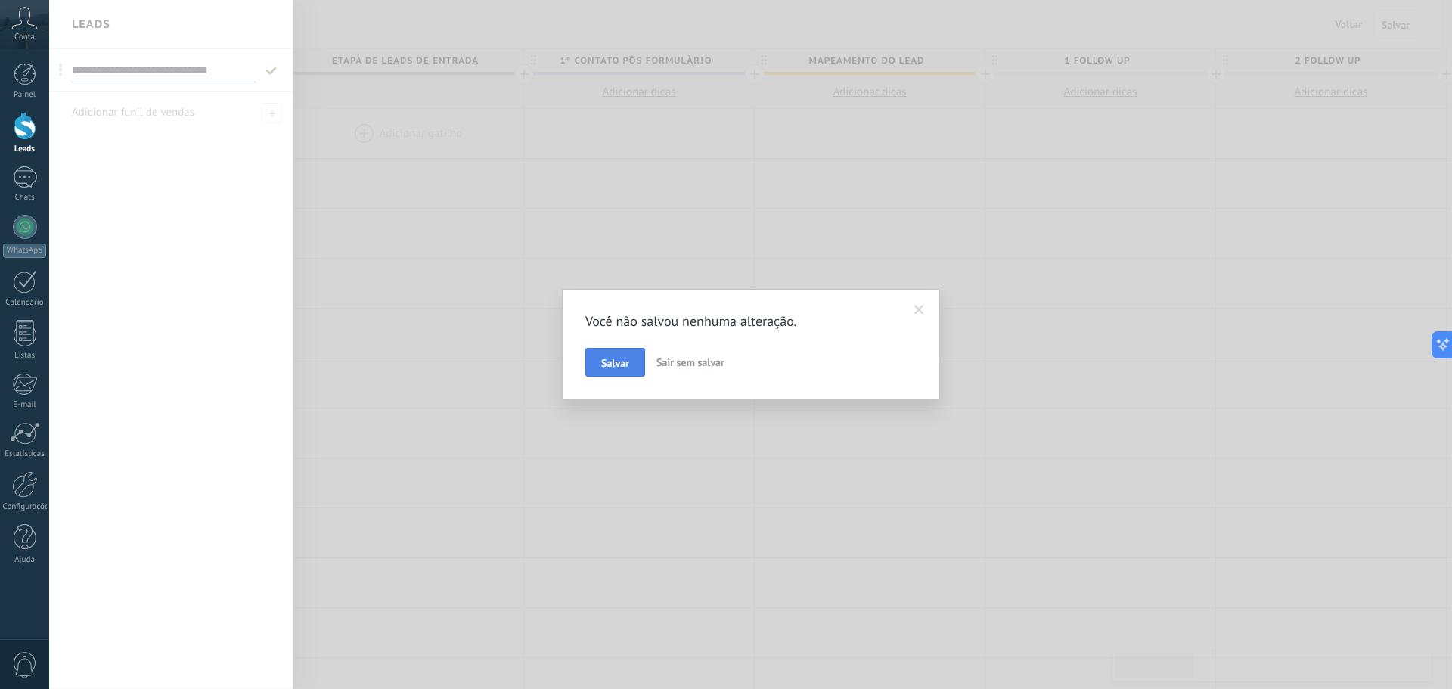
click at [615, 355] on button "Salvar" at bounding box center [615, 362] width 60 height 29
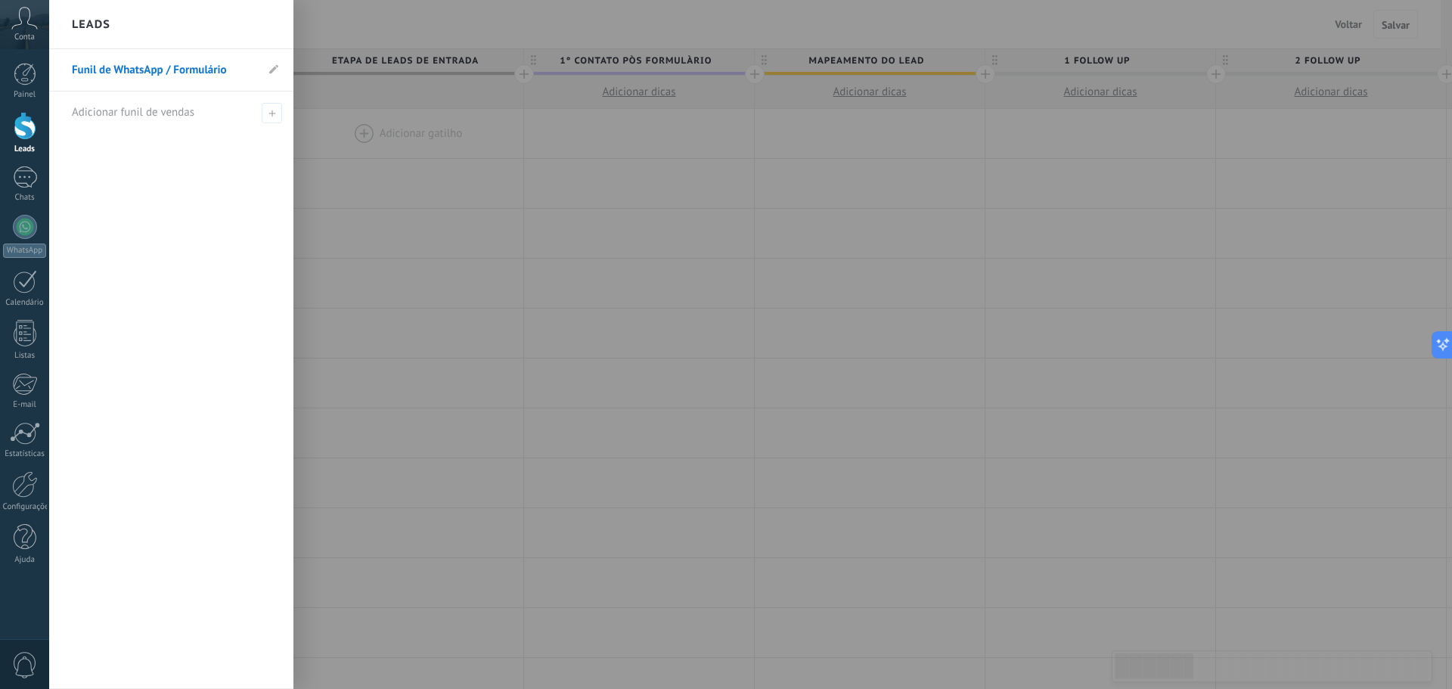
click at [1388, 23] on div at bounding box center [775, 344] width 1452 height 689
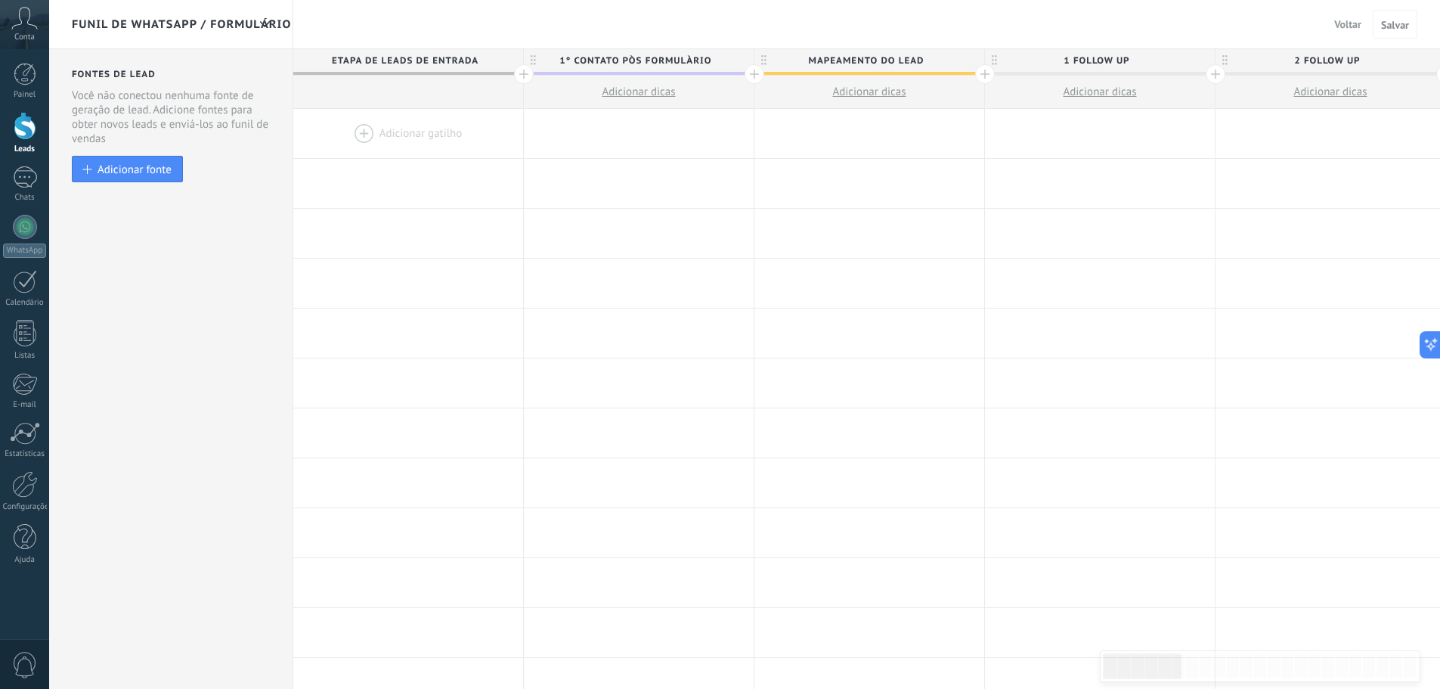
click at [1388, 23] on span "Salvar" at bounding box center [1395, 25] width 28 height 11
click at [1350, 32] on button "Voltar" at bounding box center [1347, 24] width 39 height 23
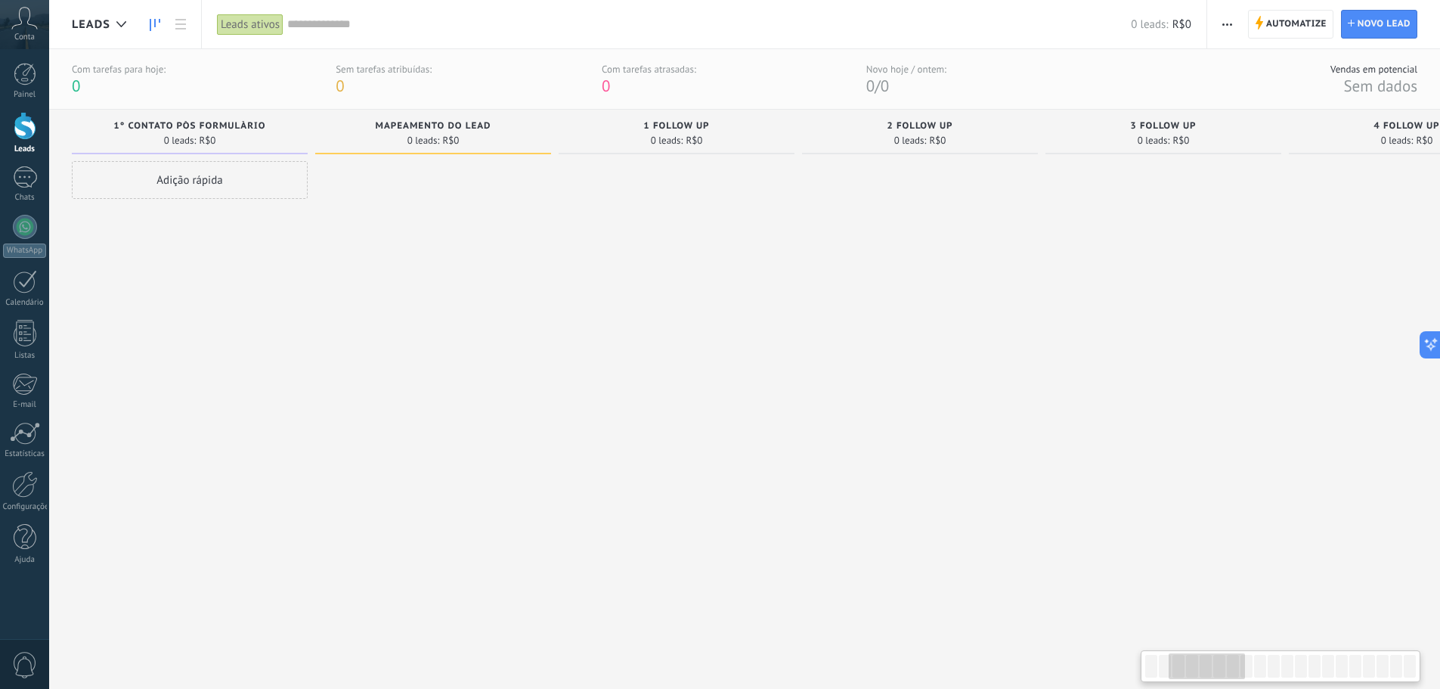
drag, startPoint x: 623, startPoint y: 312, endPoint x: 379, endPoint y: 306, distance: 244.3
click at [1046, 306] on div at bounding box center [1164, 406] width 236 height 491
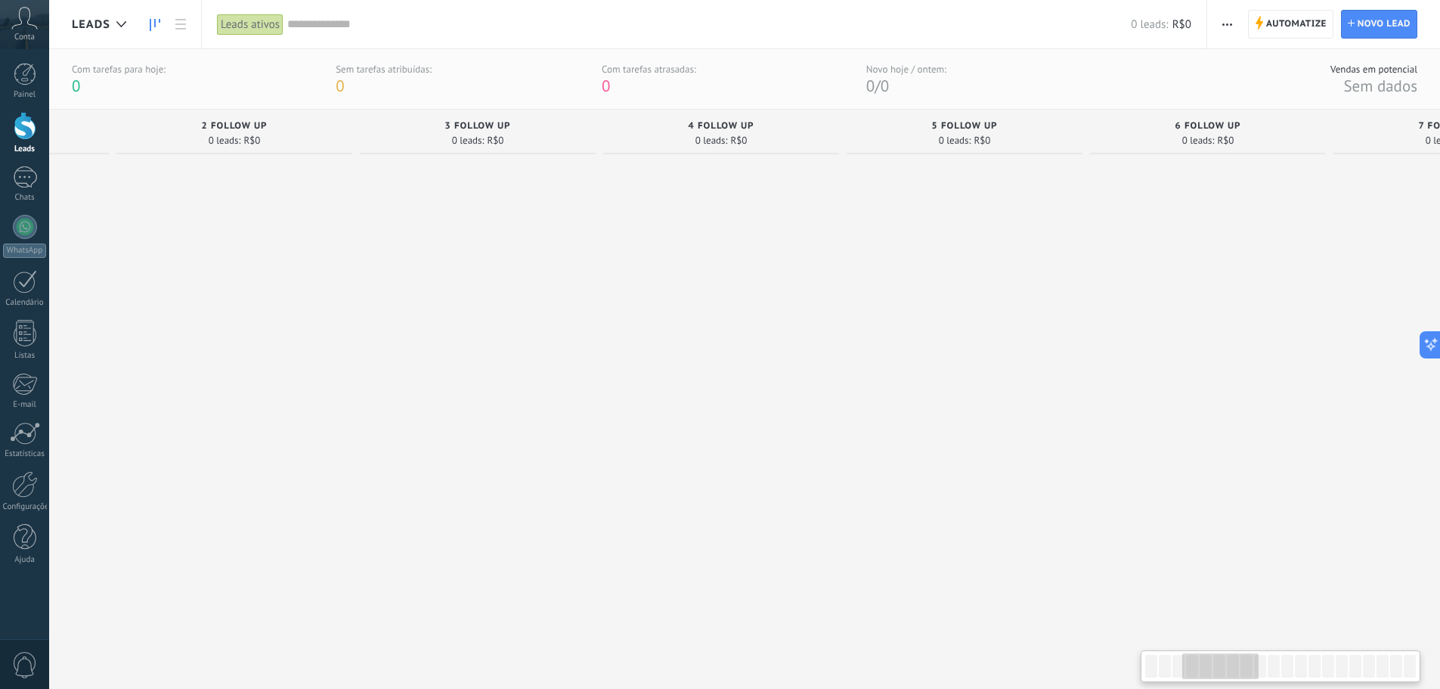
click at [847, 325] on div at bounding box center [965, 406] width 236 height 491
drag, startPoint x: 1208, startPoint y: 315, endPoint x: 1336, endPoint y: 264, distance: 138.4
click at [1324, 293] on div "CONVITE DE CALL 0 leads: R$0" at bounding box center [1201, 381] width 243 height 543
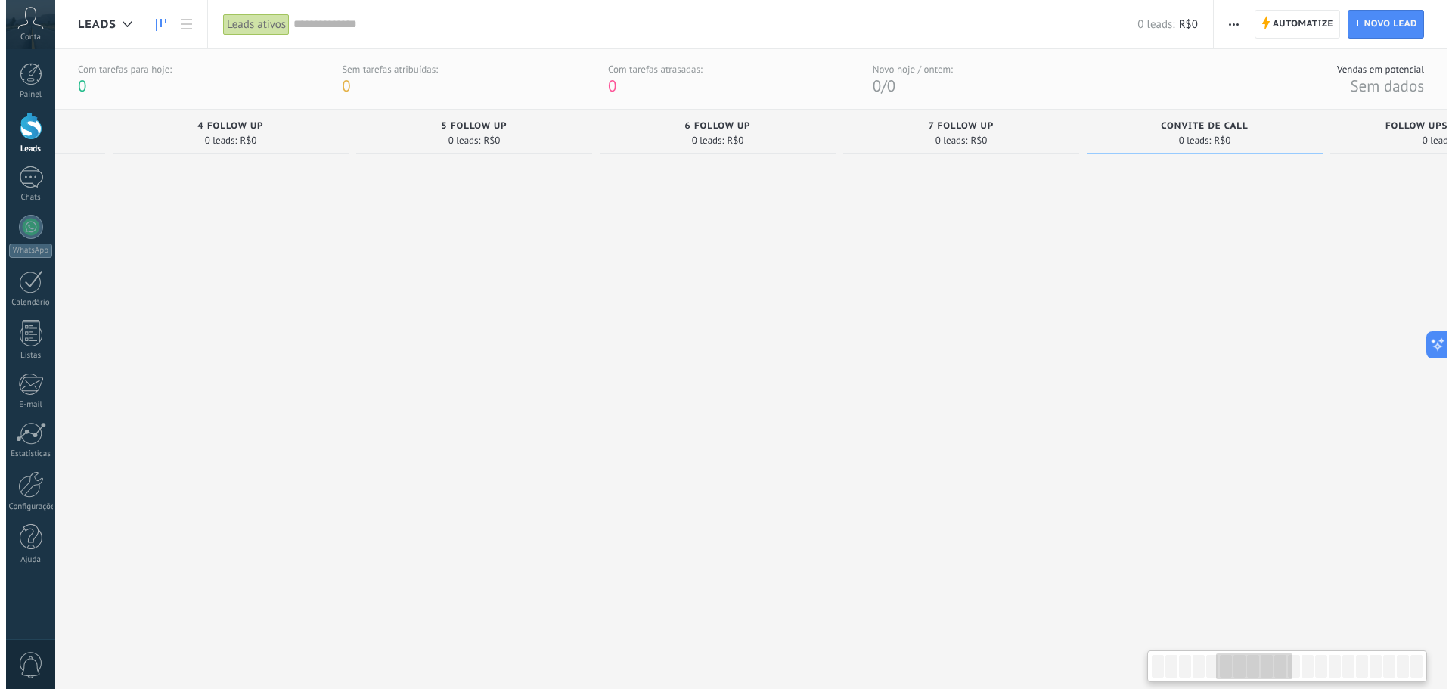
scroll to position [0, 1164]
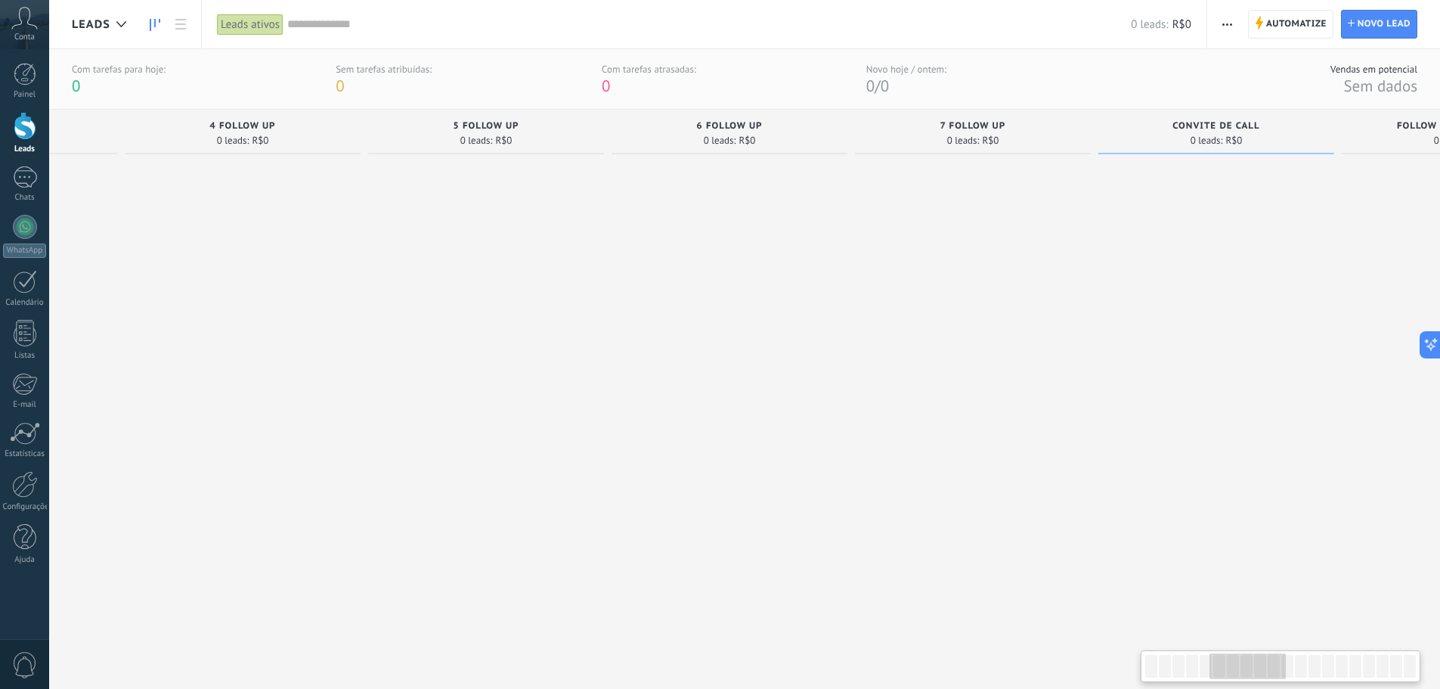
click at [1227, 23] on use "button" at bounding box center [1228, 24] width 10 height 2
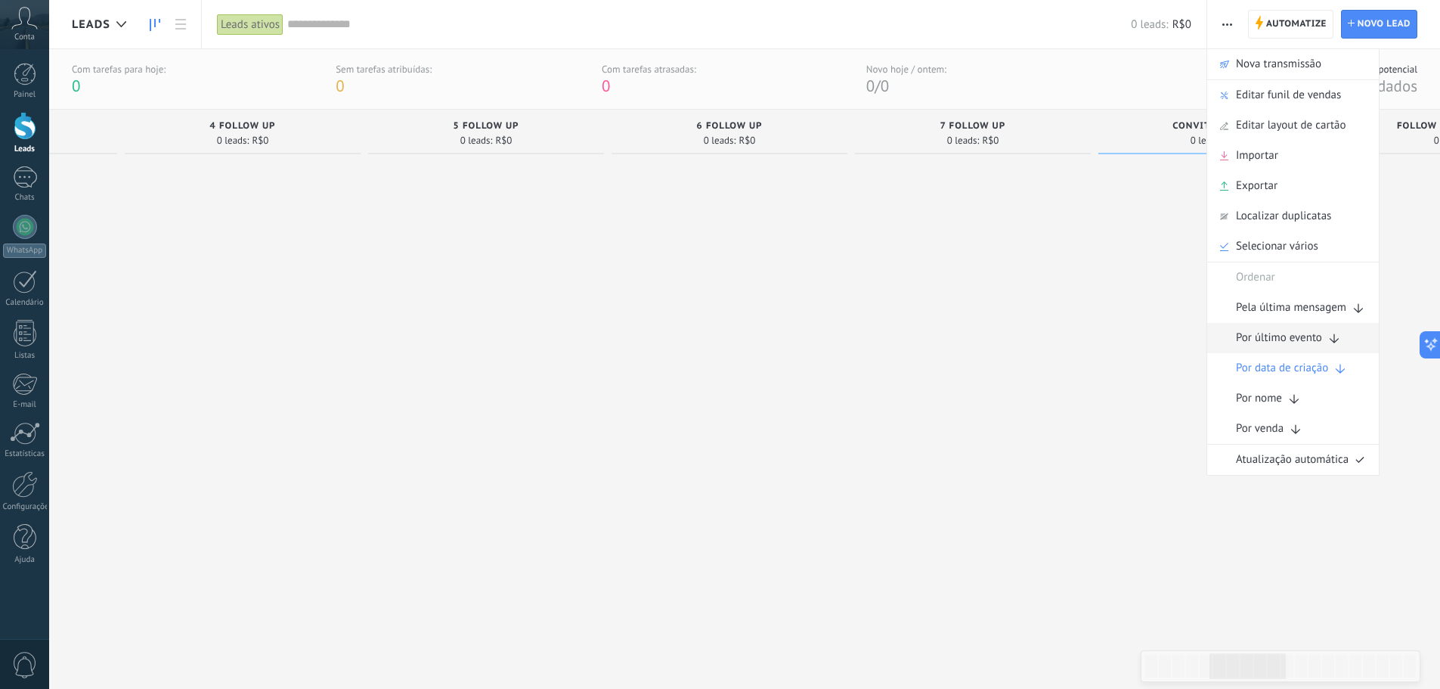
click at [1333, 339] on icon at bounding box center [1334, 340] width 18 height 18
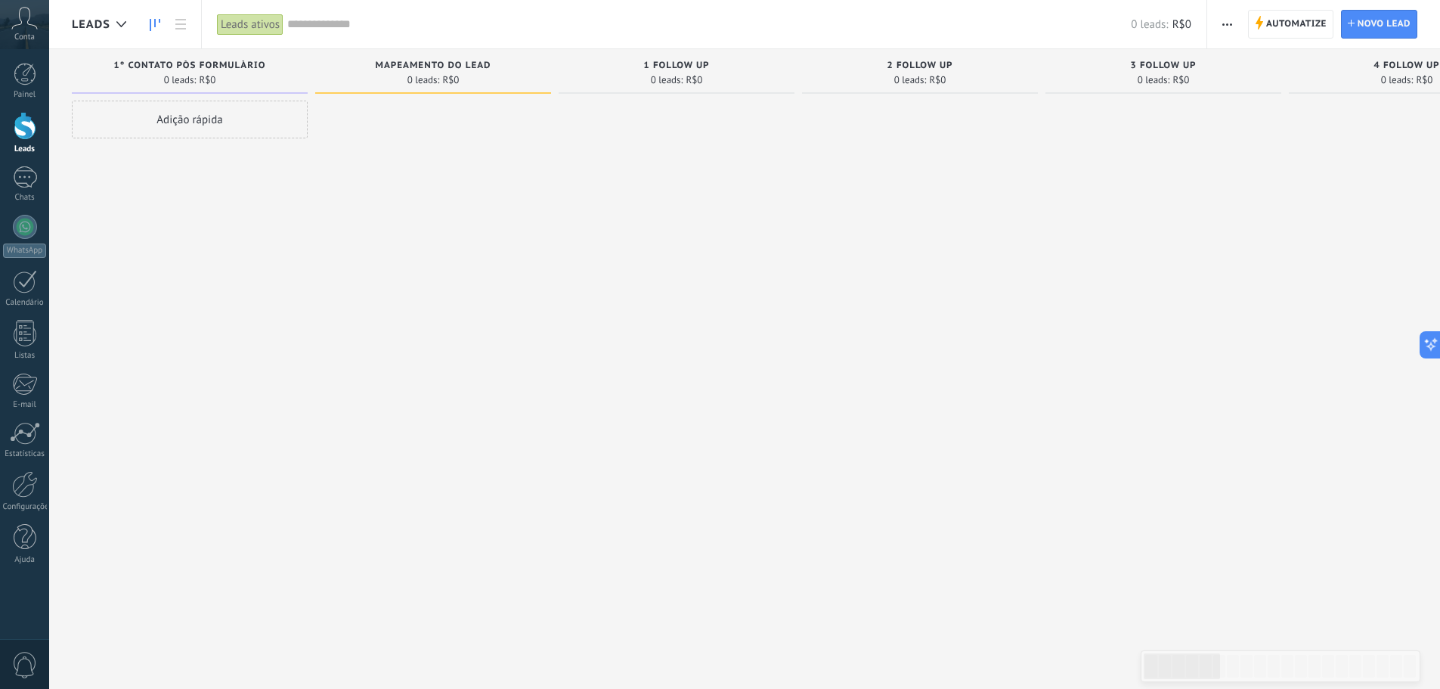
drag, startPoint x: 455, startPoint y: 334, endPoint x: 476, endPoint y: 333, distance: 21.2
click at [105, 10] on div "Leads" at bounding box center [103, 24] width 62 height 48
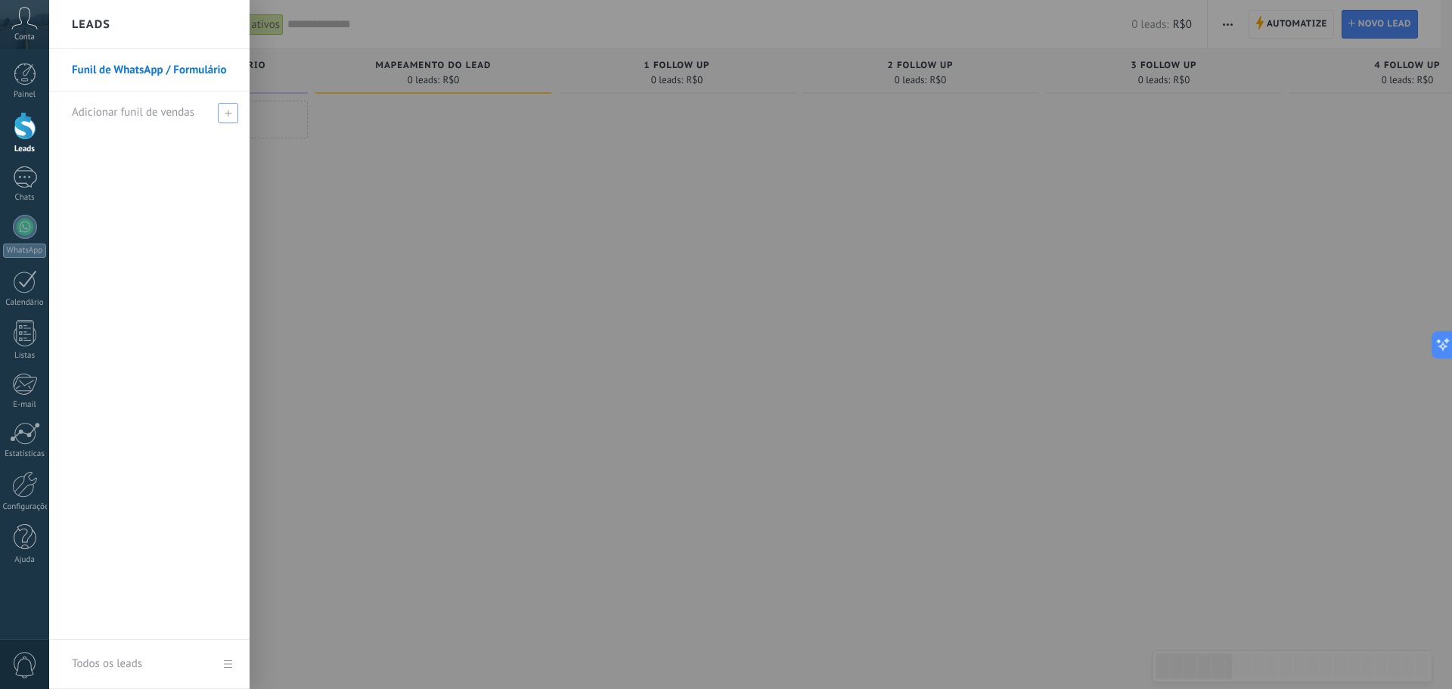
click at [191, 118] on span "Adicionar funil de vendas" at bounding box center [133, 112] width 122 height 14
type input "**********"
click at [230, 115] on span at bounding box center [230, 112] width 14 height 11
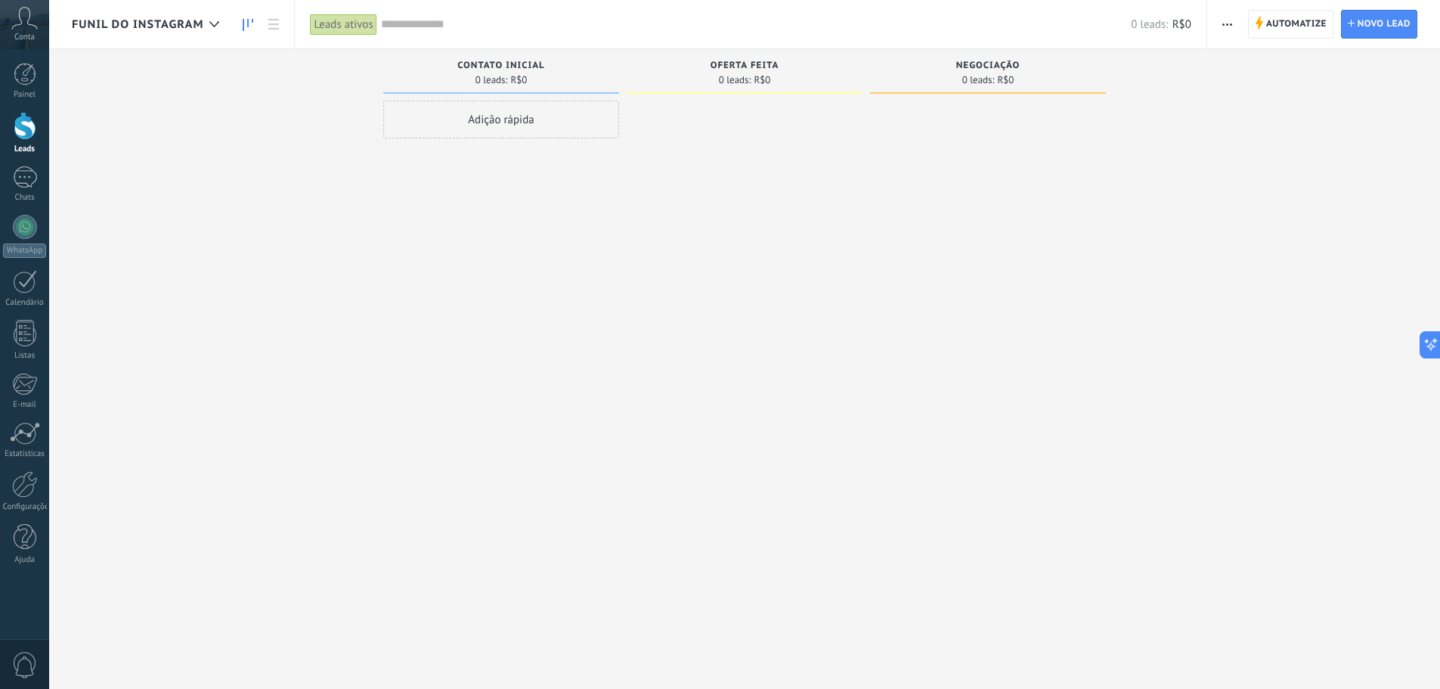
drag, startPoint x: 598, startPoint y: 296, endPoint x: 364, endPoint y: 296, distance: 233.6
click at [364, 296] on div "Etapa de leads de entrada solicitações: 0 0 0 0 0 0 0 0 0 Contato inicial 0 lea…" at bounding box center [756, 320] width 1369 height 543
click at [1241, 21] on div "Automatize Nova transmissão Editar funil de vendas Editar layout de cartão Impo…" at bounding box center [1324, 24] width 233 height 48
click at [1235, 26] on button "button" at bounding box center [1228, 24] width 22 height 29
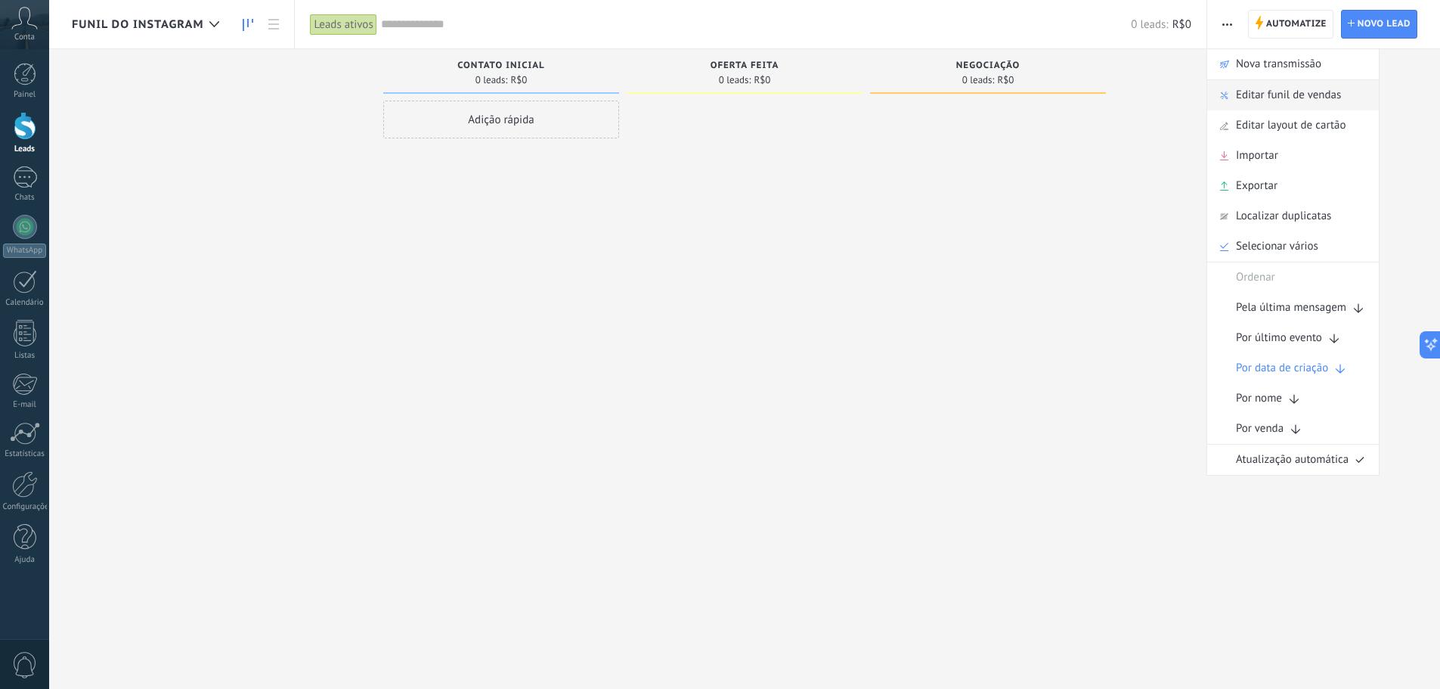
click at [1283, 97] on span "Editar funil de vendas" at bounding box center [1288, 95] width 105 height 30
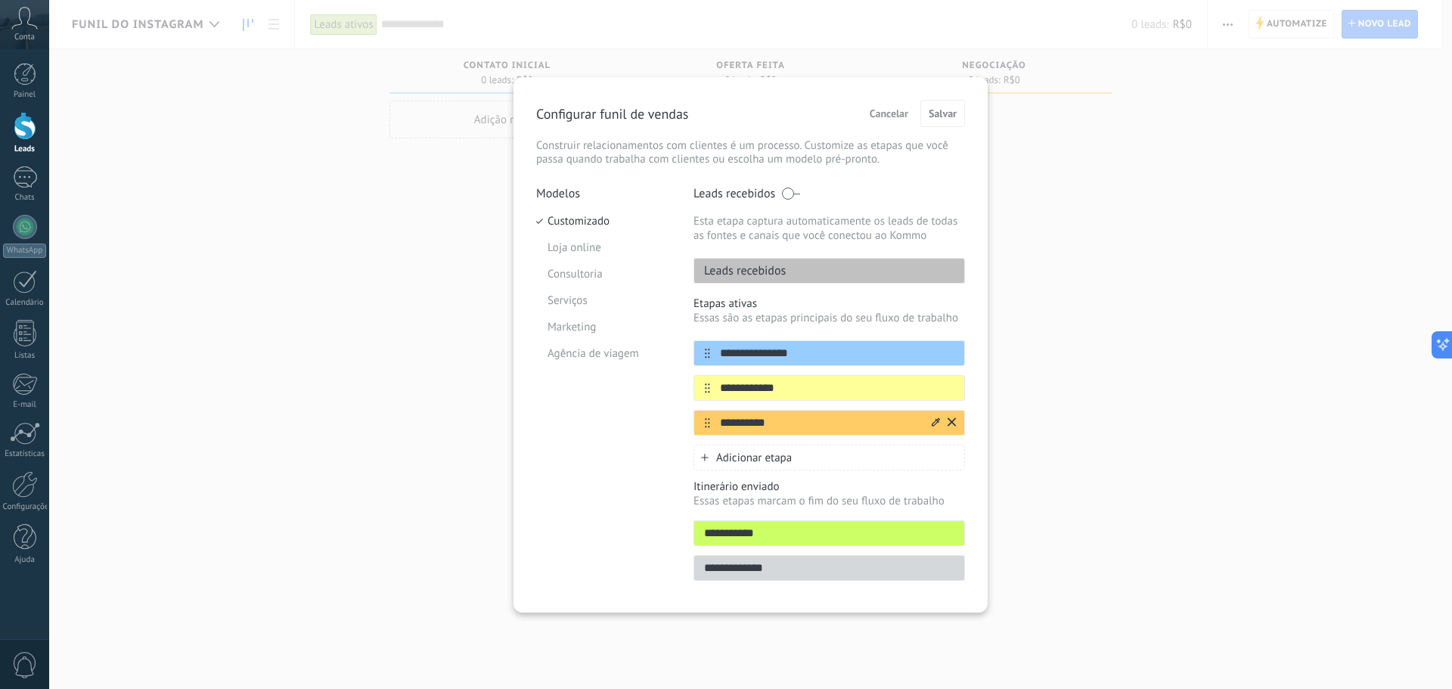
click at [946, 412] on div at bounding box center [942, 423] width 26 height 24
click at [947, 420] on div at bounding box center [942, 423] width 26 height 24
click at [952, 419] on icon at bounding box center [951, 421] width 8 height 9
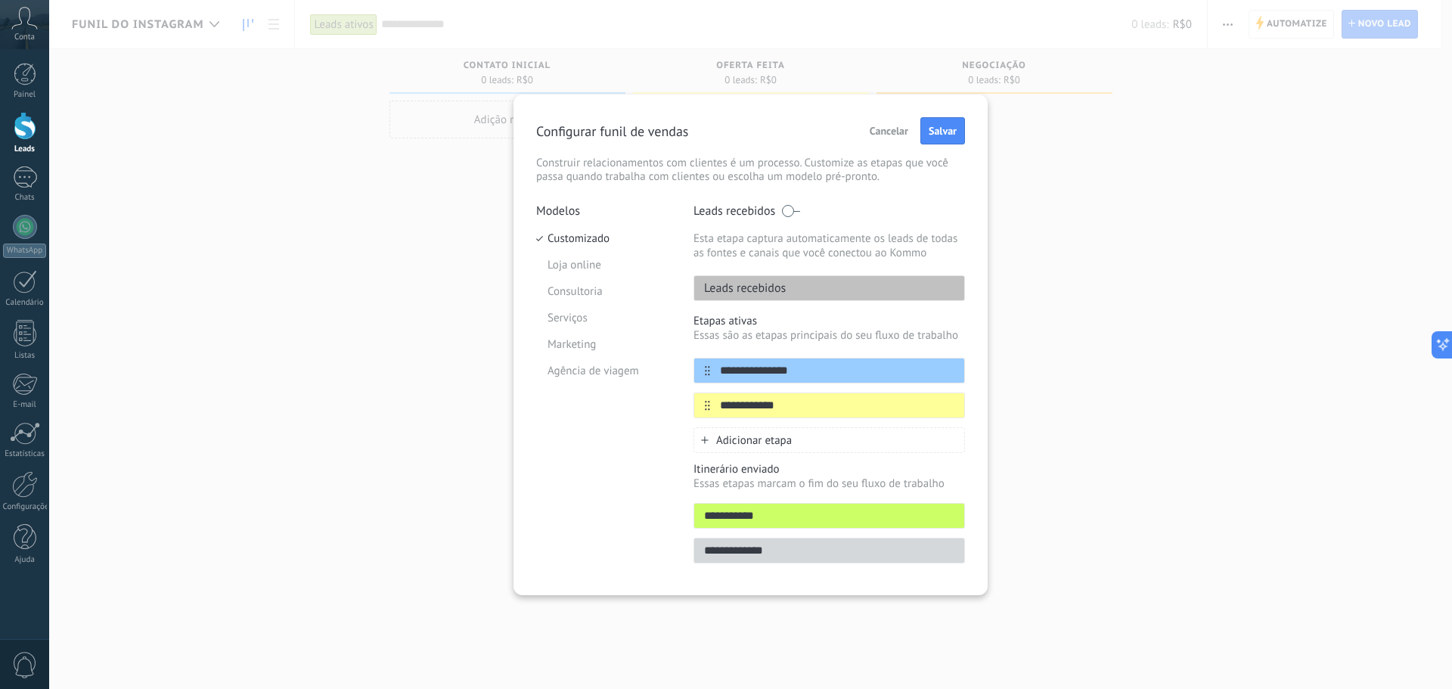
click at [952, 419] on div "**********" at bounding box center [828, 383] width 271 height 139
click at [953, 411] on button at bounding box center [951, 405] width 8 height 14
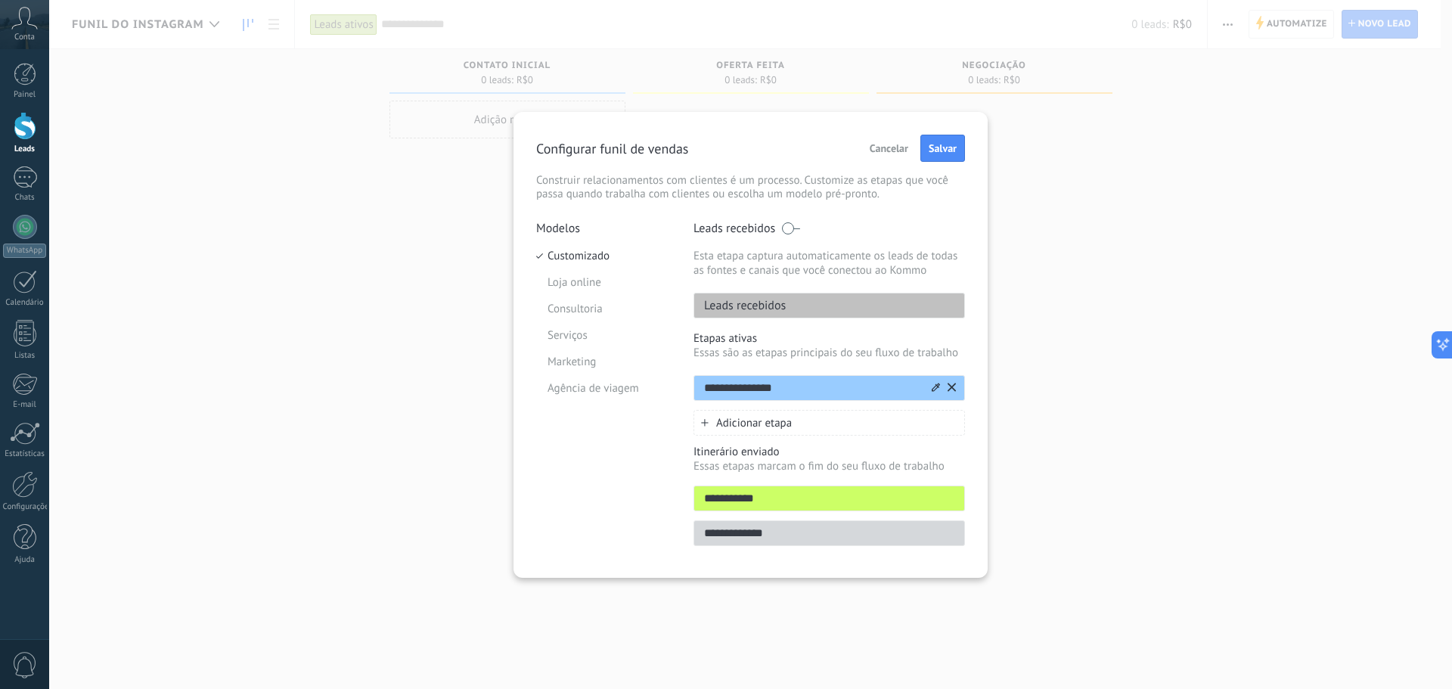
click at [953, 386] on icon at bounding box center [951, 387] width 8 height 8
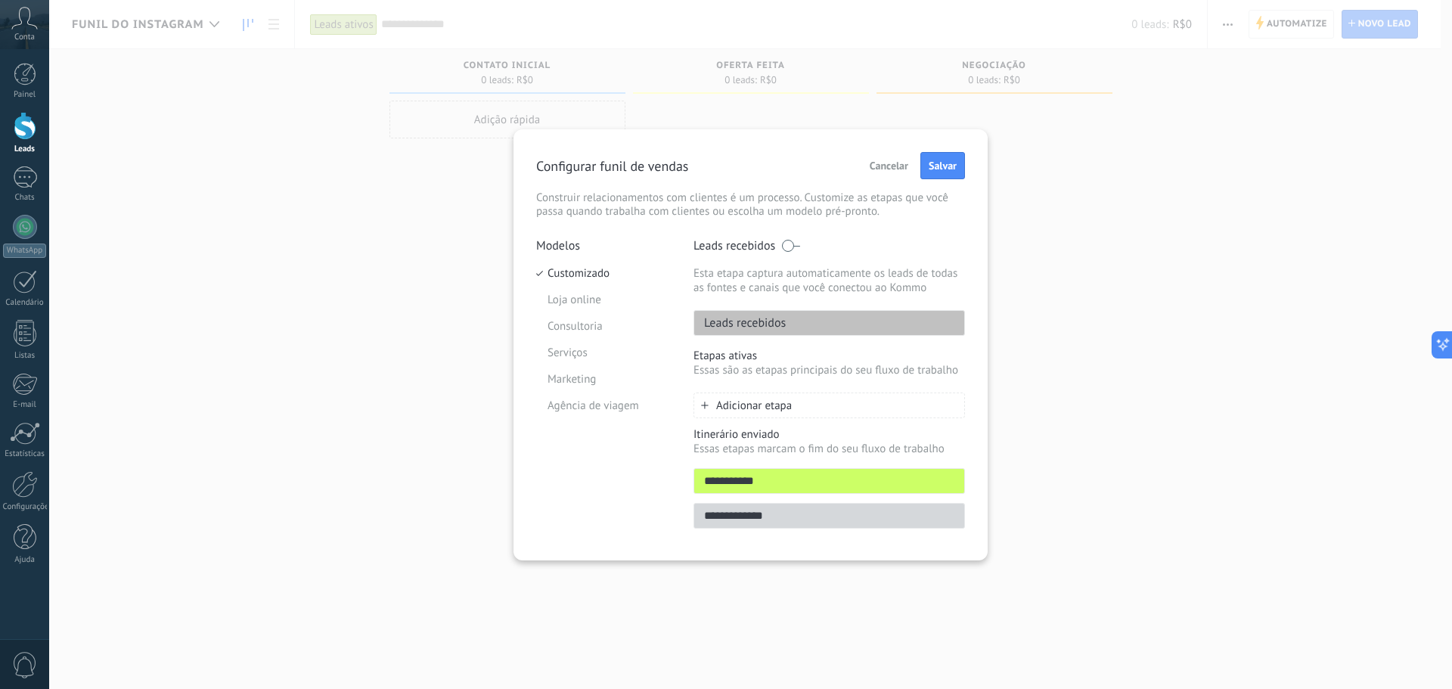
click at [795, 317] on div "Leads recebidos" at bounding box center [828, 323] width 271 height 26
drag, startPoint x: 693, startPoint y: 275, endPoint x: 943, endPoint y: 292, distance: 250.1
click at [943, 292] on p "Esta etapa captura automaticamente os leads de todas as fontes e canais que voc…" at bounding box center [828, 280] width 271 height 29
click at [795, 245] on span at bounding box center [790, 246] width 19 height 12
click at [800, 324] on div "Leads recebidos" at bounding box center [828, 323] width 271 height 26
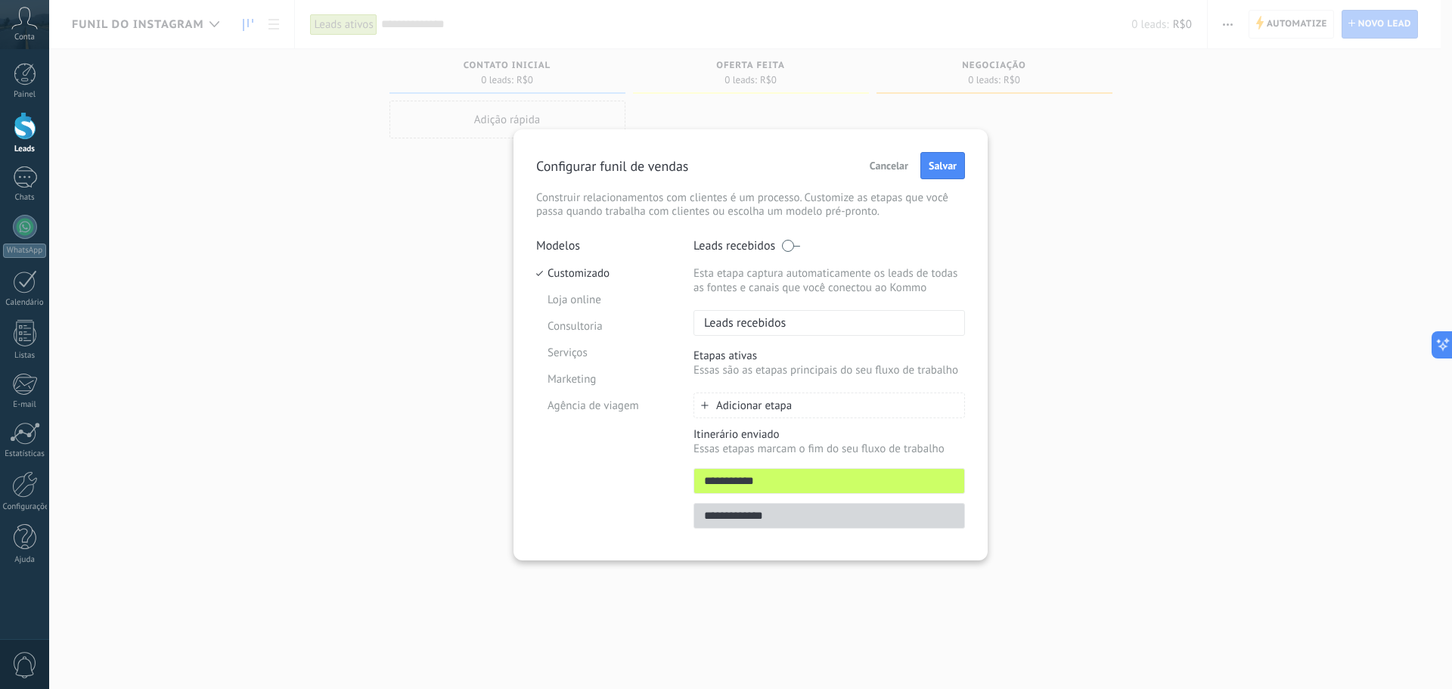
click at [792, 246] on span at bounding box center [790, 246] width 19 height 12
click at [943, 167] on span "Salvar" at bounding box center [943, 165] width 28 height 11
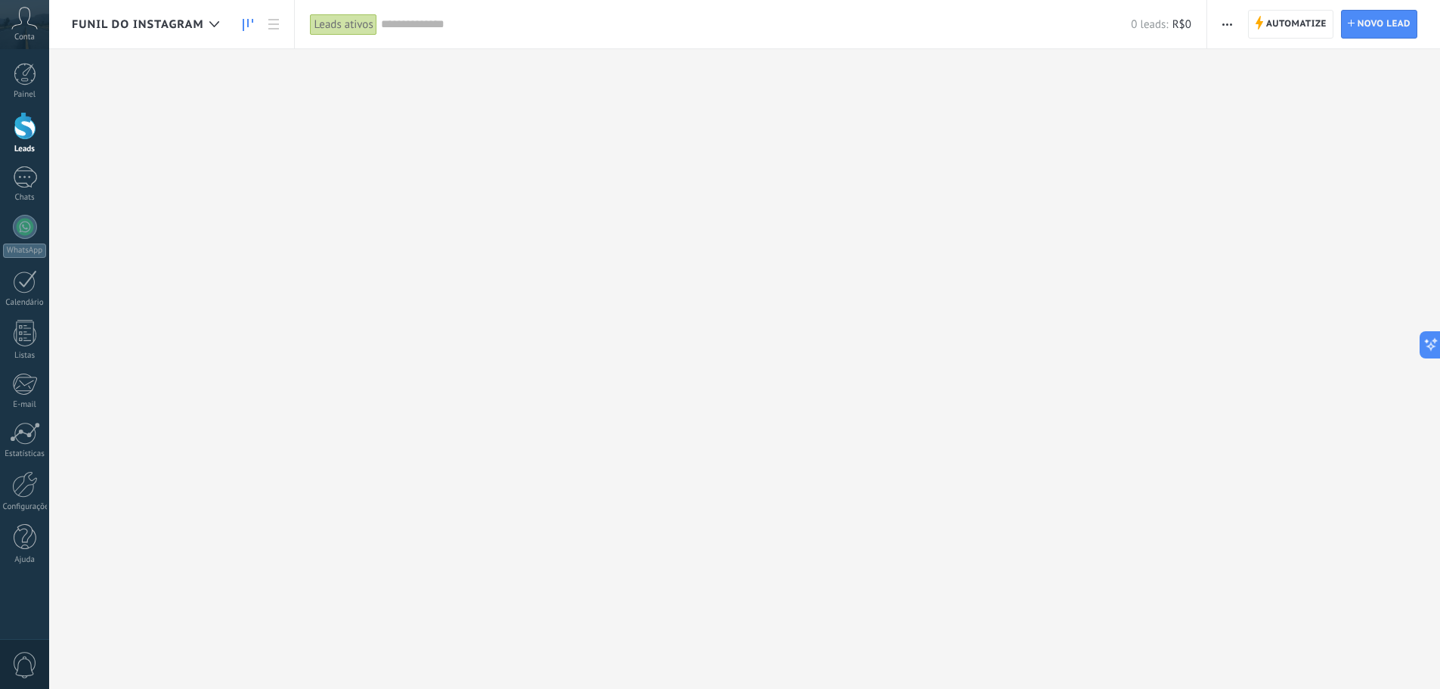
click at [180, 26] on span "Funil do Instagram" at bounding box center [138, 24] width 132 height 14
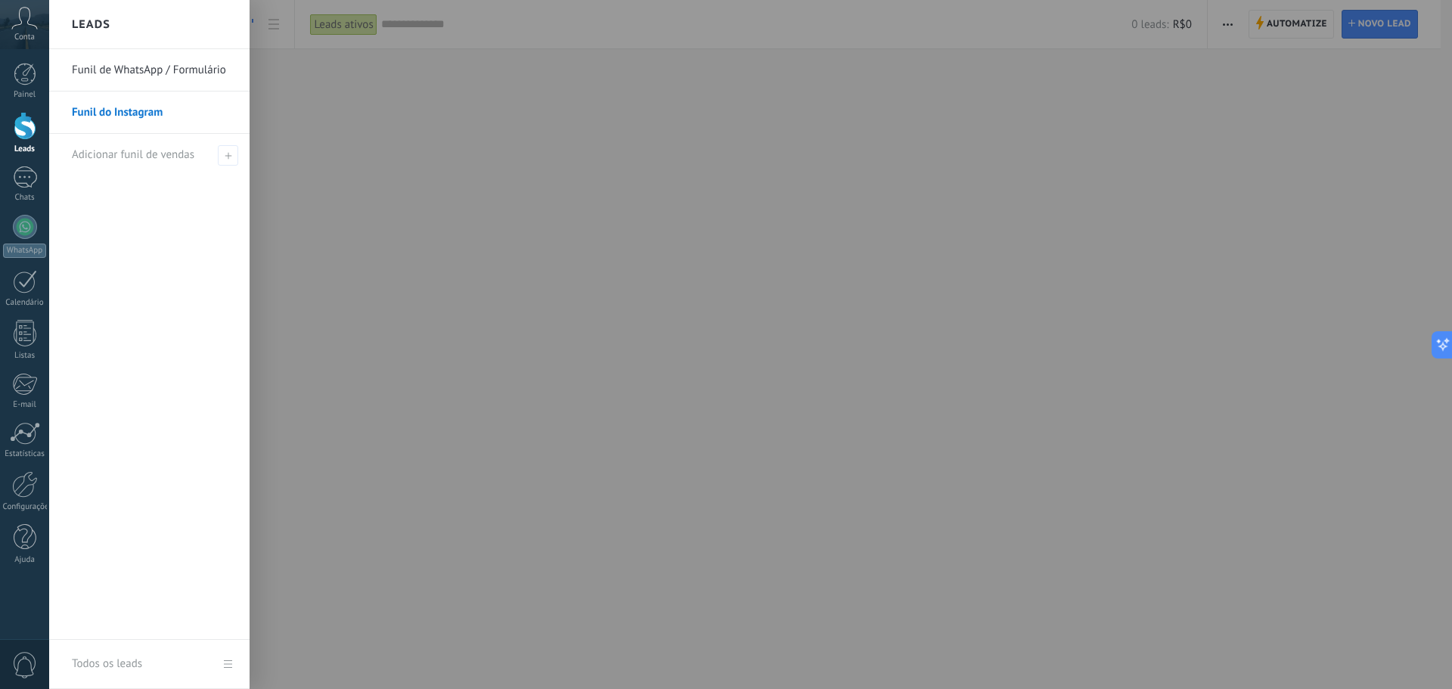
click at [166, 76] on link "Funil de WhatsApp / Formulário" at bounding box center [153, 70] width 163 height 42
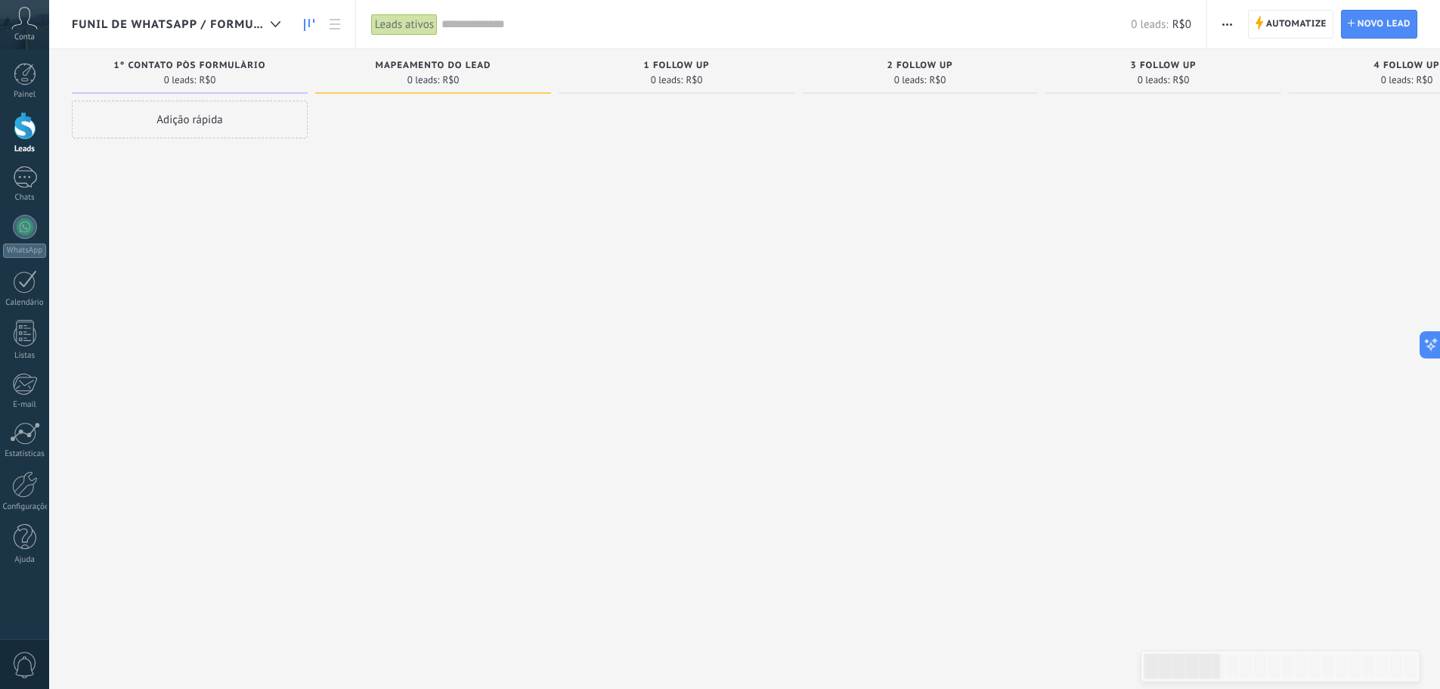
click at [1229, 31] on span "button" at bounding box center [1228, 24] width 10 height 29
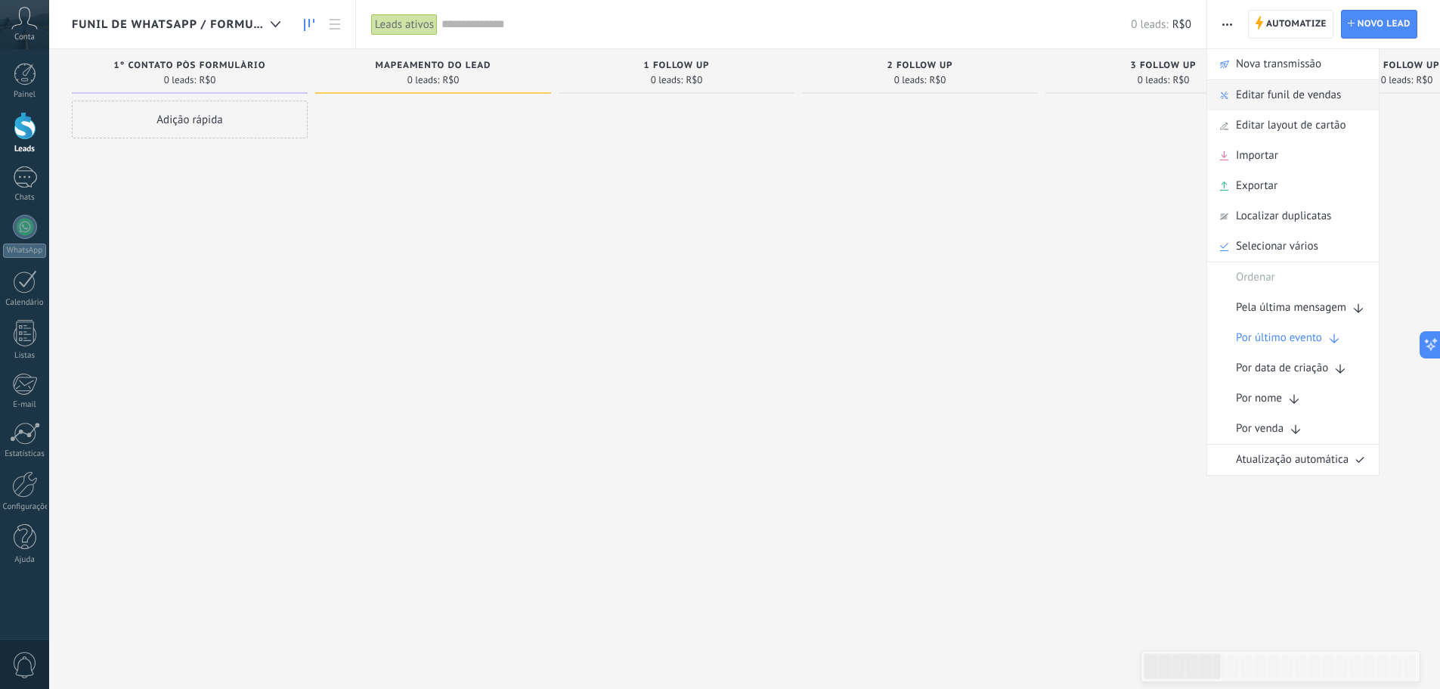
click at [1290, 89] on span "Editar funil de vendas" at bounding box center [1288, 95] width 105 height 30
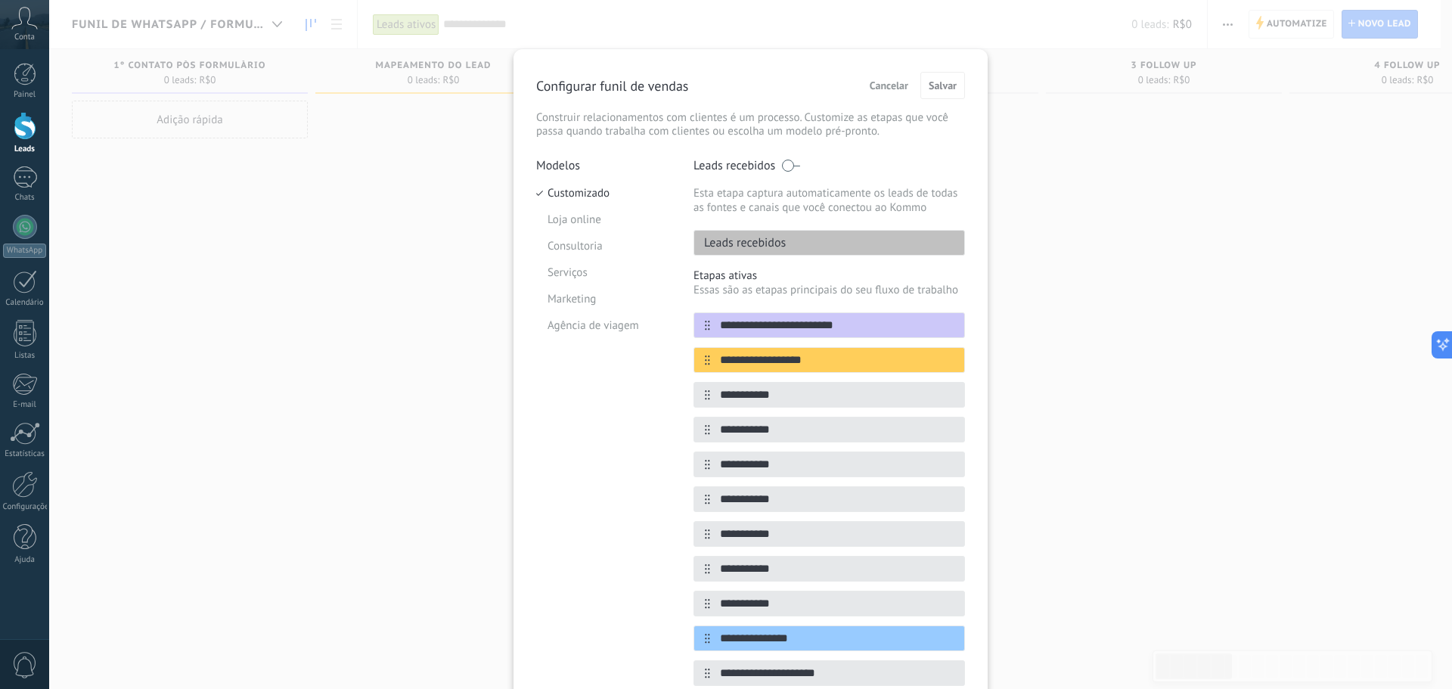
click at [789, 169] on span at bounding box center [790, 166] width 19 height 12
click at [945, 81] on span "Salvar" at bounding box center [943, 85] width 28 height 11
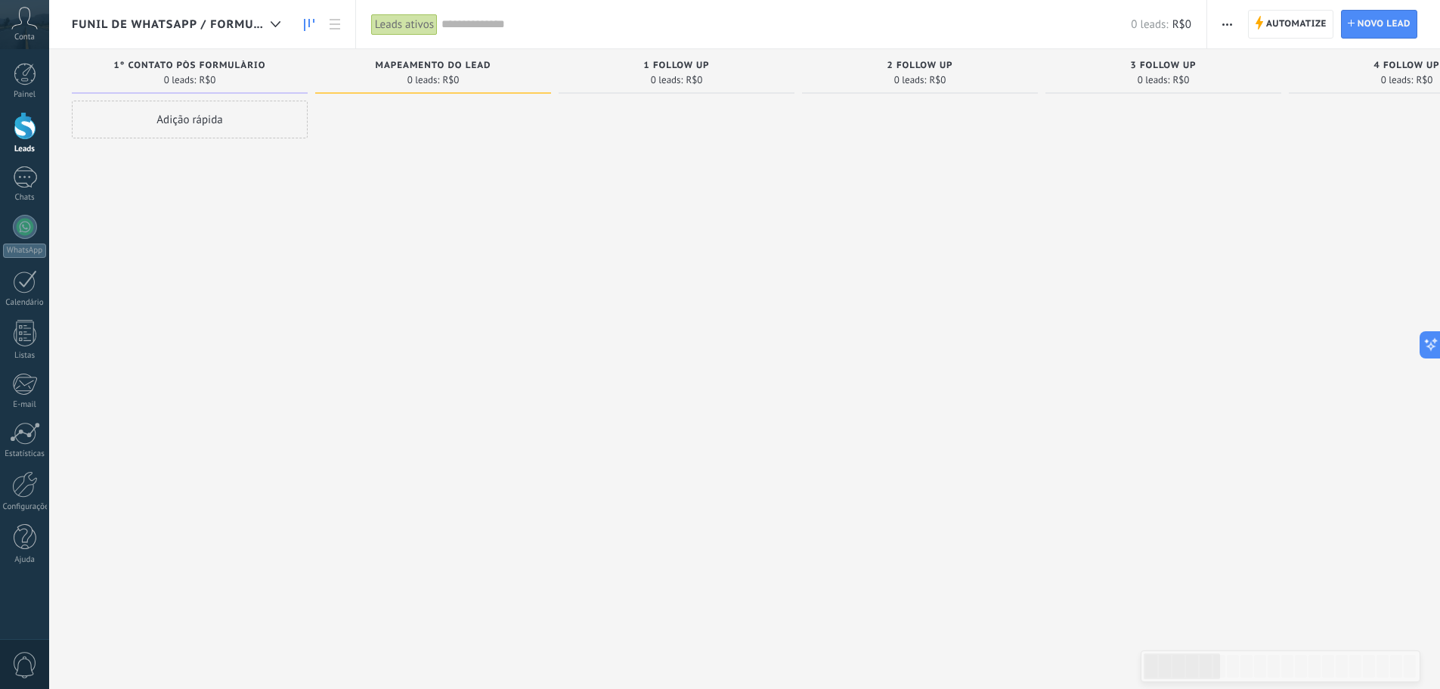
click at [224, 9] on div "Funil de WhatsApp / Formulário" at bounding box center [180, 24] width 216 height 48
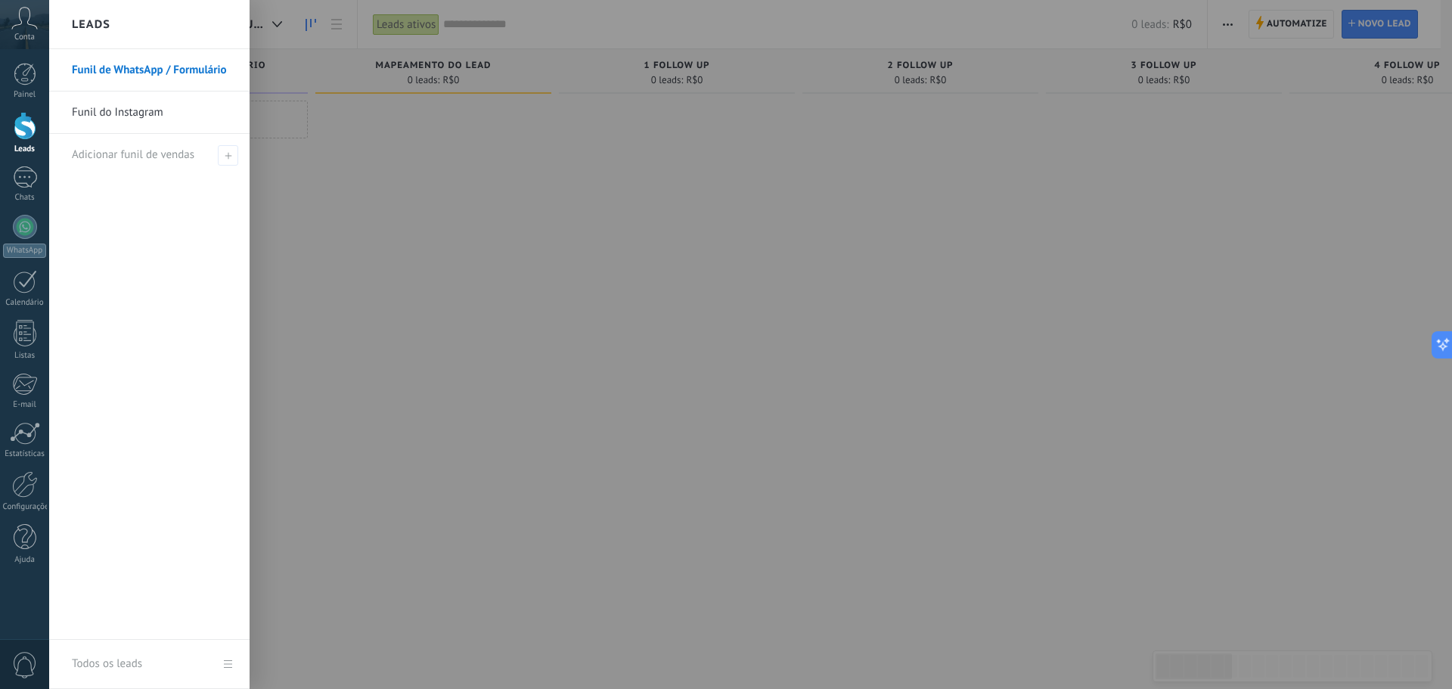
click at [148, 108] on link "Funil do Instagram" at bounding box center [153, 112] width 163 height 42
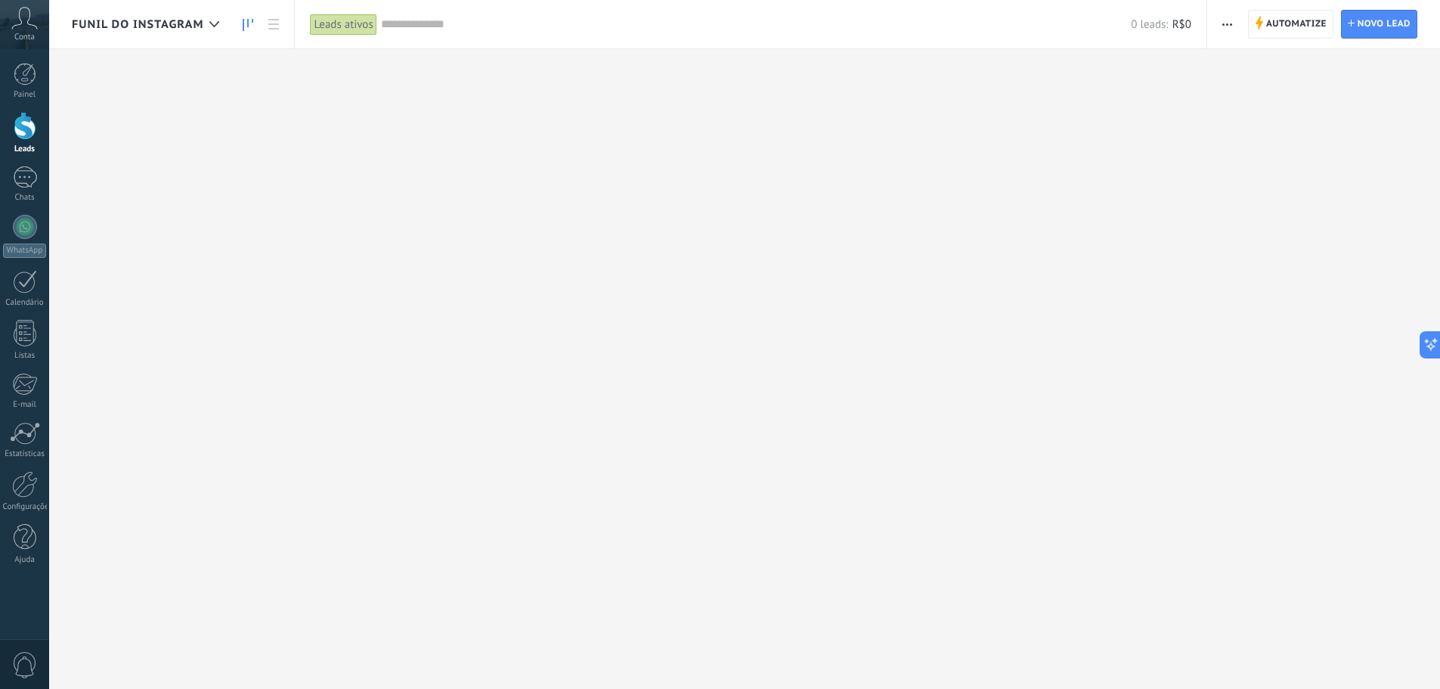
click at [1221, 28] on button "button" at bounding box center [1228, 24] width 22 height 29
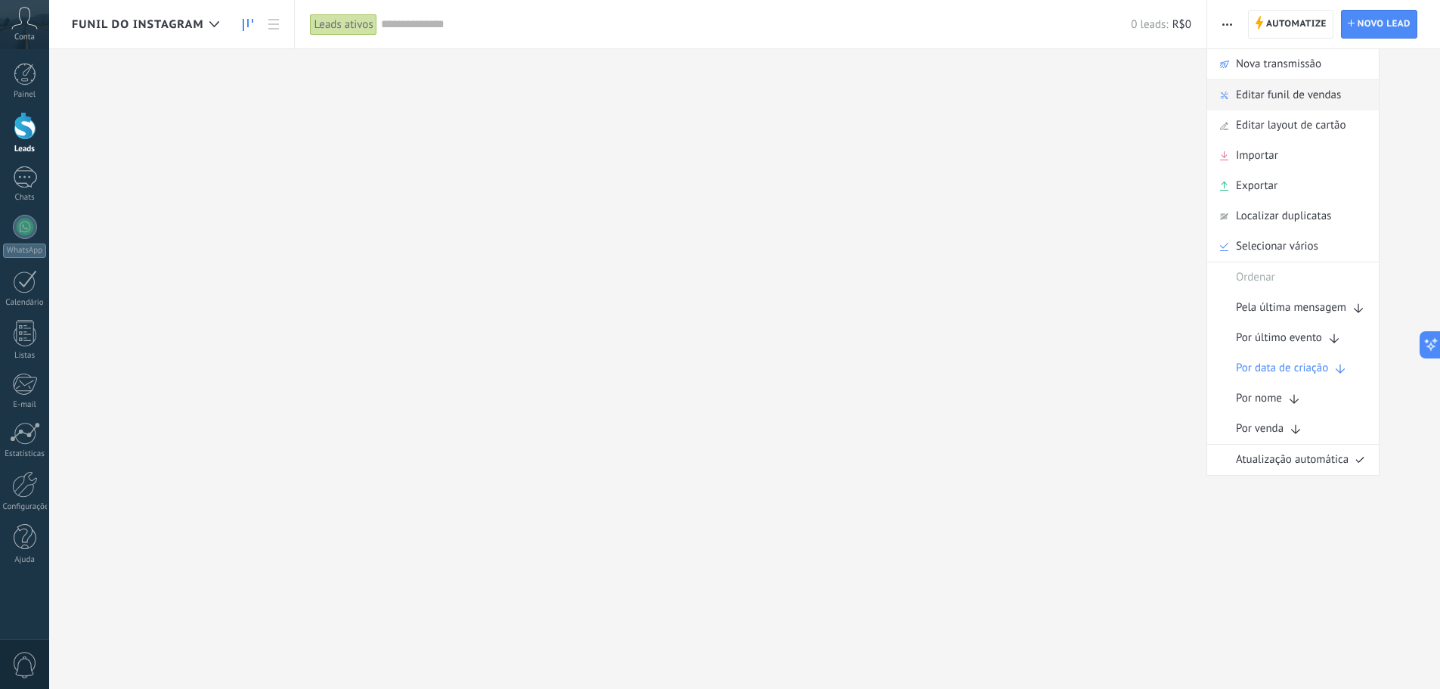
click at [1306, 90] on span "Editar funil de vendas" at bounding box center [1288, 95] width 105 height 30
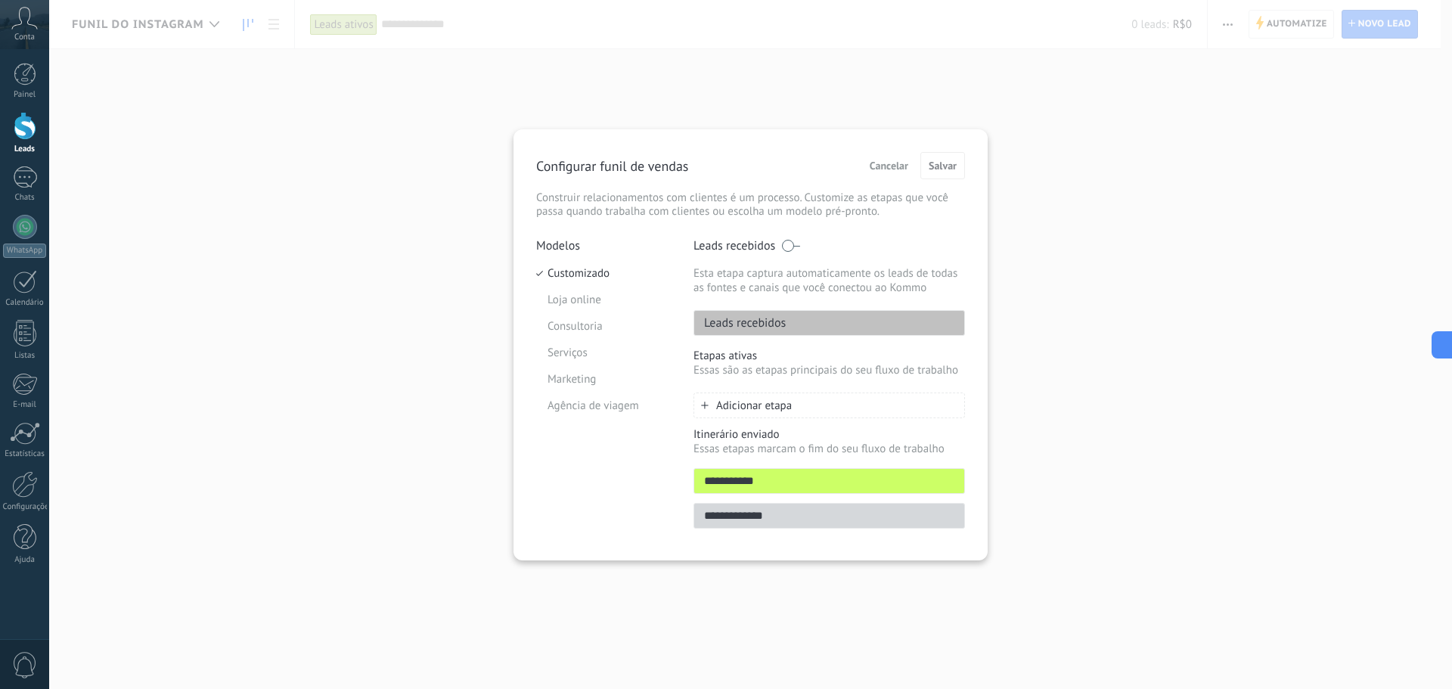
click at [894, 166] on span "Cancelar" at bounding box center [889, 165] width 39 height 11
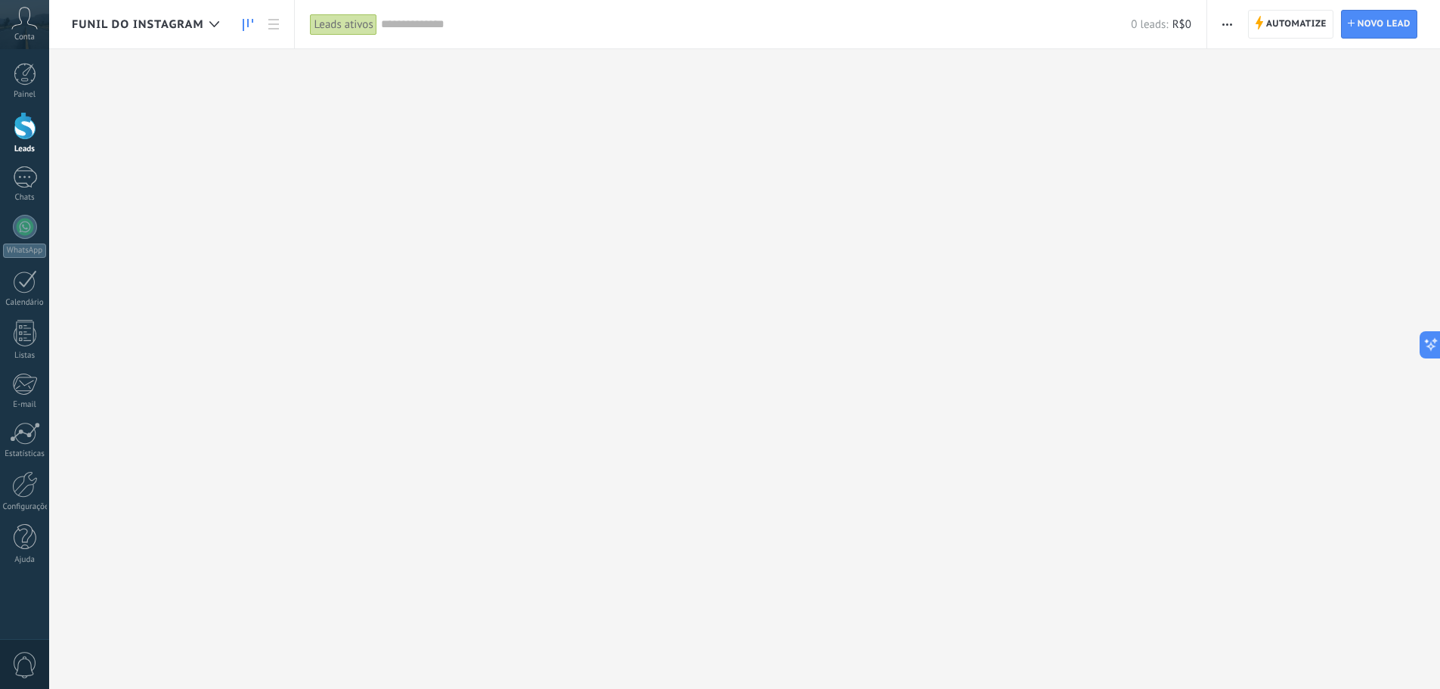
click at [1232, 17] on span "button" at bounding box center [1228, 24] width 10 height 29
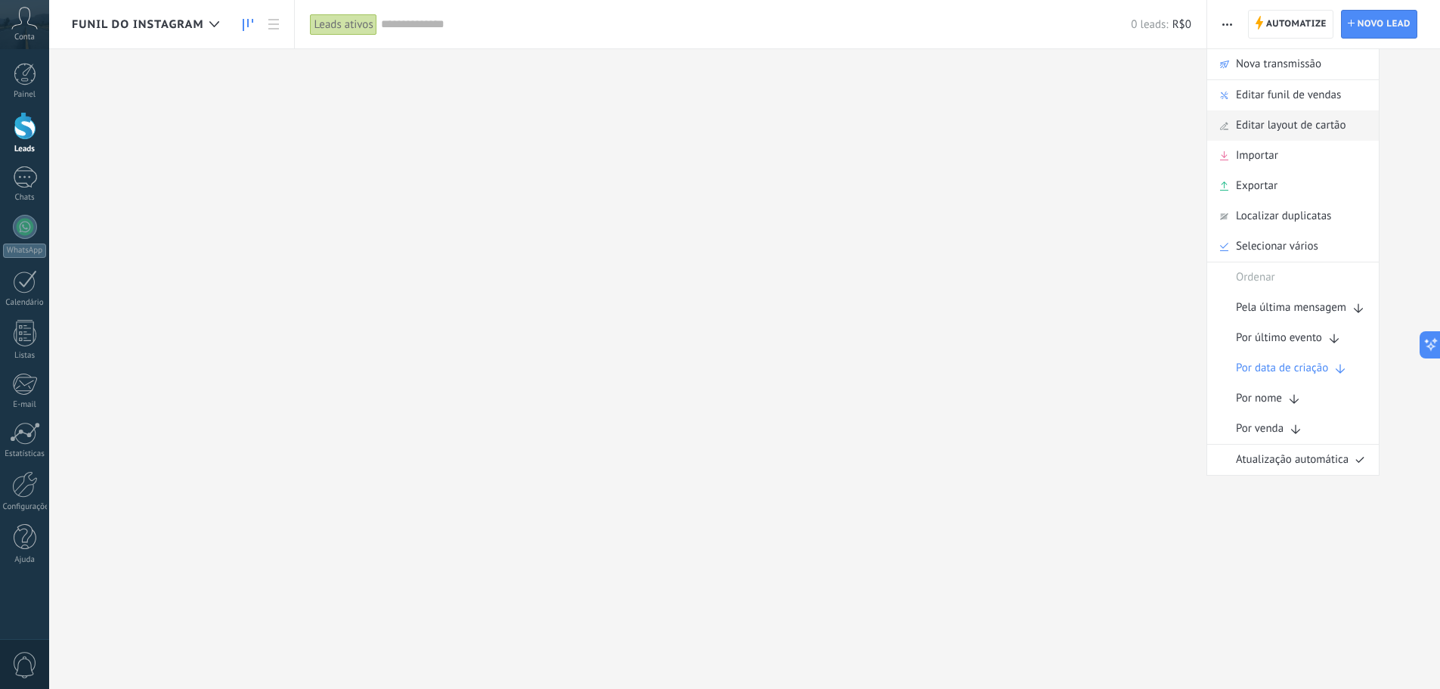
click at [1269, 126] on span "Editar layout de cartão" at bounding box center [1291, 125] width 110 height 30
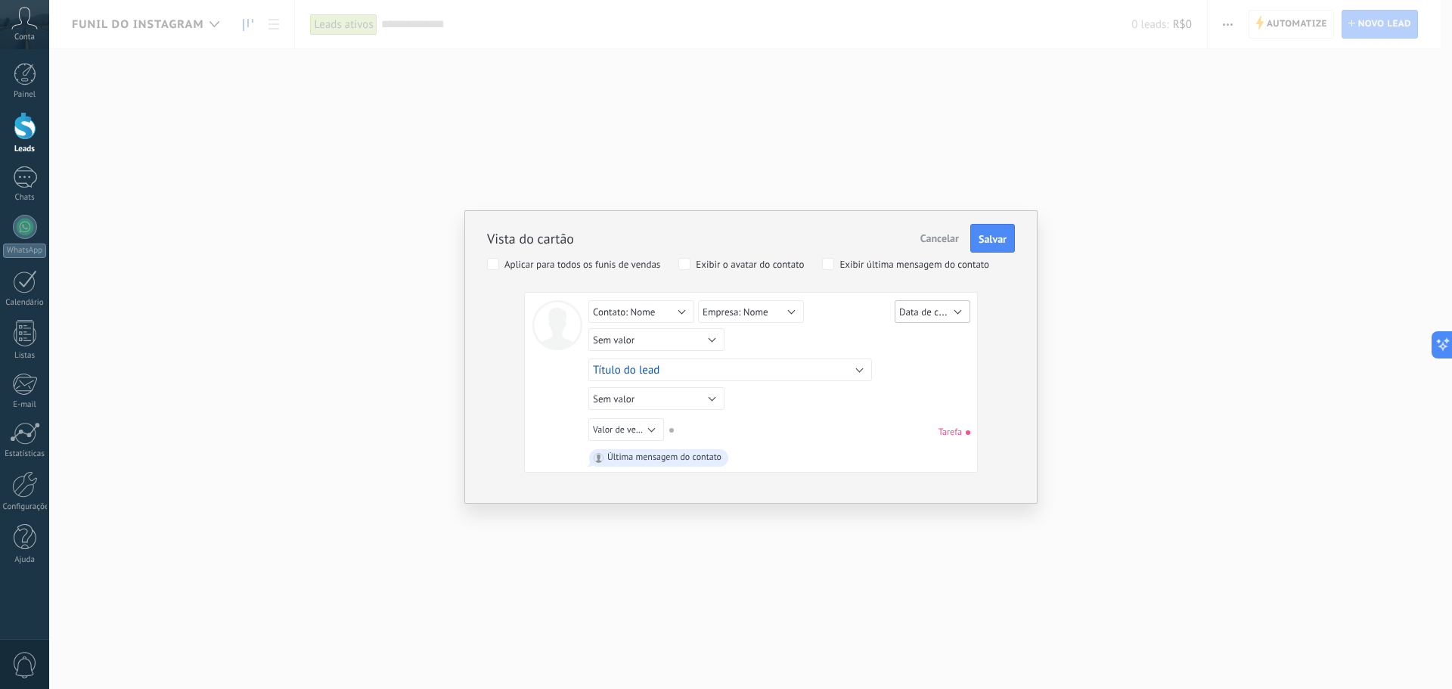
click at [899, 305] on span "Data de criação" at bounding box center [931, 312] width 65 height 14
click at [829, 318] on div "Sem valor Lead ID do lead Título do lead Data de criação Valor de venda Usuário…" at bounding box center [781, 314] width 386 height 28
click at [662, 339] on button "Sem valor" at bounding box center [656, 339] width 136 height 23
click at [659, 404] on span "Empresa: Telefone" at bounding box center [651, 403] width 150 height 13
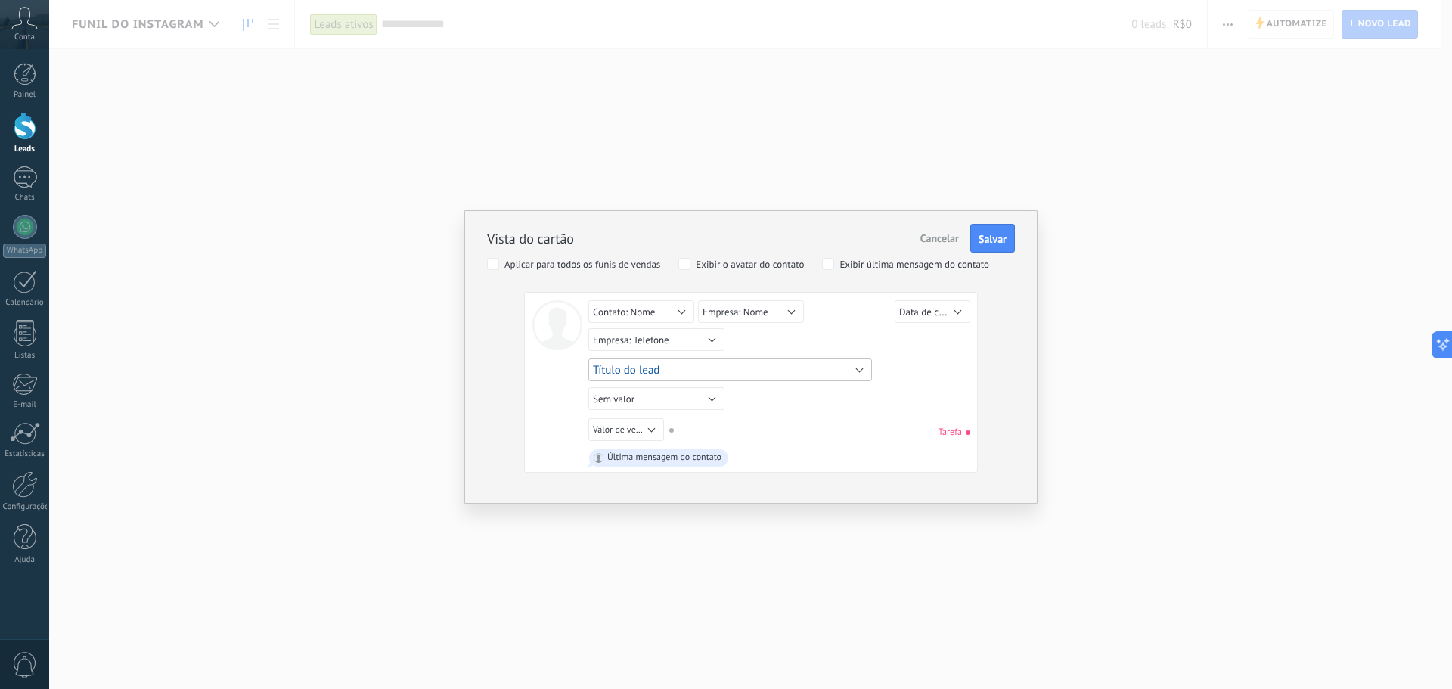
click at [667, 374] on button "Título do lead" at bounding box center [730, 369] width 284 height 23
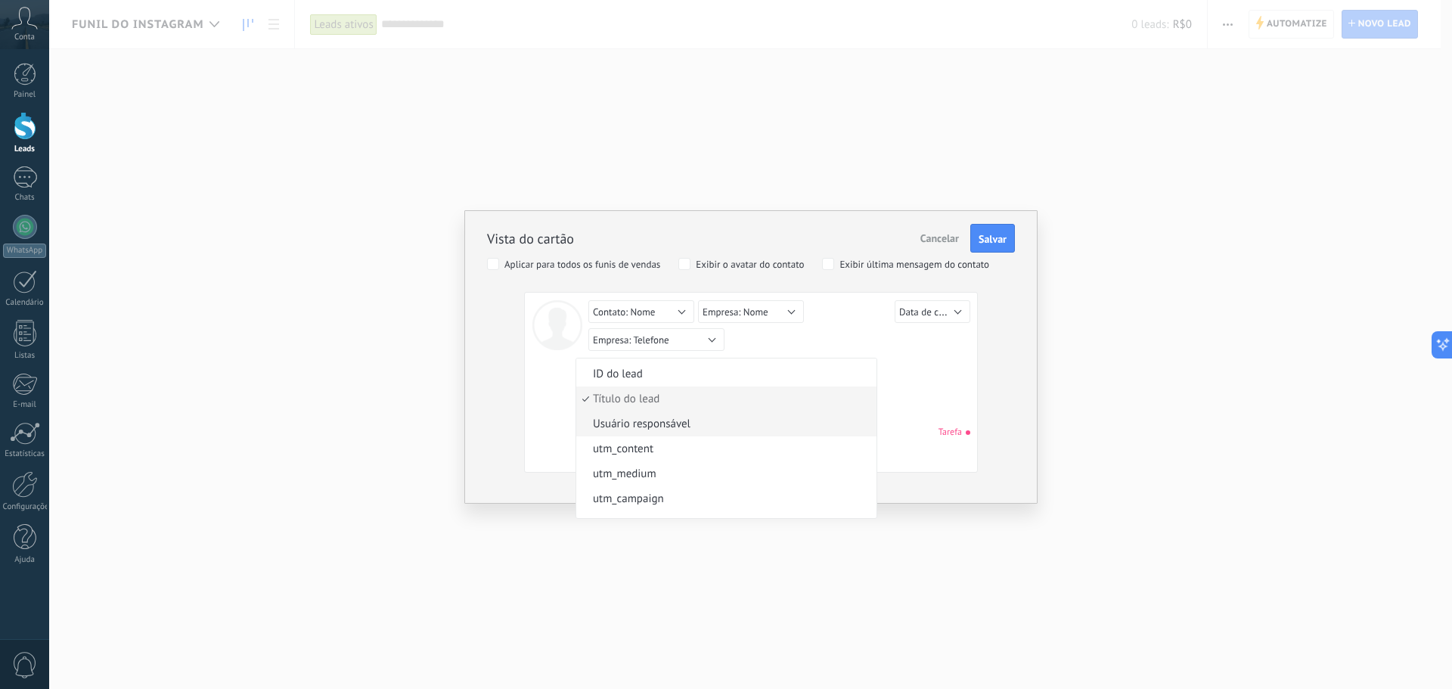
scroll to position [0, 0]
click at [935, 375] on div "Lead ID do lead Título do lead Data de criação Valor de venda Usuário responsáv…" at bounding box center [781, 369] width 386 height 29
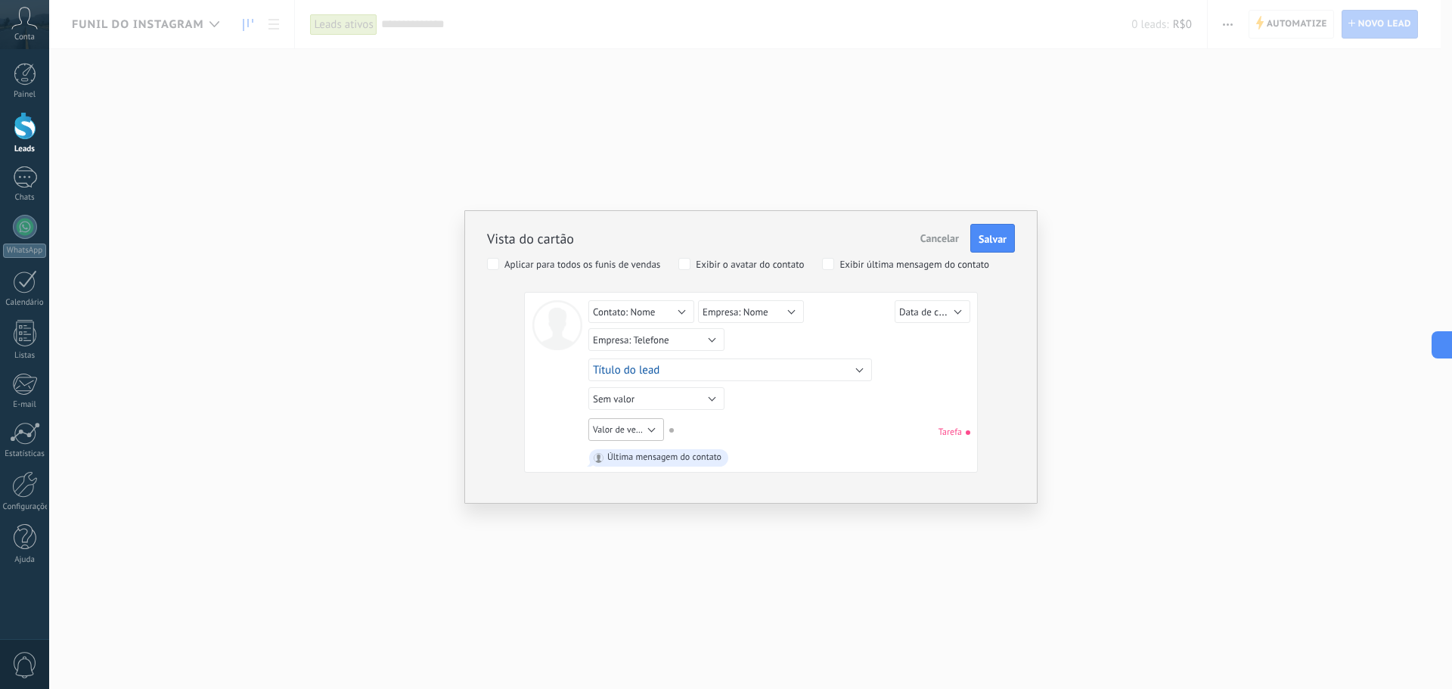
click at [652, 428] on button "Valor de venda" at bounding box center [626, 429] width 76 height 23
click at [823, 420] on div "Sem valor Lead ID do lead Título do lead Data de criação Valor de venda Usuário…" at bounding box center [778, 431] width 381 height 27
click at [695, 457] on div "Última mensagem do contato" at bounding box center [664, 457] width 114 height 11
drag, startPoint x: 738, startPoint y: 457, endPoint x: 591, endPoint y: 450, distance: 147.6
click at [591, 450] on div "Última mensagem do contato" at bounding box center [778, 457] width 381 height 23
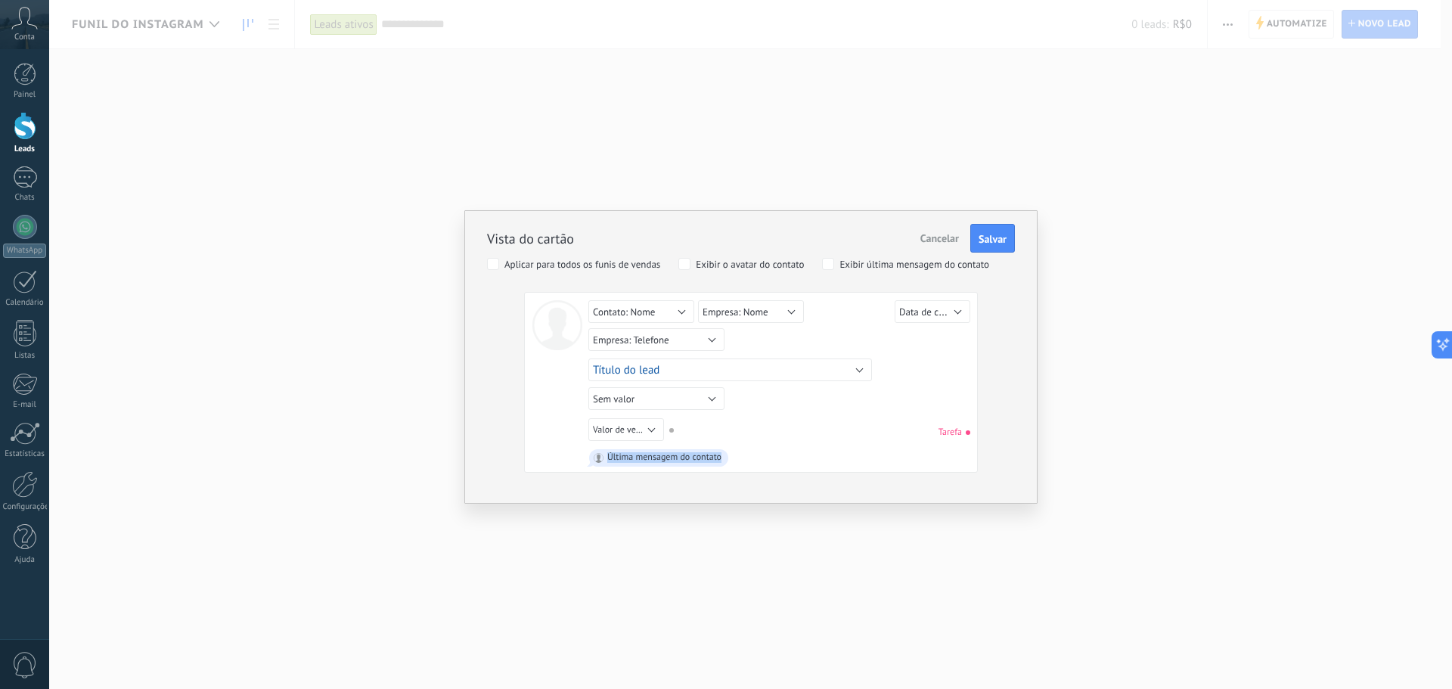
click at [634, 456] on div "Última mensagem do contato" at bounding box center [664, 457] width 114 height 11
click at [984, 236] on span "Salvar" at bounding box center [992, 239] width 28 height 11
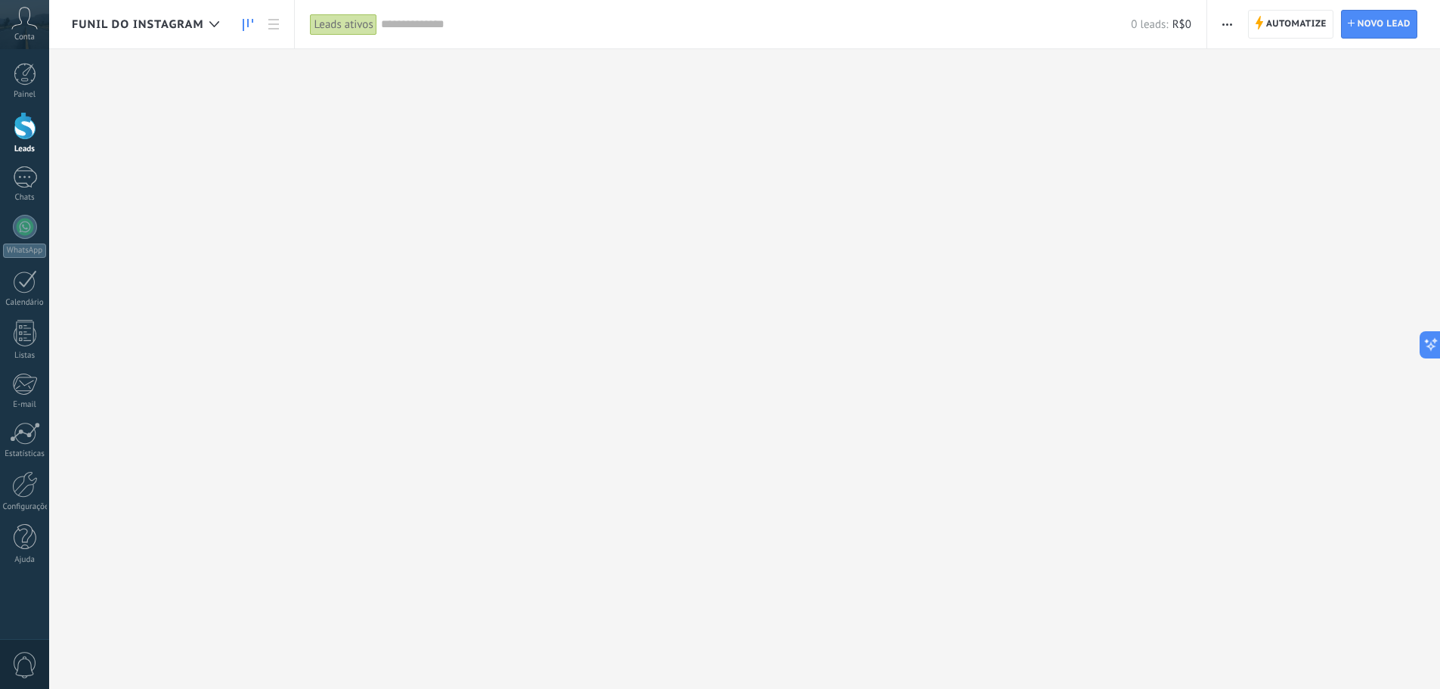
click at [1226, 25] on icon "button" at bounding box center [1228, 24] width 10 height 2
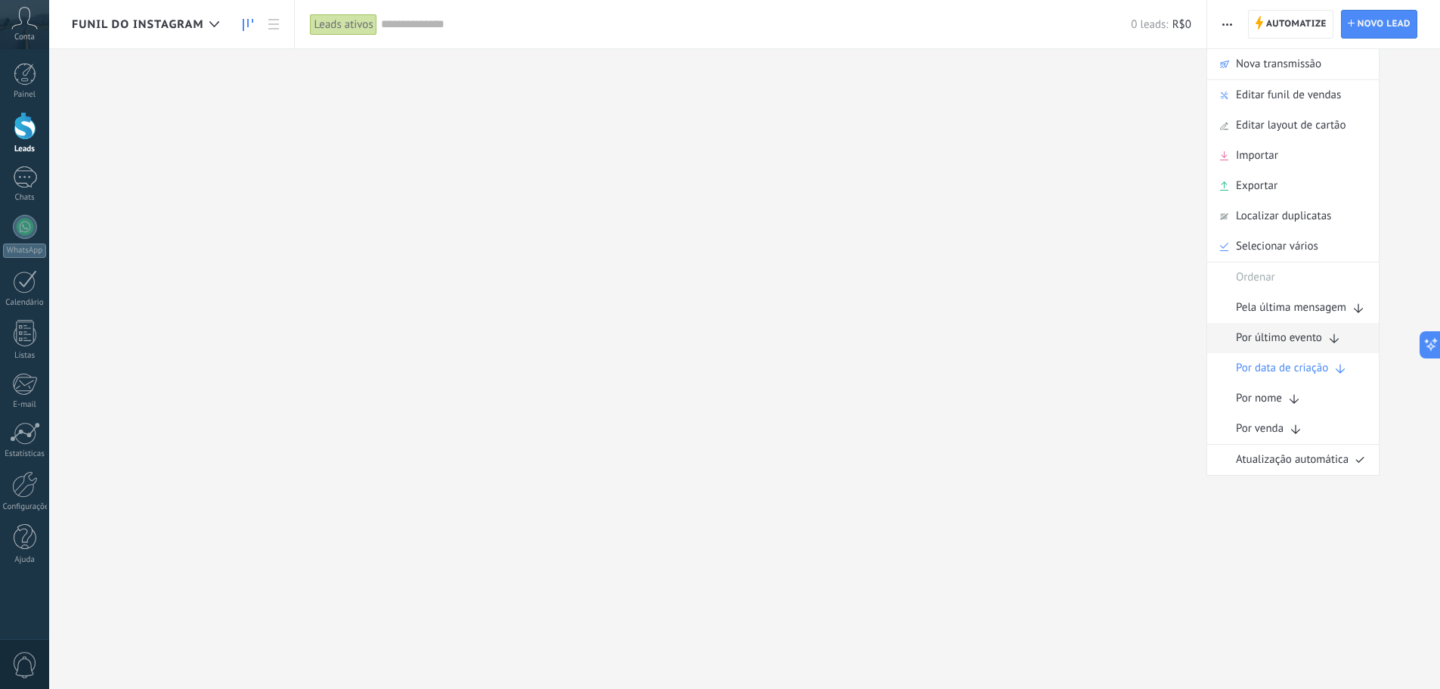
click at [1262, 343] on span "Por último evento" at bounding box center [1279, 338] width 86 height 30
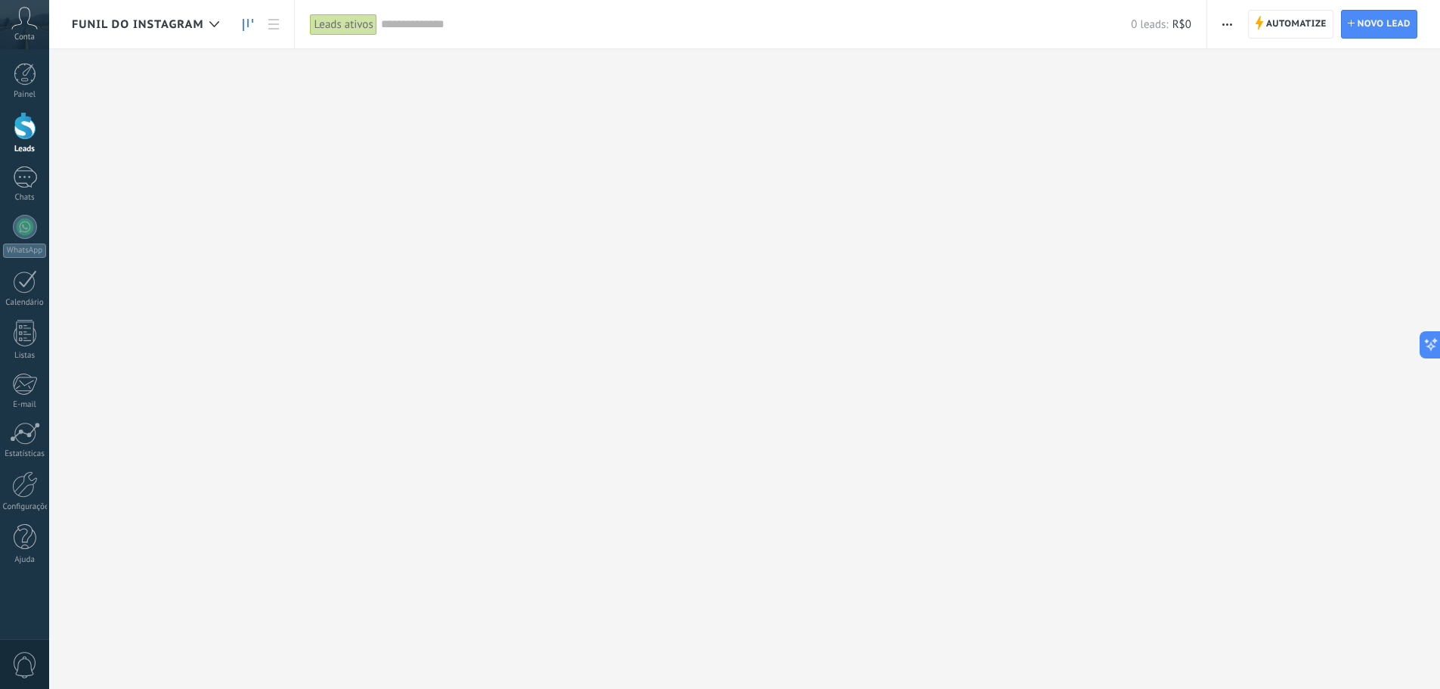
click at [1225, 24] on use "button" at bounding box center [1228, 24] width 10 height 2
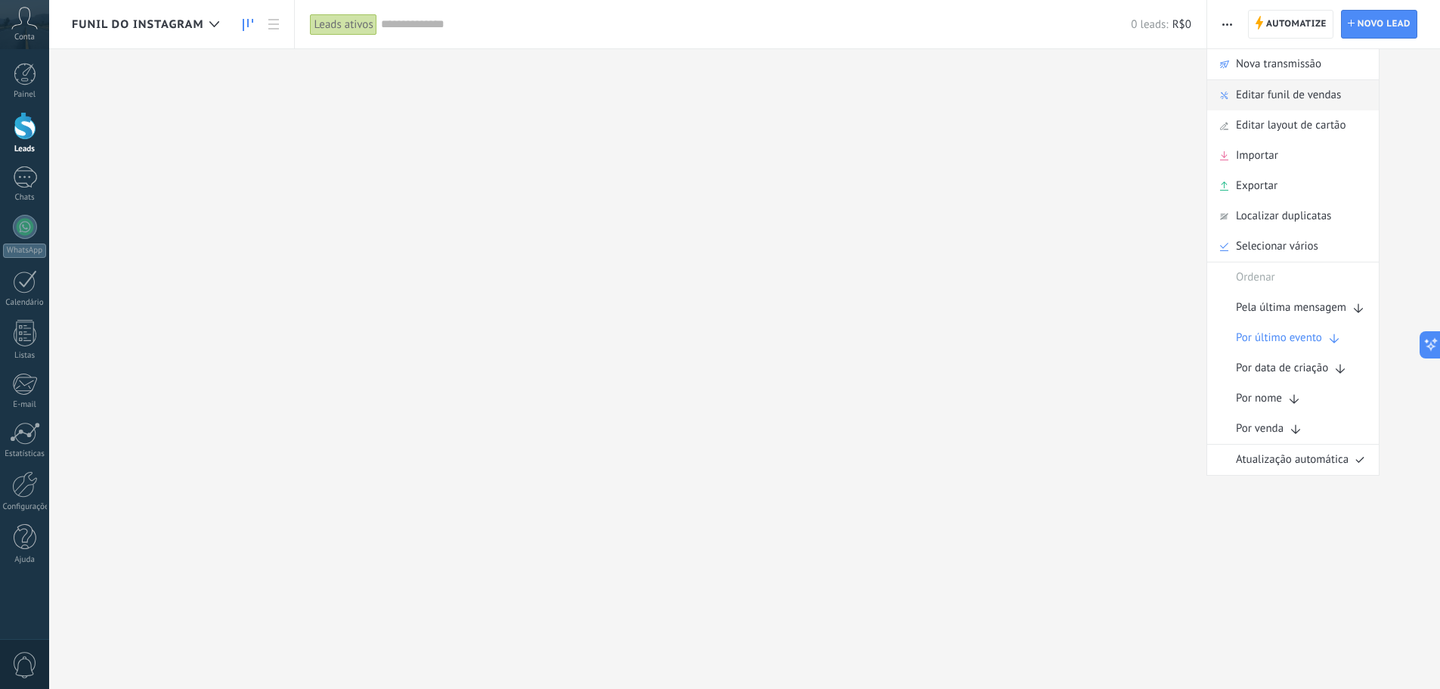
click at [1282, 104] on span "Editar funil de vendas" at bounding box center [1288, 95] width 105 height 30
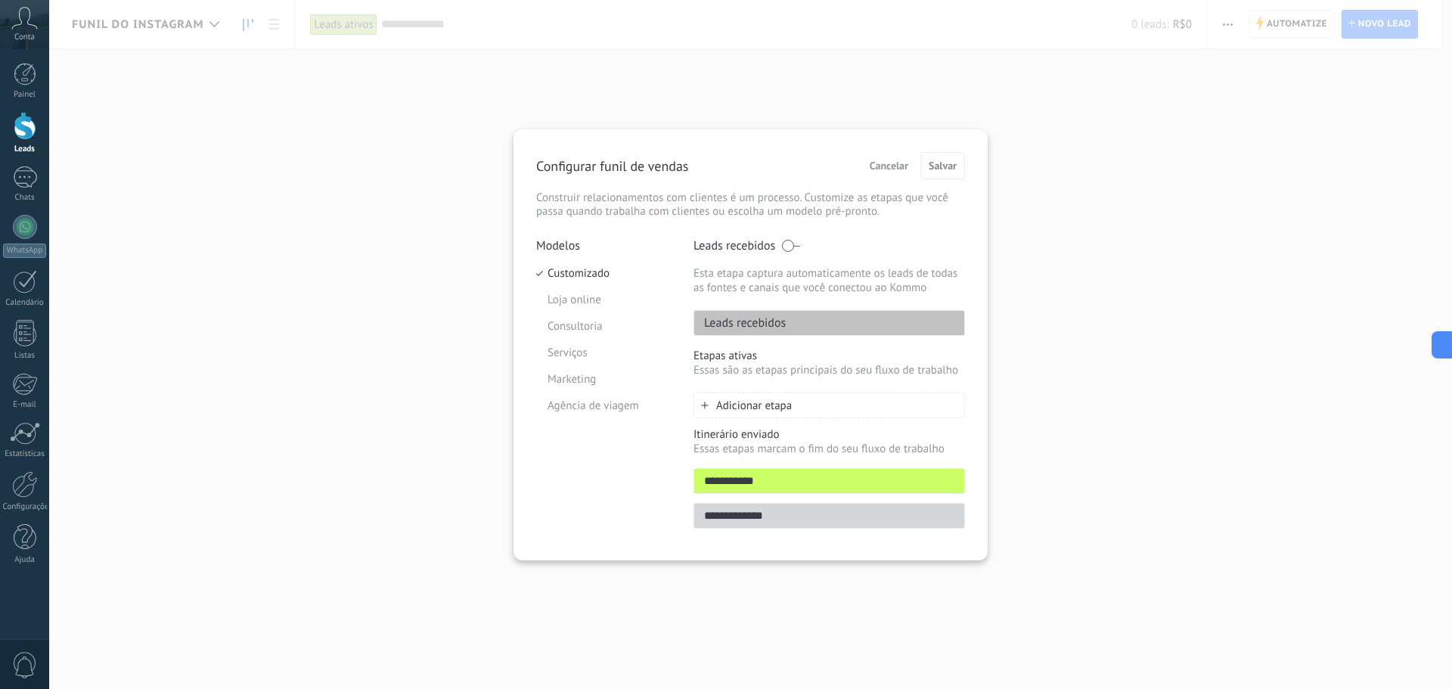
click at [752, 398] on span "Adicionar etapa" at bounding box center [754, 405] width 76 height 14
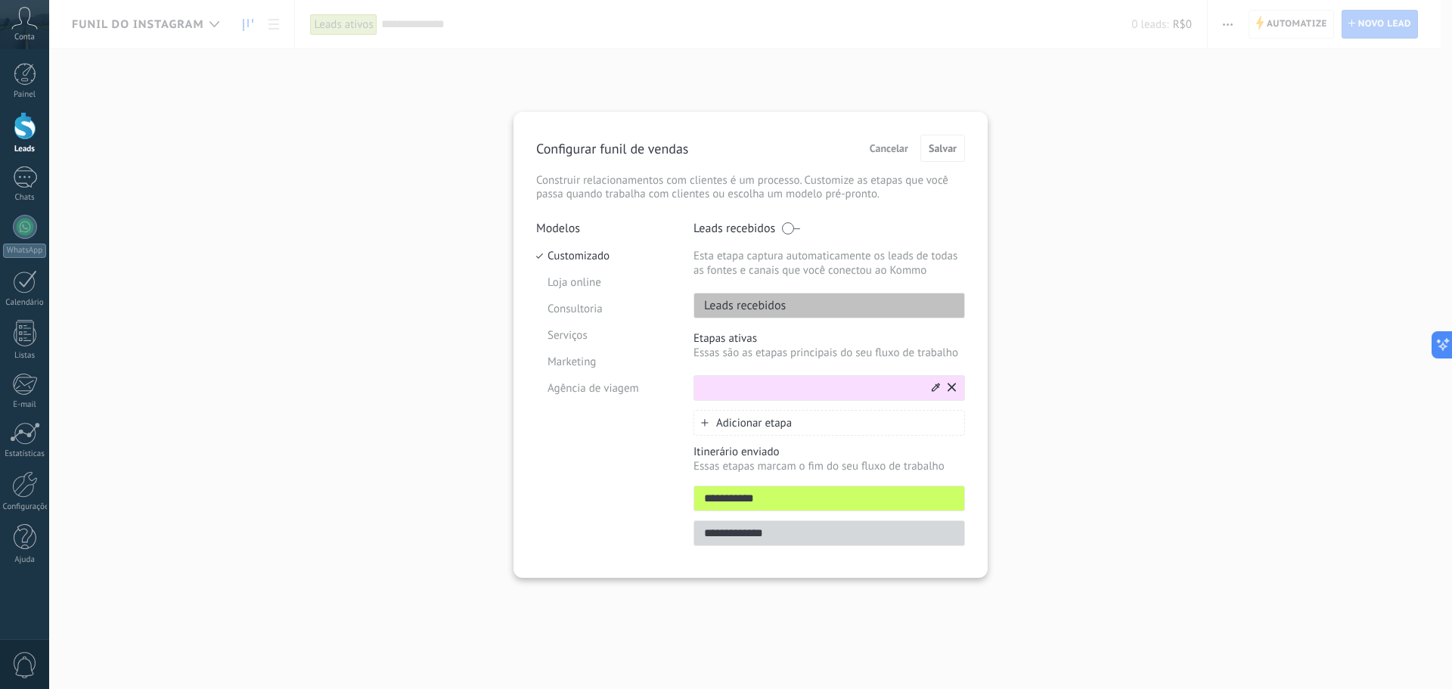
click at [776, 386] on input "text" at bounding box center [811, 388] width 235 height 16
click at [805, 387] on input "*" at bounding box center [811, 388] width 235 height 16
type input "**********"
click at [870, 414] on div "Adicionar etapa" at bounding box center [828, 423] width 271 height 26
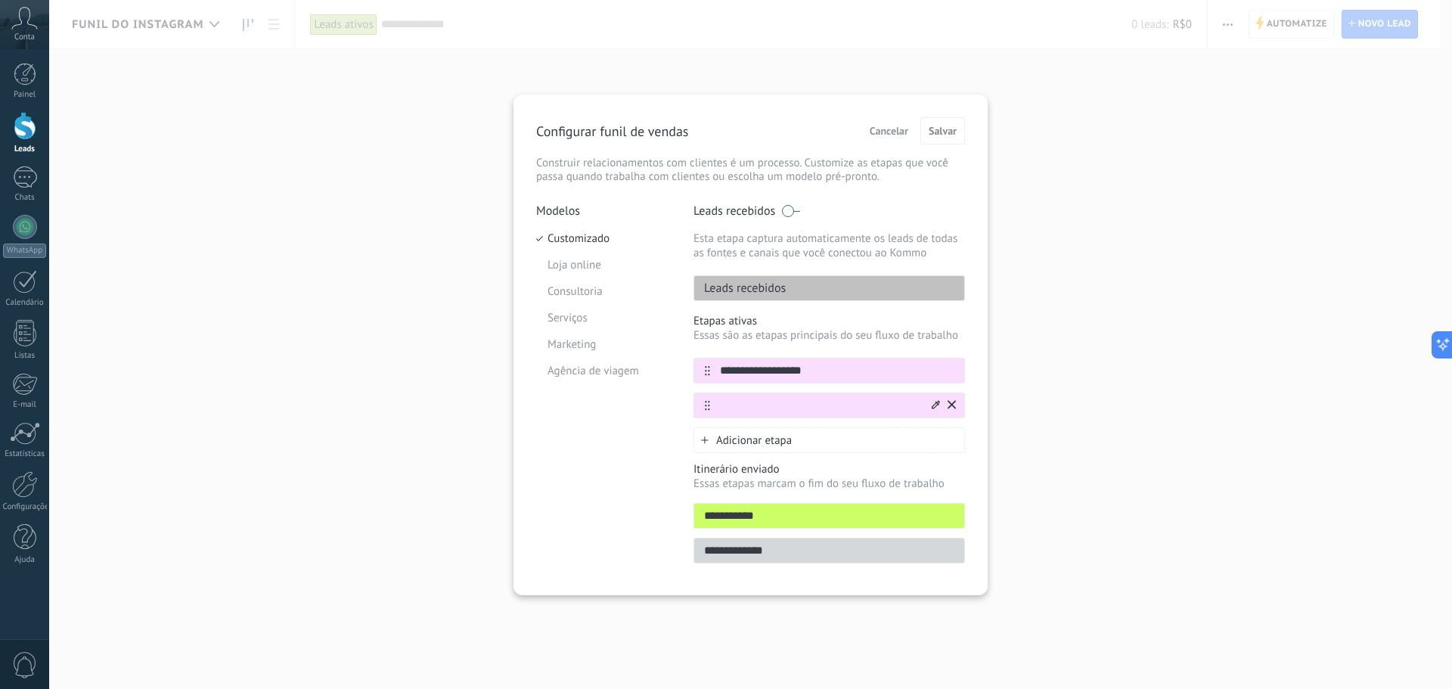
click at [764, 405] on input "text" at bounding box center [819, 406] width 219 height 16
paste input "**********"
type input "**********"
click at [751, 450] on div "Adicionar etapa" at bounding box center [828, 440] width 271 height 26
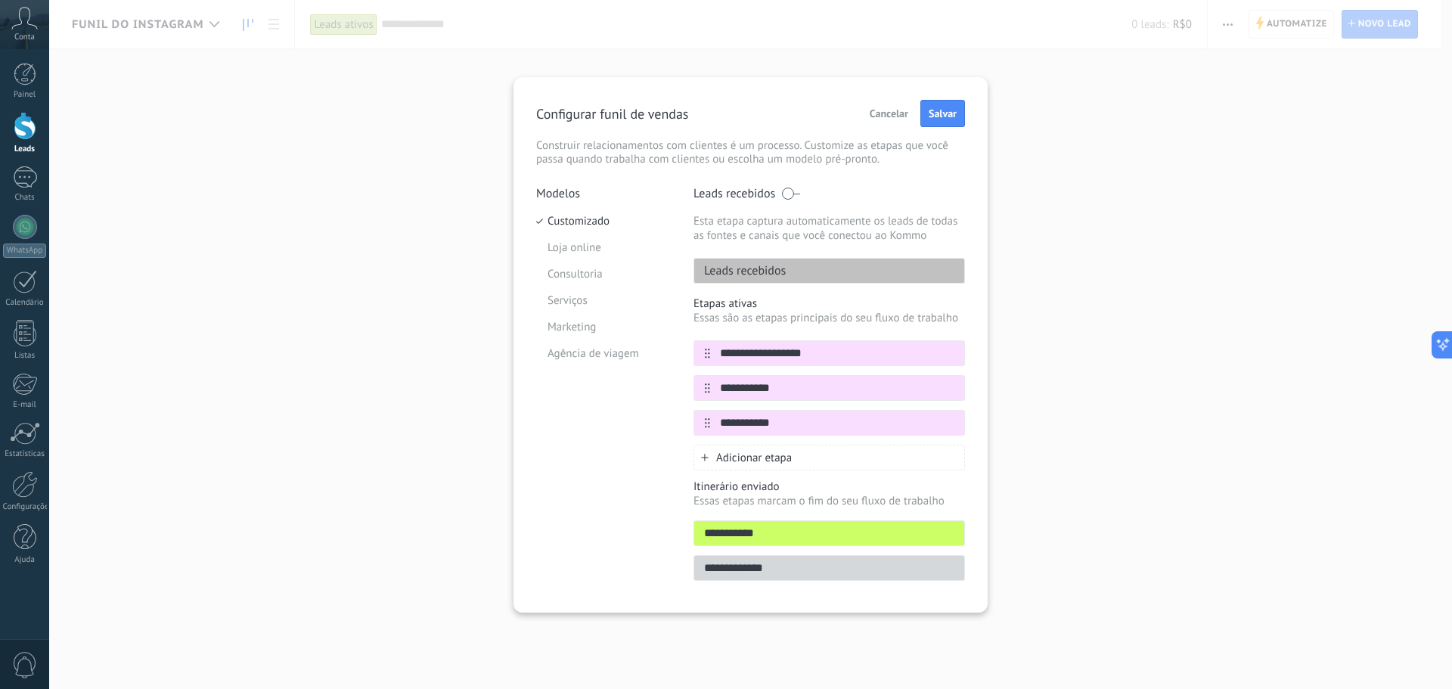
type input "**********"
click at [752, 459] on span "Adicionar etapa" at bounding box center [754, 458] width 76 height 14
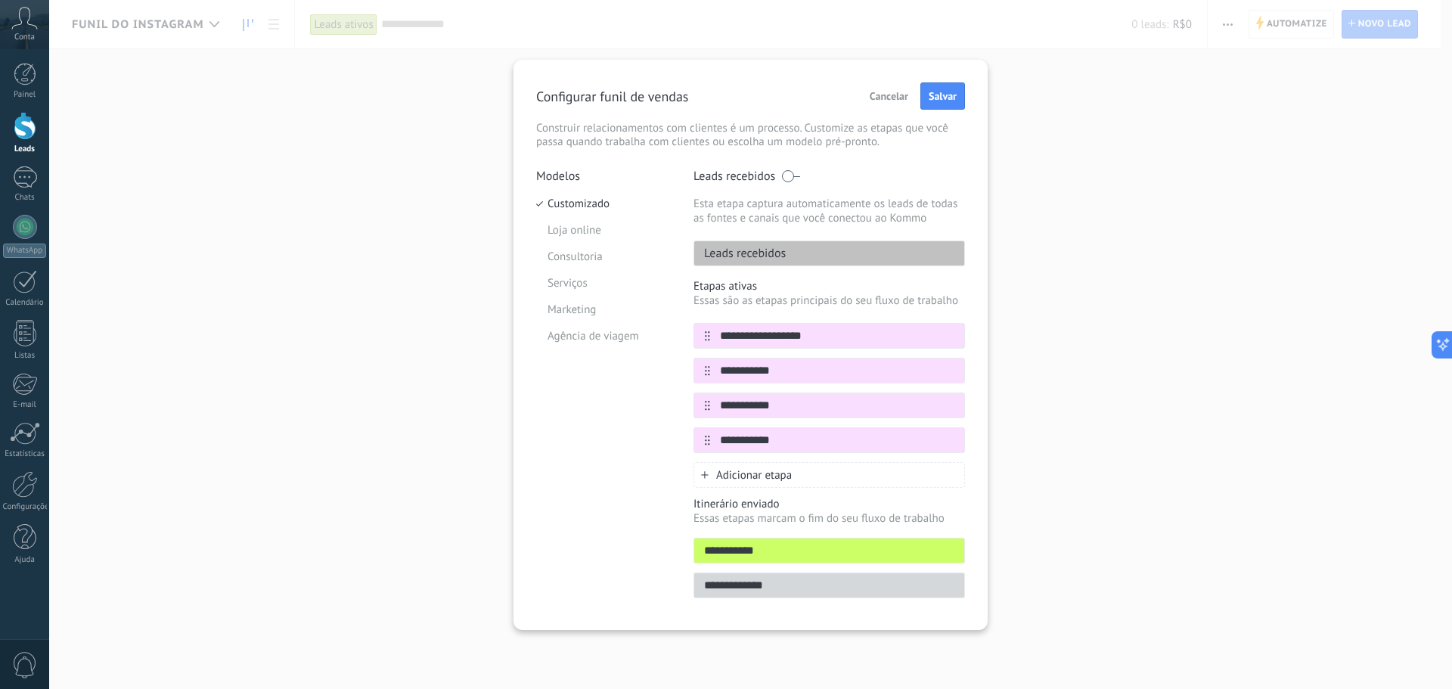
type input "**********"
click at [749, 470] on span "Adicionar etapa" at bounding box center [754, 475] width 76 height 14
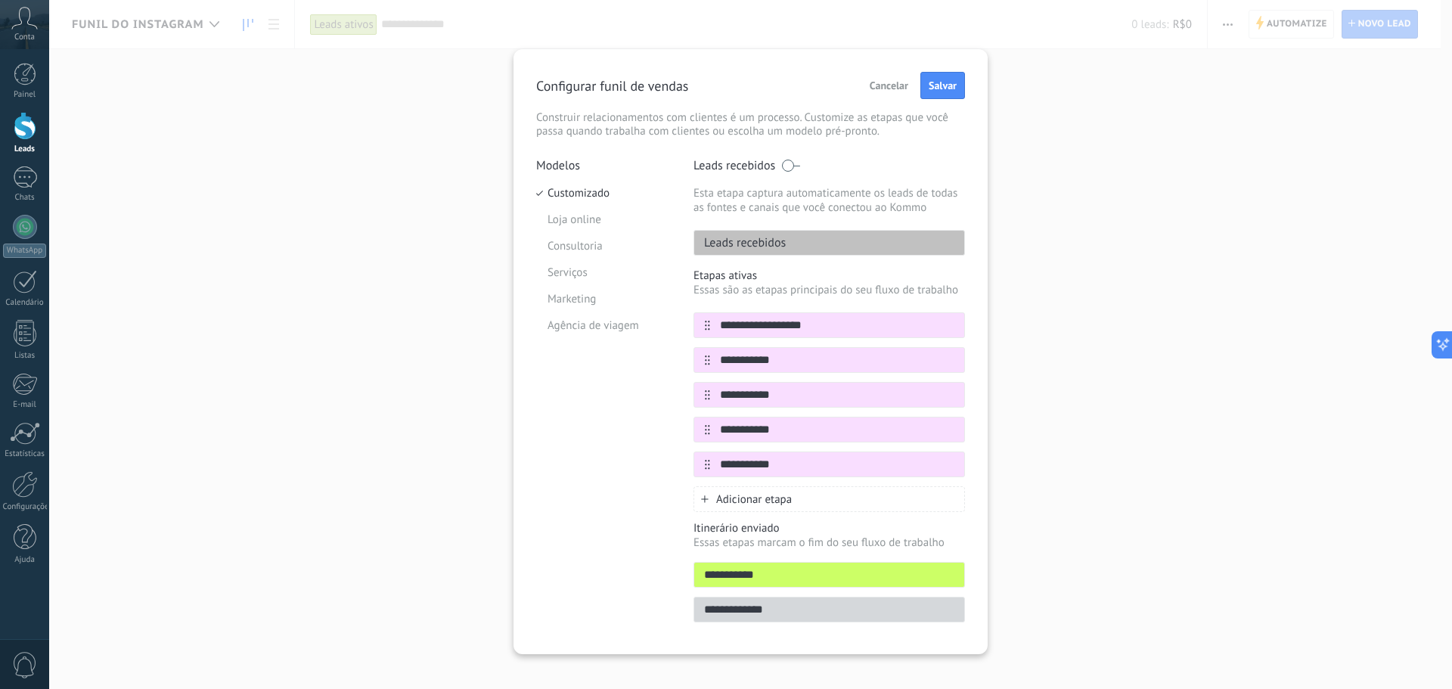
type input "**********"
click at [752, 495] on span "Adicionar etapa" at bounding box center [754, 499] width 76 height 14
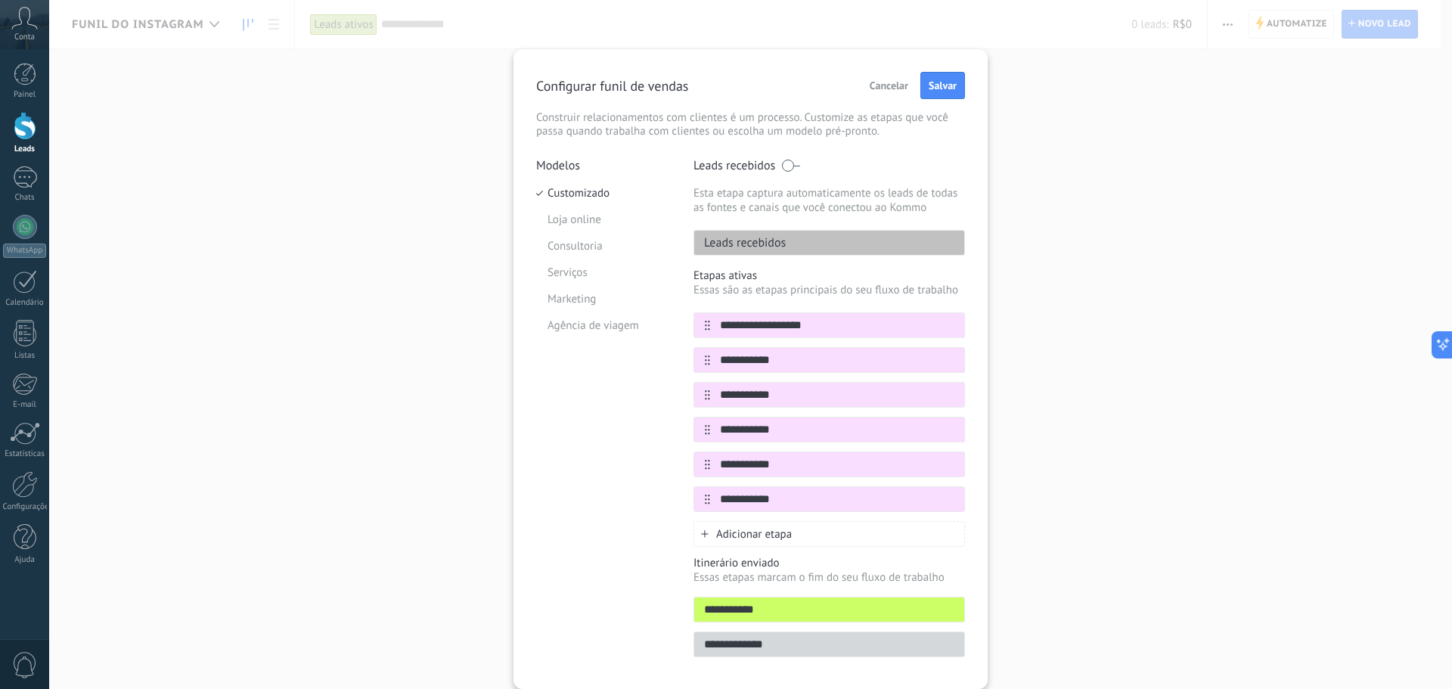
type input "**********"
click at [750, 528] on span "Adicionar etapa" at bounding box center [754, 534] width 76 height 14
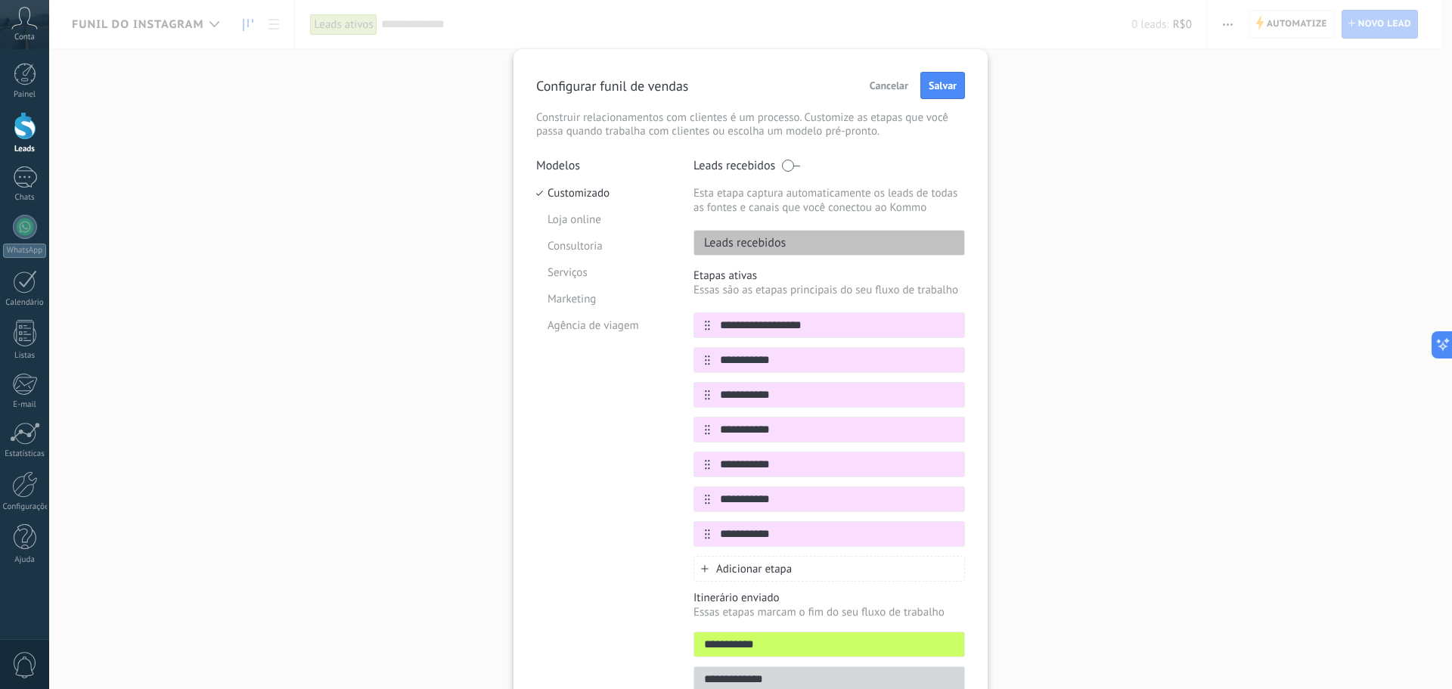
type input "**********"
click at [748, 568] on span "Adicionar etapa" at bounding box center [754, 569] width 76 height 14
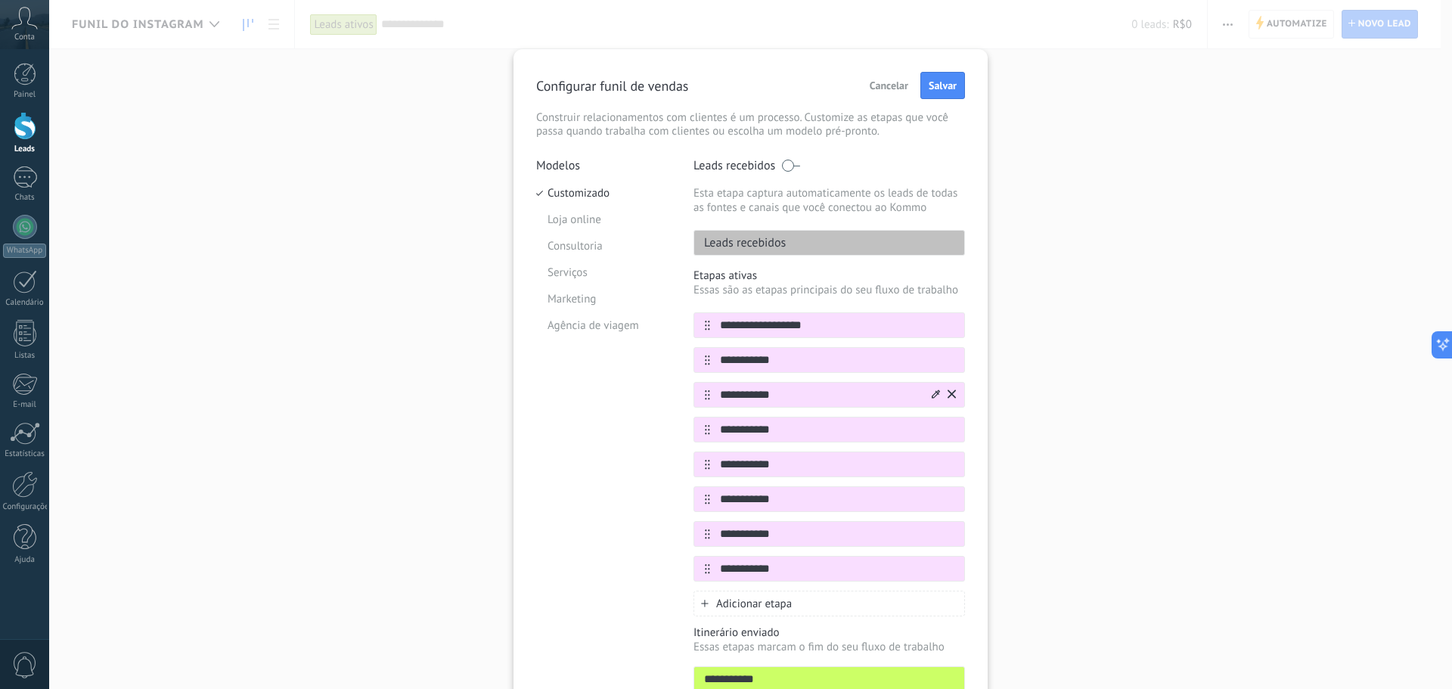
type input "**********"
drag, startPoint x: 724, startPoint y: 394, endPoint x: 739, endPoint y: 432, distance: 41.2
click at [724, 394] on input "**********" at bounding box center [837, 395] width 254 height 16
drag, startPoint x: 721, startPoint y: 396, endPoint x: 643, endPoint y: 399, distance: 77.9
click at [643, 399] on div "**********" at bounding box center [750, 447] width 429 height 578
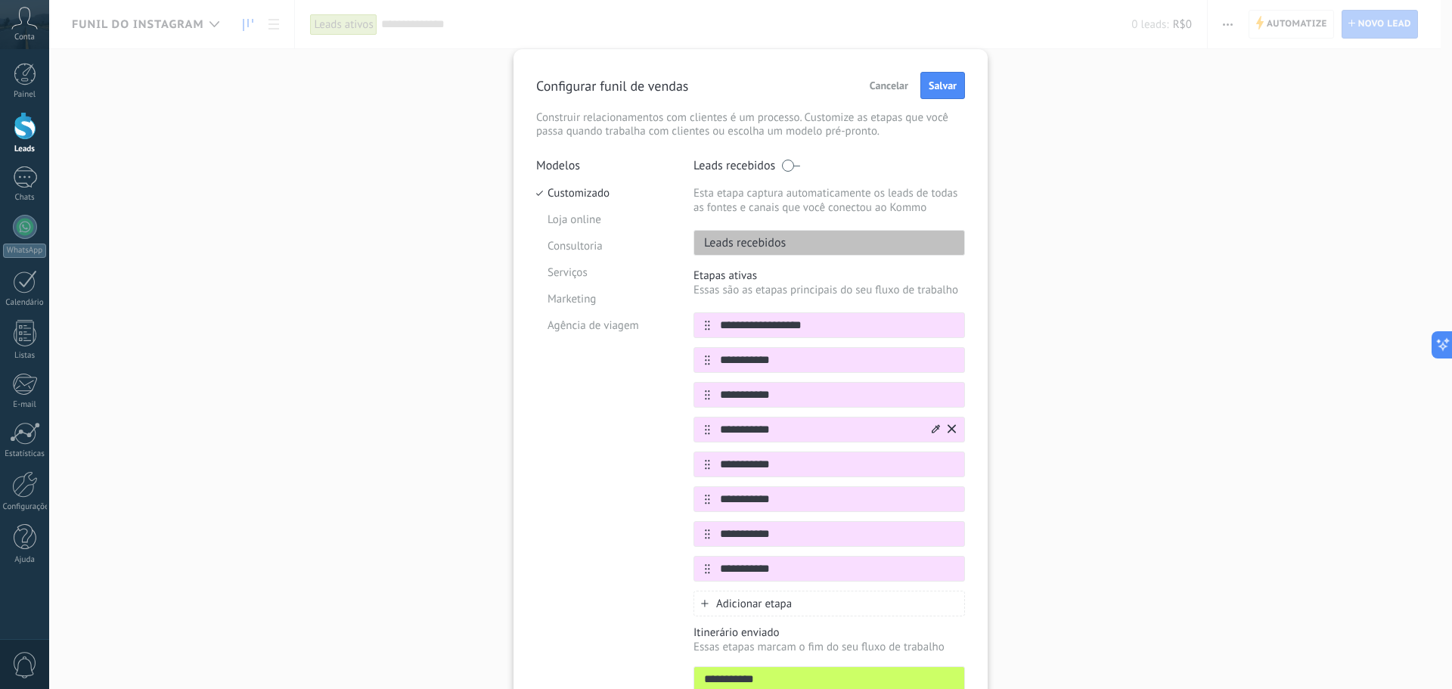
type input "**********"
drag, startPoint x: 721, startPoint y: 429, endPoint x: 695, endPoint y: 439, distance: 28.2
click at [703, 436] on div "**********" at bounding box center [828, 430] width 271 height 26
type input "**********"
drag, startPoint x: 721, startPoint y: 467, endPoint x: 634, endPoint y: 465, distance: 87.7
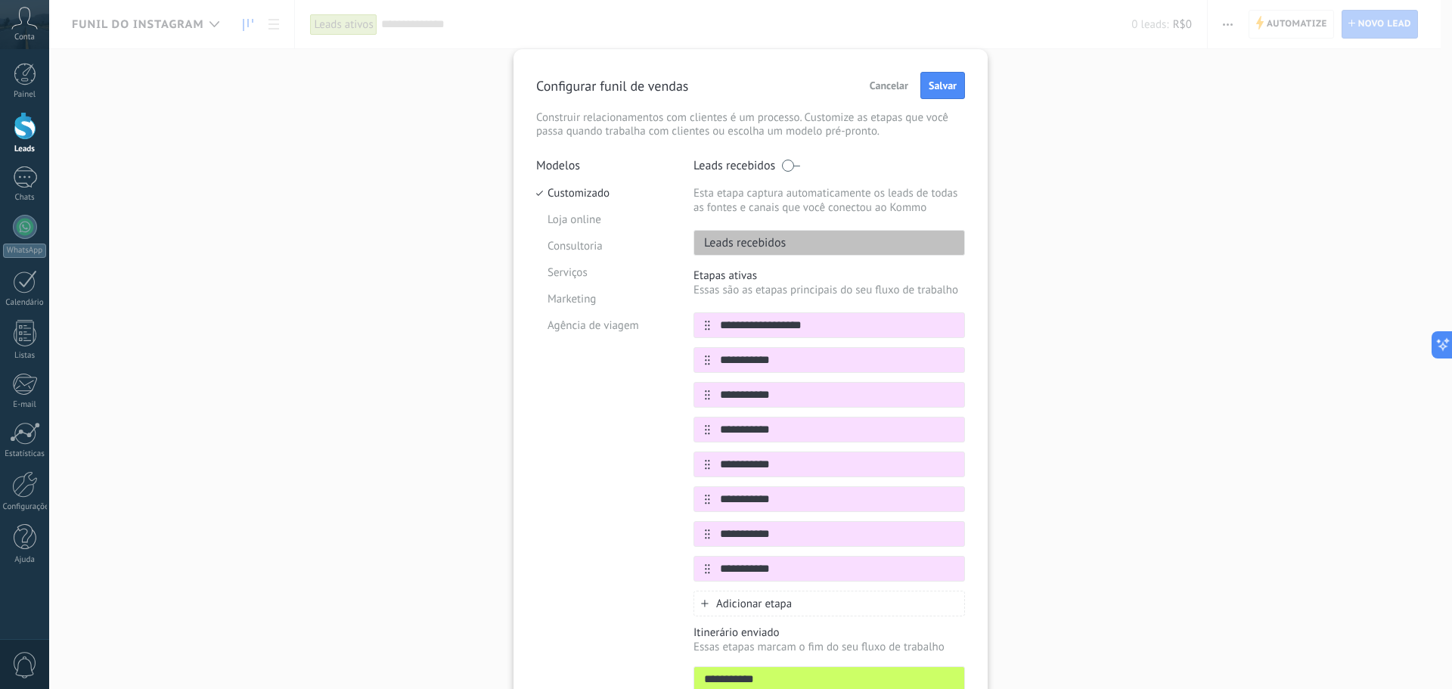
click at [684, 470] on div "**********" at bounding box center [750, 447] width 429 height 578
type input "**********"
drag, startPoint x: 720, startPoint y: 500, endPoint x: 637, endPoint y: 510, distance: 83.8
click at [693, 504] on div "**********" at bounding box center [828, 499] width 271 height 26
drag, startPoint x: 721, startPoint y: 501, endPoint x: 597, endPoint y: 482, distance: 125.4
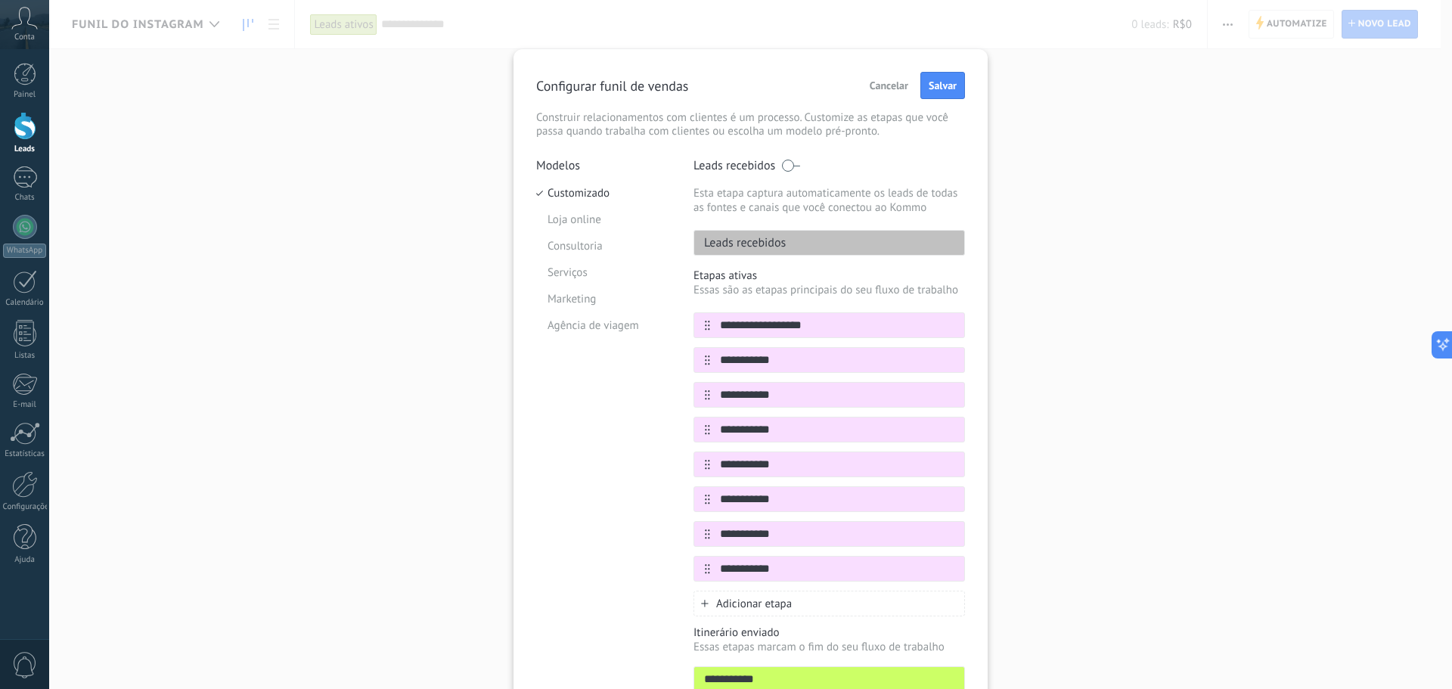
click at [710, 501] on input "**********" at bounding box center [837, 499] width 254 height 16
type input "**********"
drag, startPoint x: 723, startPoint y: 533, endPoint x: 563, endPoint y: 527, distance: 160.4
click at [652, 532] on div "**********" at bounding box center [750, 447] width 429 height 578
type input "**********"
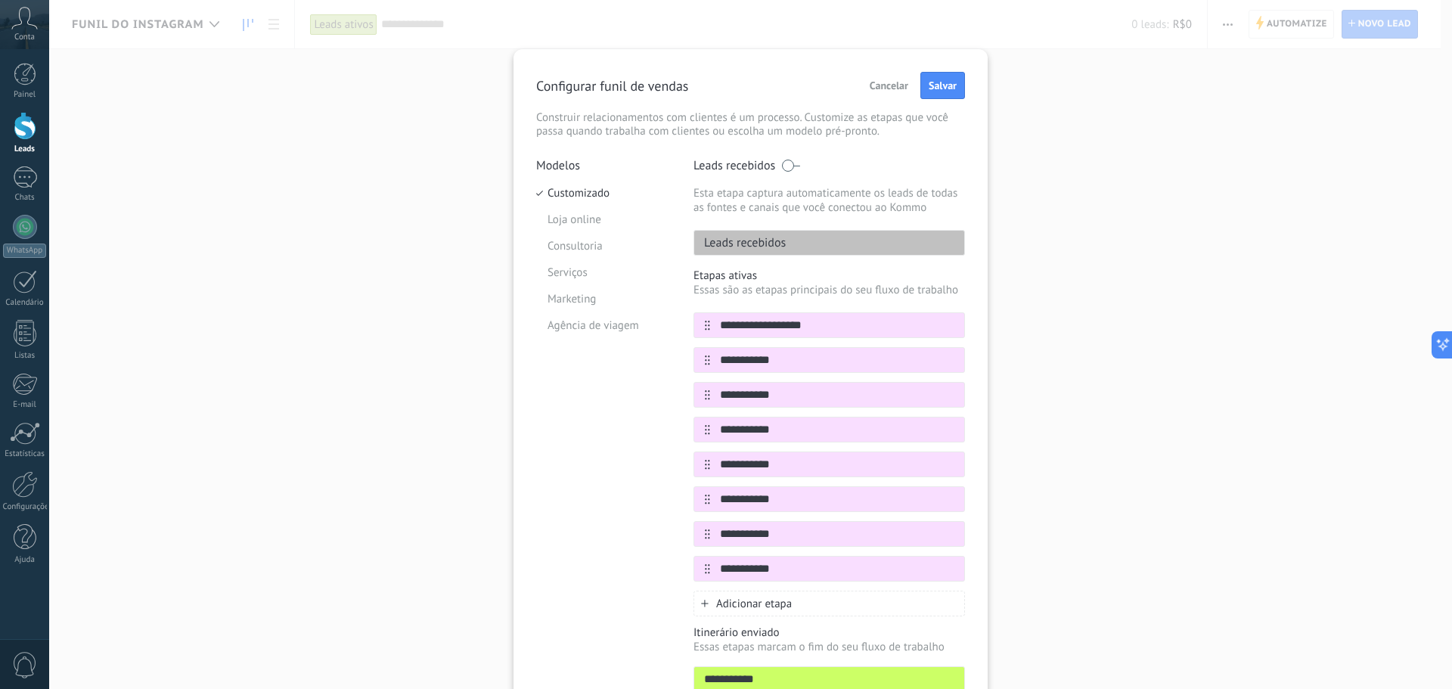
drag, startPoint x: 722, startPoint y: 566, endPoint x: 529, endPoint y: 553, distance: 193.3
click at [693, 571] on div "**********" at bounding box center [828, 569] width 271 height 26
type input "**********"
click at [751, 599] on span "Adicionar etapa" at bounding box center [754, 604] width 76 height 14
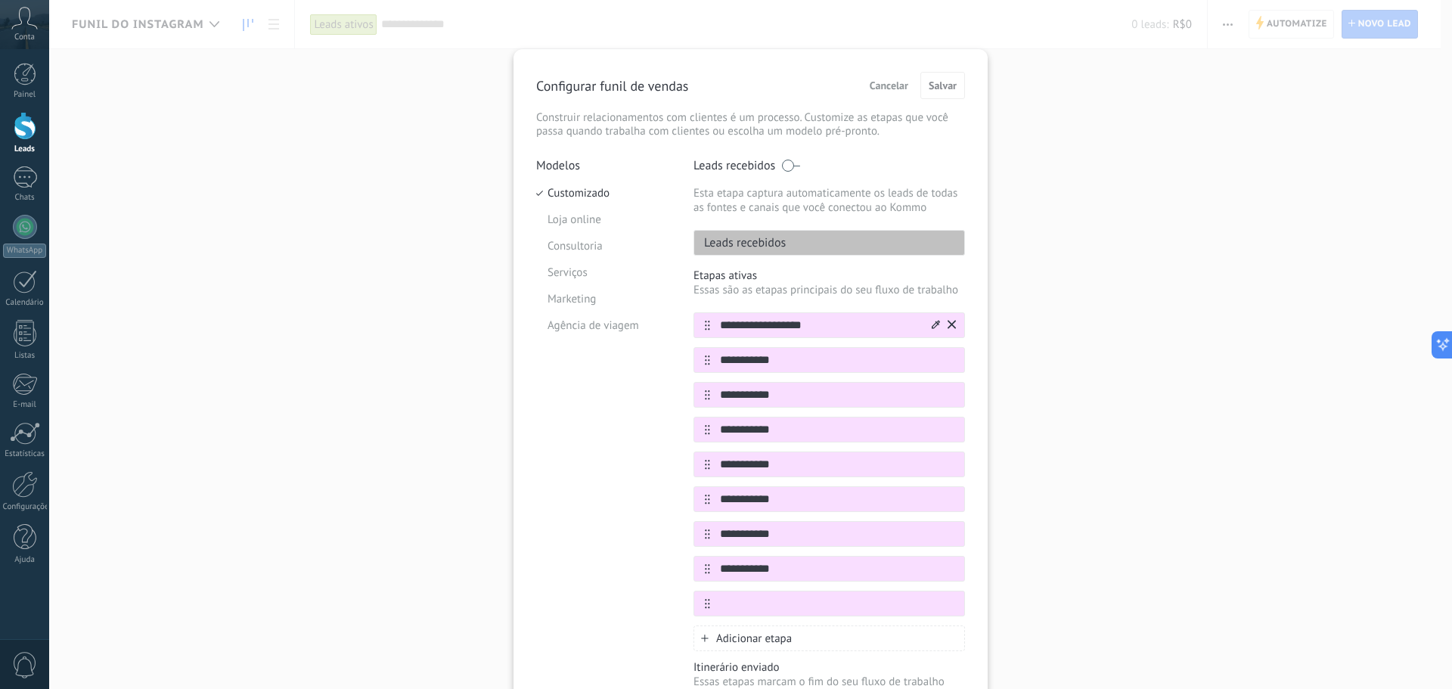
click at [932, 327] on icon at bounding box center [936, 324] width 8 height 8
click at [929, 347] on span at bounding box center [930, 349] width 14 height 14
click at [933, 327] on icon at bounding box center [936, 324] width 8 height 9
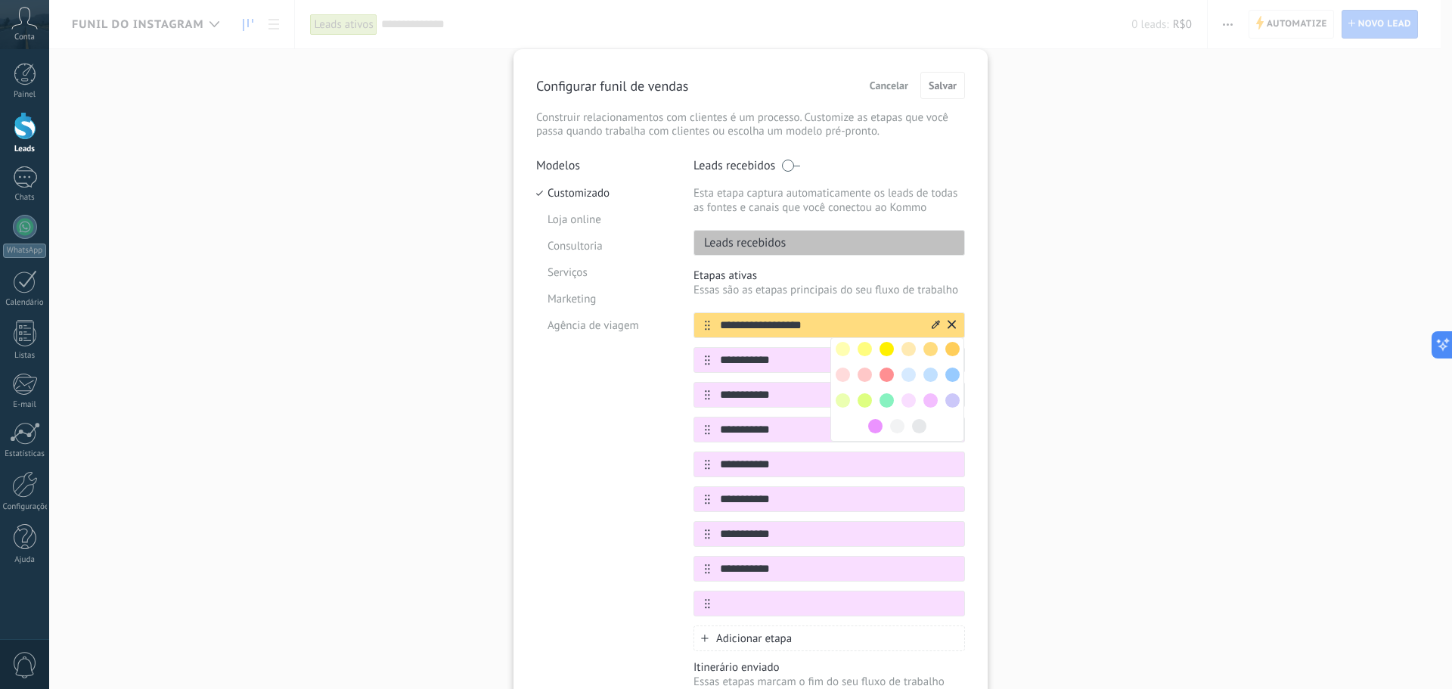
click at [953, 346] on span at bounding box center [952, 349] width 14 height 14
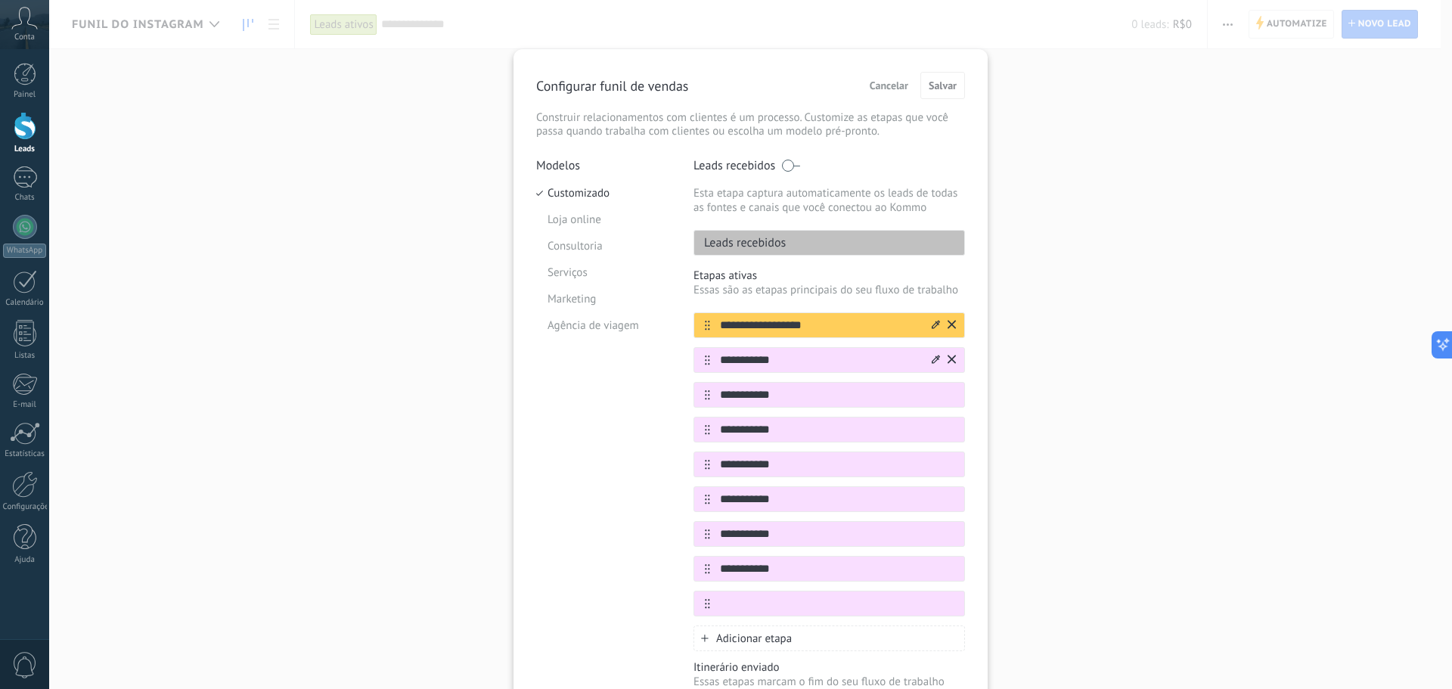
click at [934, 363] on icon at bounding box center [936, 359] width 8 height 9
click at [918, 454] on span at bounding box center [919, 461] width 14 height 14
click at [933, 398] on icon at bounding box center [936, 393] width 8 height 9
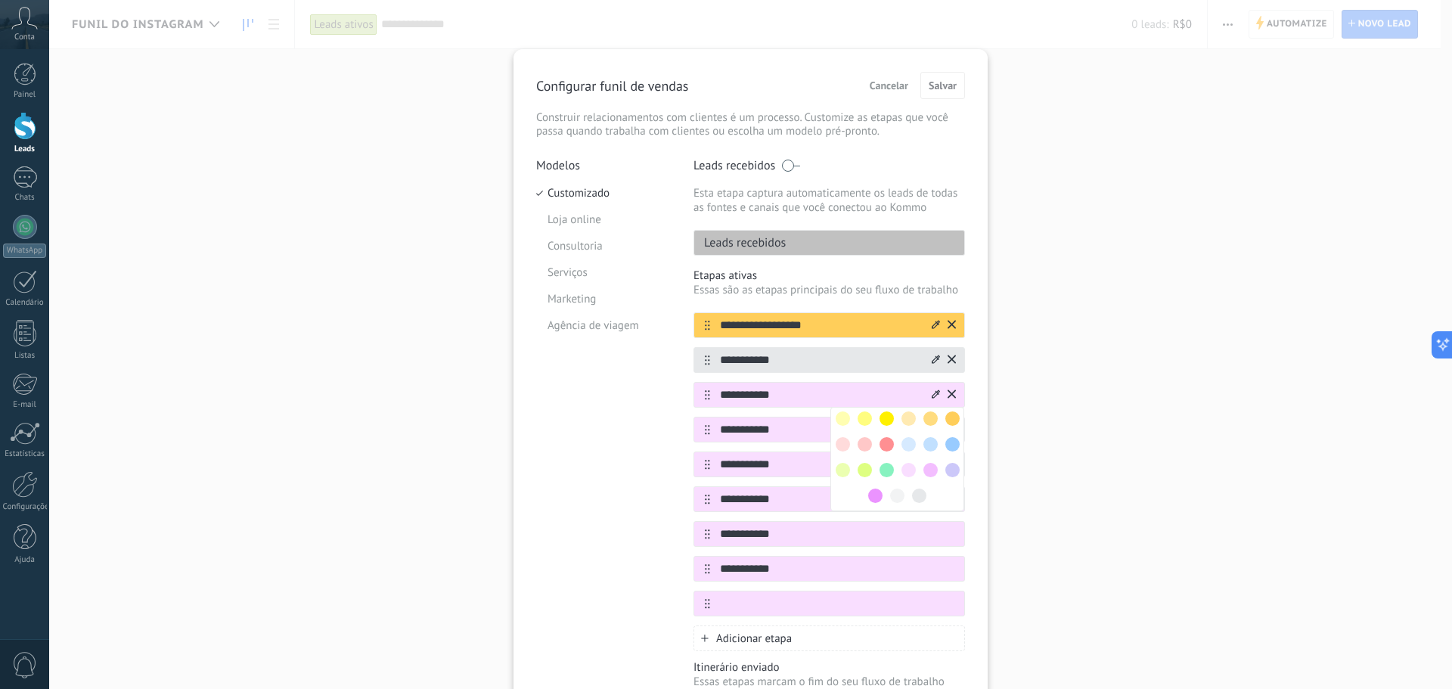
click at [928, 488] on div at bounding box center [897, 459] width 134 height 104
click at [922, 492] on span at bounding box center [919, 495] width 14 height 14
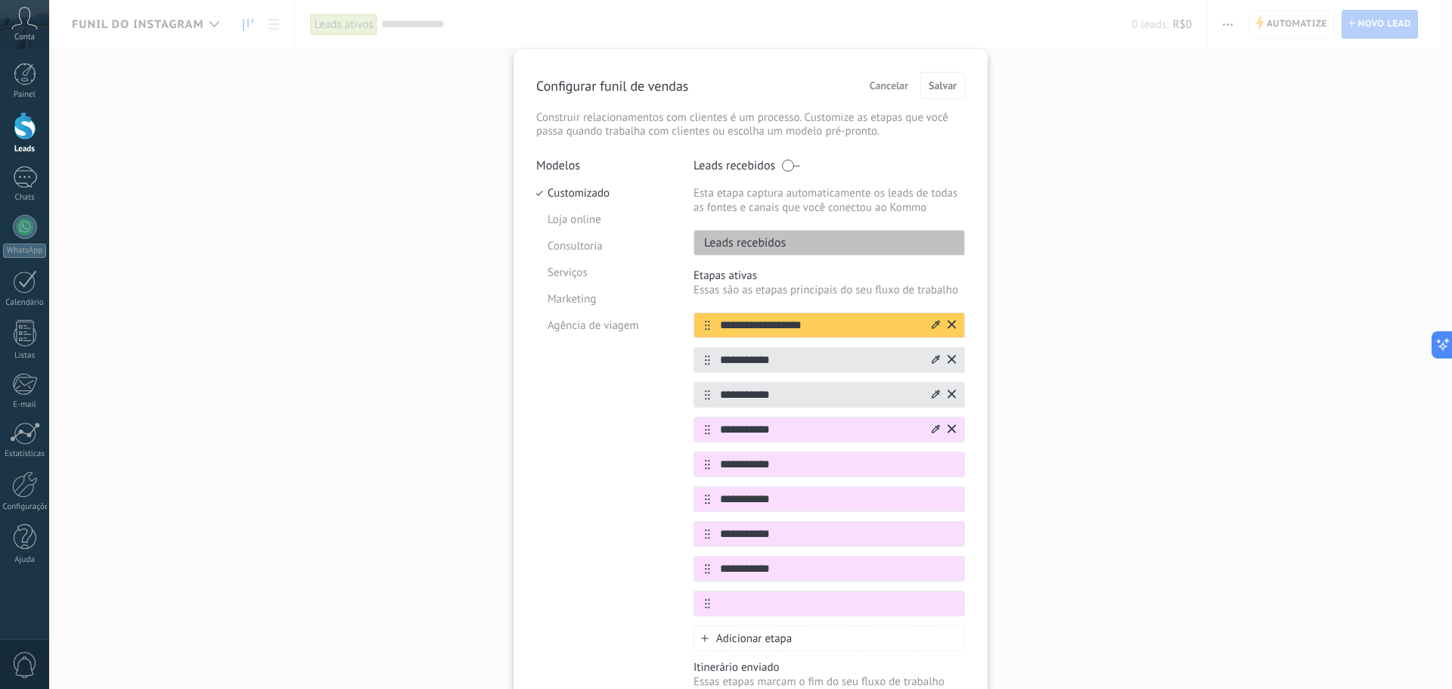
click at [932, 424] on div at bounding box center [936, 430] width 8 height 14
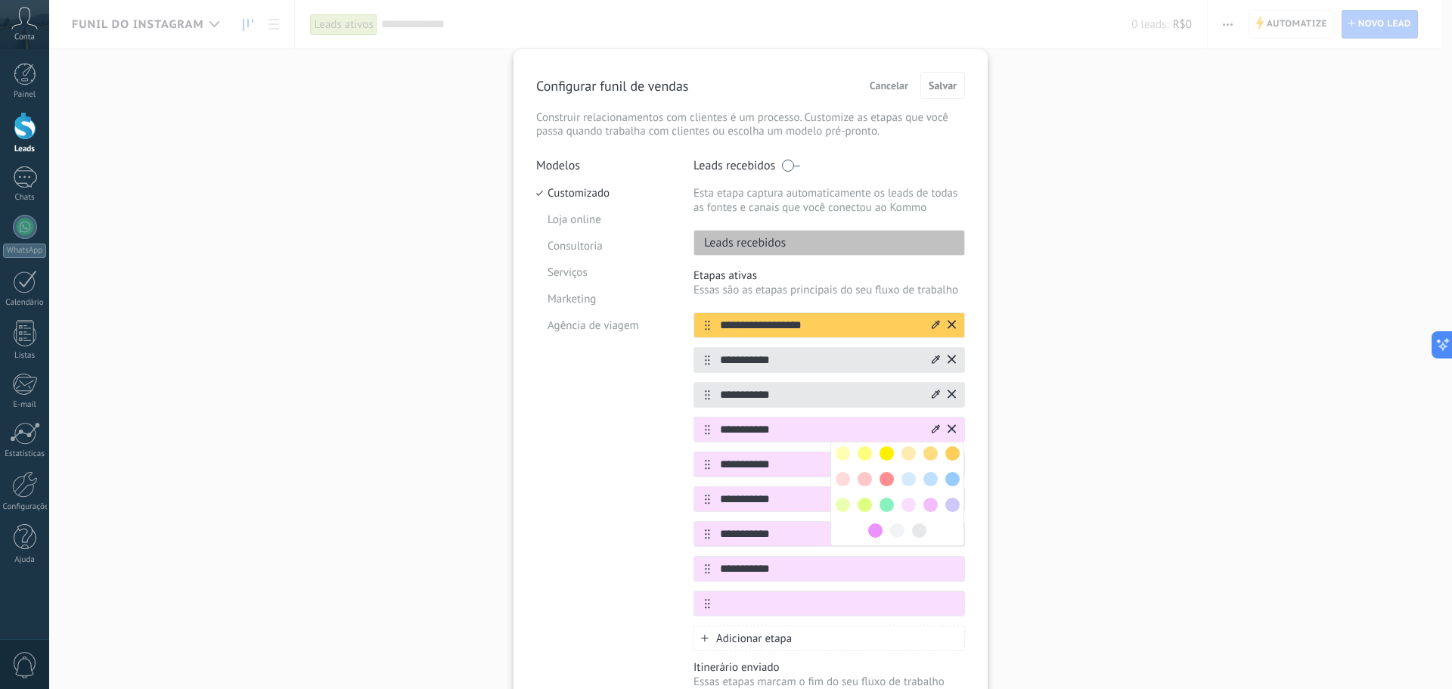
click at [922, 527] on span at bounding box center [919, 530] width 14 height 14
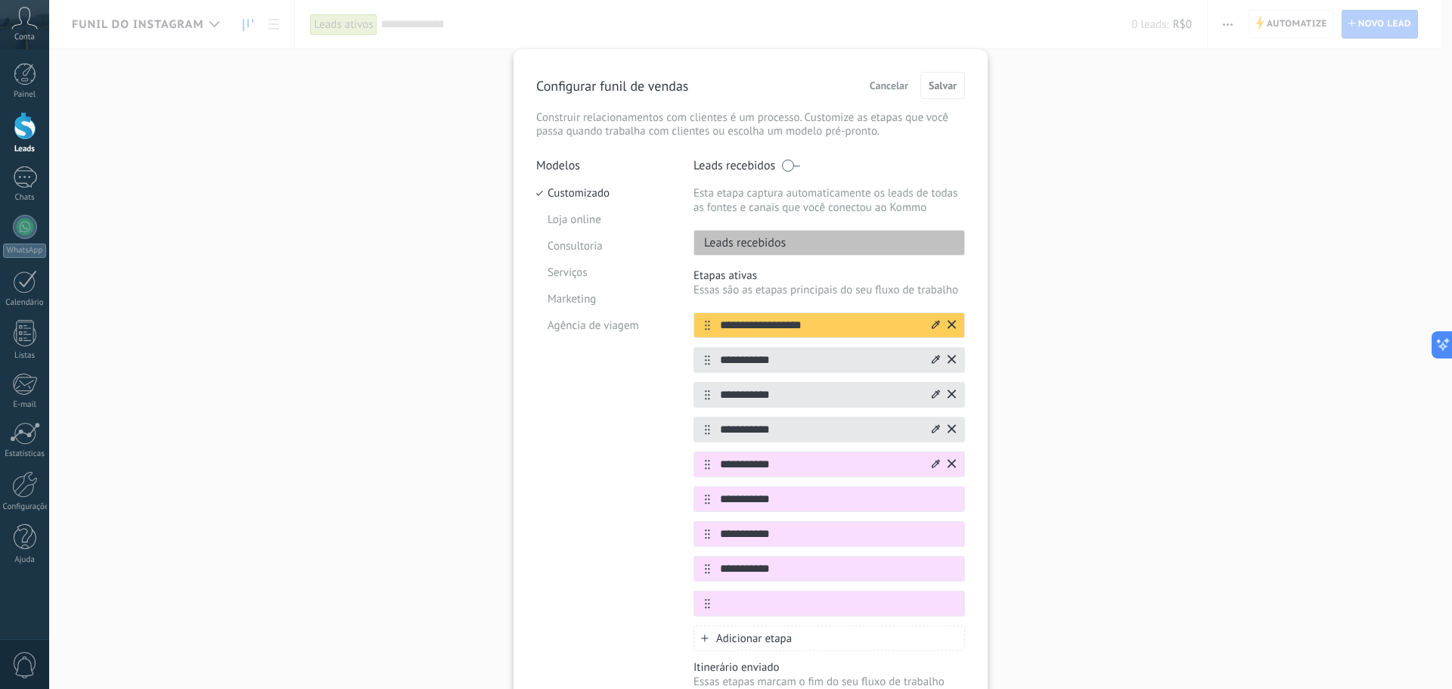
click at [934, 468] on icon at bounding box center [936, 463] width 8 height 9
click at [913, 563] on span at bounding box center [919, 565] width 14 height 14
click at [935, 503] on icon at bounding box center [936, 498] width 8 height 9
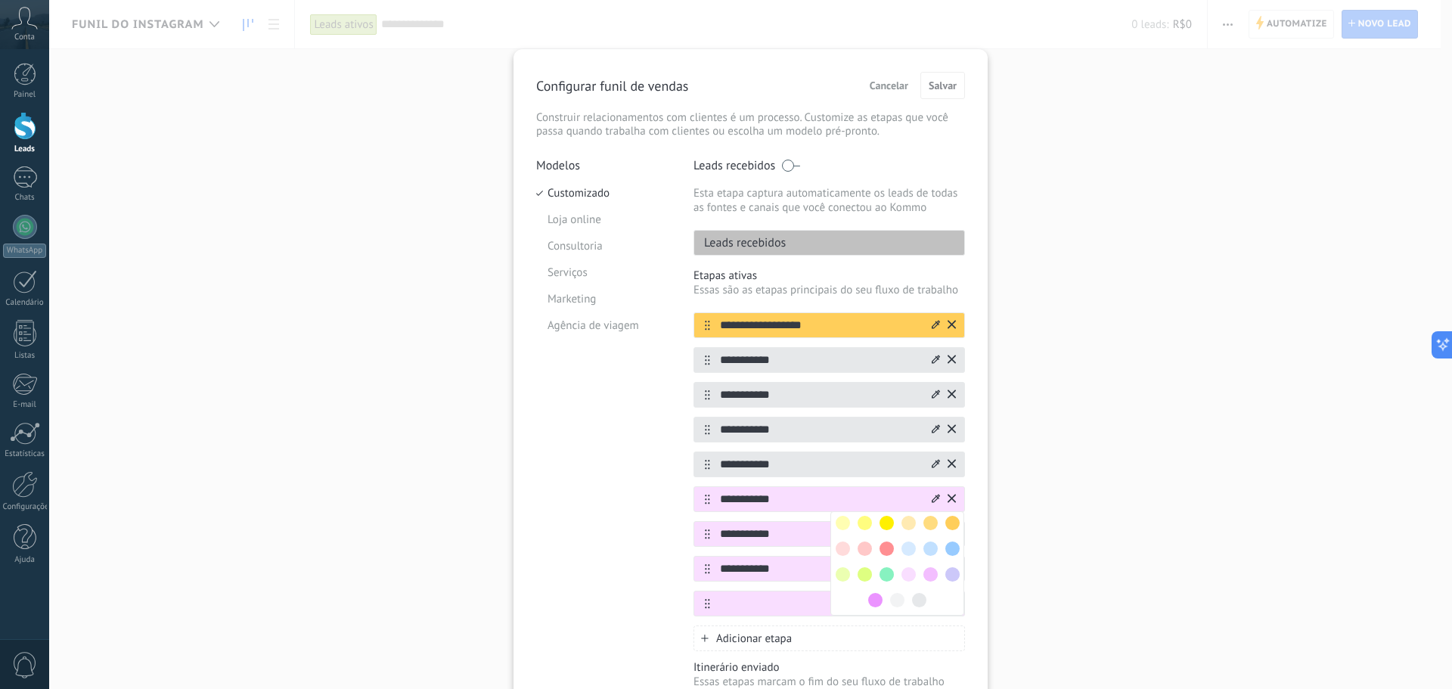
click at [916, 599] on span at bounding box center [919, 600] width 14 height 14
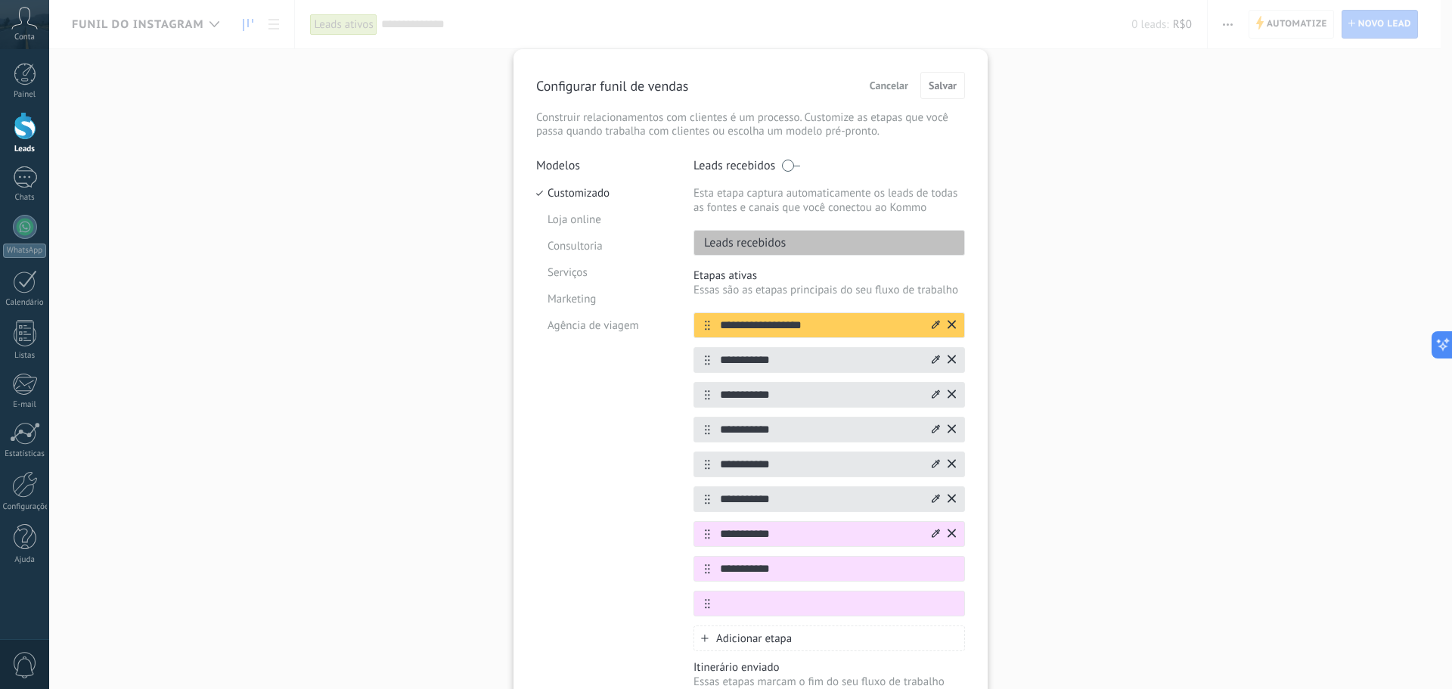
click at [933, 534] on icon at bounding box center [936, 533] width 8 height 9
click at [919, 633] on span at bounding box center [919, 635] width 14 height 14
click at [935, 569] on icon at bounding box center [936, 567] width 8 height 9
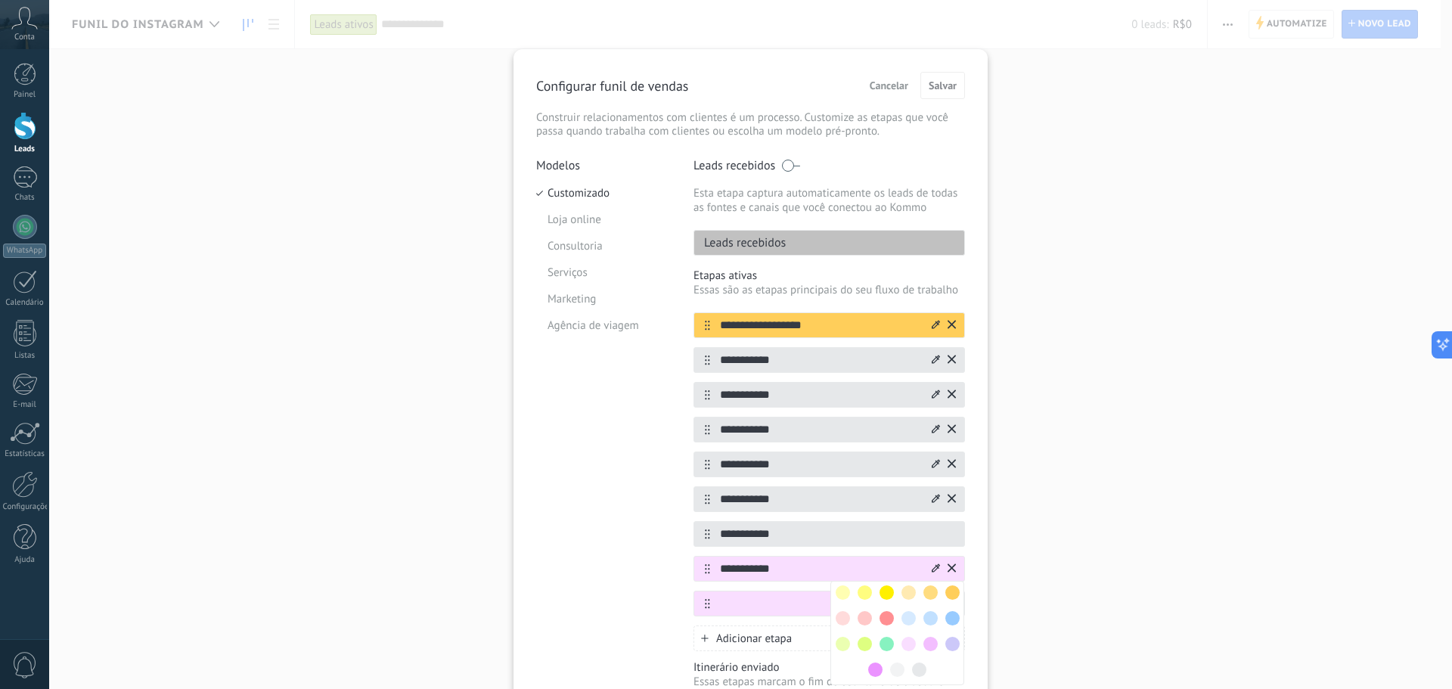
click at [919, 674] on span at bounding box center [919, 669] width 14 height 14
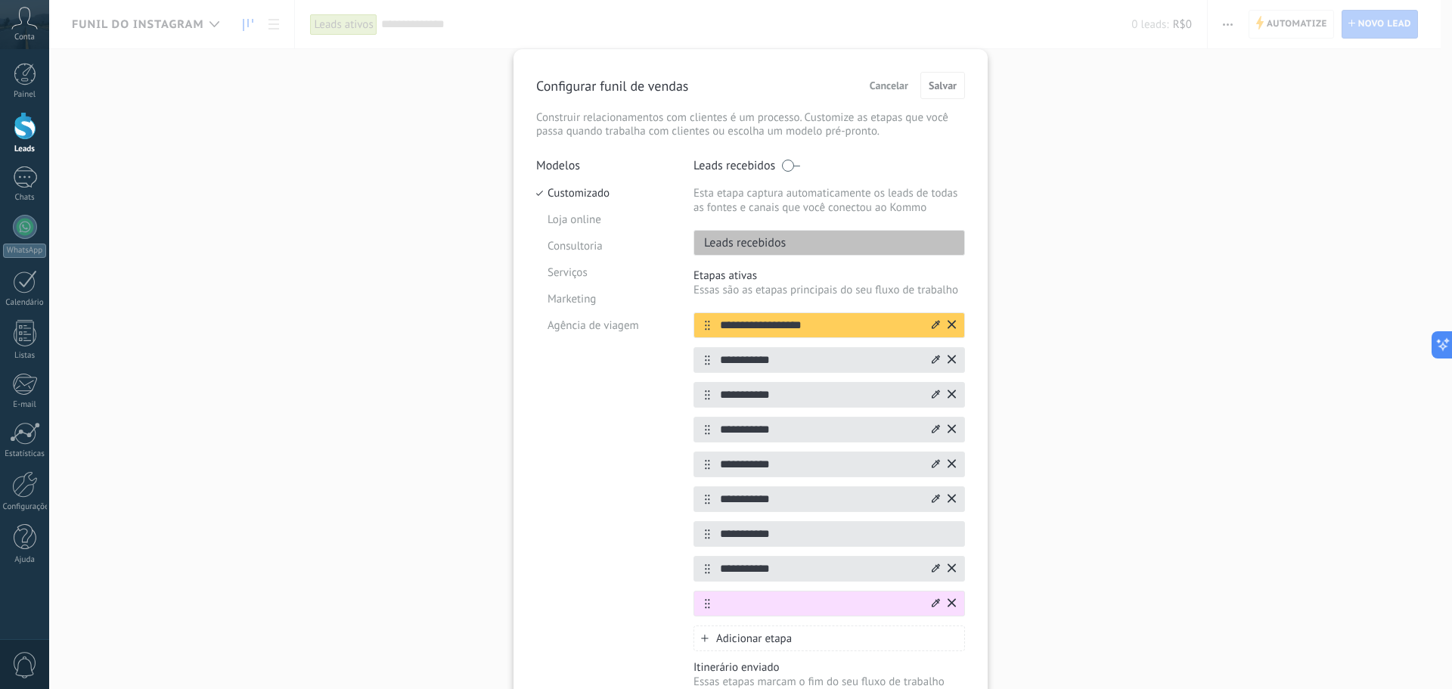
click at [932, 601] on icon at bounding box center [936, 602] width 8 height 9
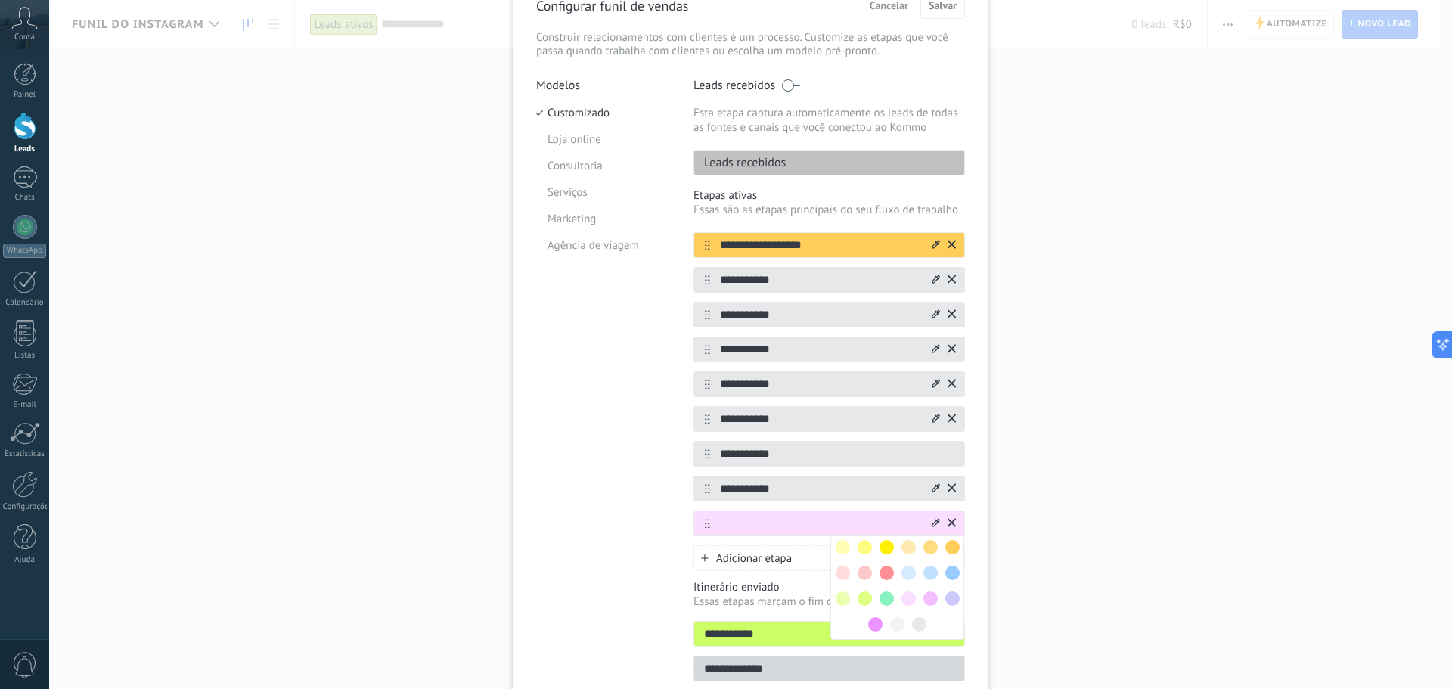
scroll to position [151, 0]
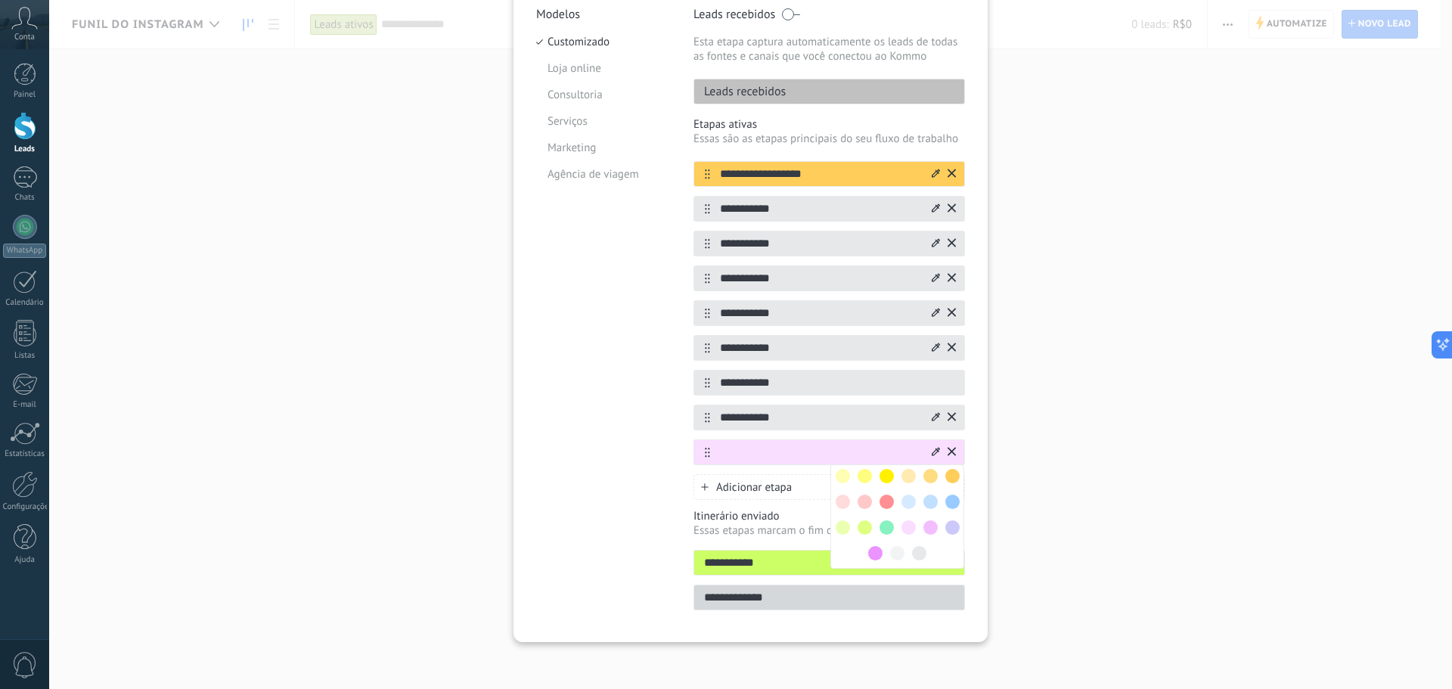
click at [917, 560] on div at bounding box center [919, 553] width 22 height 22
click at [916, 548] on span at bounding box center [919, 553] width 14 height 14
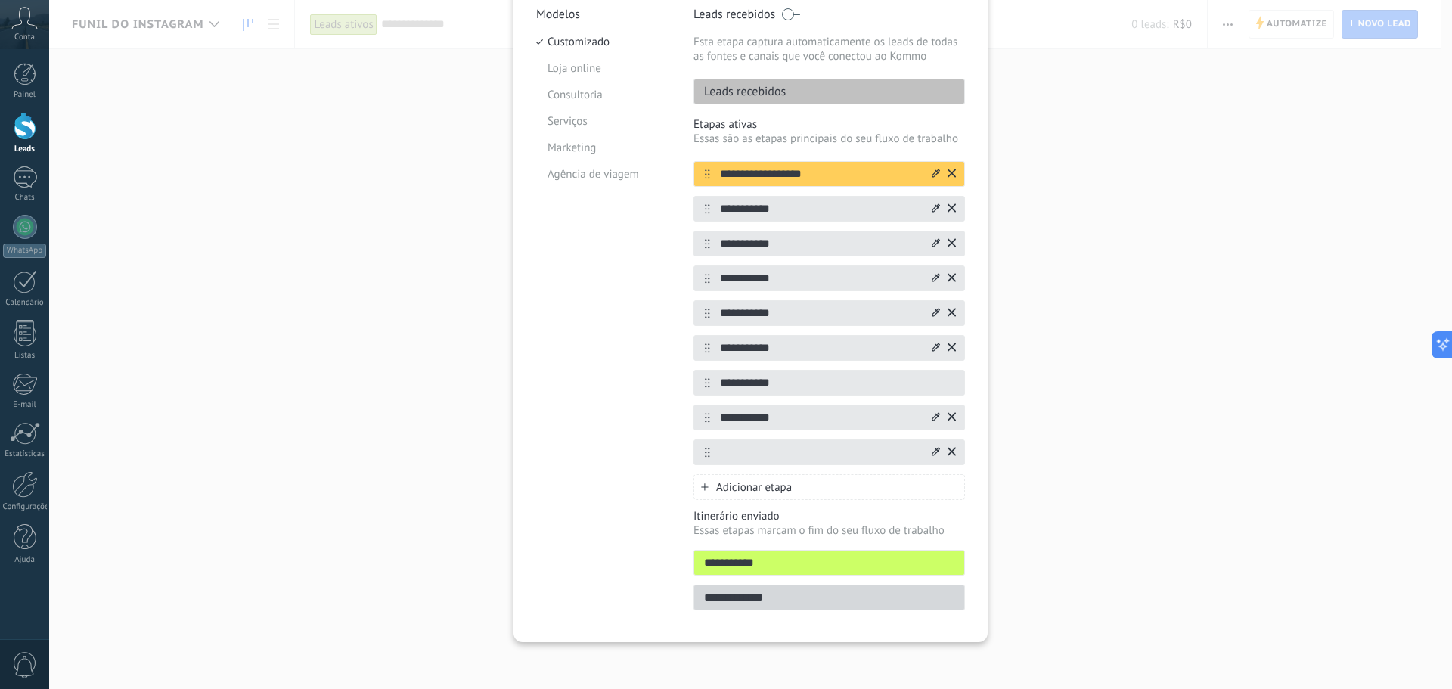
click at [782, 445] on input "text" at bounding box center [819, 453] width 219 height 16
type input "**********"
click at [0, 0] on icon at bounding box center [0, 0] width 0 height 0
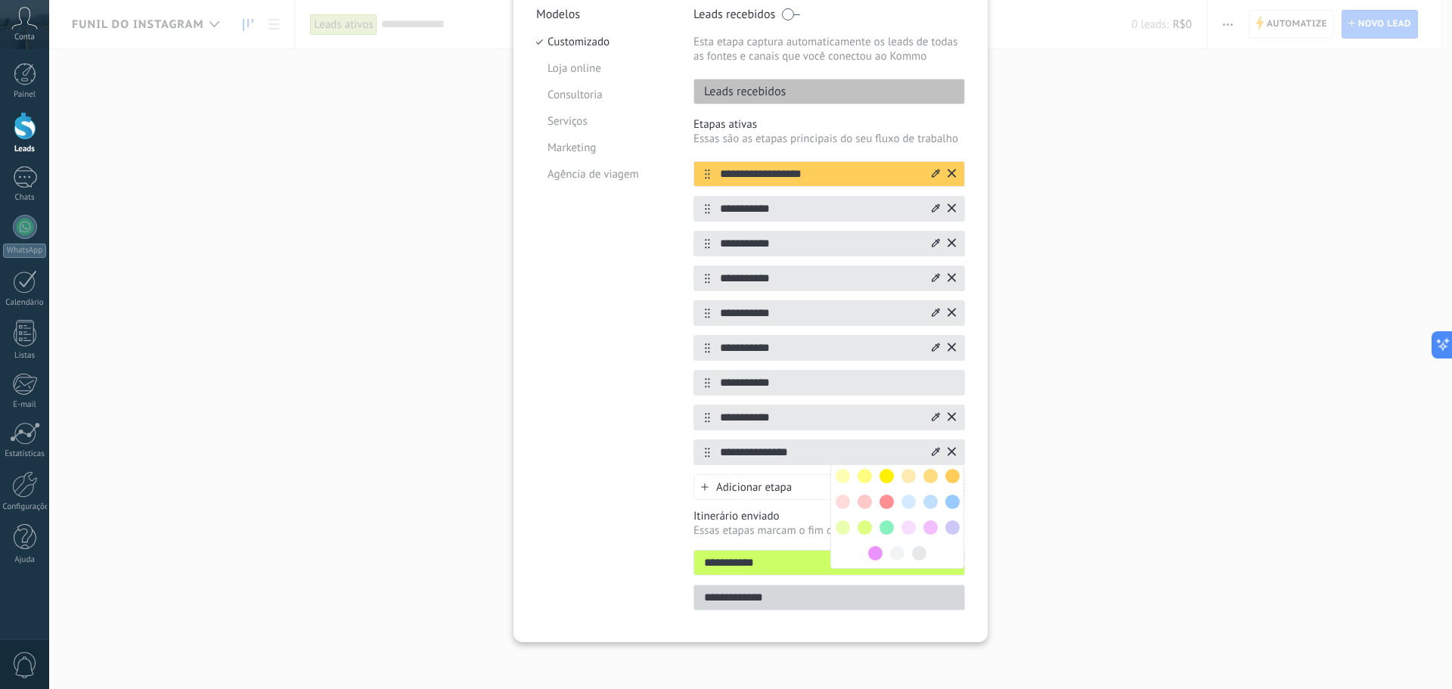
click at [951, 502] on span at bounding box center [952, 501] width 14 height 14
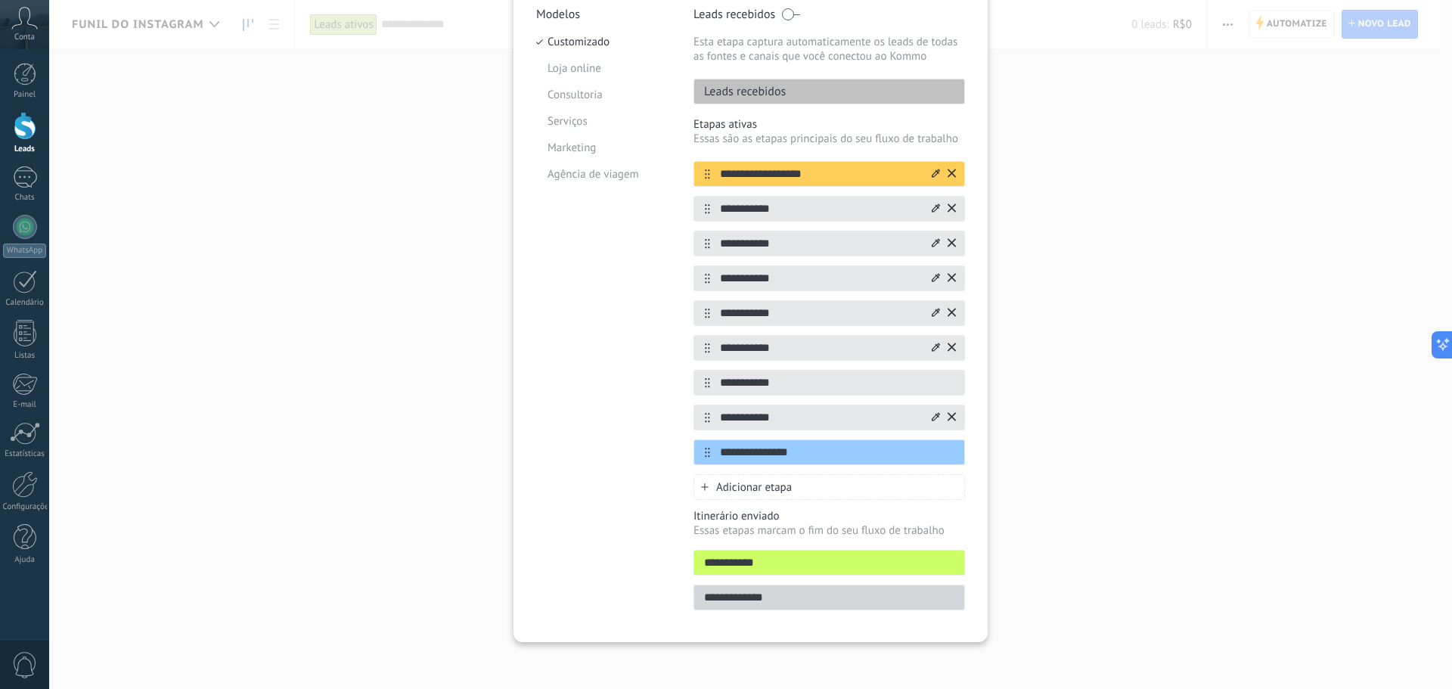
click at [770, 478] on div "Adicionar etapa" at bounding box center [828, 487] width 271 height 26
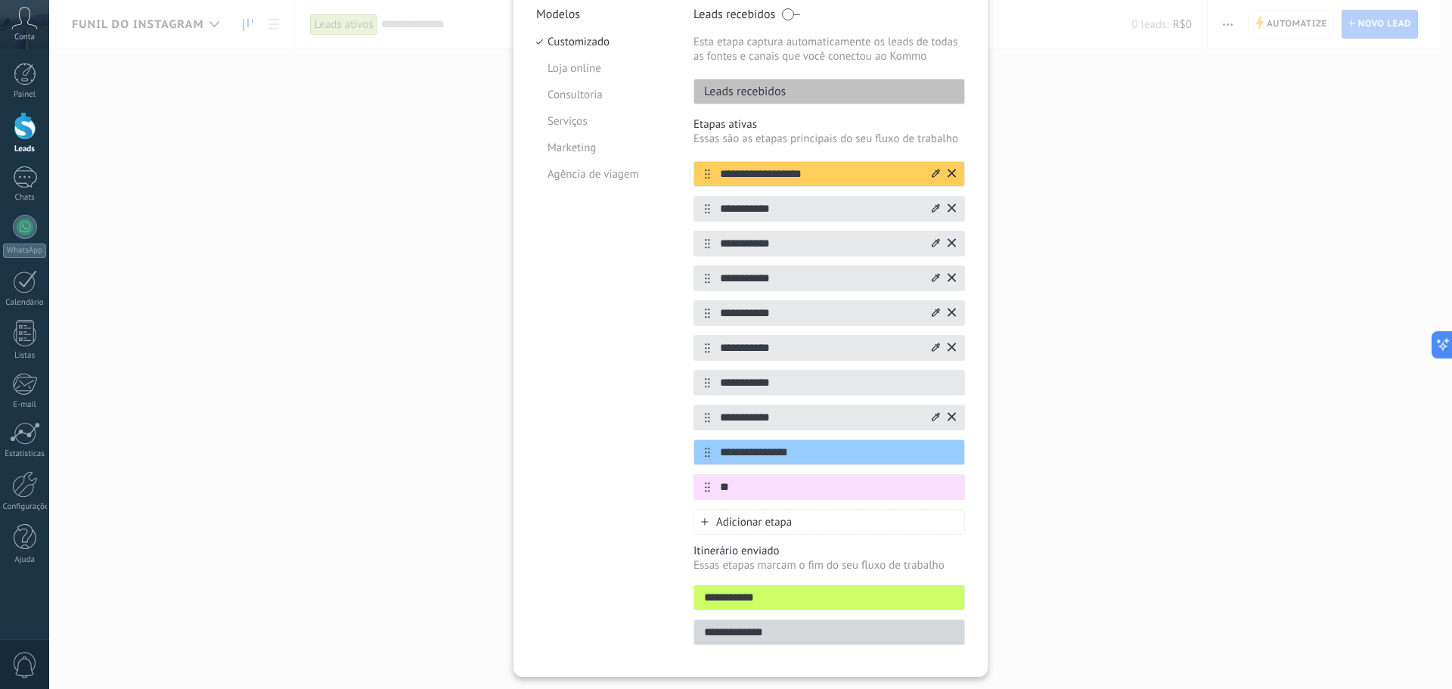
type input "*"
type input "**********"
click at [934, 486] on icon at bounding box center [936, 486] width 8 height 9
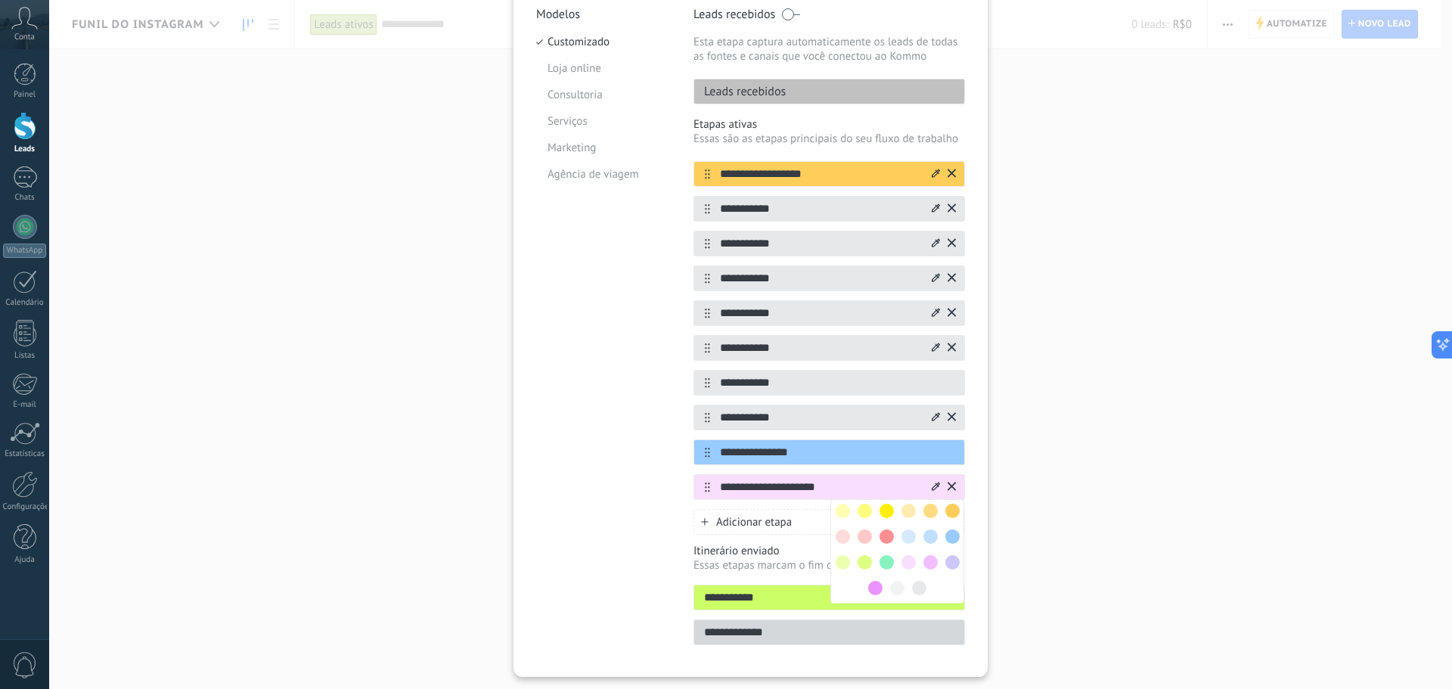
click at [915, 583] on span at bounding box center [919, 588] width 14 height 14
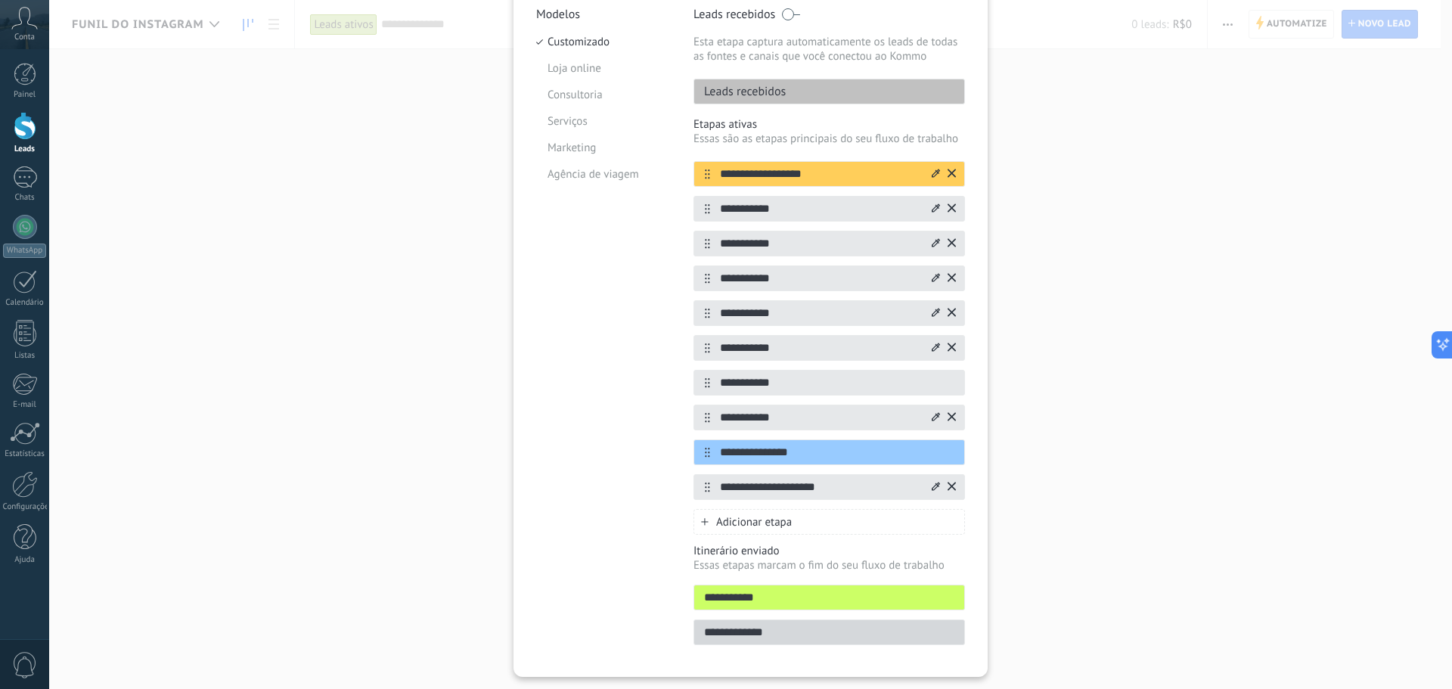
click at [817, 522] on div "Adicionar etapa" at bounding box center [828, 522] width 271 height 26
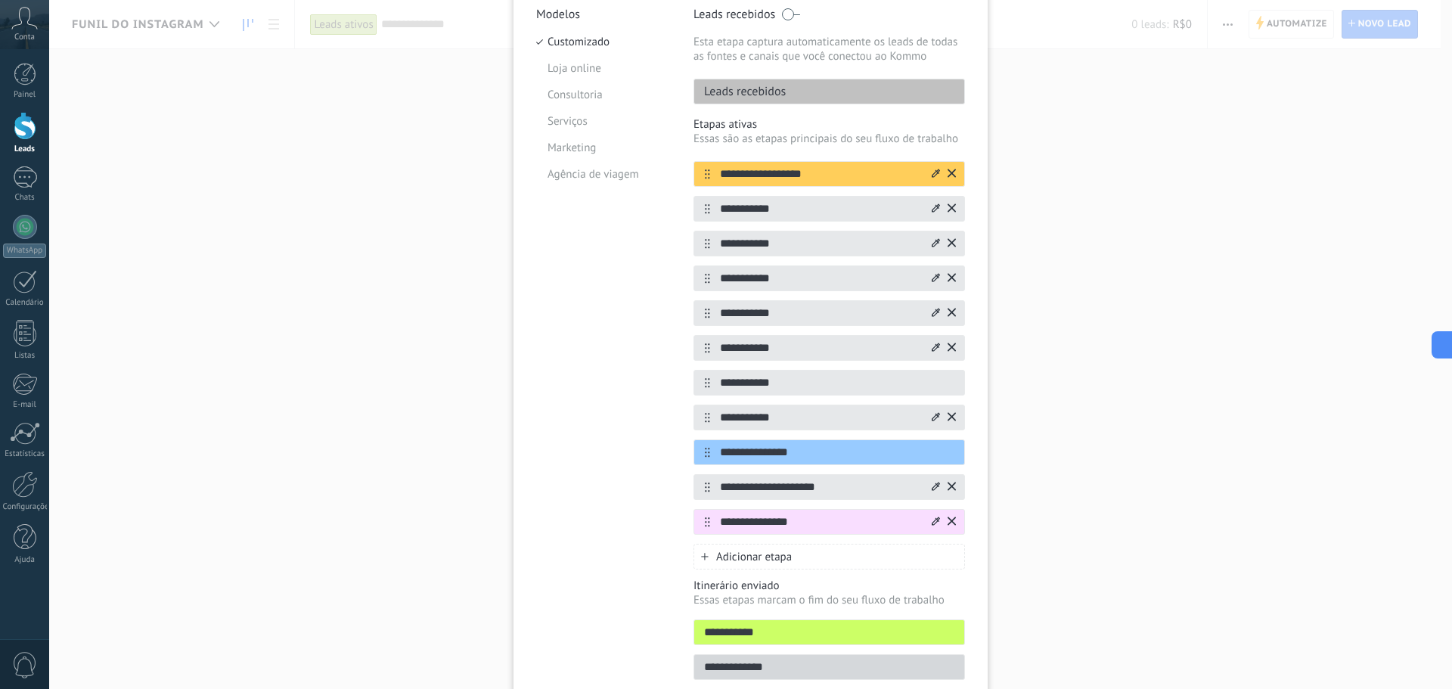
type input "**********"
click at [934, 525] on icon at bounding box center [936, 520] width 8 height 9
click at [882, 544] on span at bounding box center [886, 545] width 14 height 14
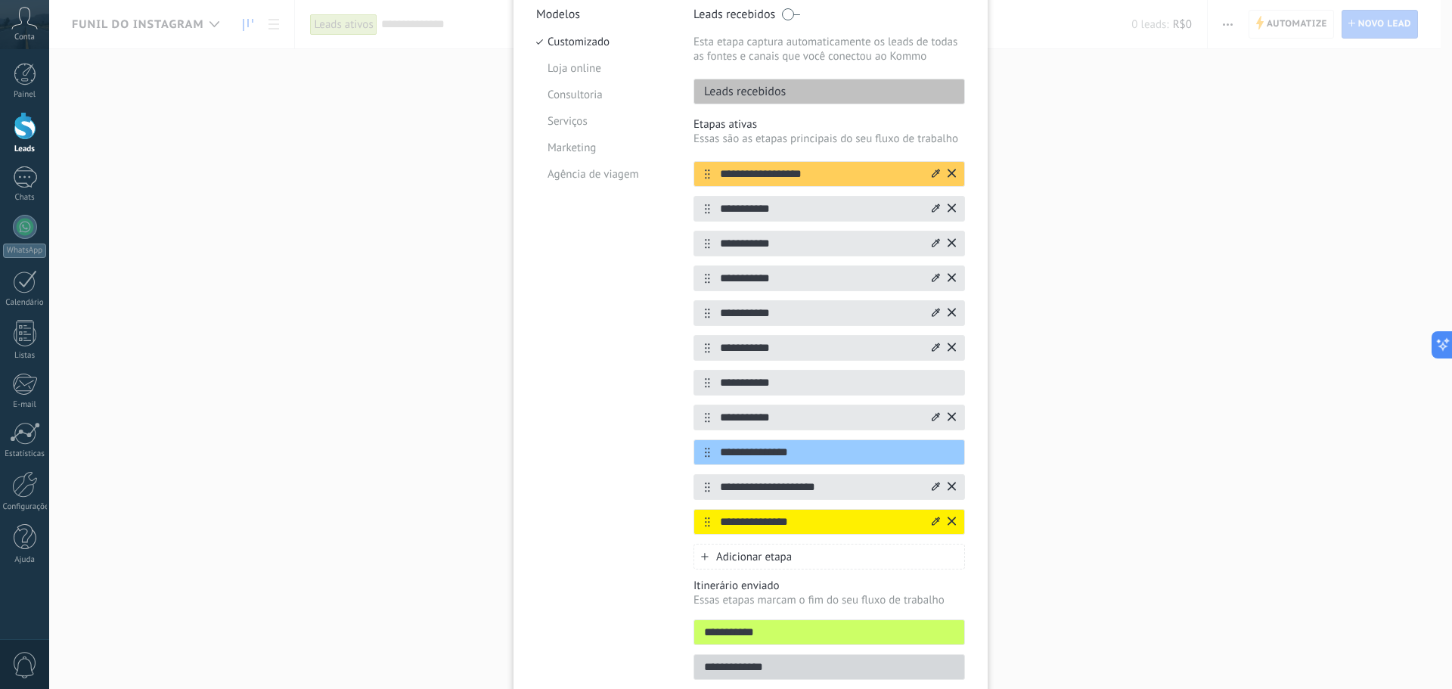
click at [810, 550] on div "Adicionar etapa" at bounding box center [828, 557] width 271 height 26
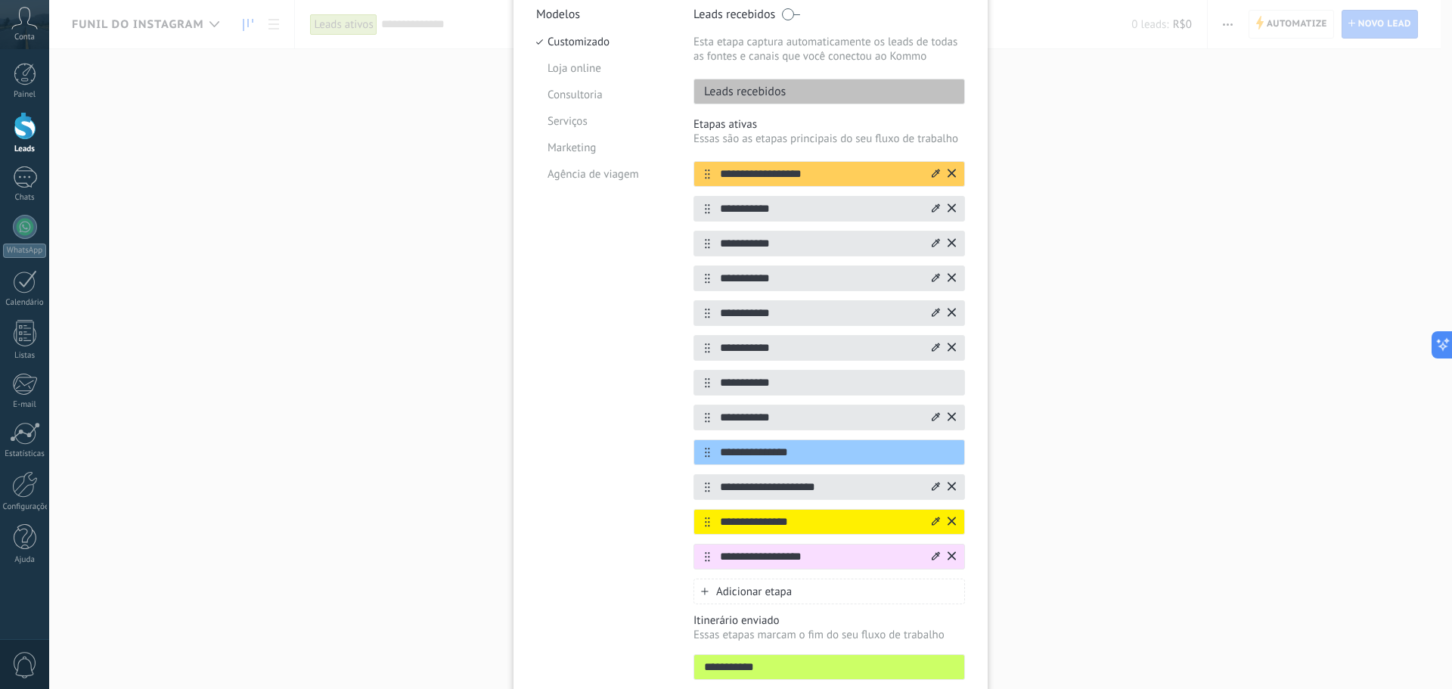
type input "**********"
click at [934, 556] on icon at bounding box center [936, 555] width 8 height 8
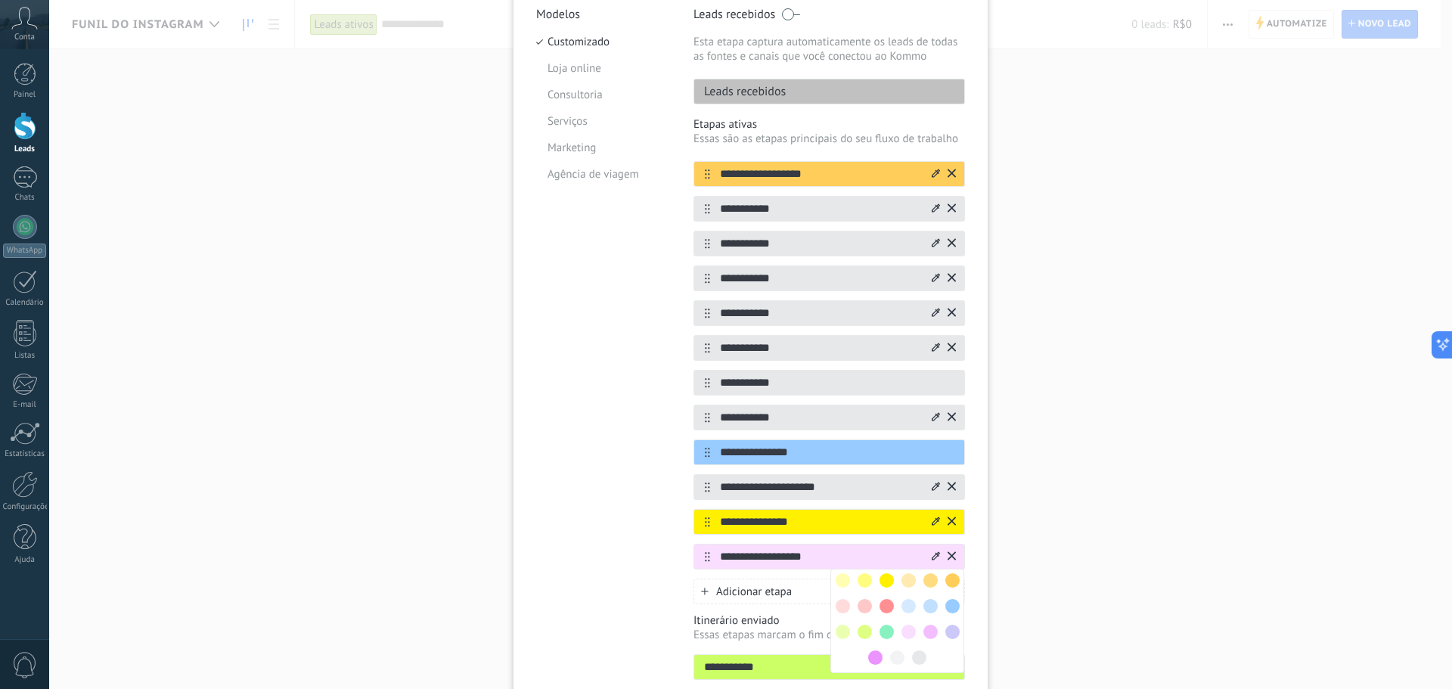
click at [868, 608] on span at bounding box center [864, 606] width 14 height 14
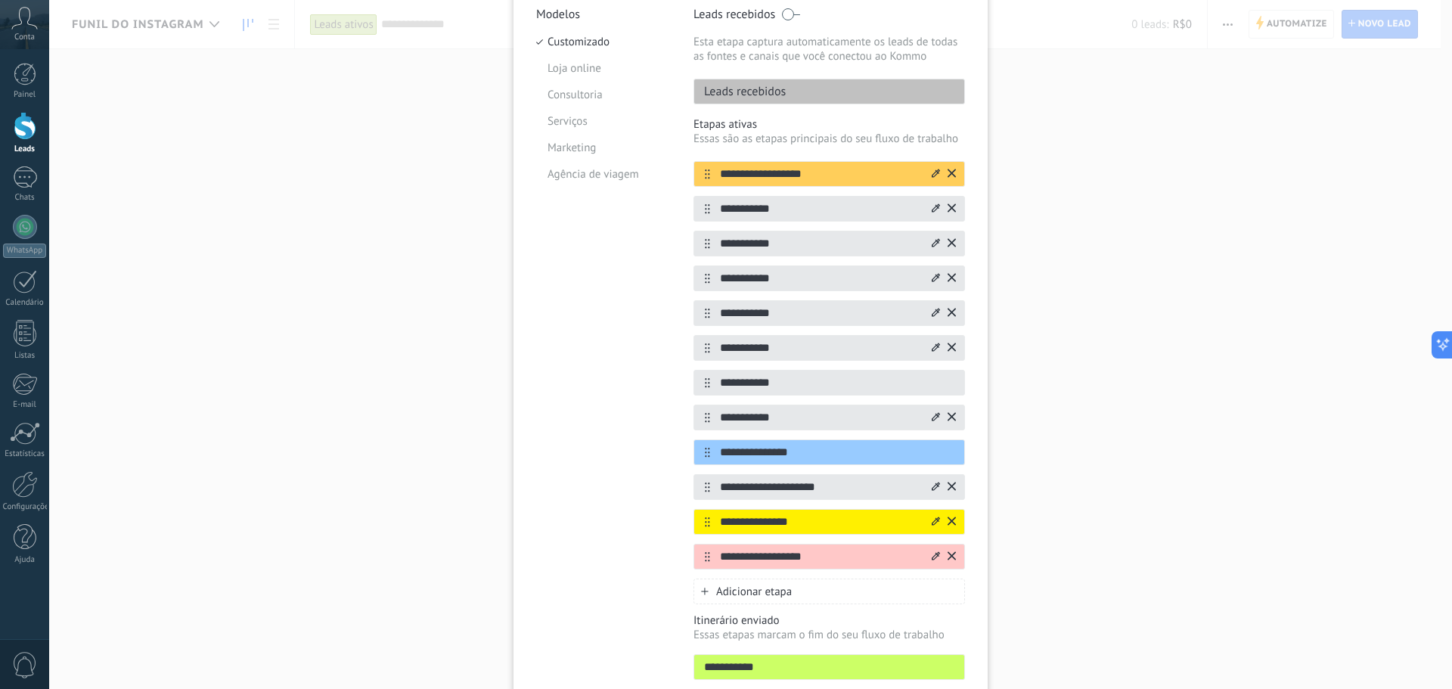
click at [932, 560] on icon at bounding box center [936, 555] width 8 height 8
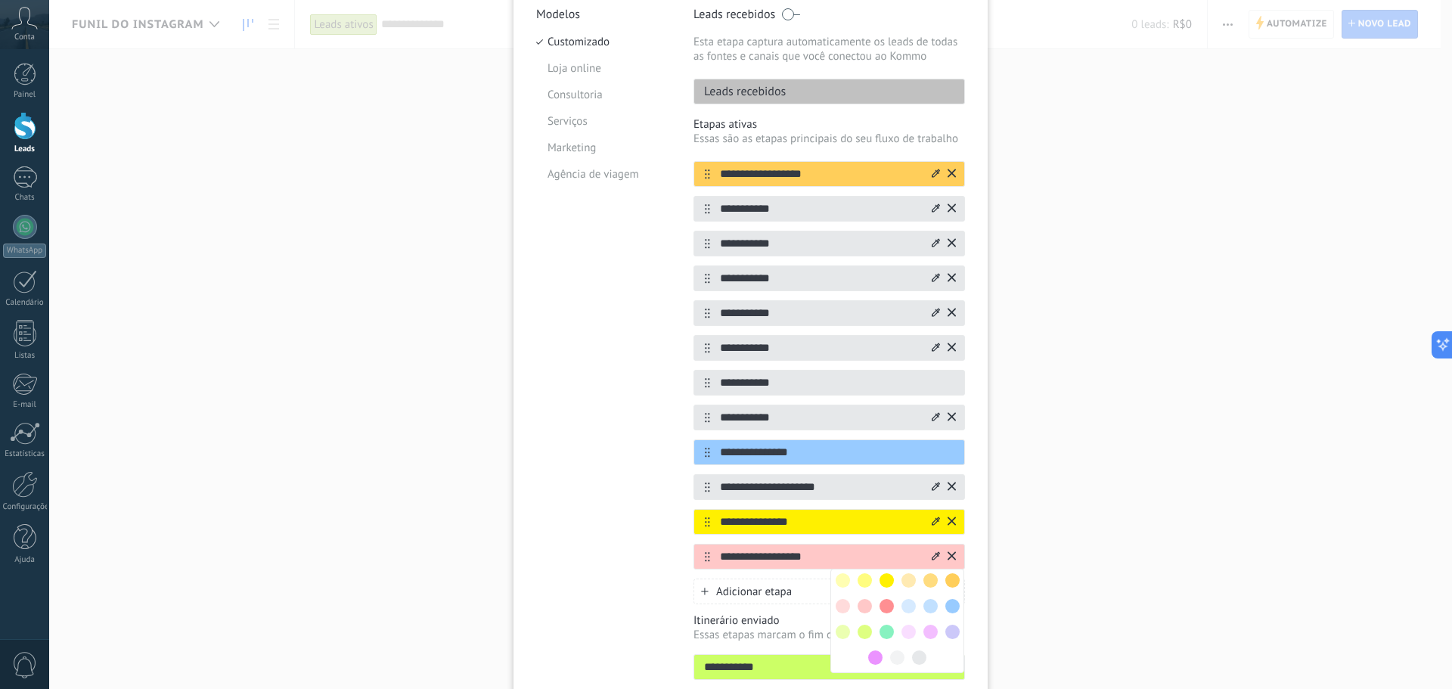
click at [890, 608] on span at bounding box center [886, 606] width 14 height 14
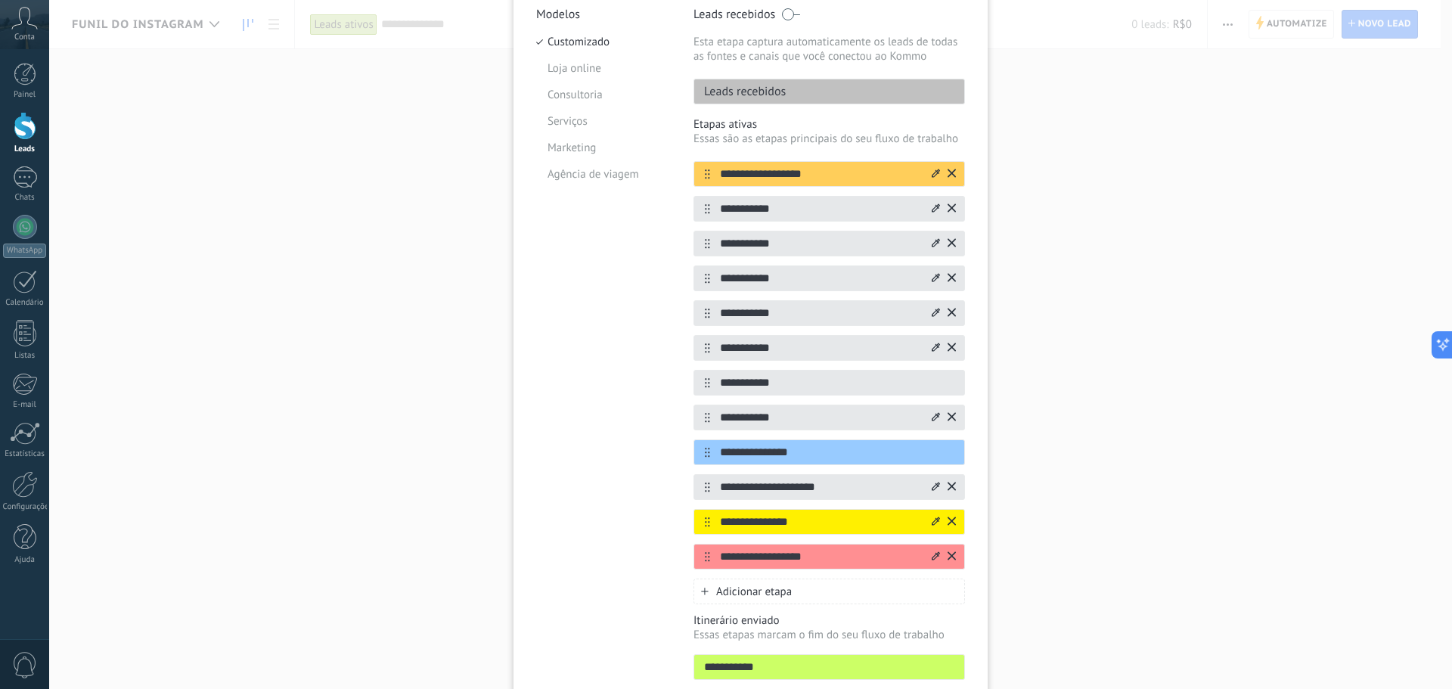
click at [785, 593] on span "Adicionar etapa" at bounding box center [754, 591] width 76 height 14
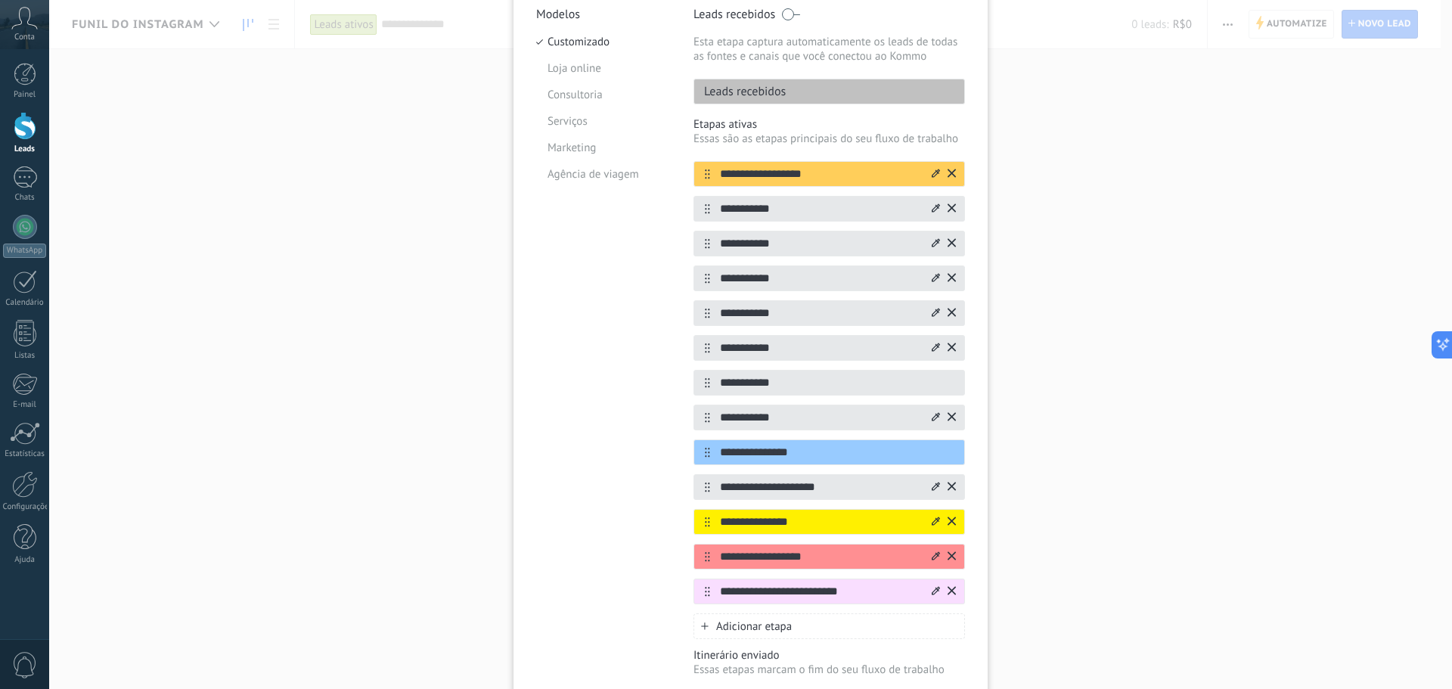
type input "**********"
click at [929, 594] on div at bounding box center [942, 591] width 26 height 24
click at [933, 591] on icon at bounding box center [936, 590] width 8 height 9
click at [860, 667] on span at bounding box center [864, 666] width 14 height 14
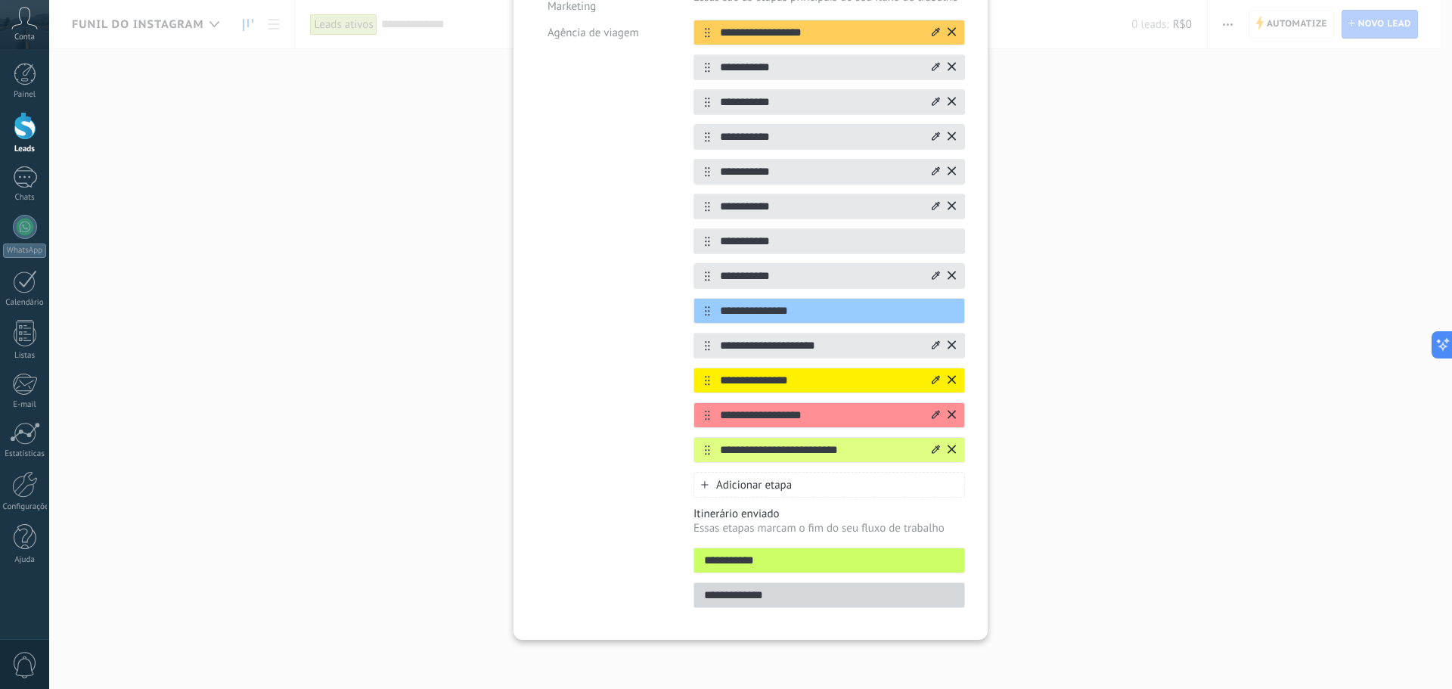
click at [814, 487] on div "Adicionar etapa" at bounding box center [828, 485] width 271 height 26
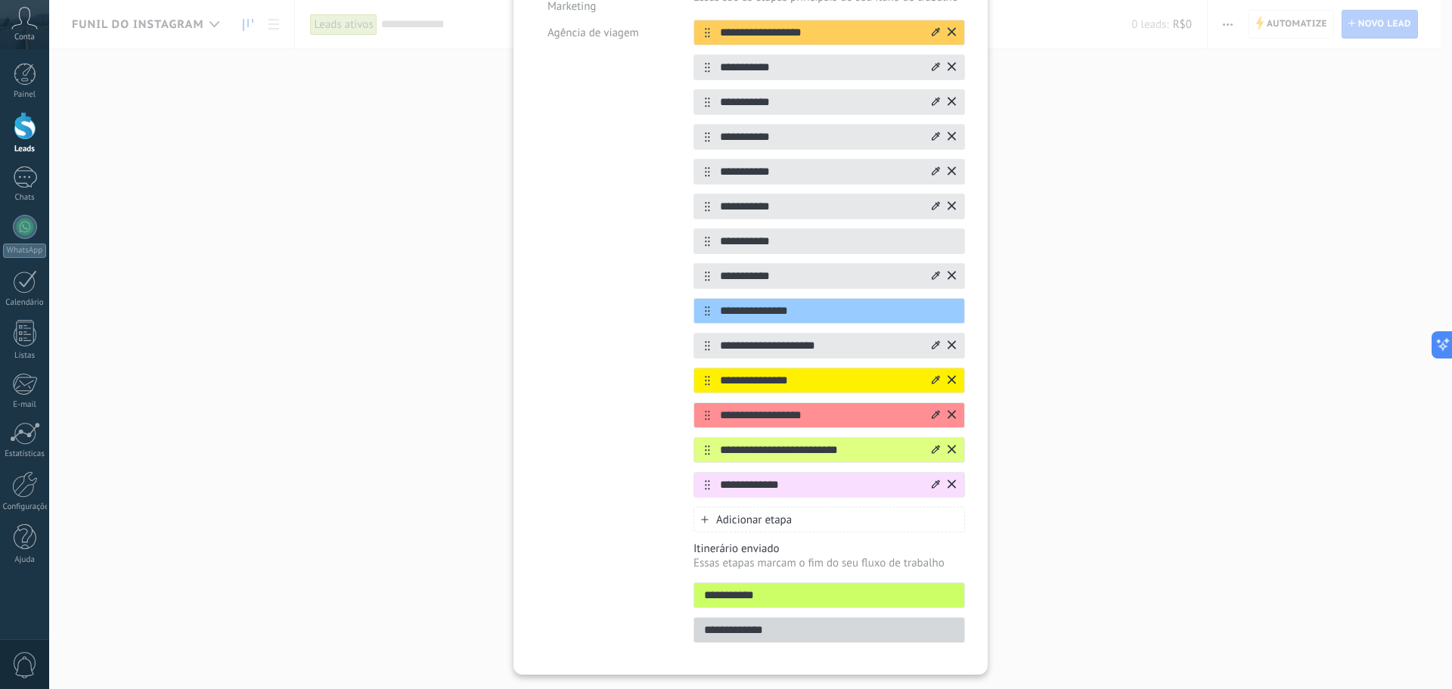
type input "**********"
click at [936, 485] on icon at bounding box center [936, 483] width 8 height 9
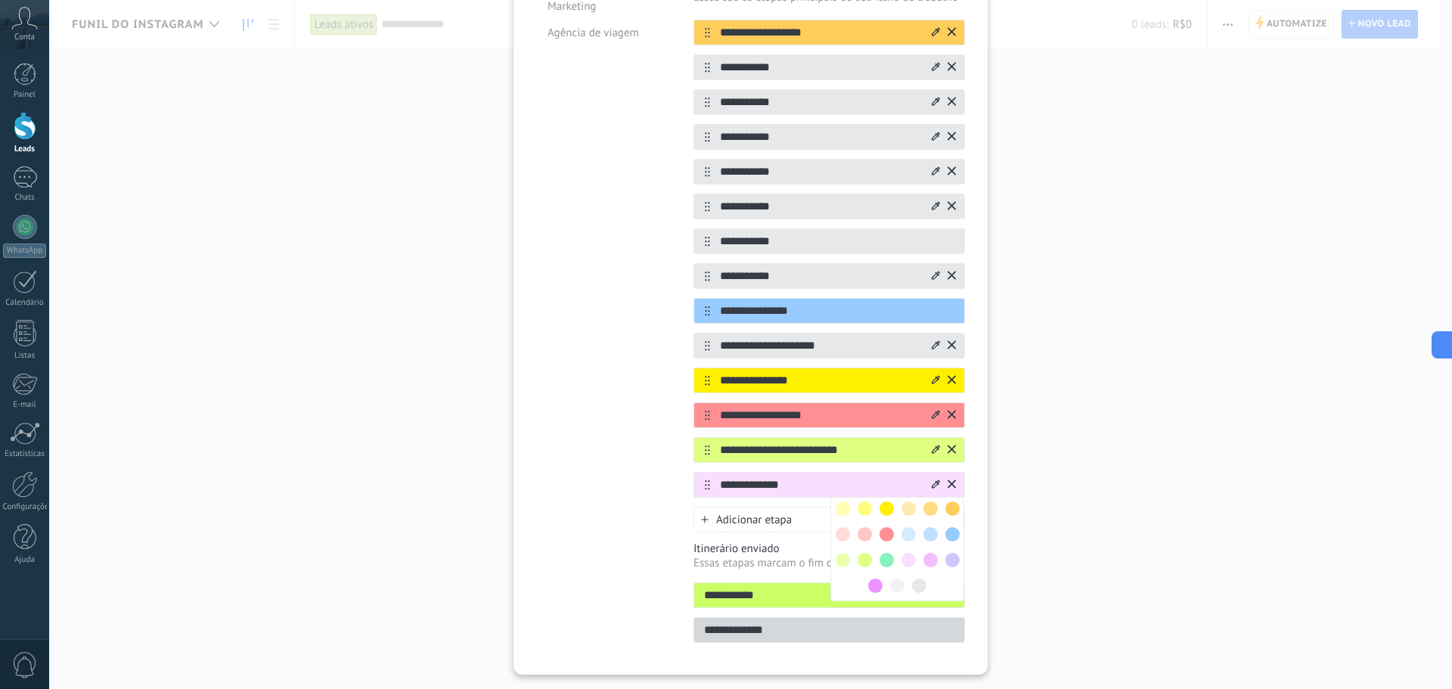
click at [862, 532] on span at bounding box center [864, 534] width 14 height 14
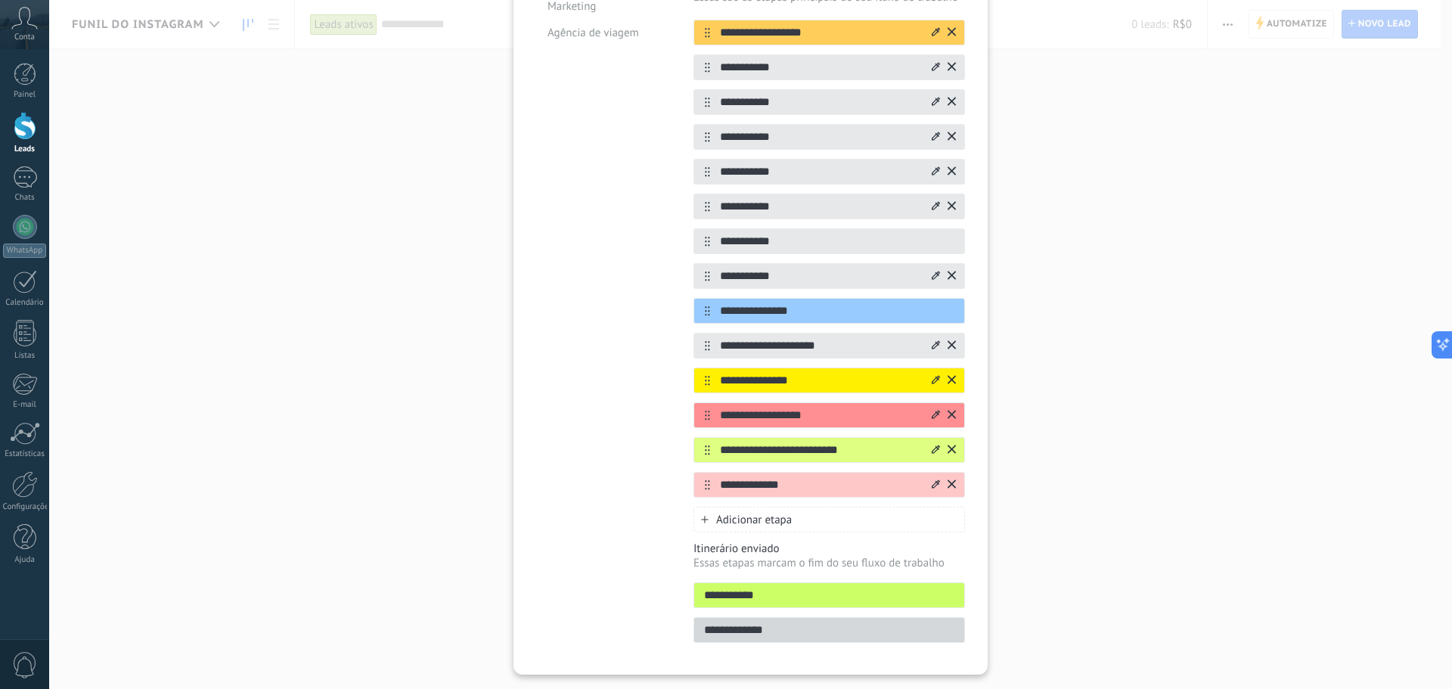
click at [938, 487] on div at bounding box center [942, 485] width 26 height 24
click at [938, 488] on div at bounding box center [942, 485] width 26 height 24
click at [0, 0] on icon at bounding box center [0, 0] width 0 height 0
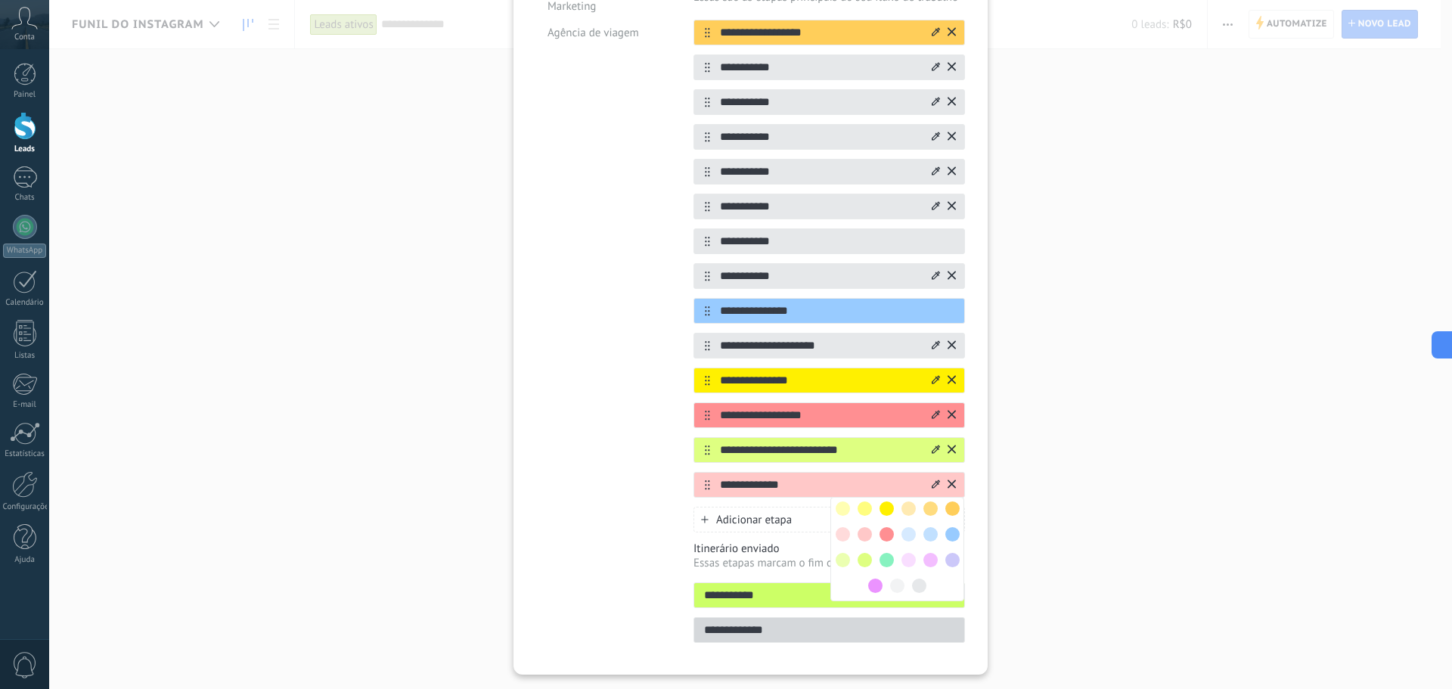
click at [906, 559] on span at bounding box center [908, 560] width 14 height 14
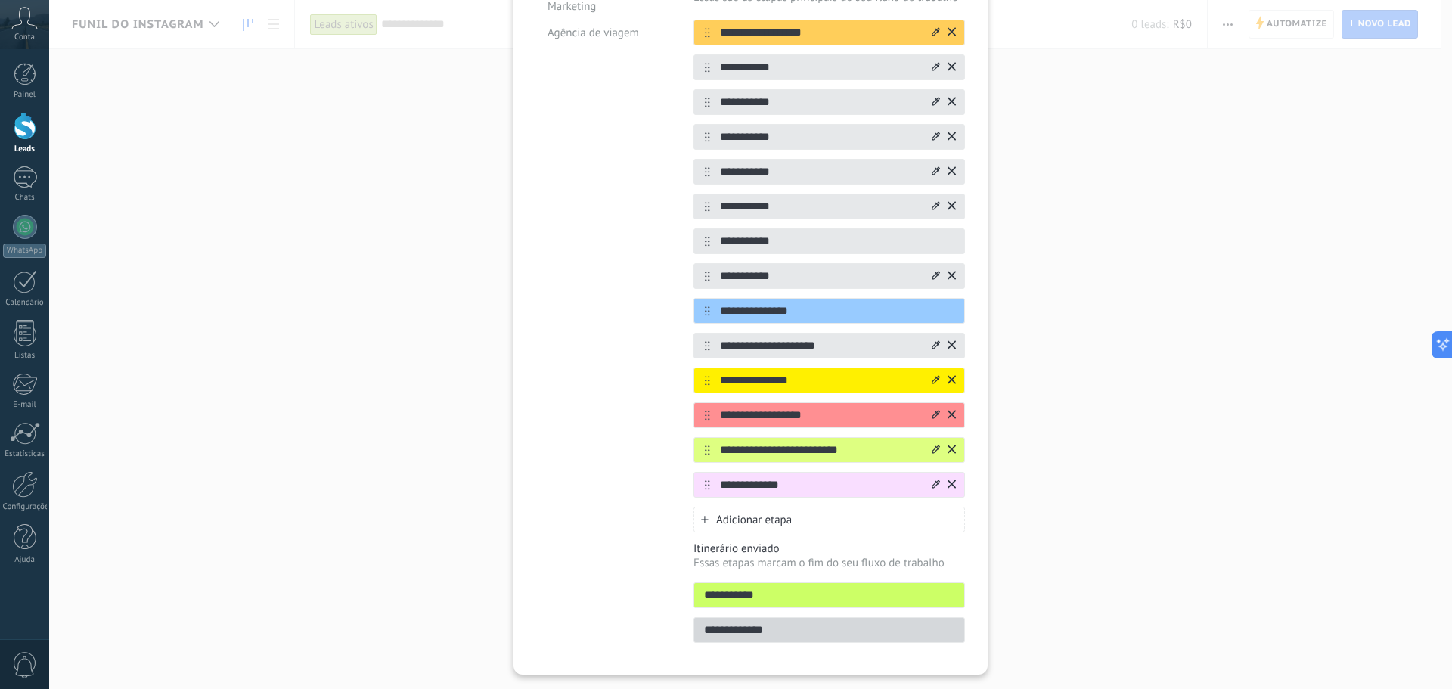
click at [933, 481] on icon at bounding box center [936, 483] width 8 height 9
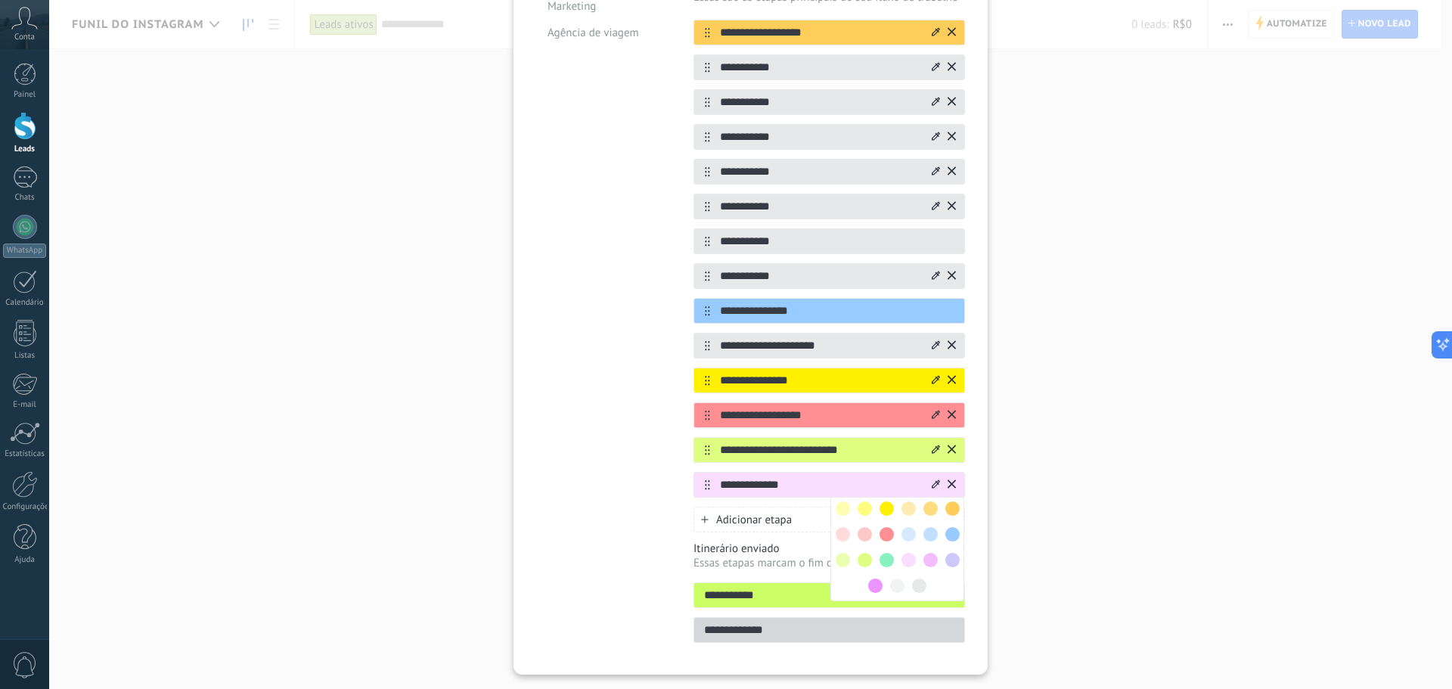
click at [832, 532] on div at bounding box center [843, 534] width 22 height 22
click at [840, 532] on span at bounding box center [843, 534] width 14 height 14
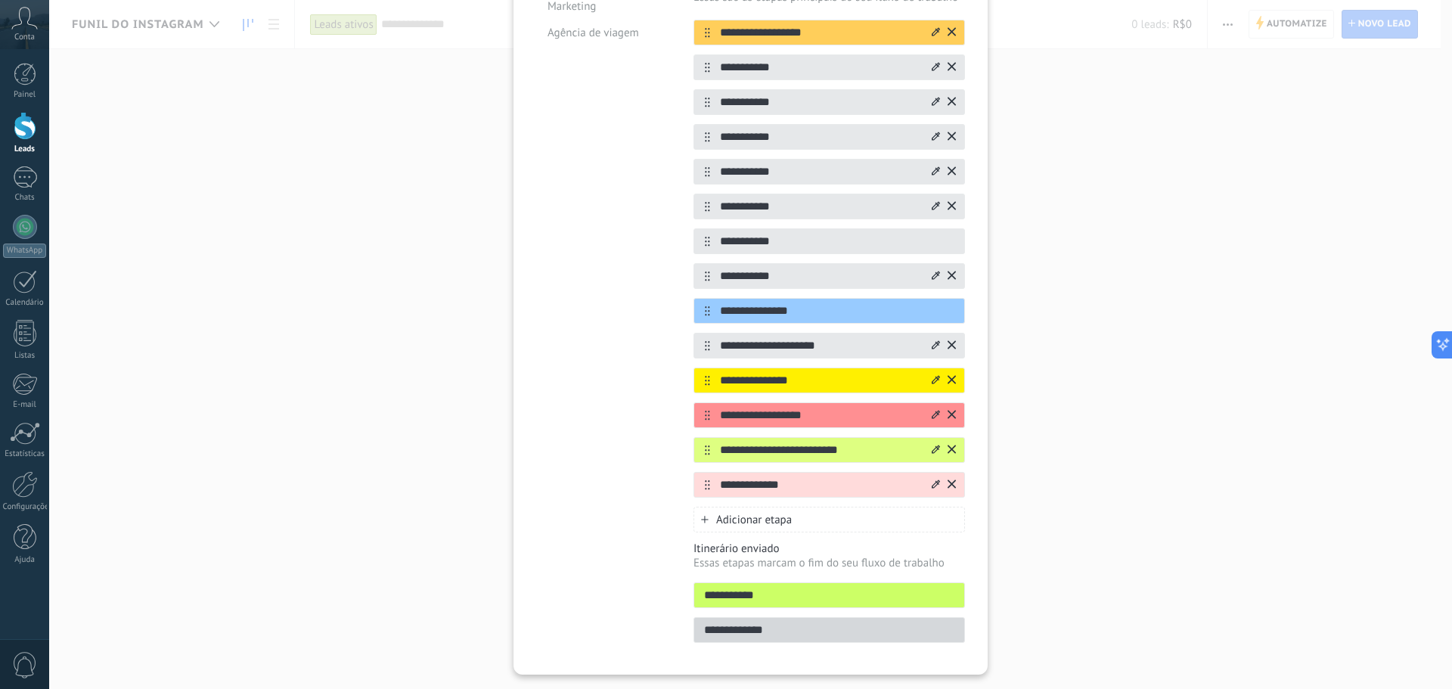
click at [794, 519] on div "Adicionar etapa" at bounding box center [828, 520] width 271 height 26
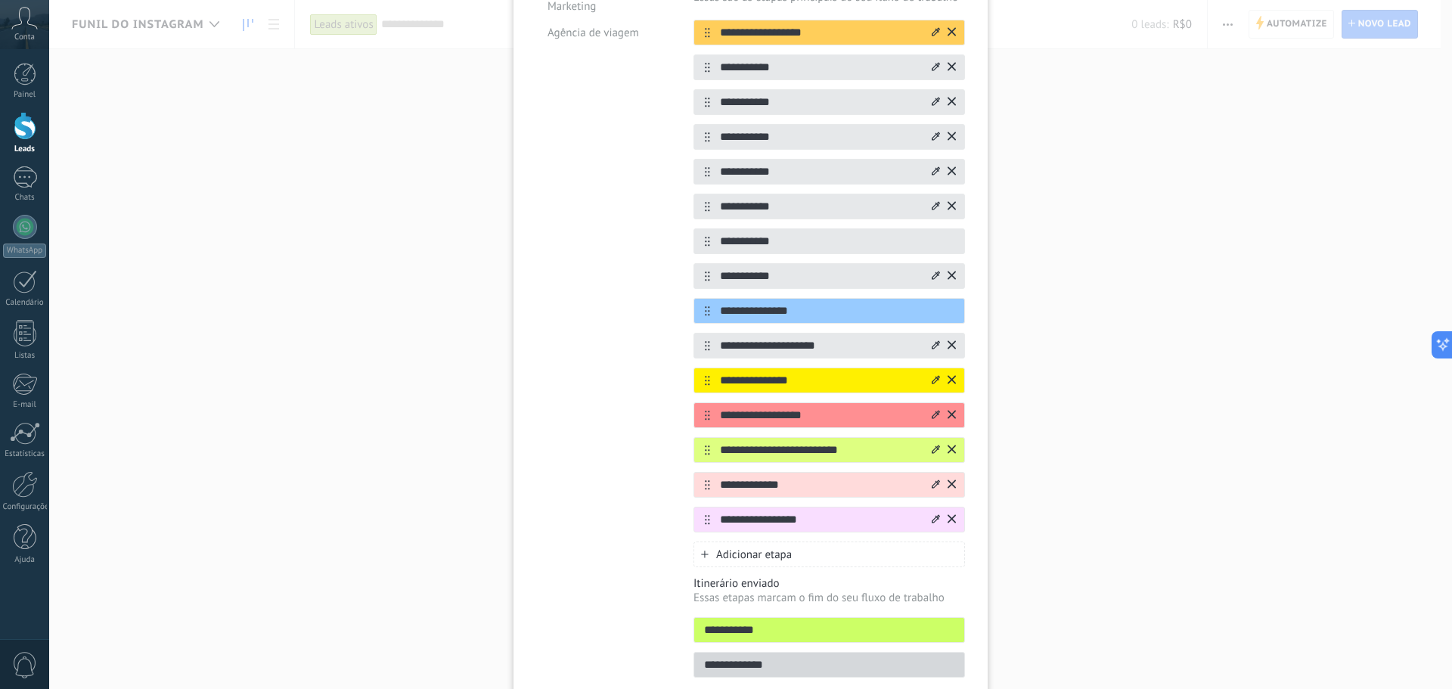
type input "**********"
click at [932, 518] on icon at bounding box center [936, 518] width 8 height 9
click at [864, 569] on span at bounding box center [864, 569] width 14 height 14
click at [935, 522] on icon at bounding box center [936, 518] width 8 height 9
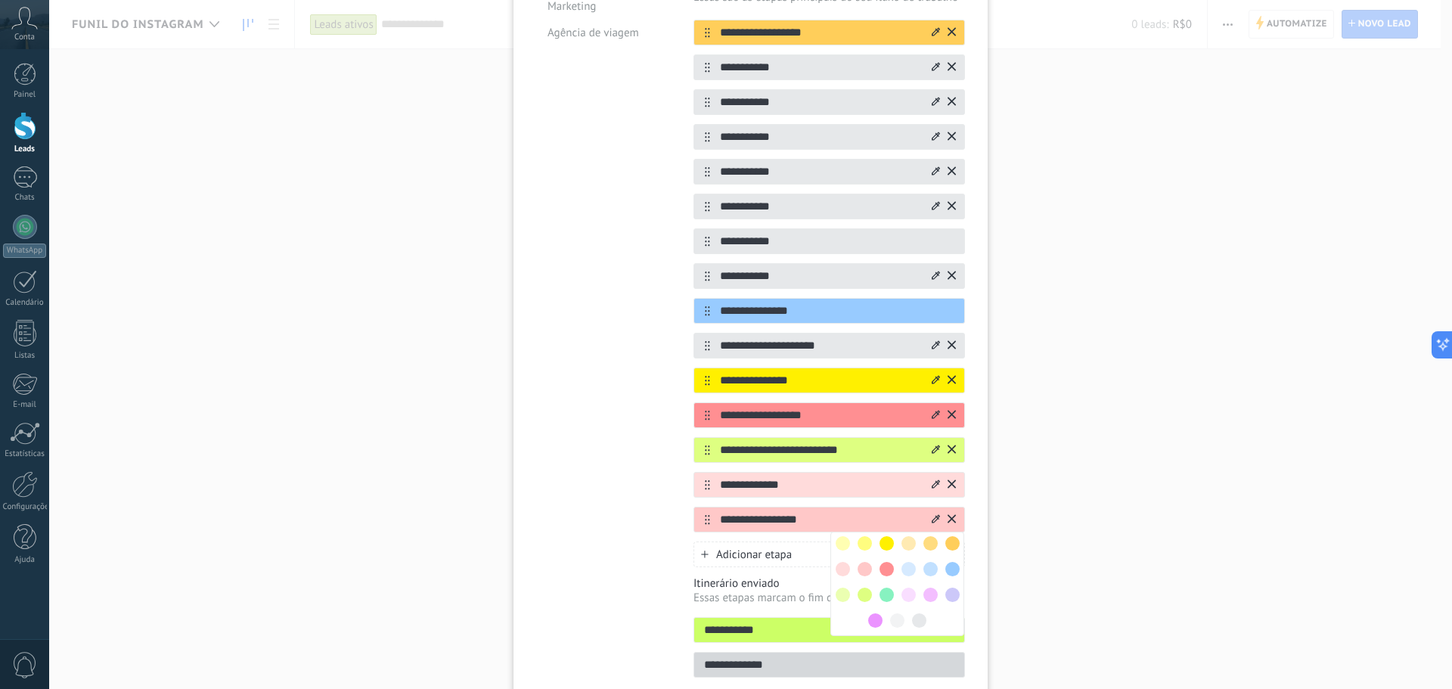
click at [865, 571] on span at bounding box center [864, 569] width 14 height 14
click at [893, 553] on div "Adicionar etapa" at bounding box center [828, 554] width 271 height 26
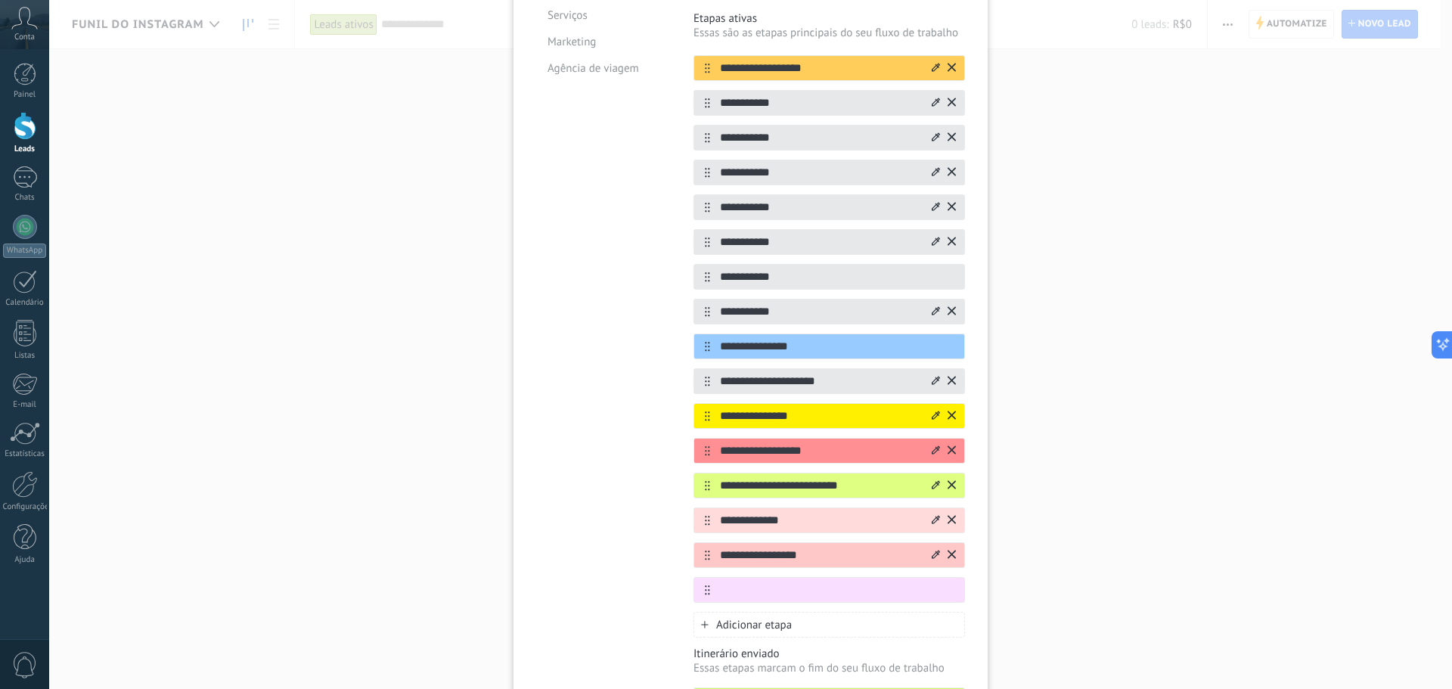
scroll to position [302, 0]
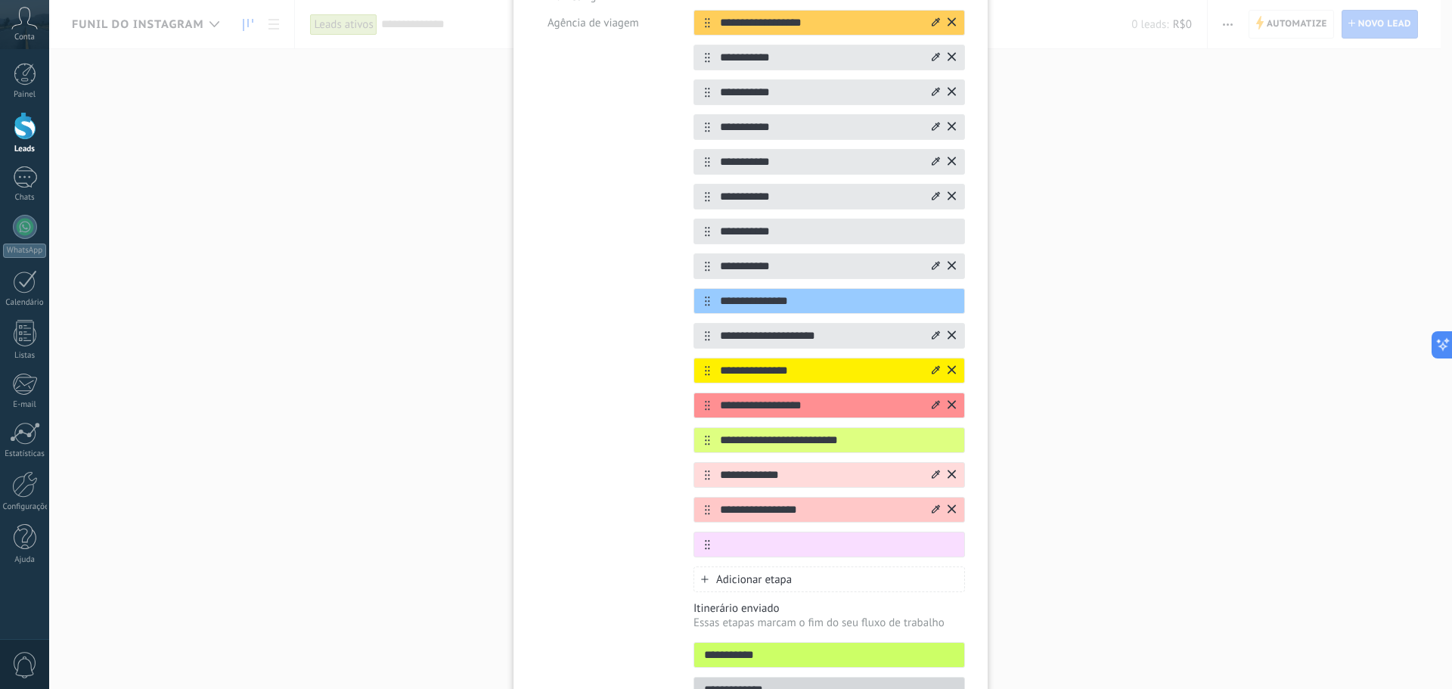
click at [683, 541] on div "**********" at bounding box center [750, 284] width 429 height 856
click at [944, 542] on div at bounding box center [942, 544] width 26 height 24
click at [947, 544] on icon at bounding box center [951, 543] width 8 height 9
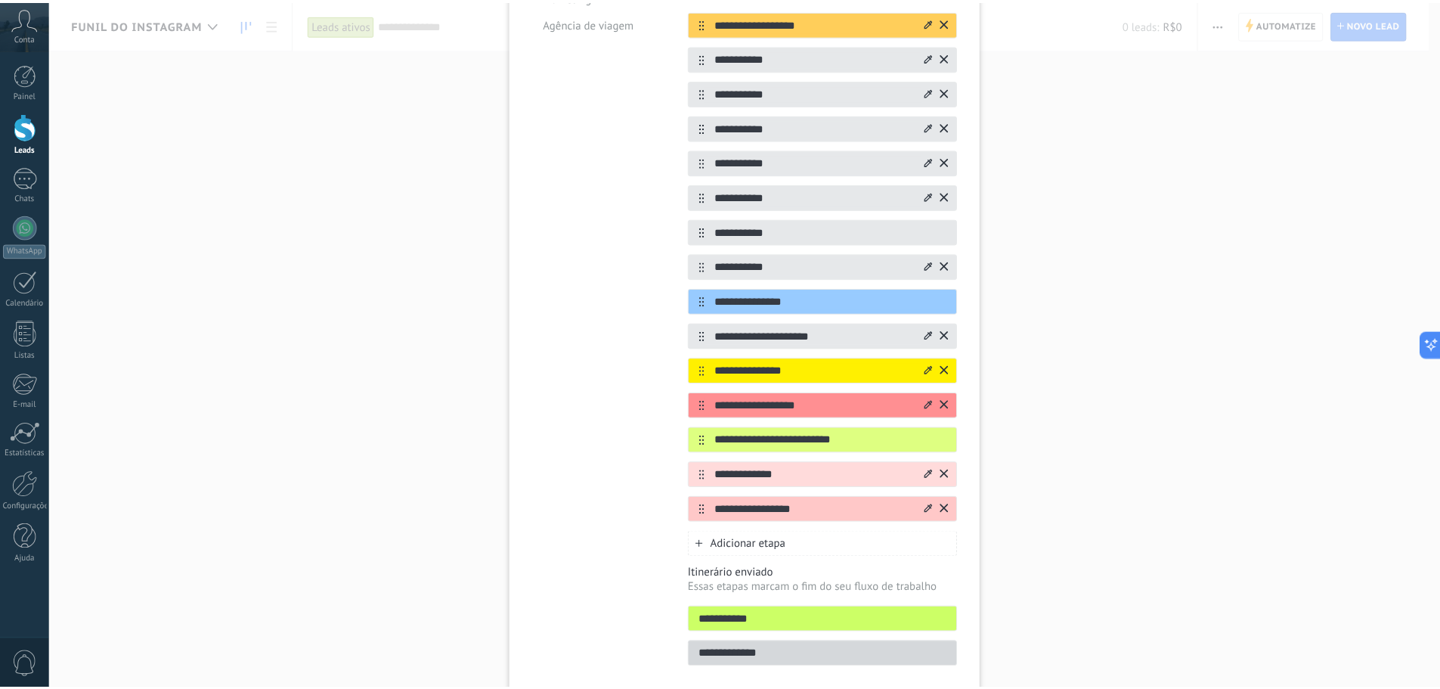
scroll to position [0, 0]
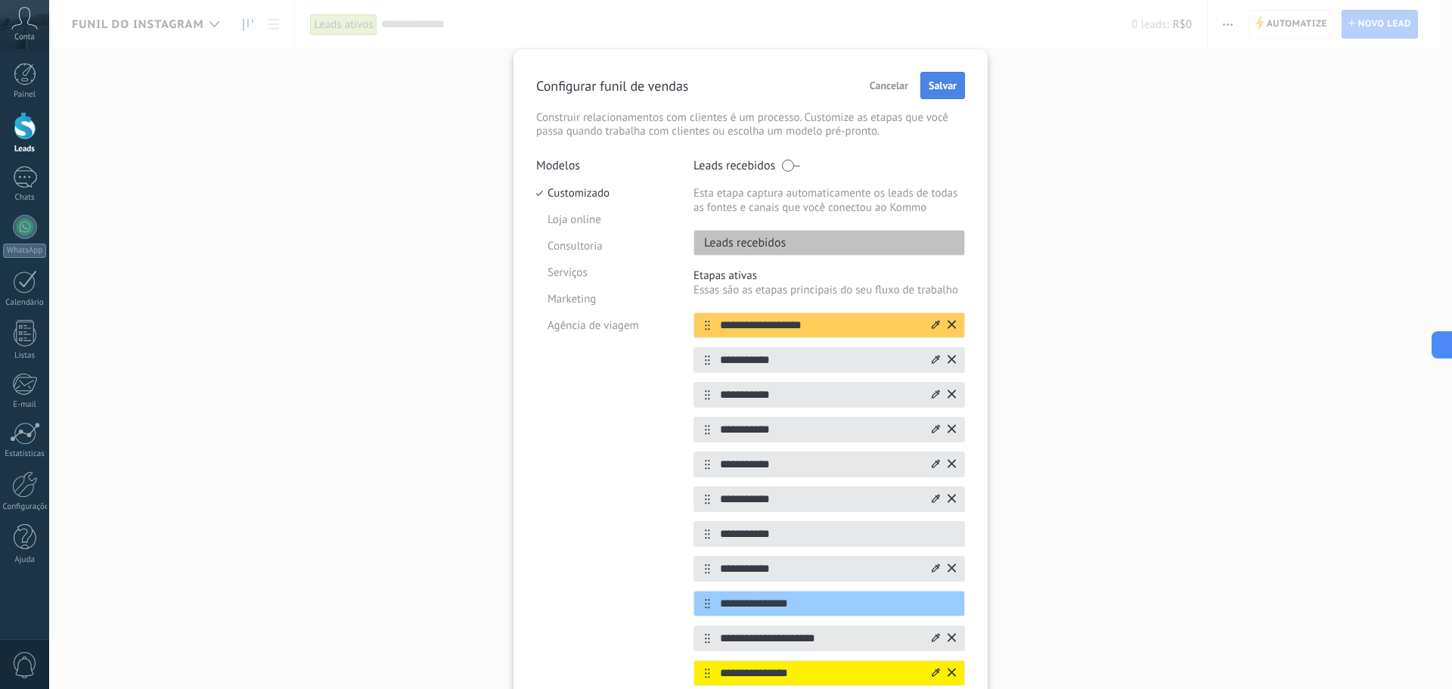
click at [952, 93] on button "Salvar" at bounding box center [942, 85] width 45 height 27
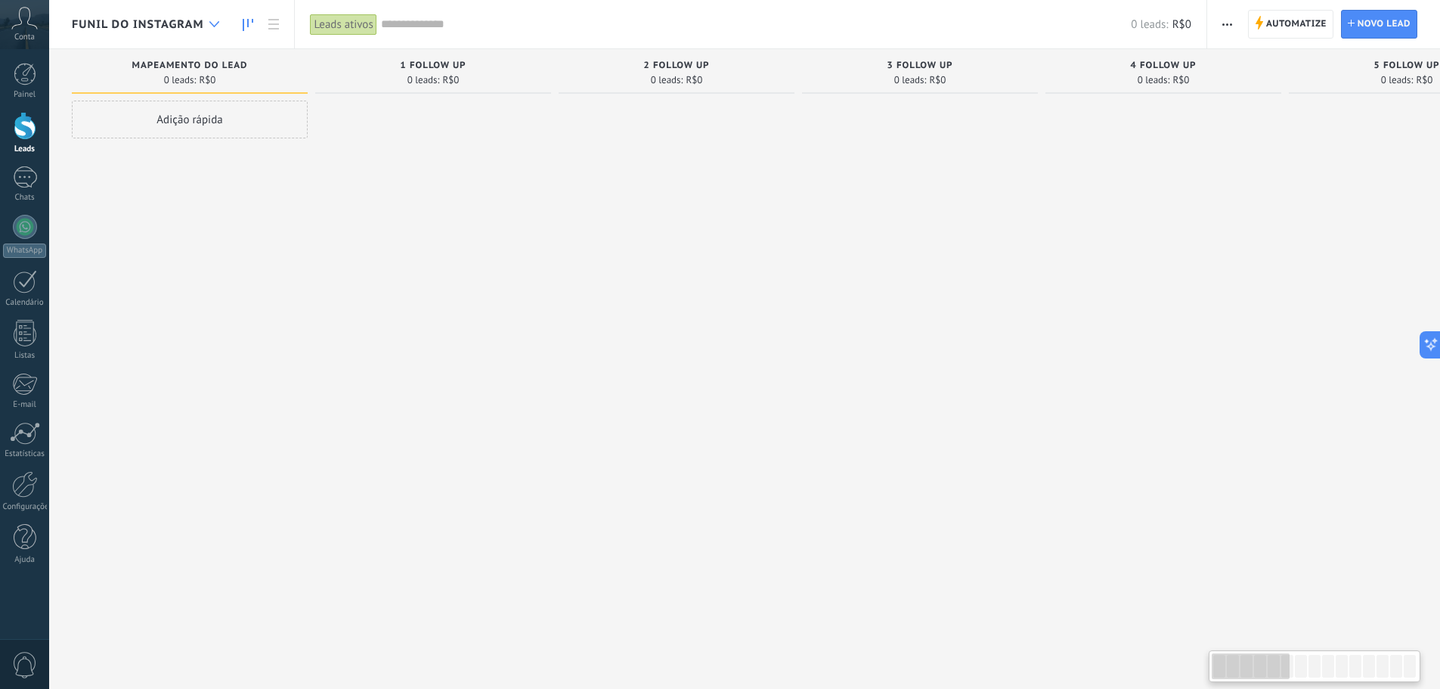
click at [209, 36] on div at bounding box center [214, 24] width 25 height 29
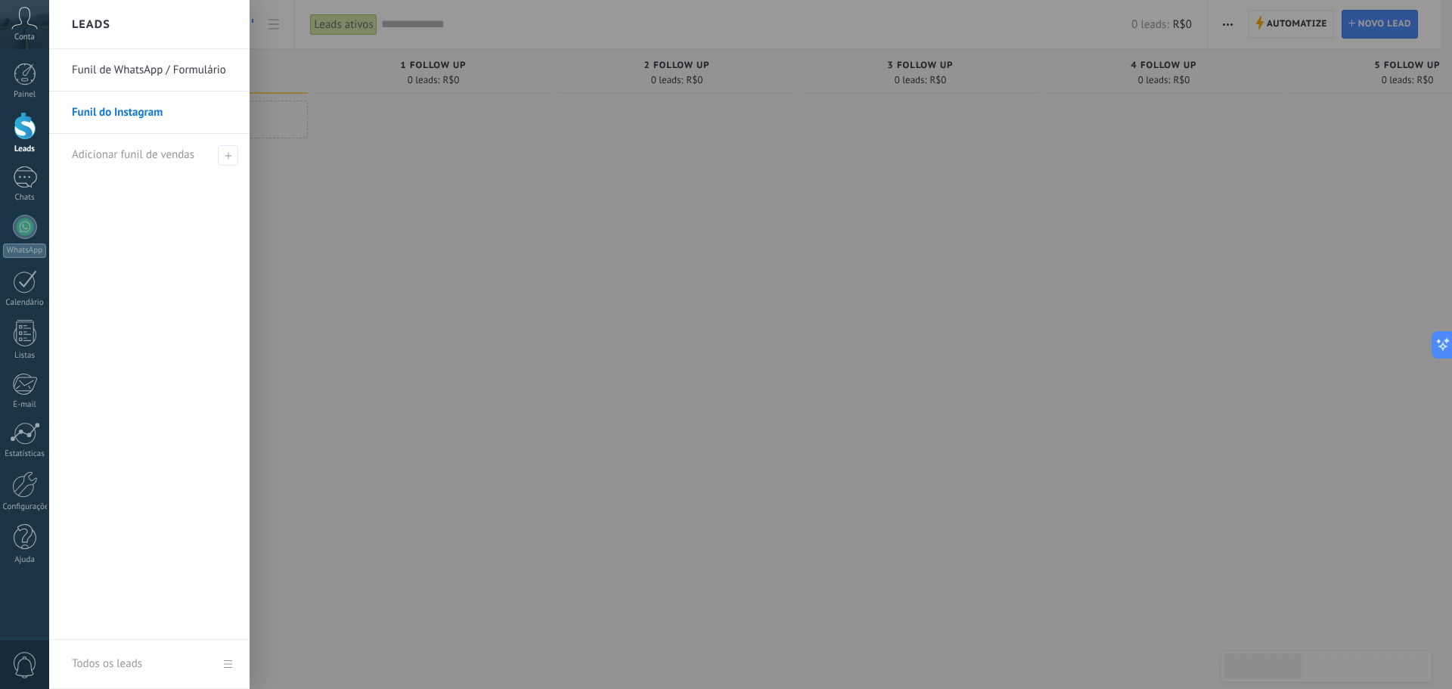
click at [208, 80] on link "Funil de WhatsApp / Formulário" at bounding box center [153, 70] width 163 height 42
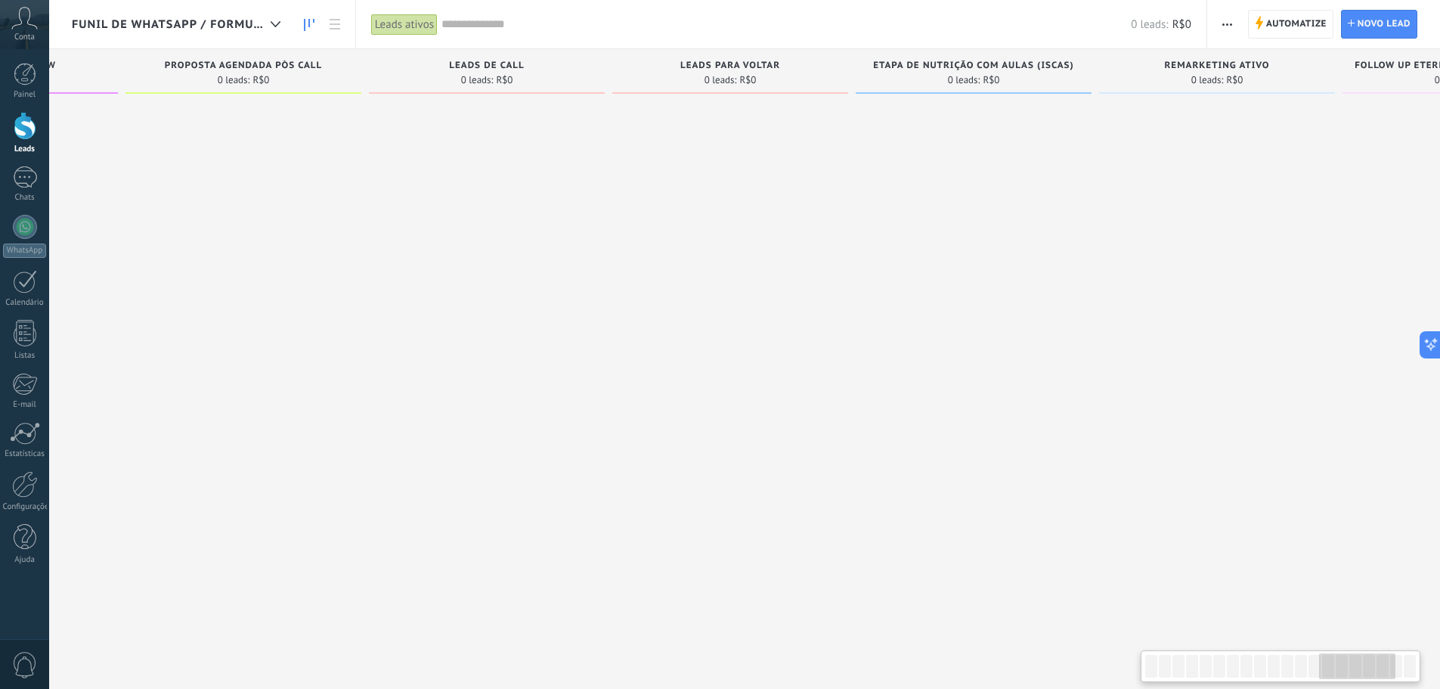
scroll to position [0, 3180]
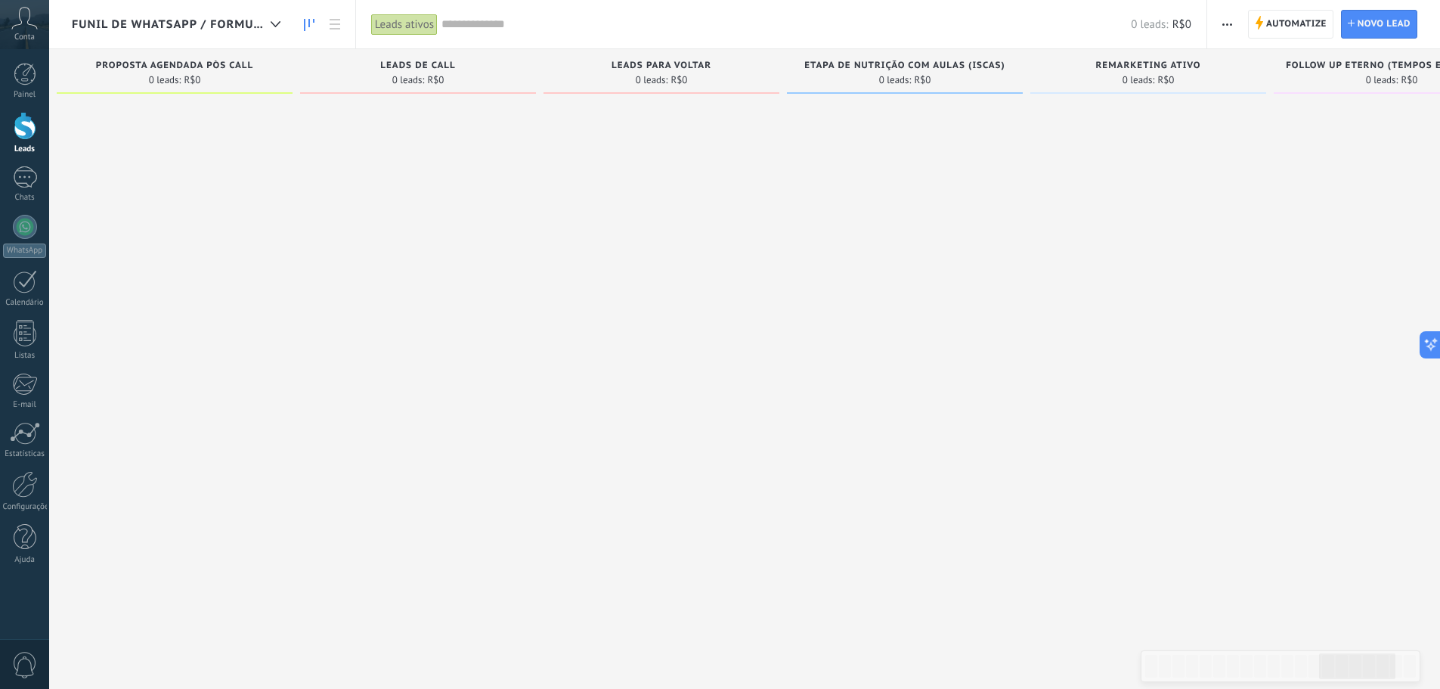
drag, startPoint x: 1180, startPoint y: 673, endPoint x: 1355, endPoint y: 647, distance: 177.3
click at [1355, 647] on body ".abccls-1,.abccls-2{fill-rule:evenodd}.abccls-2{fill:#fff} .abfcls-1{fill:none}…" at bounding box center [720, 344] width 1440 height 689
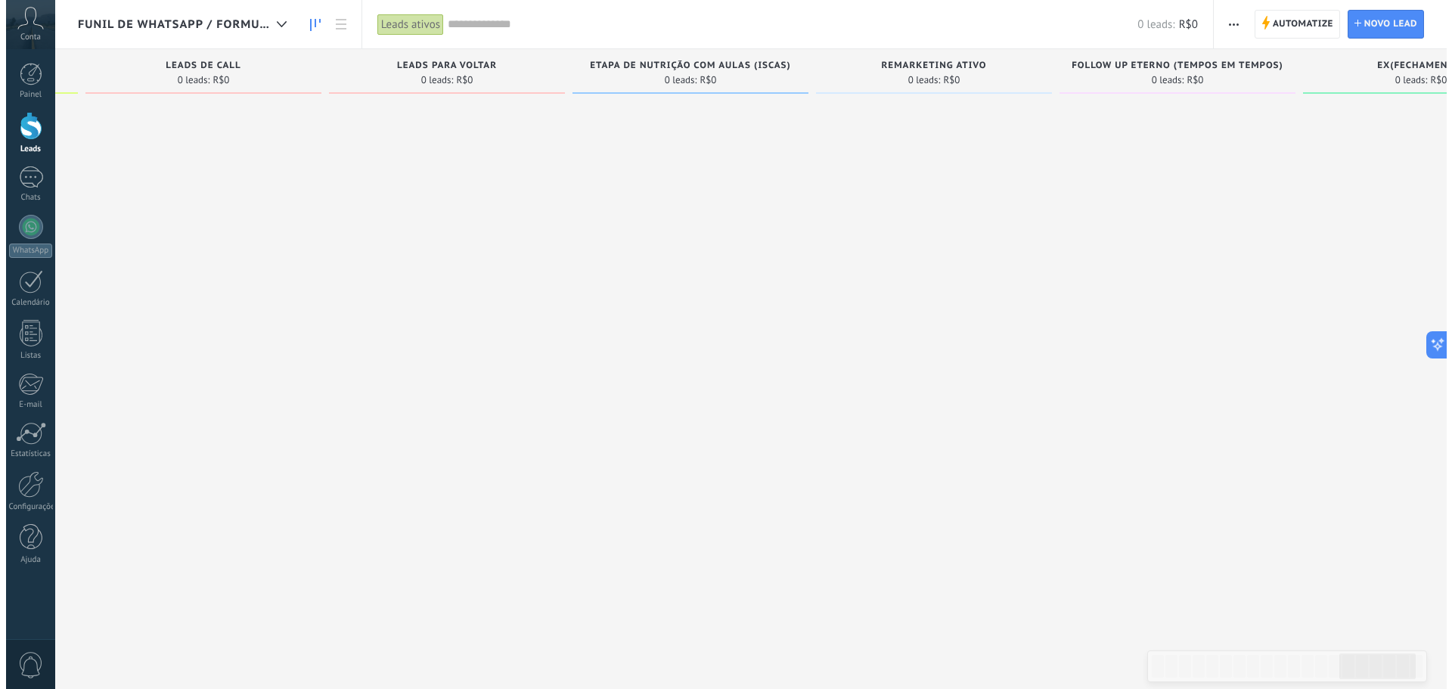
scroll to position [0, 3516]
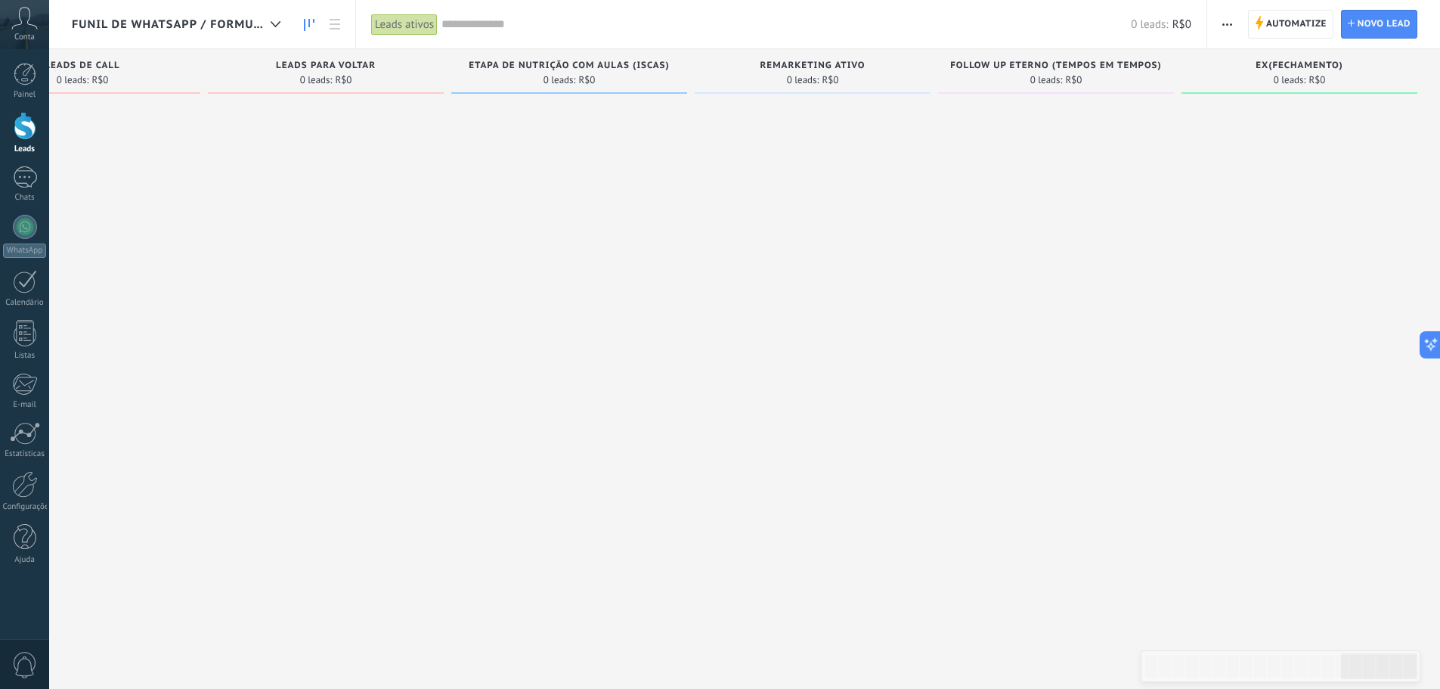
drag, startPoint x: 1239, startPoint y: 436, endPoint x: 646, endPoint y: 444, distance: 593.6
click at [1223, 10] on span "button" at bounding box center [1228, 24] width 10 height 29
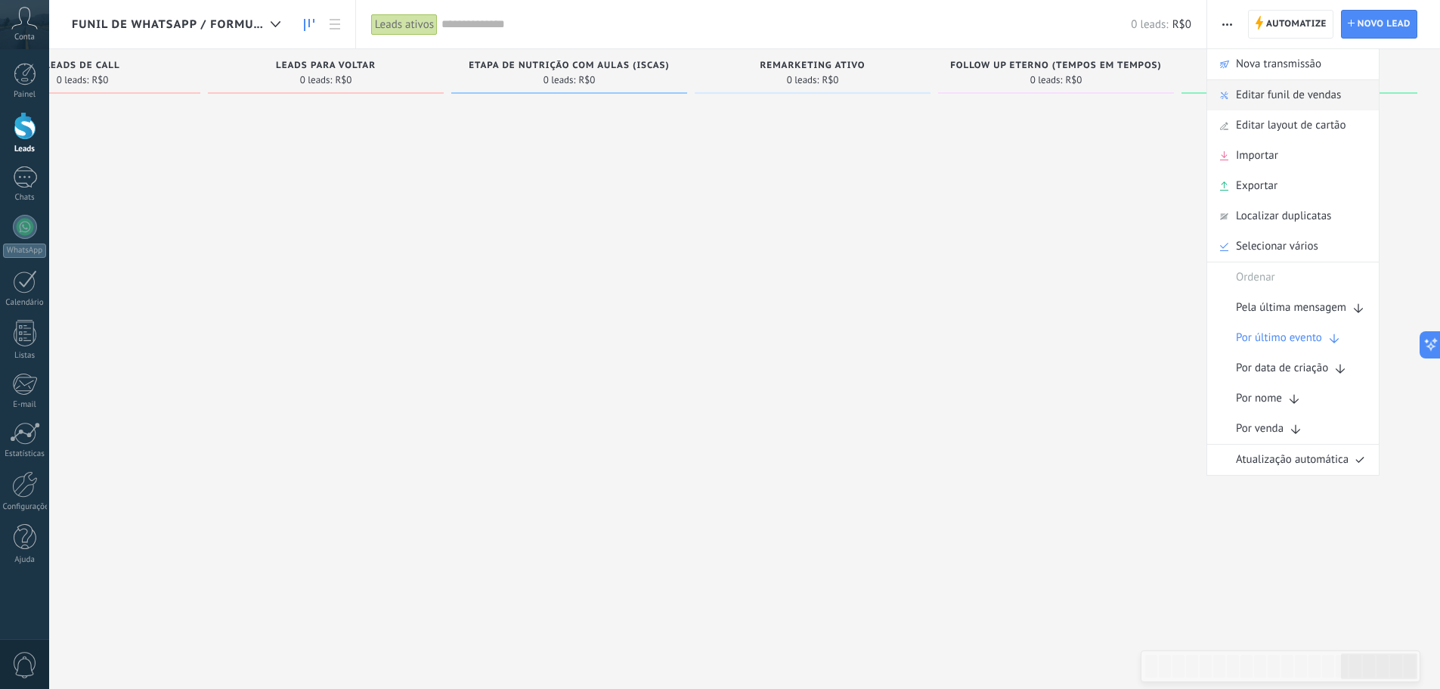
click at [1264, 100] on span "Editar funil de vendas" at bounding box center [1288, 95] width 105 height 30
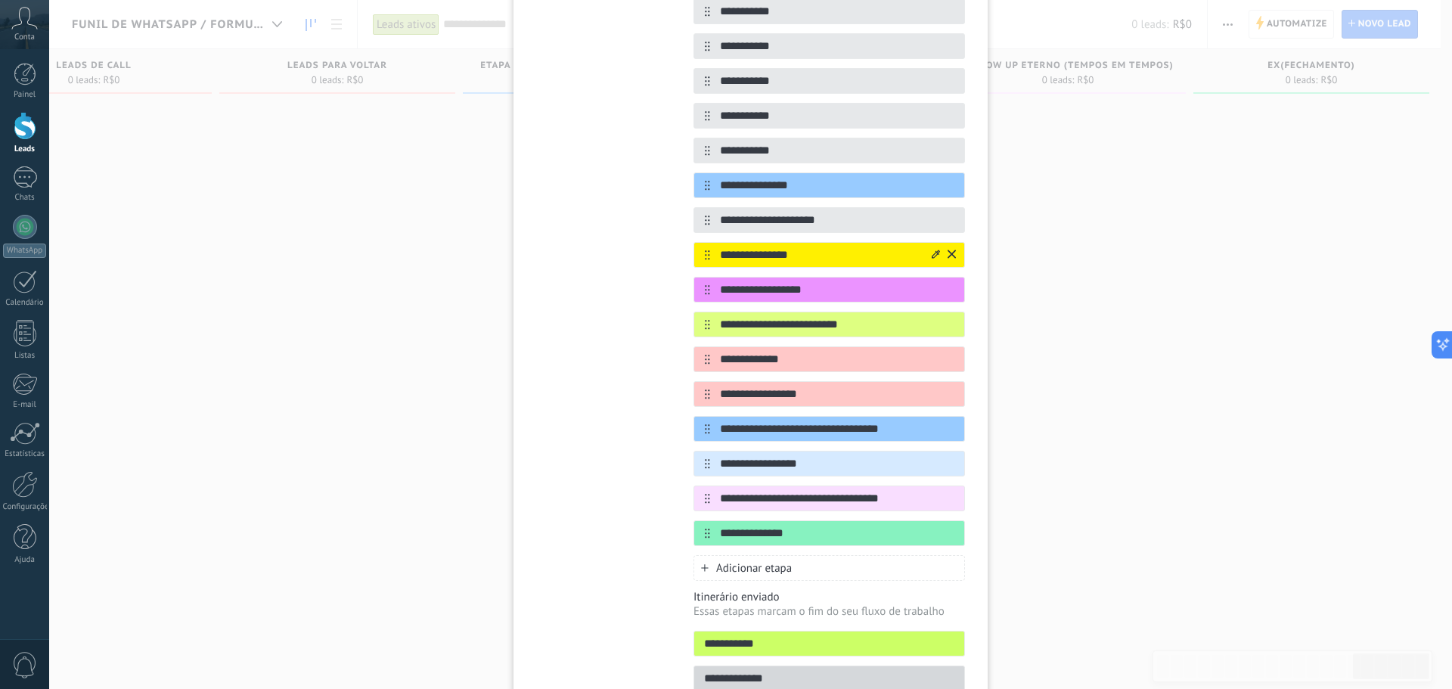
scroll to position [454, 0]
click at [1235, 194] on div "**********" at bounding box center [750, 344] width 1403 height 689
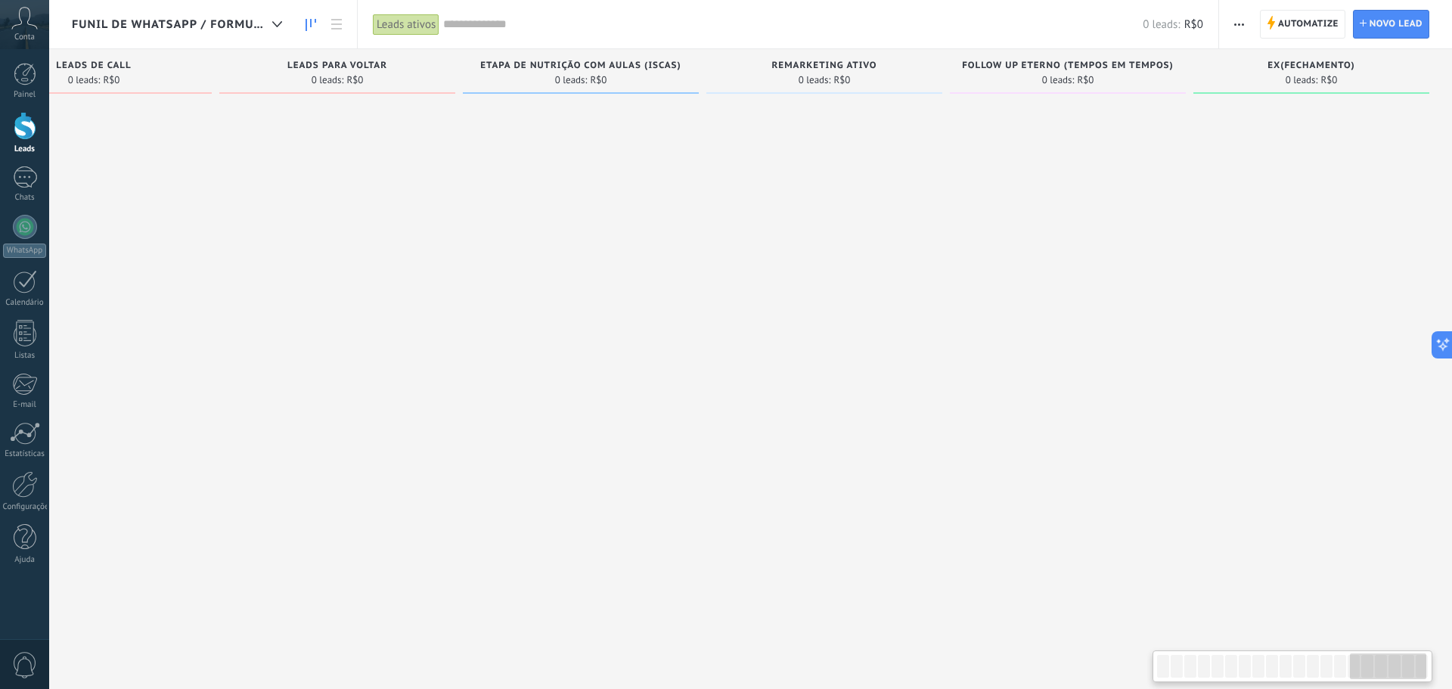
scroll to position [0, 3505]
click at [174, 37] on div "Funil de WhatsApp / Formulário" at bounding box center [180, 24] width 216 height 48
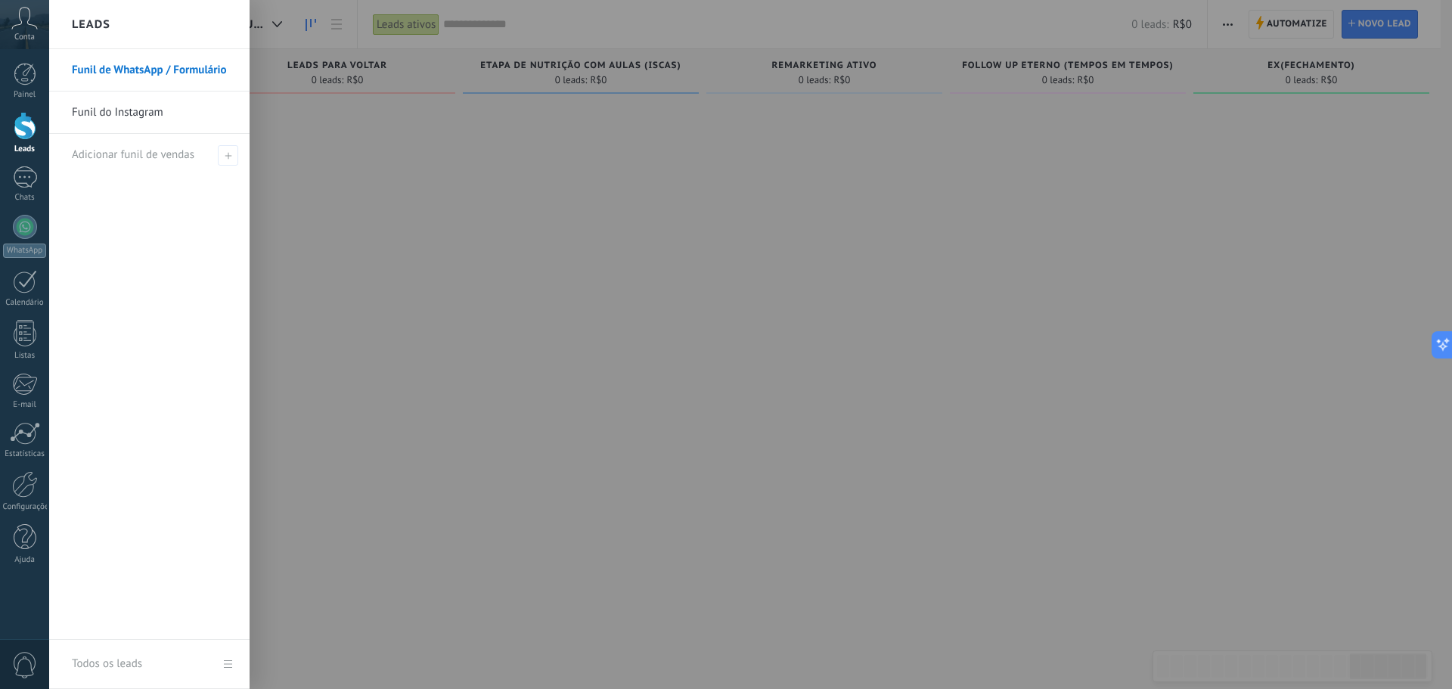
click at [186, 100] on link "Funil do Instagram" at bounding box center [153, 112] width 163 height 42
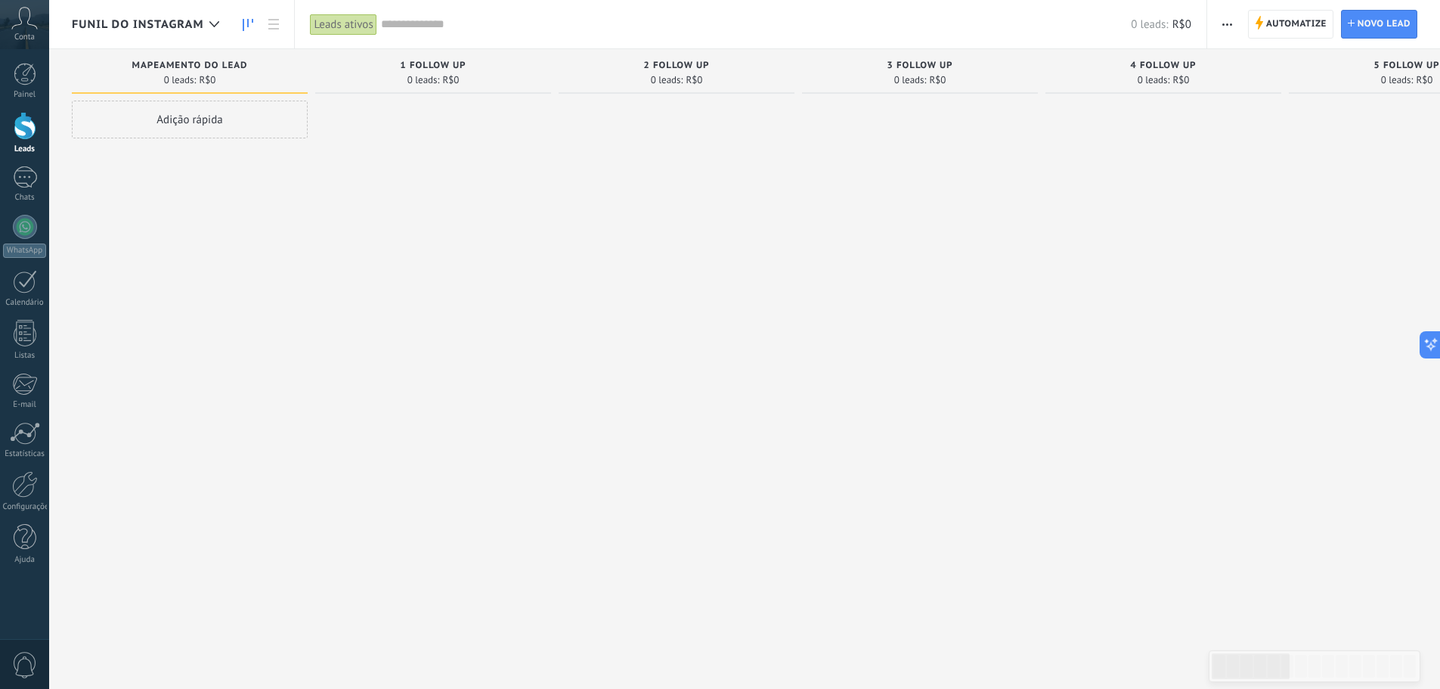
click at [1236, 29] on button "button" at bounding box center [1228, 24] width 22 height 29
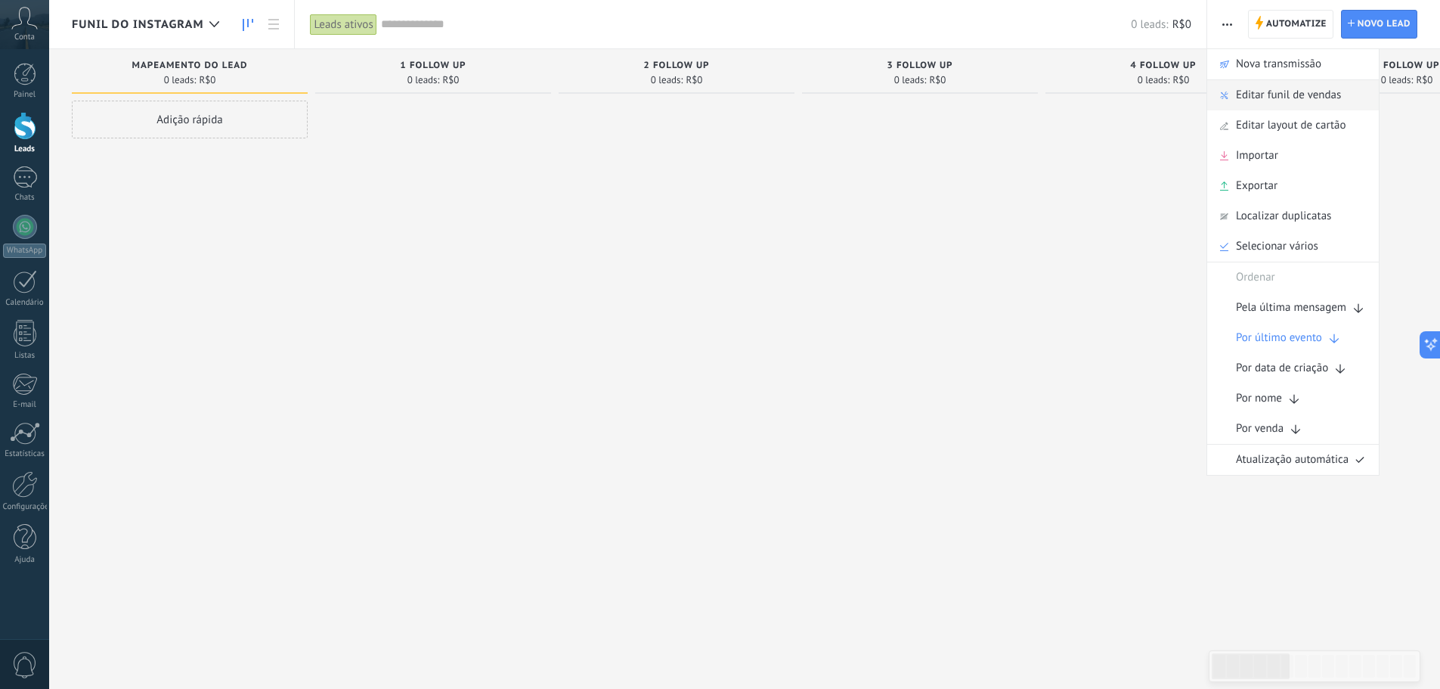
click at [1301, 100] on span "Editar funil de vendas" at bounding box center [1288, 95] width 105 height 30
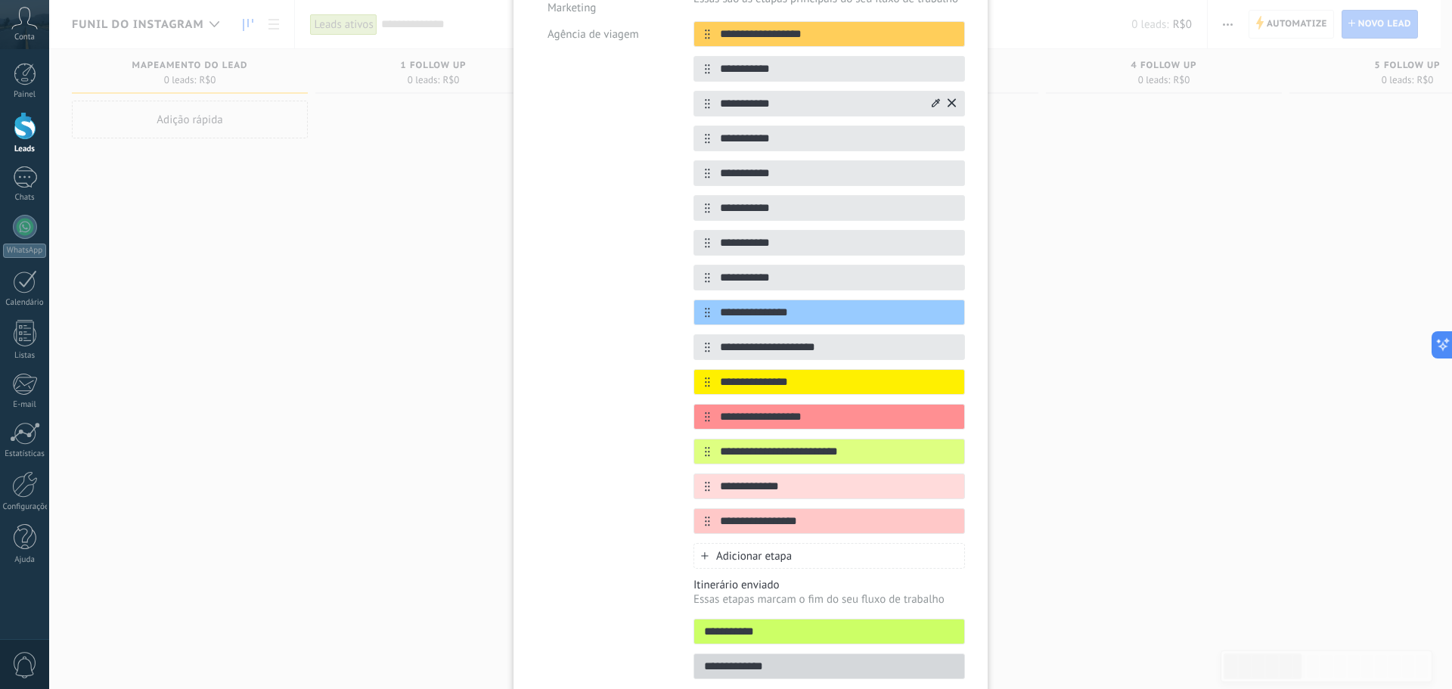
scroll to position [362, 0]
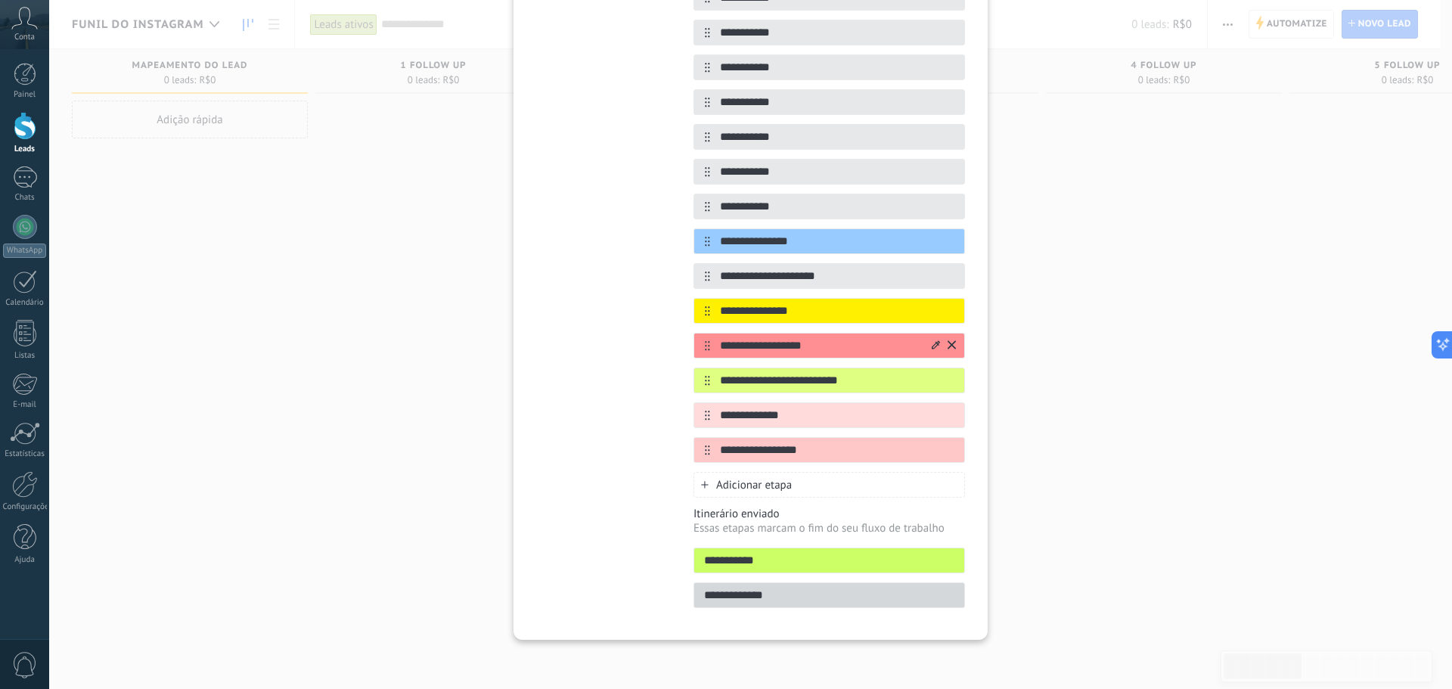
click at [932, 348] on icon at bounding box center [936, 344] width 8 height 8
click at [925, 415] on span at bounding box center [930, 421] width 14 height 14
click at [934, 346] on icon at bounding box center [936, 344] width 8 height 8
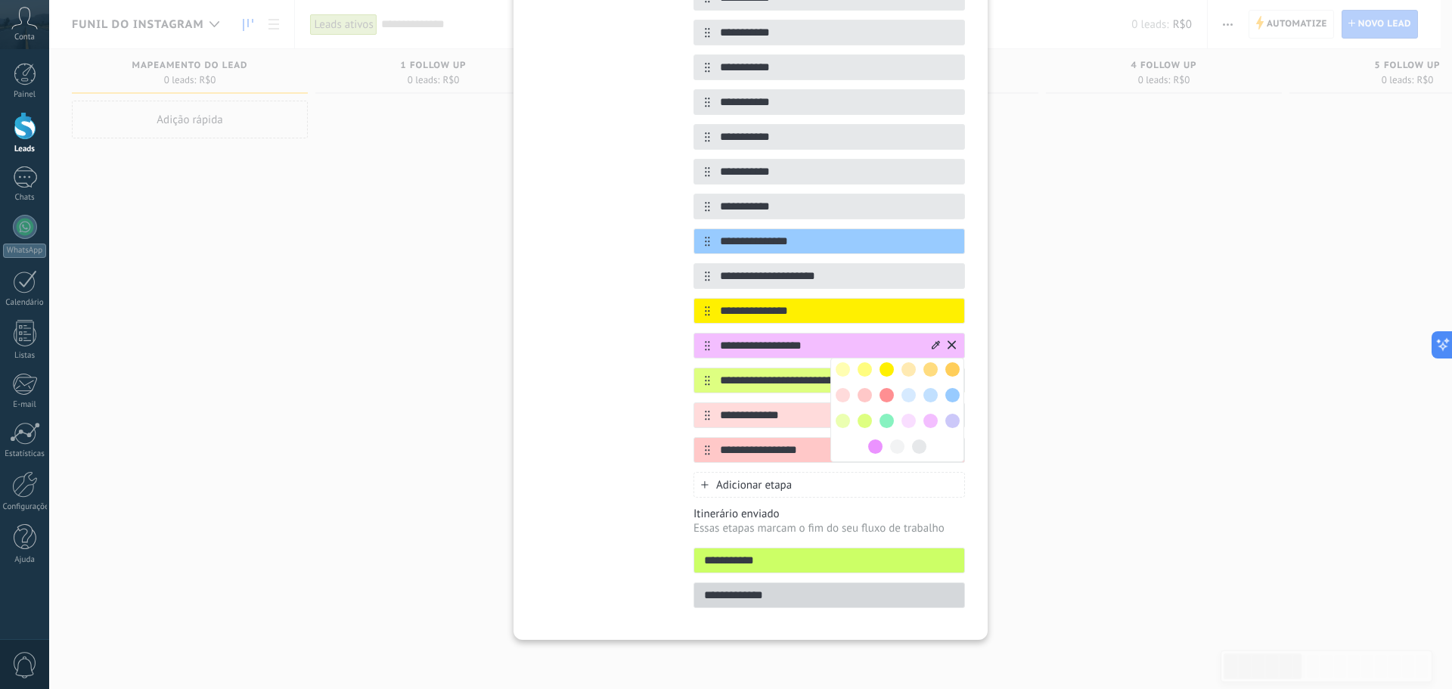
click at [871, 443] on span at bounding box center [875, 446] width 14 height 14
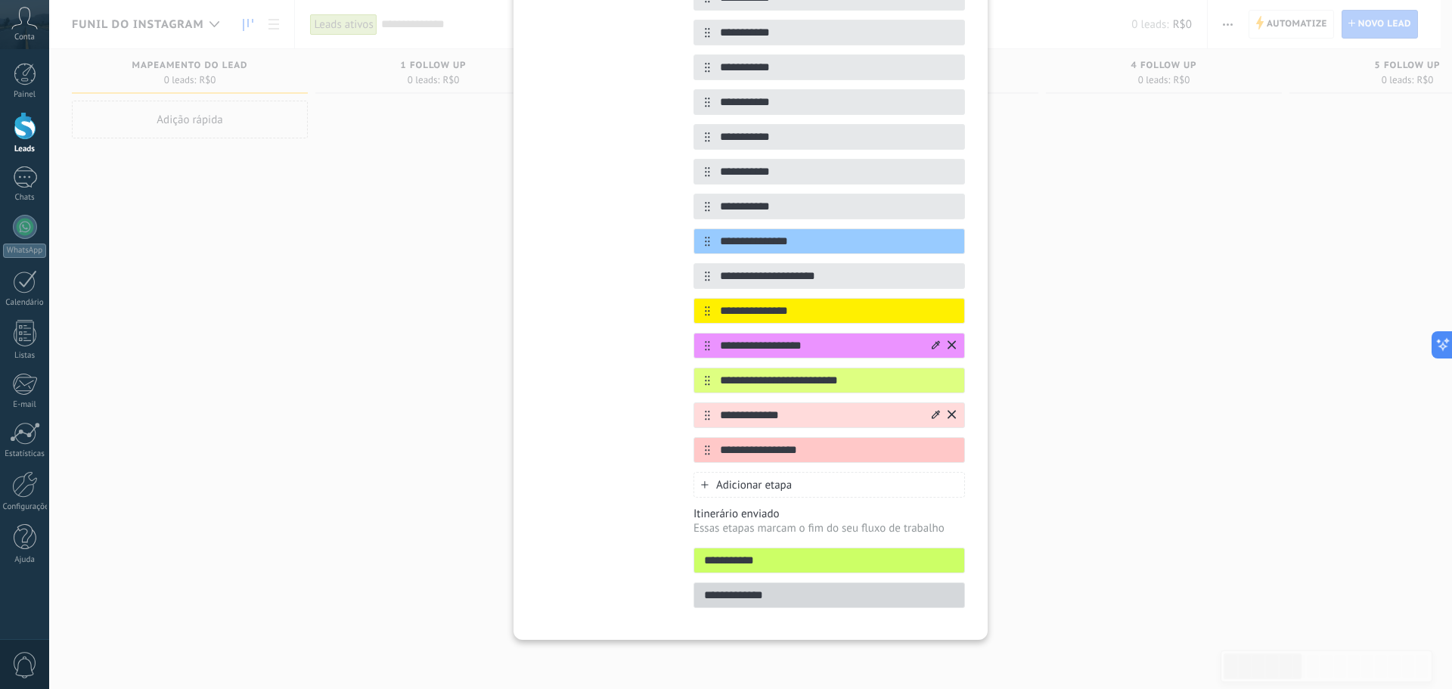
click at [932, 414] on icon at bounding box center [936, 414] width 8 height 8
click at [860, 466] on span at bounding box center [864, 464] width 14 height 14
click at [851, 491] on div "Adicionar etapa" at bounding box center [828, 485] width 271 height 26
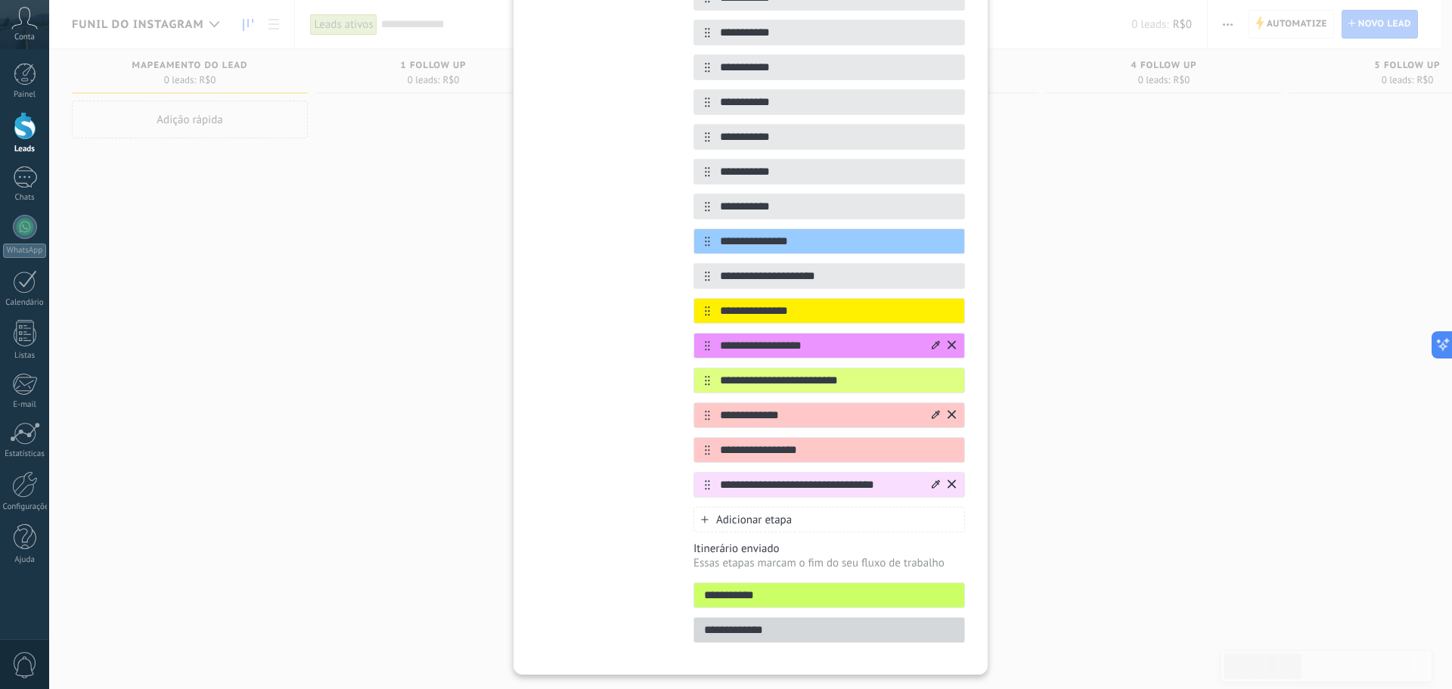
type input "**********"
click at [934, 483] on icon at bounding box center [936, 483] width 8 height 8
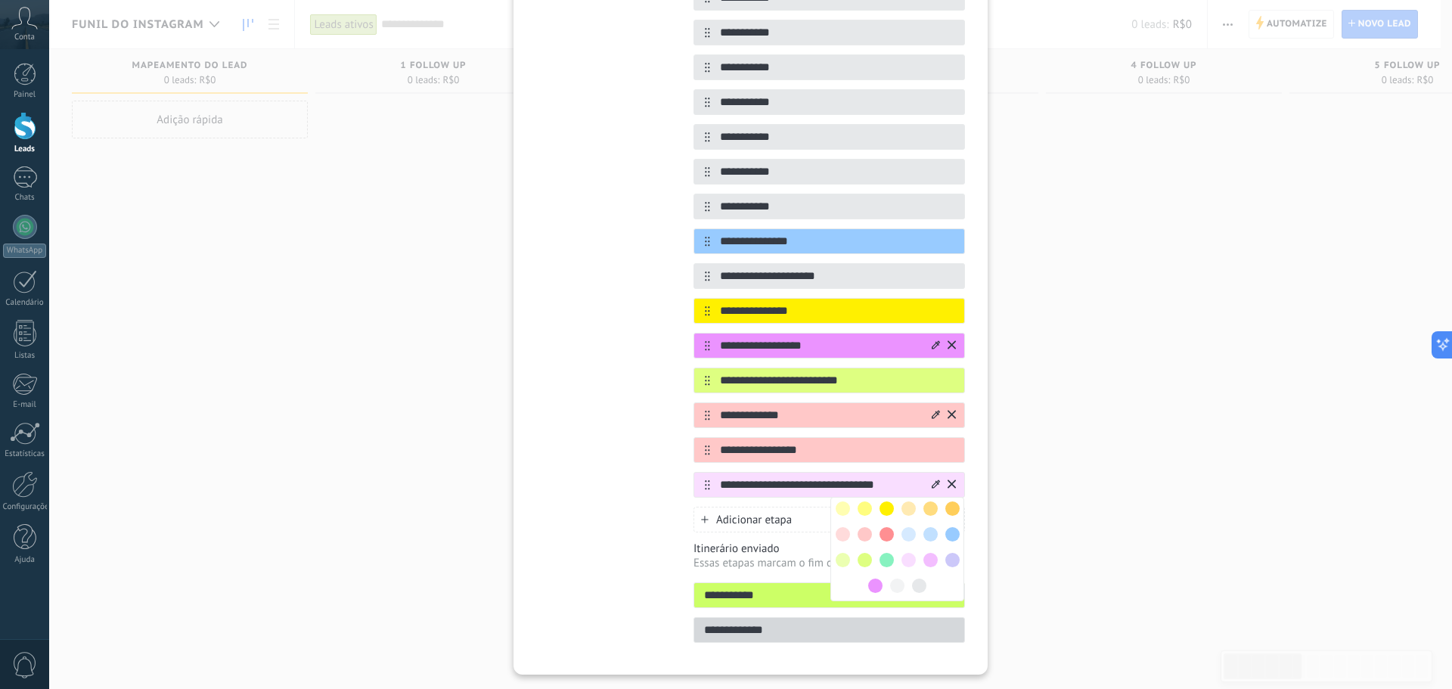
click at [950, 532] on span at bounding box center [952, 534] width 14 height 14
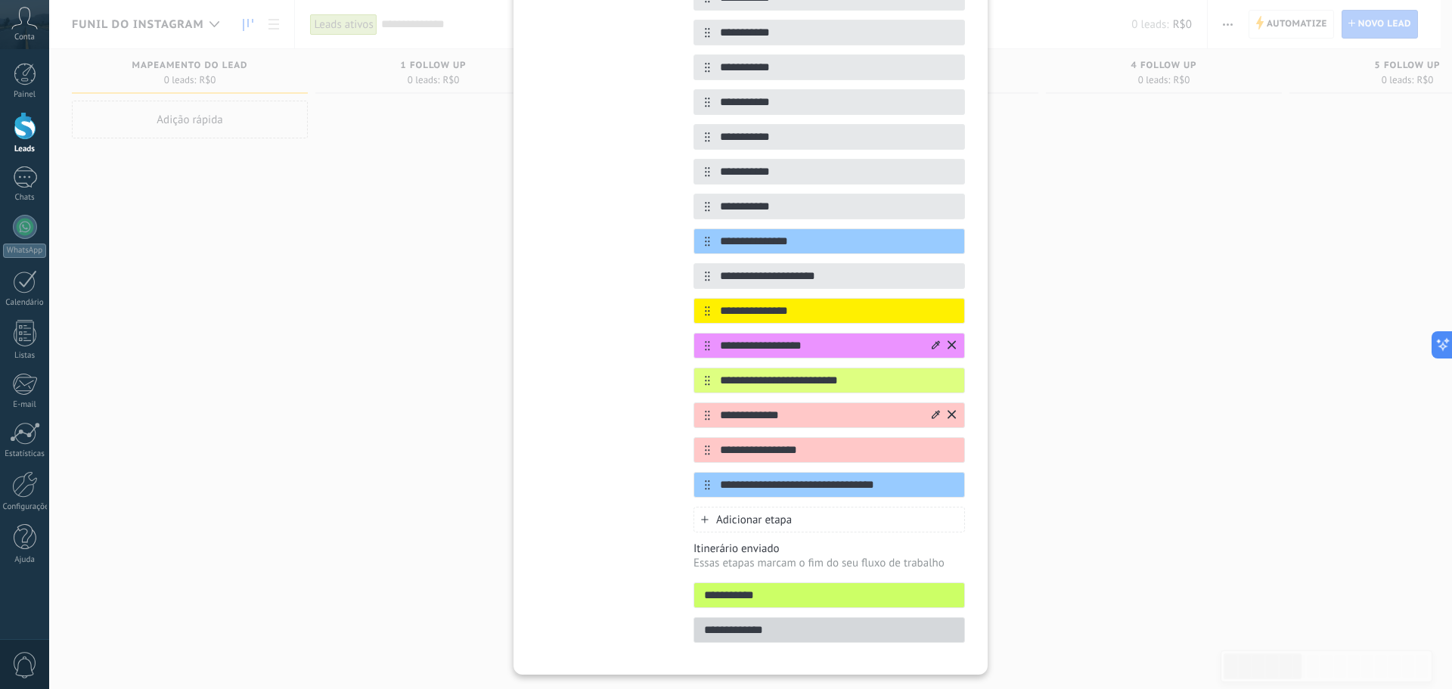
click at [795, 518] on div "Adicionar etapa" at bounding box center [828, 520] width 271 height 26
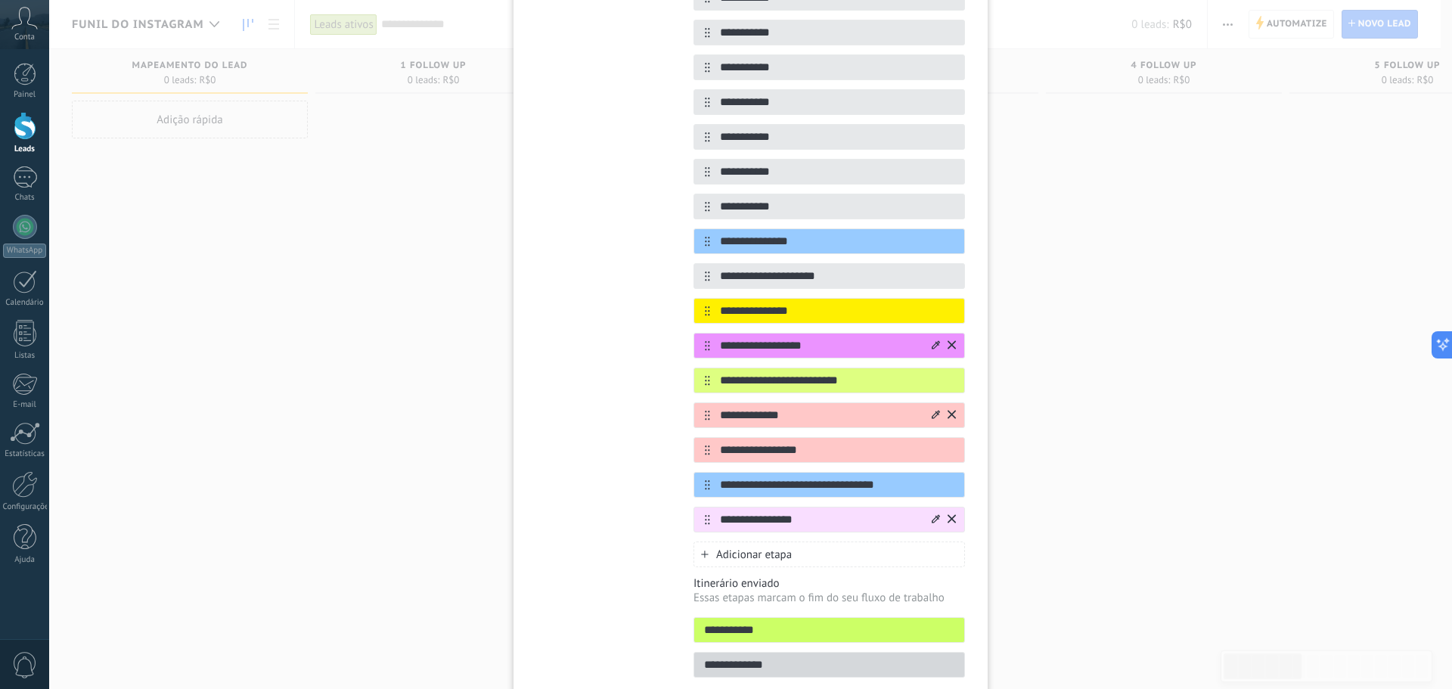
type input "**********"
click at [935, 524] on div at bounding box center [936, 520] width 8 height 14
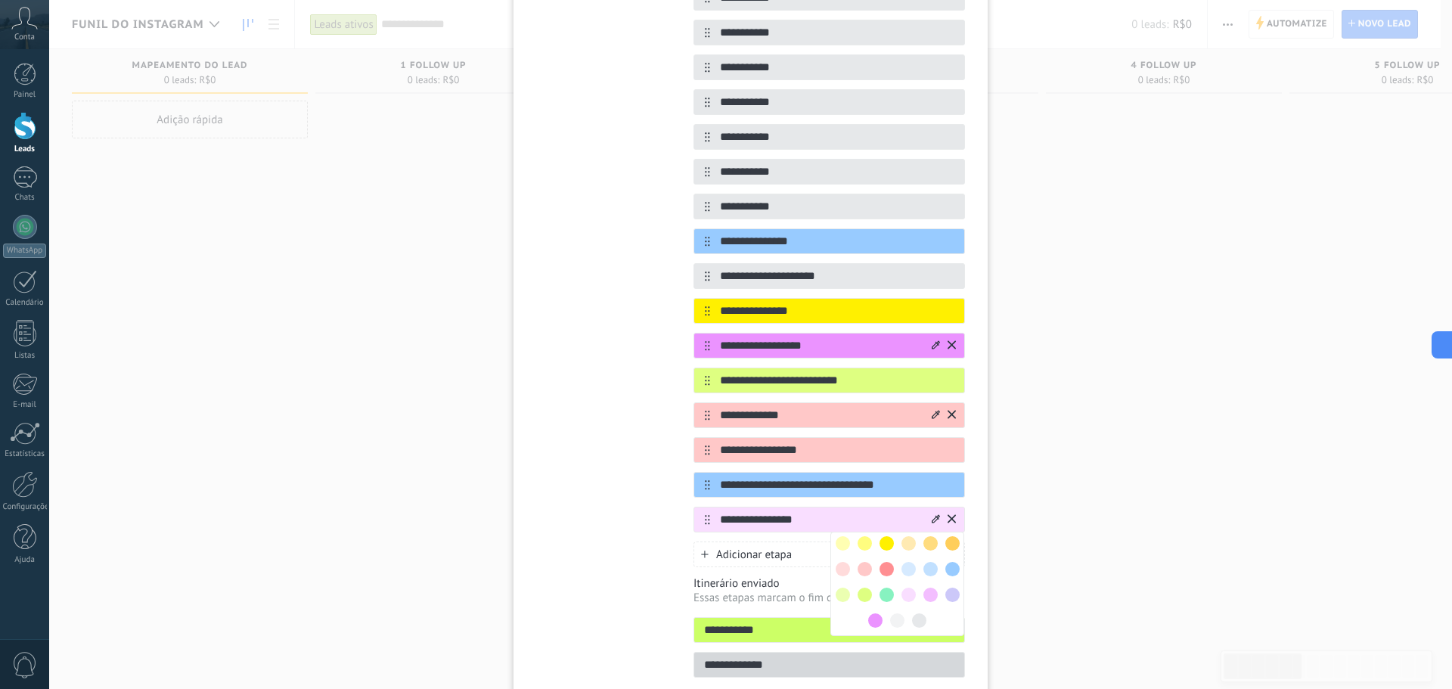
click at [923, 568] on span at bounding box center [930, 569] width 14 height 14
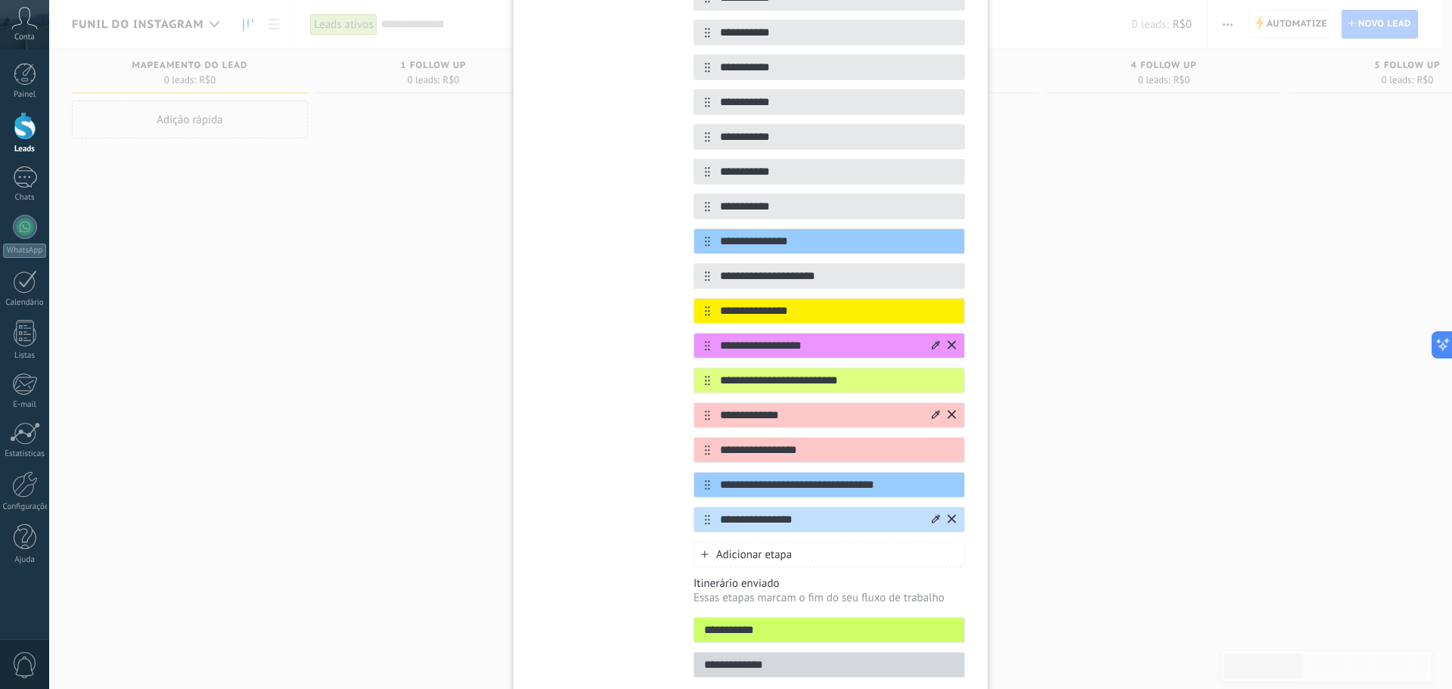
click at [804, 556] on div "Adicionar etapa" at bounding box center [828, 554] width 271 height 26
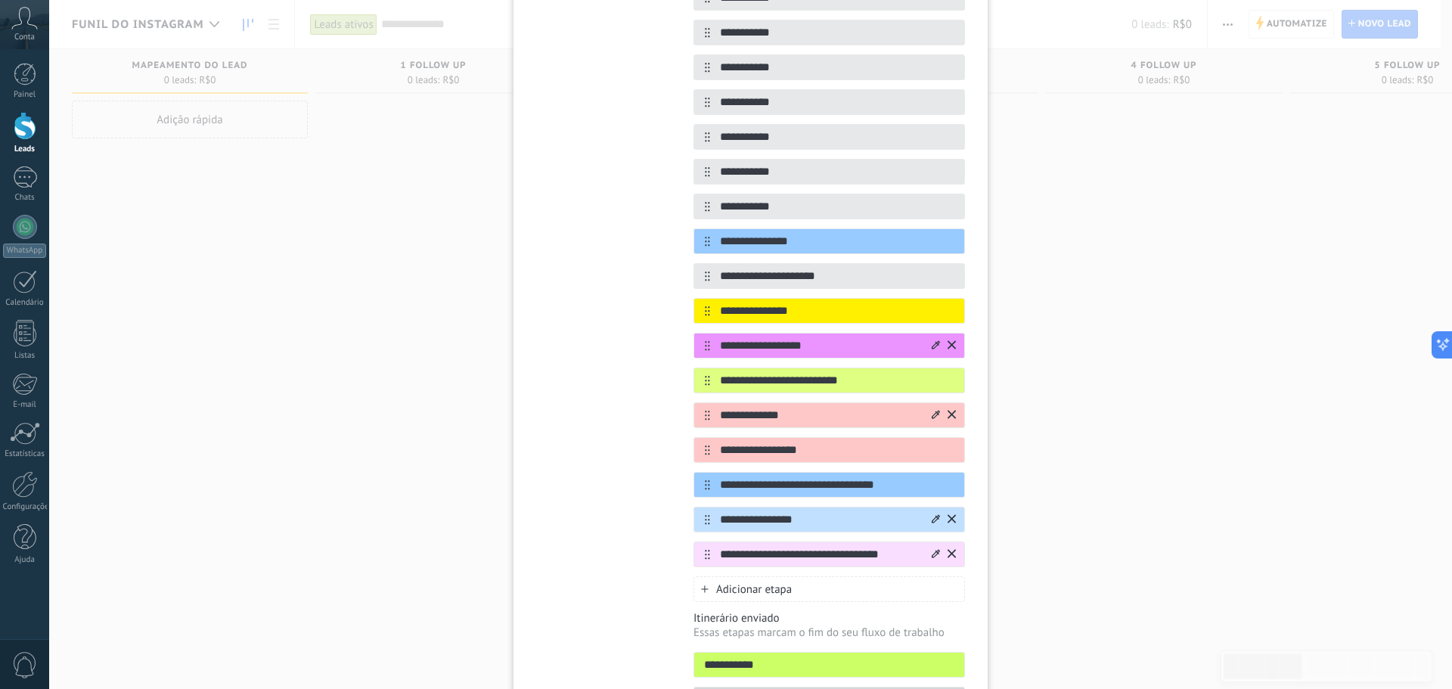
scroll to position [0, 0]
type input "**********"
click at [937, 556] on icon at bounding box center [936, 553] width 8 height 9
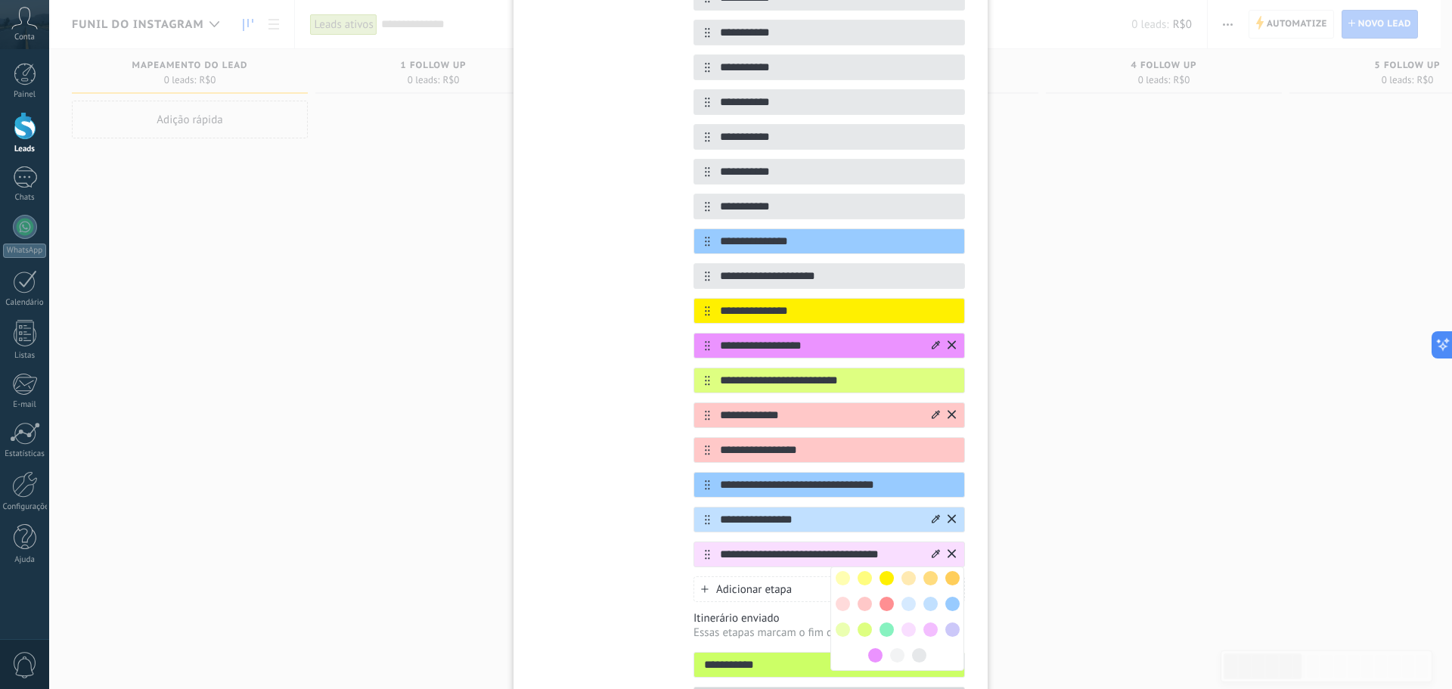
click at [780, 590] on span "Adicionar etapa" at bounding box center [754, 589] width 76 height 14
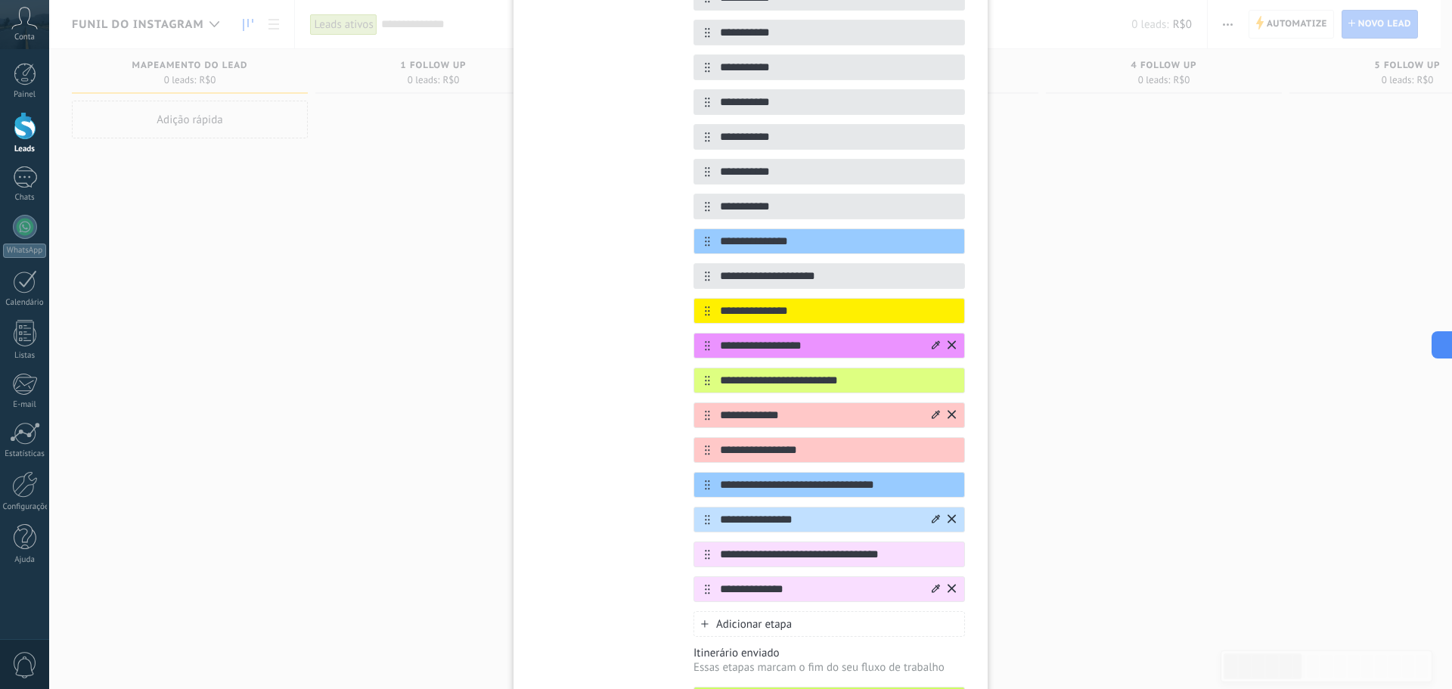
type input "**********"
click at [932, 588] on icon at bounding box center [936, 588] width 8 height 9
click at [885, 664] on span at bounding box center [886, 664] width 14 height 14
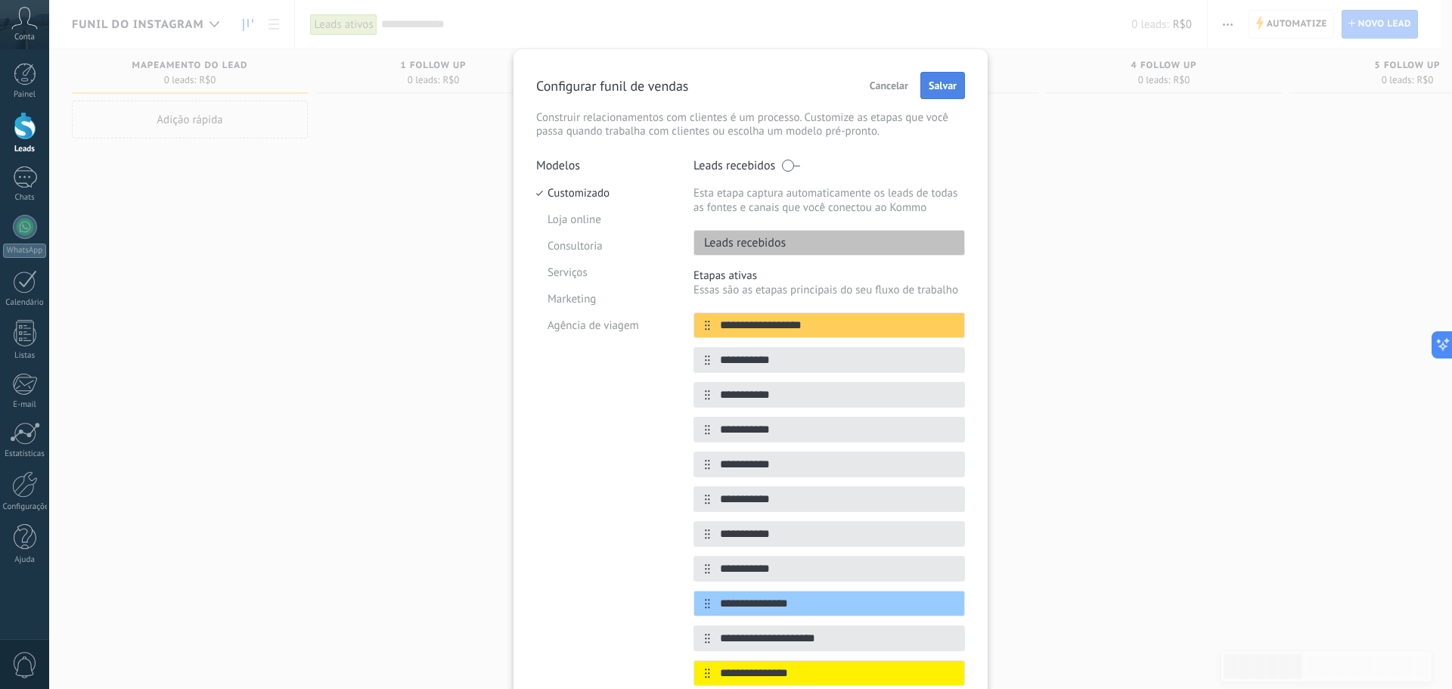
click at [938, 88] on span "Salvar" at bounding box center [943, 85] width 28 height 11
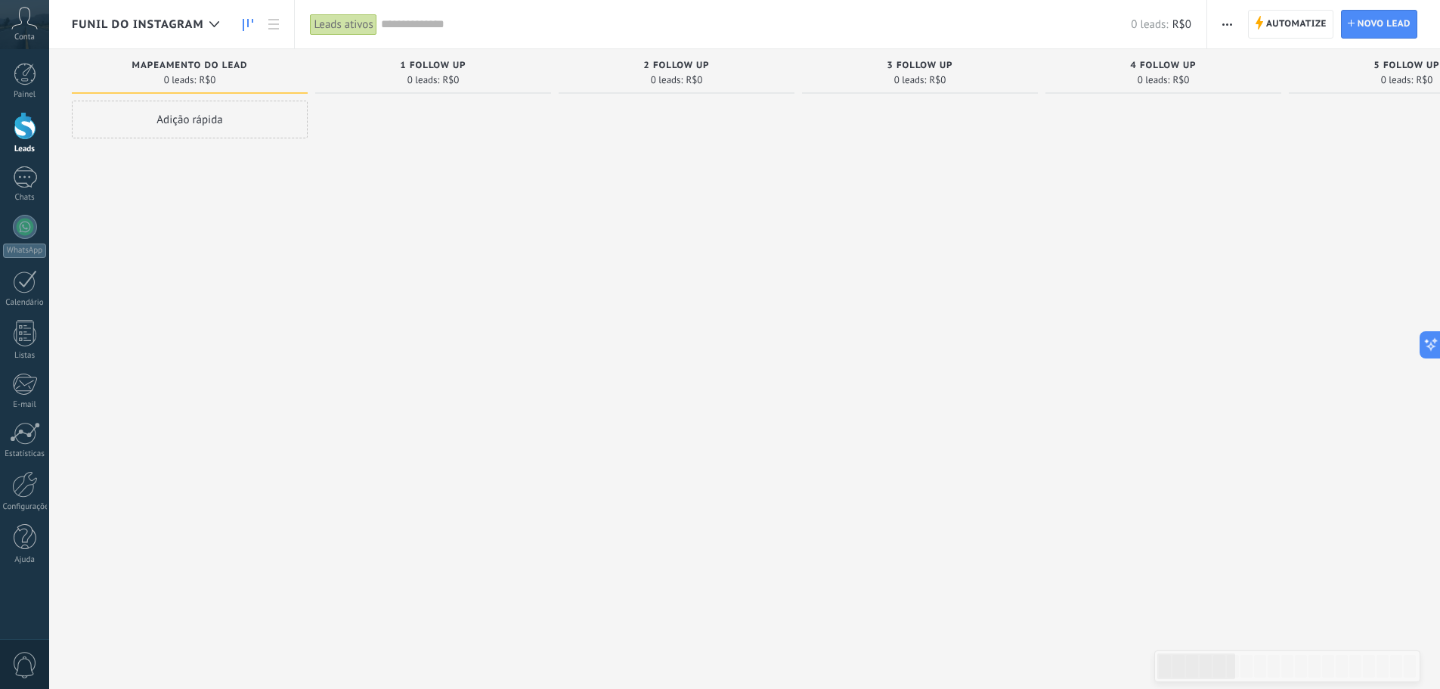
click at [515, 24] on input "text" at bounding box center [756, 25] width 751 height 16
click at [1035, 33] on div "0 leads: R$0" at bounding box center [786, 24] width 811 height 48
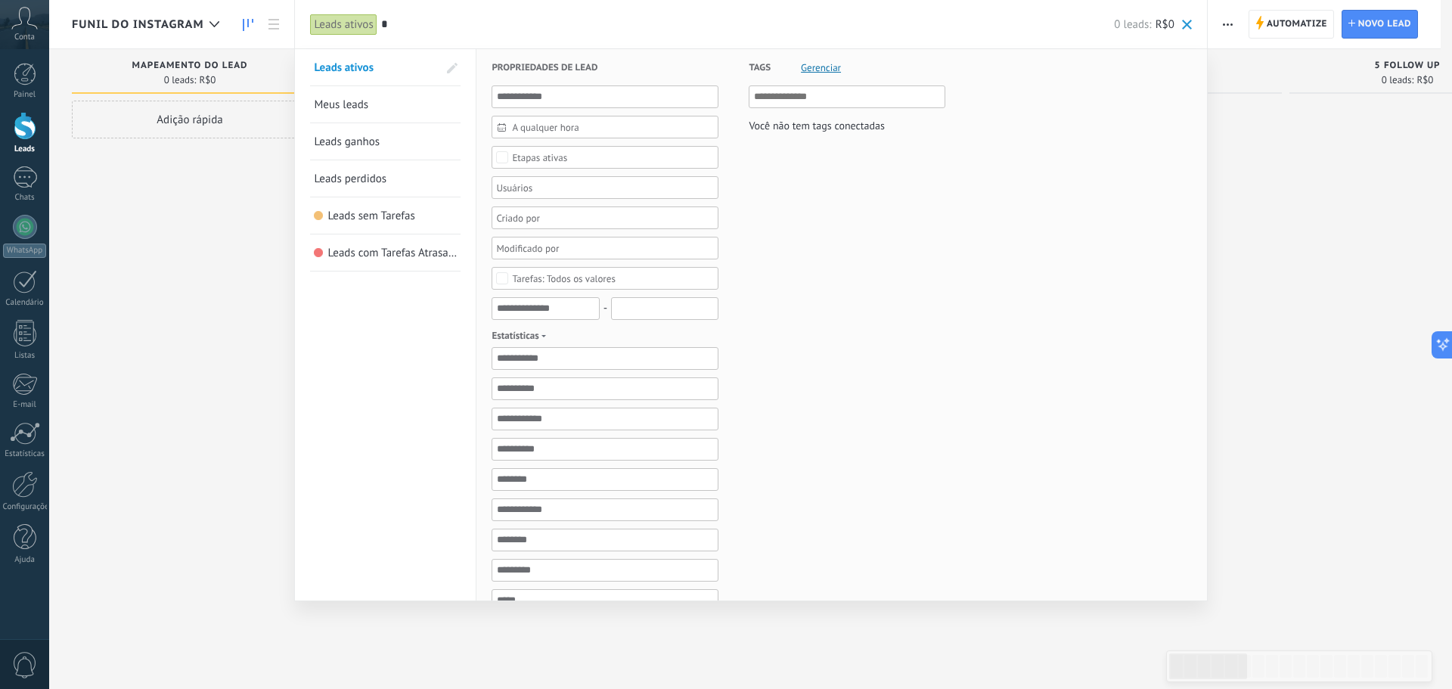
type input "*"
click at [823, 73] on span "Gerenciar" at bounding box center [821, 68] width 40 height 10
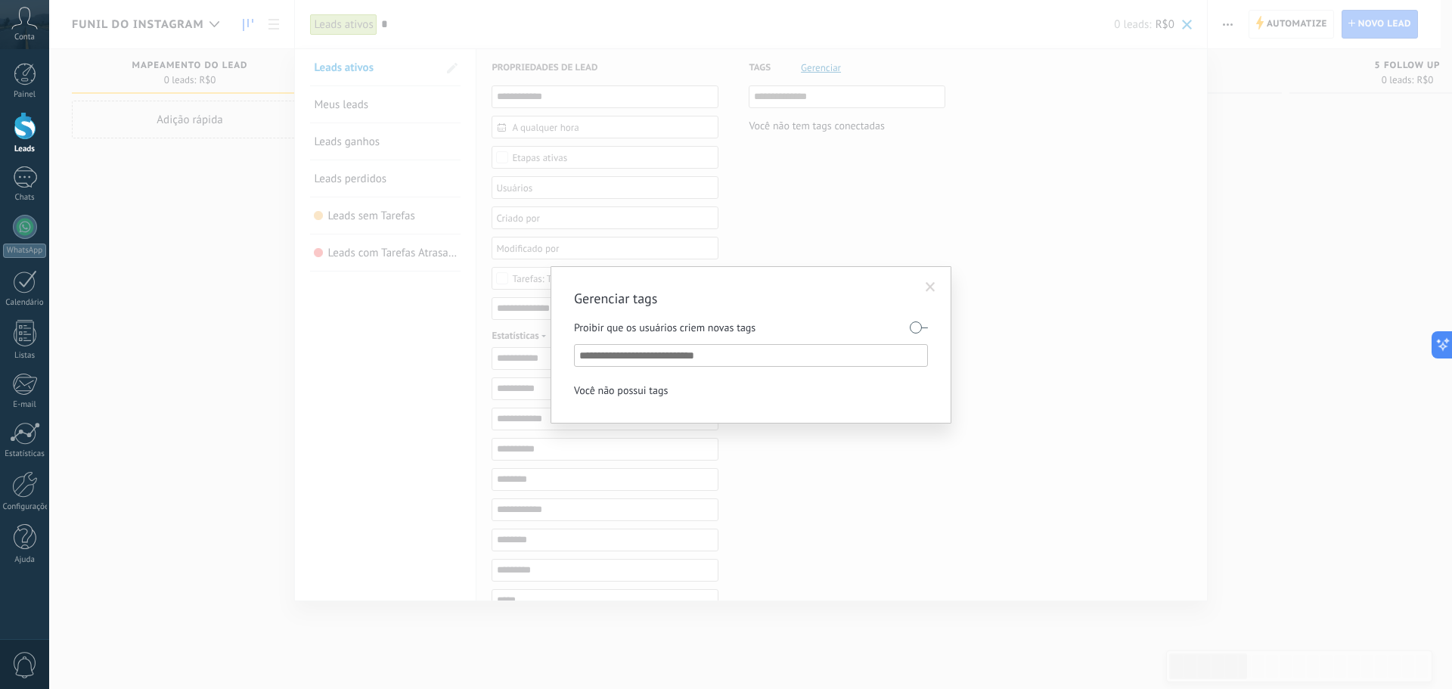
click at [738, 363] on input "text" at bounding box center [751, 355] width 345 height 18
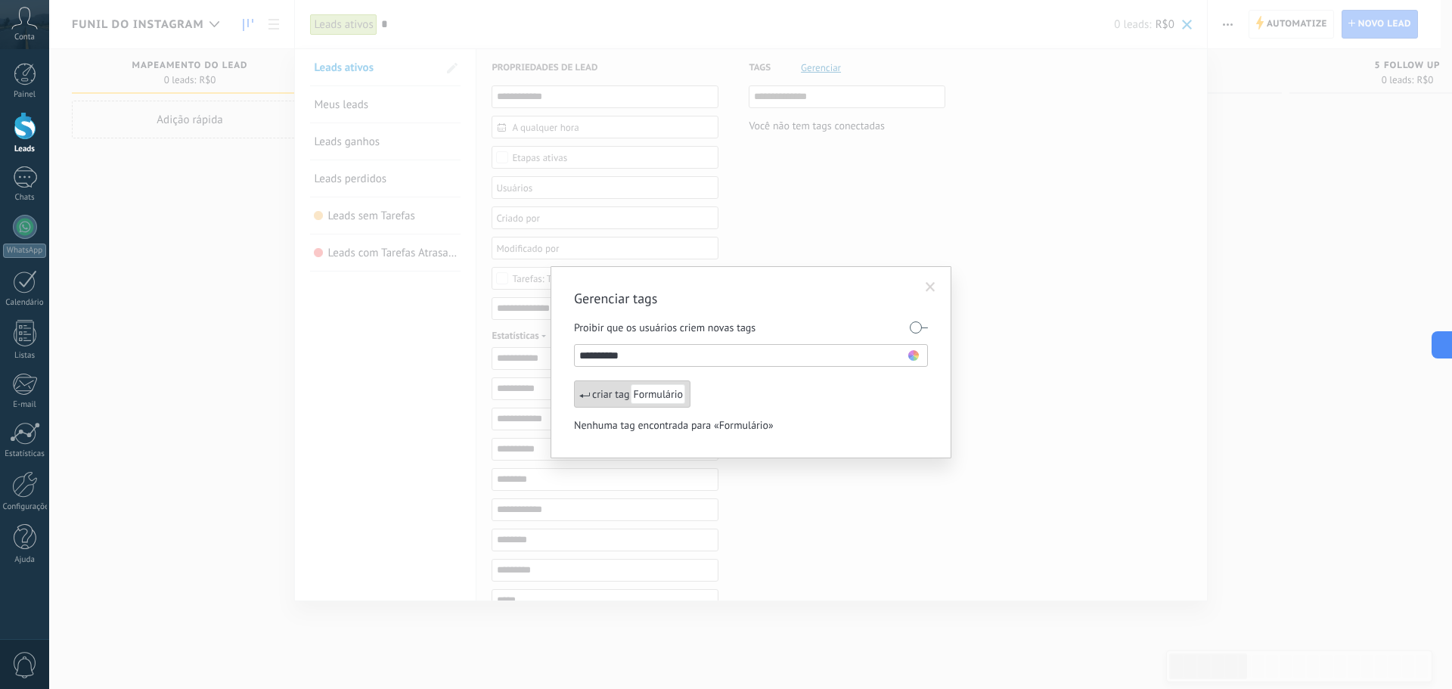
type input "**********"
click at [674, 393] on span "Formulário" at bounding box center [658, 394] width 54 height 20
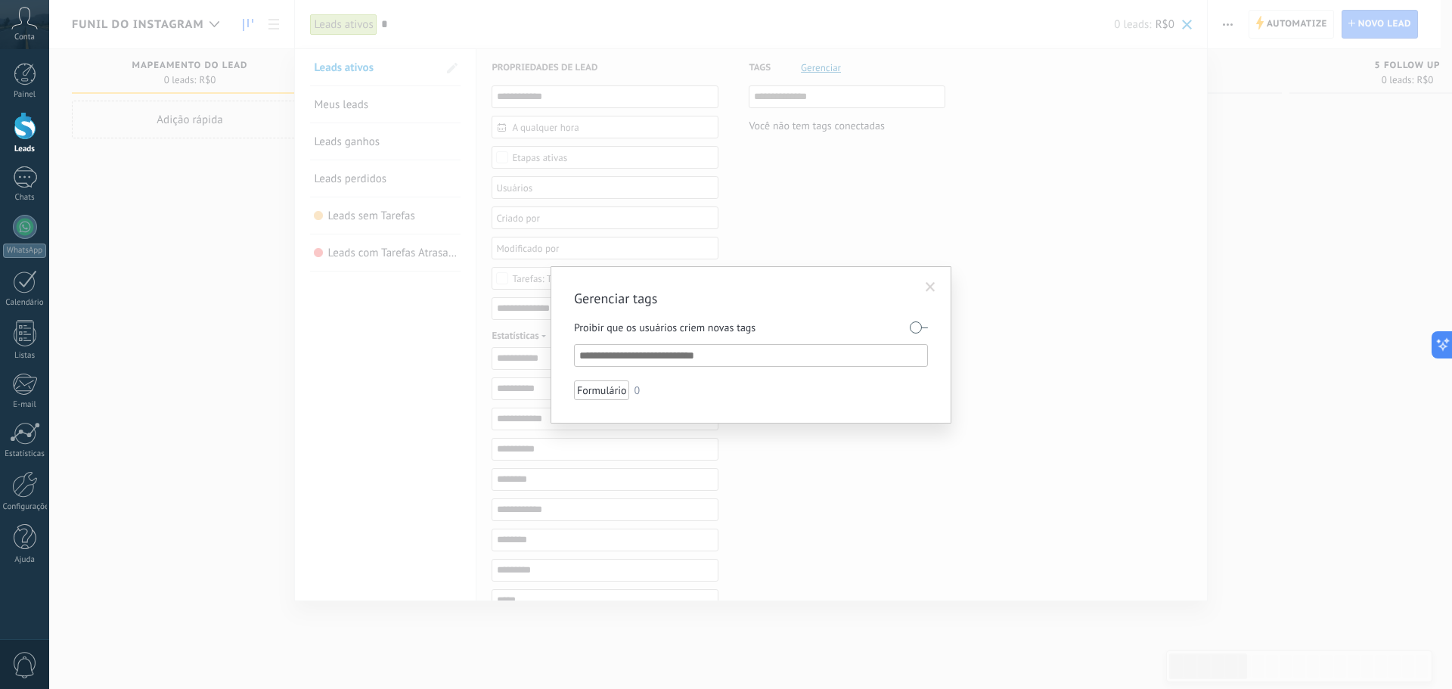
click at [675, 355] on input "text" at bounding box center [751, 355] width 345 height 18
click at [702, 361] on input "text" at bounding box center [751, 355] width 345 height 18
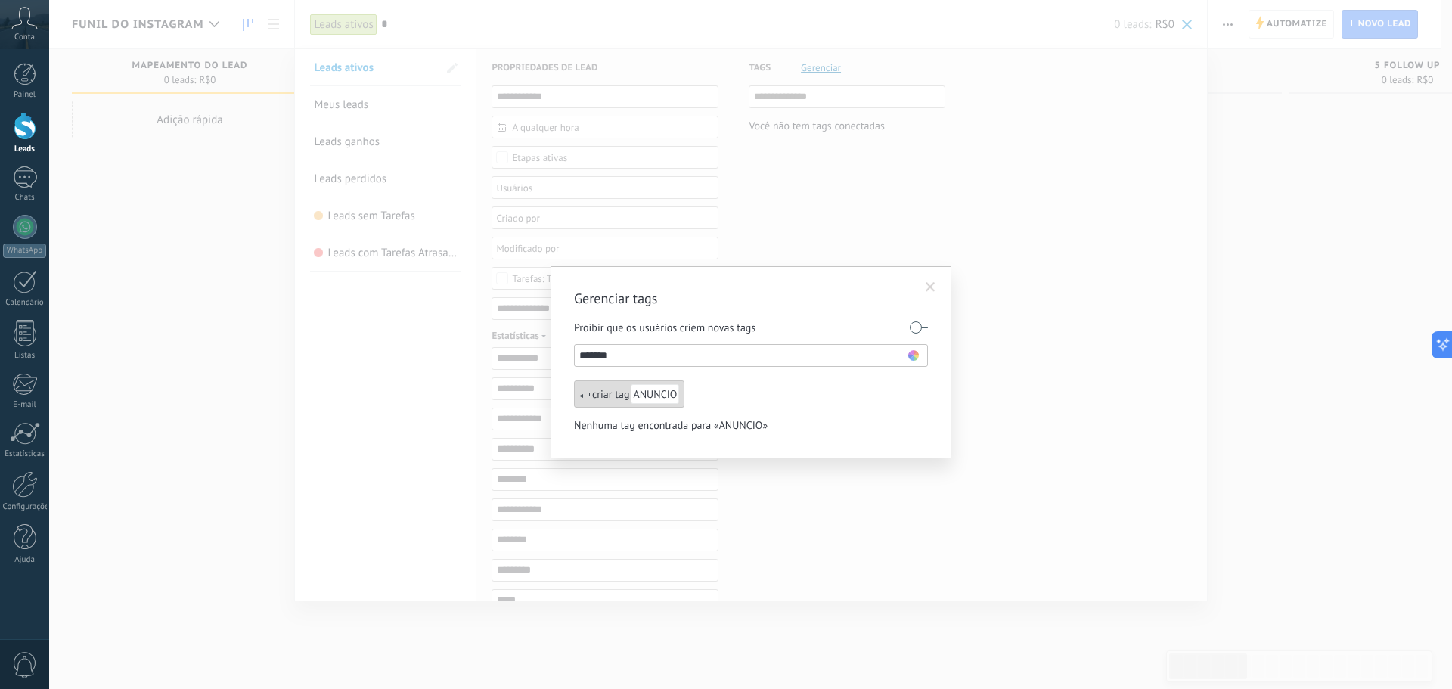
type input "*******"
click at [662, 395] on span "ANUNCIO" at bounding box center [655, 394] width 48 height 20
click at [678, 355] on input "text" at bounding box center [751, 355] width 345 height 18
type input "**********"
click at [674, 393] on span "PROSPECÇÃO ATIVA" at bounding box center [678, 394] width 94 height 20
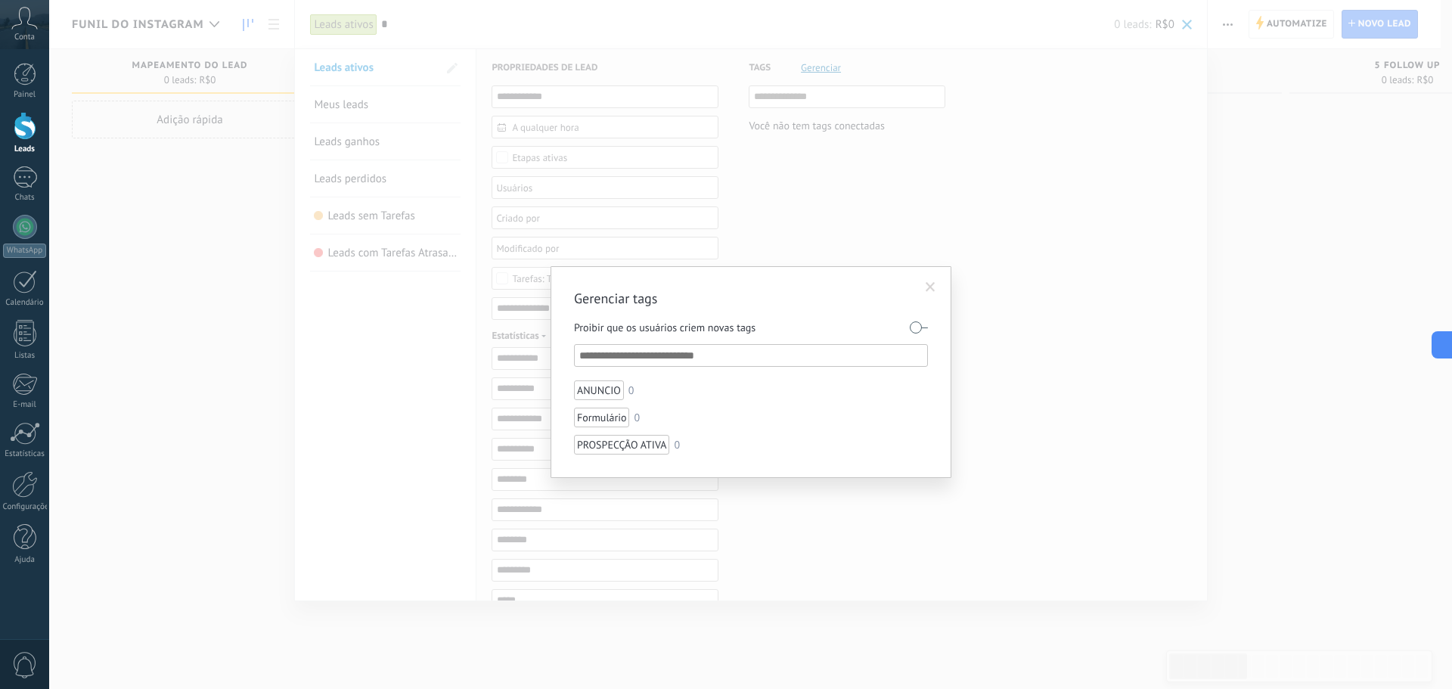
click at [681, 354] on input "text" at bounding box center [751, 355] width 345 height 18
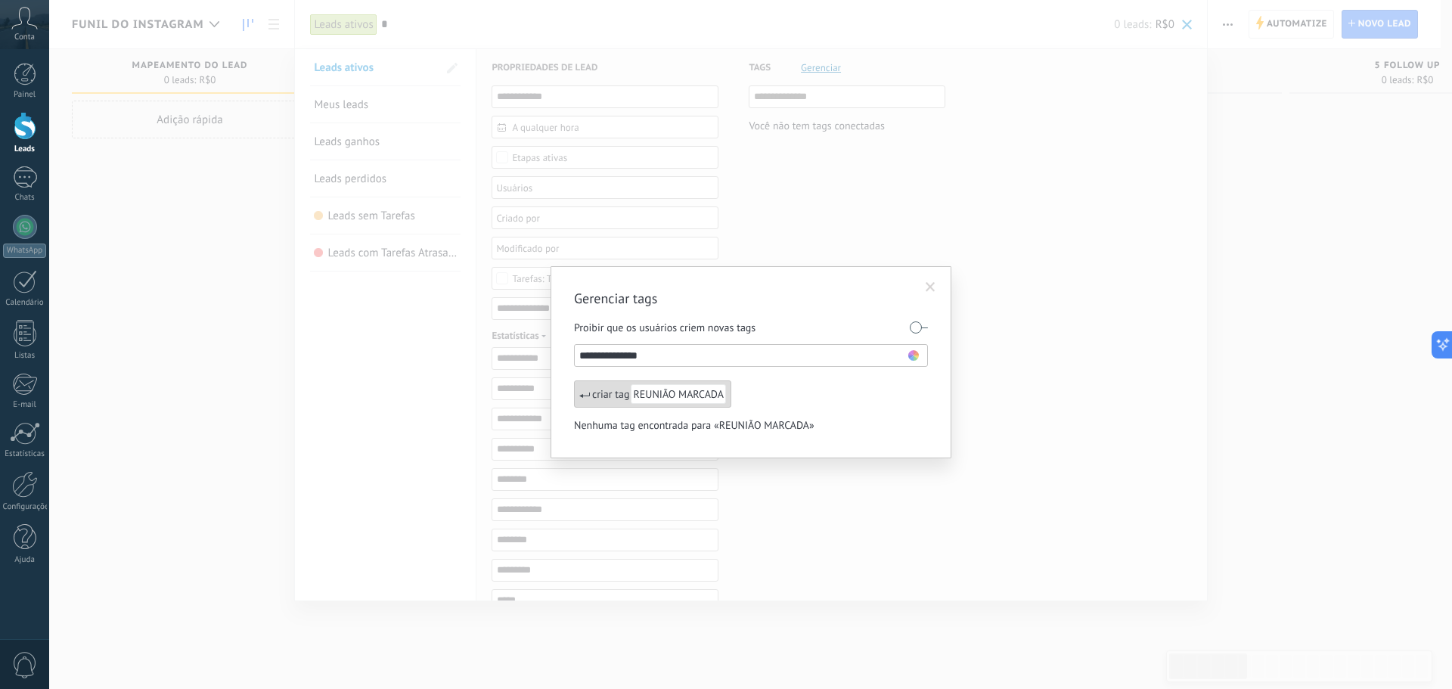
type input "**********"
click at [913, 355] on use at bounding box center [913, 355] width 11 height 11
click at [918, 421] on span at bounding box center [917, 422] width 10 height 10
click at [913, 356] on use at bounding box center [913, 355] width 11 height 11
click at [901, 428] on span at bounding box center [901, 421] width 14 height 14
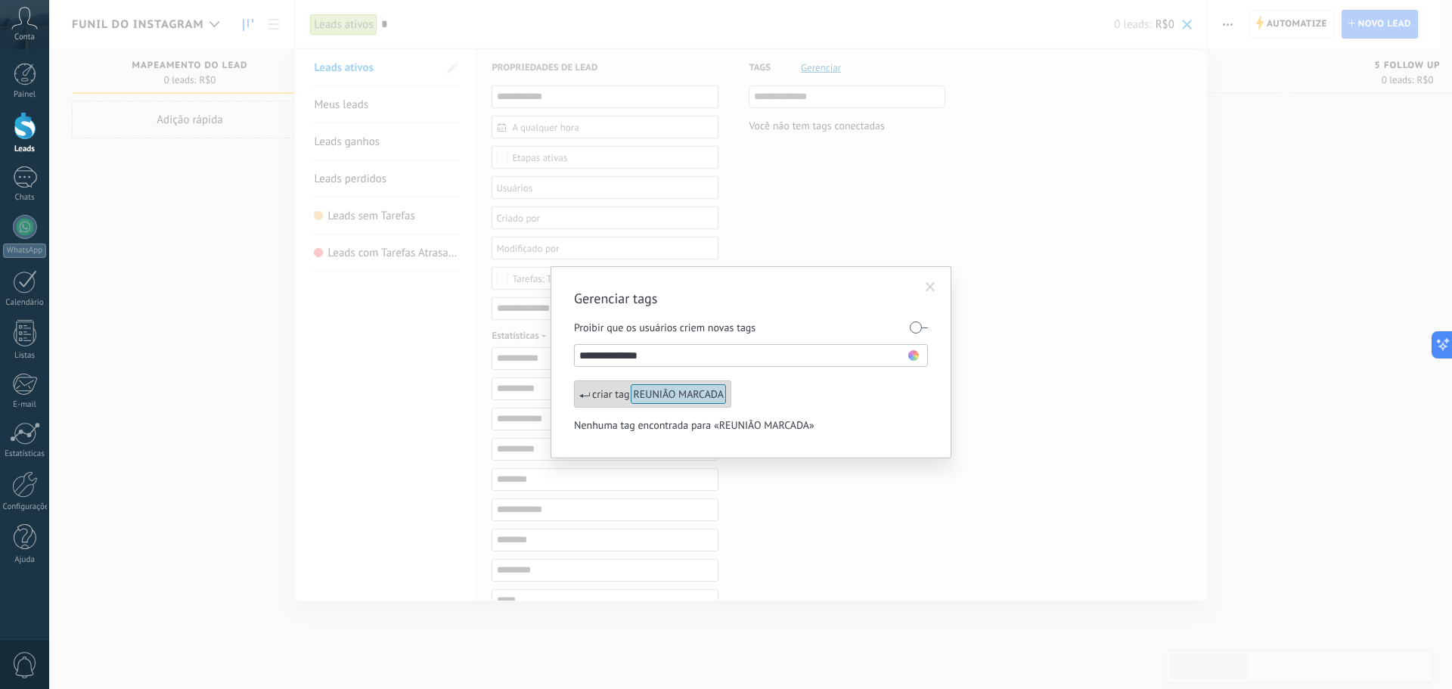
click at [916, 356] on use at bounding box center [913, 355] width 11 height 11
click at [903, 420] on span at bounding box center [902, 422] width 10 height 10
click at [913, 357] on use at bounding box center [913, 355] width 11 height 11
click at [845, 377] on span at bounding box center [841, 376] width 10 height 10
click at [710, 397] on span "REUNIÃO MARCADA" at bounding box center [678, 394] width 95 height 20
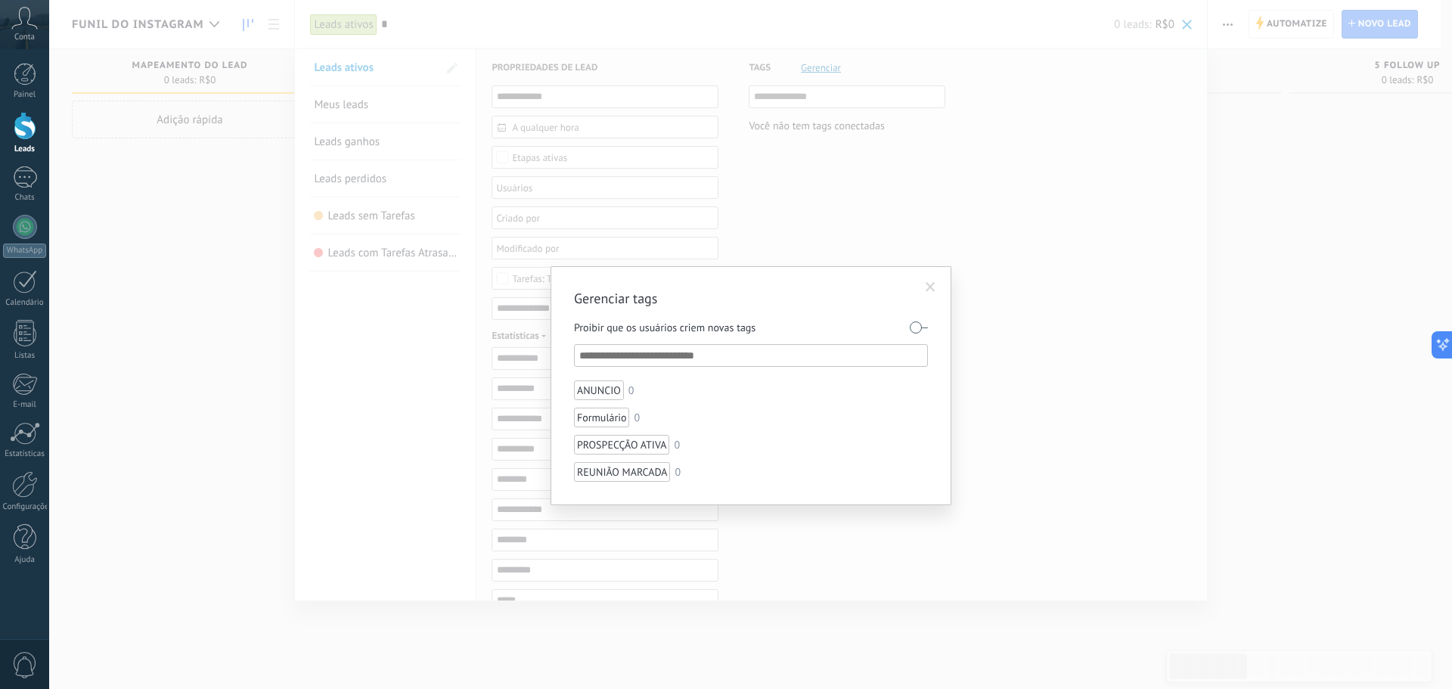
click at [674, 346] on input "text" at bounding box center [751, 355] width 345 height 18
click at [670, 352] on input "text" at bounding box center [751, 355] width 345 height 18
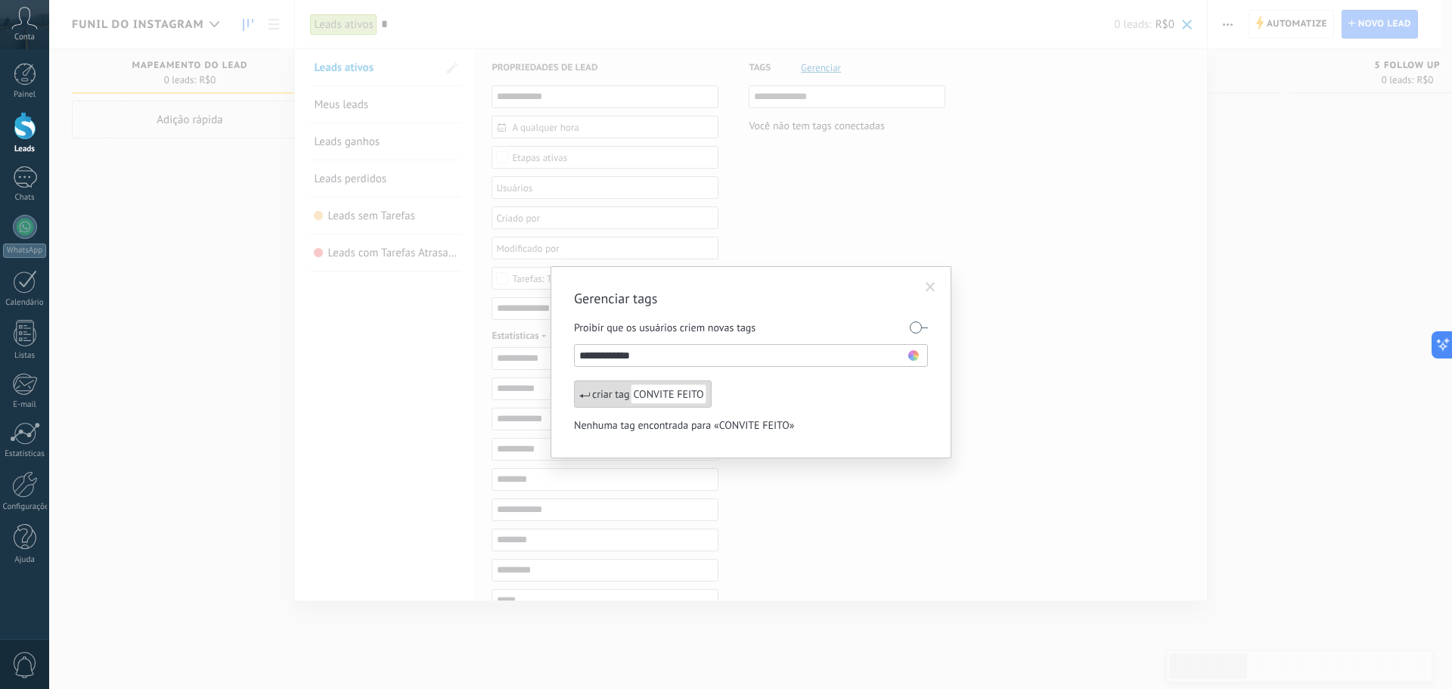
type input "**********"
click at [671, 395] on span "CONVITE FEITO" at bounding box center [668, 394] width 75 height 20
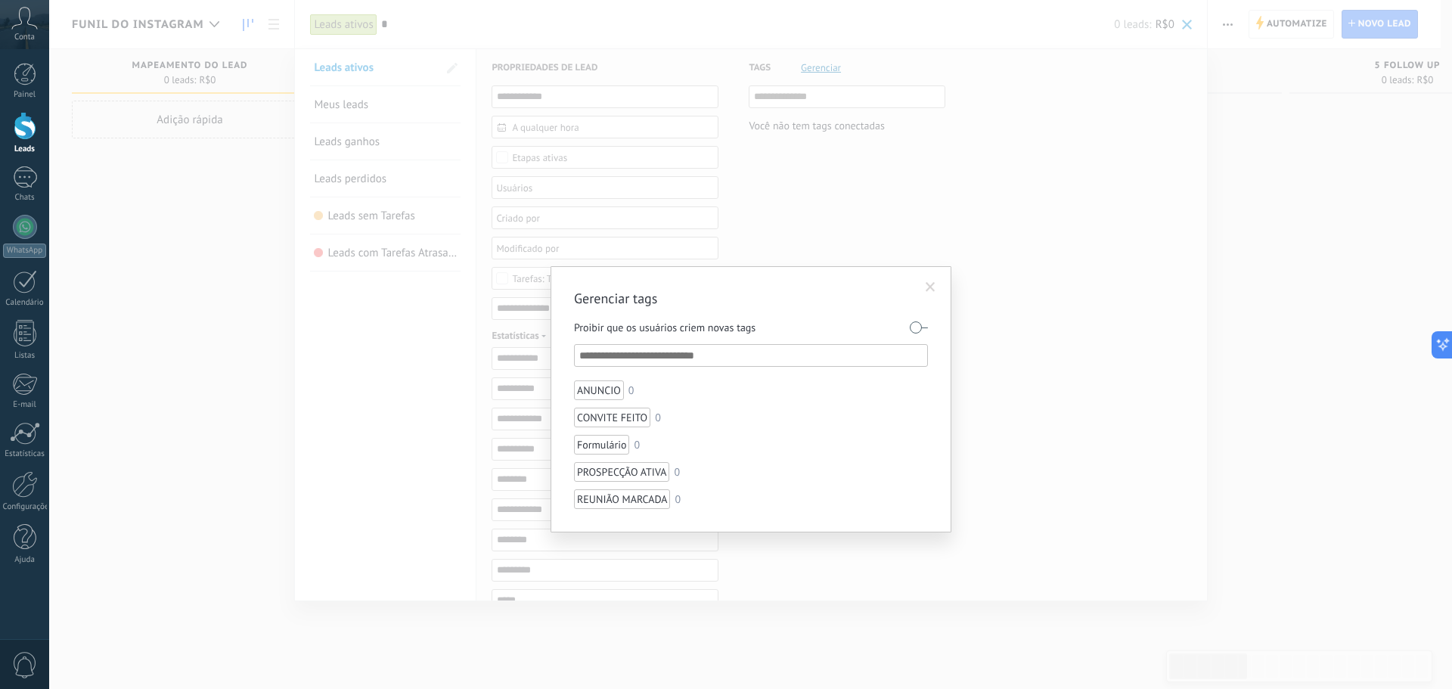
click at [934, 287] on span at bounding box center [930, 287] width 10 height 11
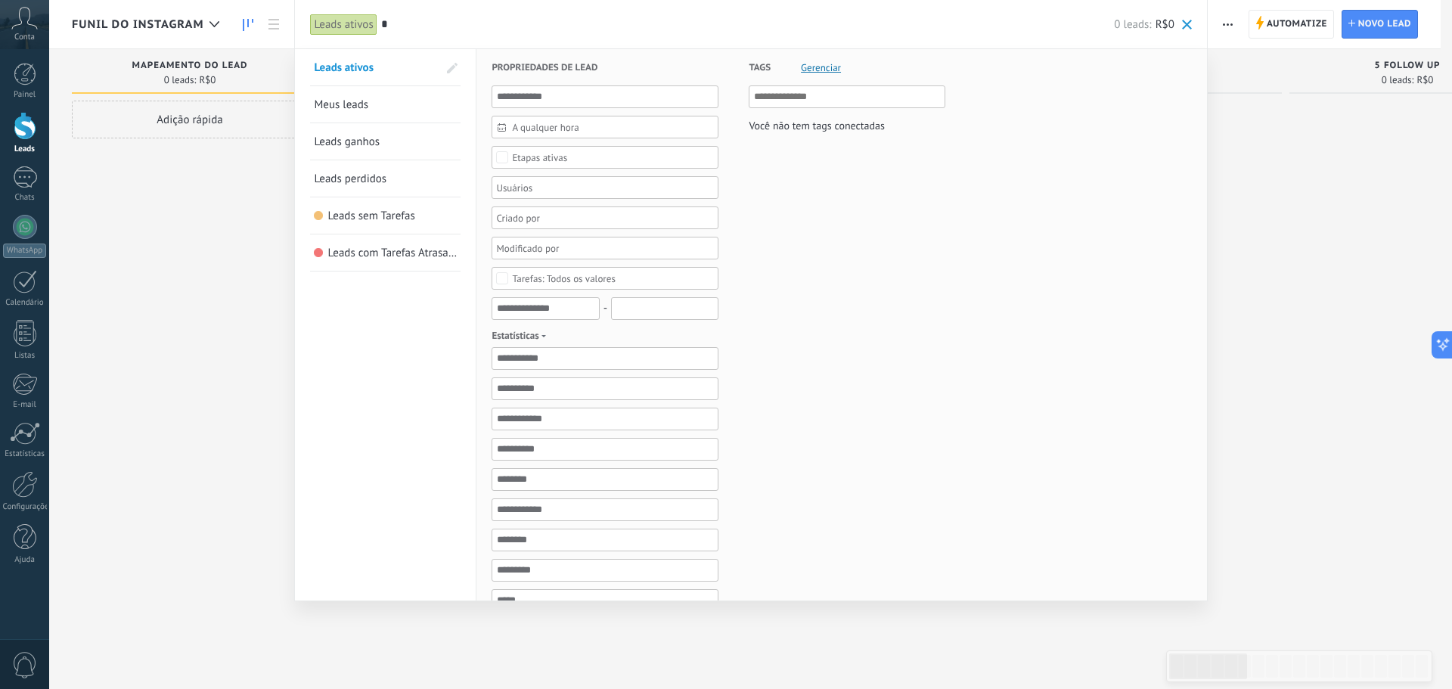
click at [454, 70] on span at bounding box center [452, 68] width 11 height 11
click at [1183, 22] on span at bounding box center [1187, 25] width 10 height 10
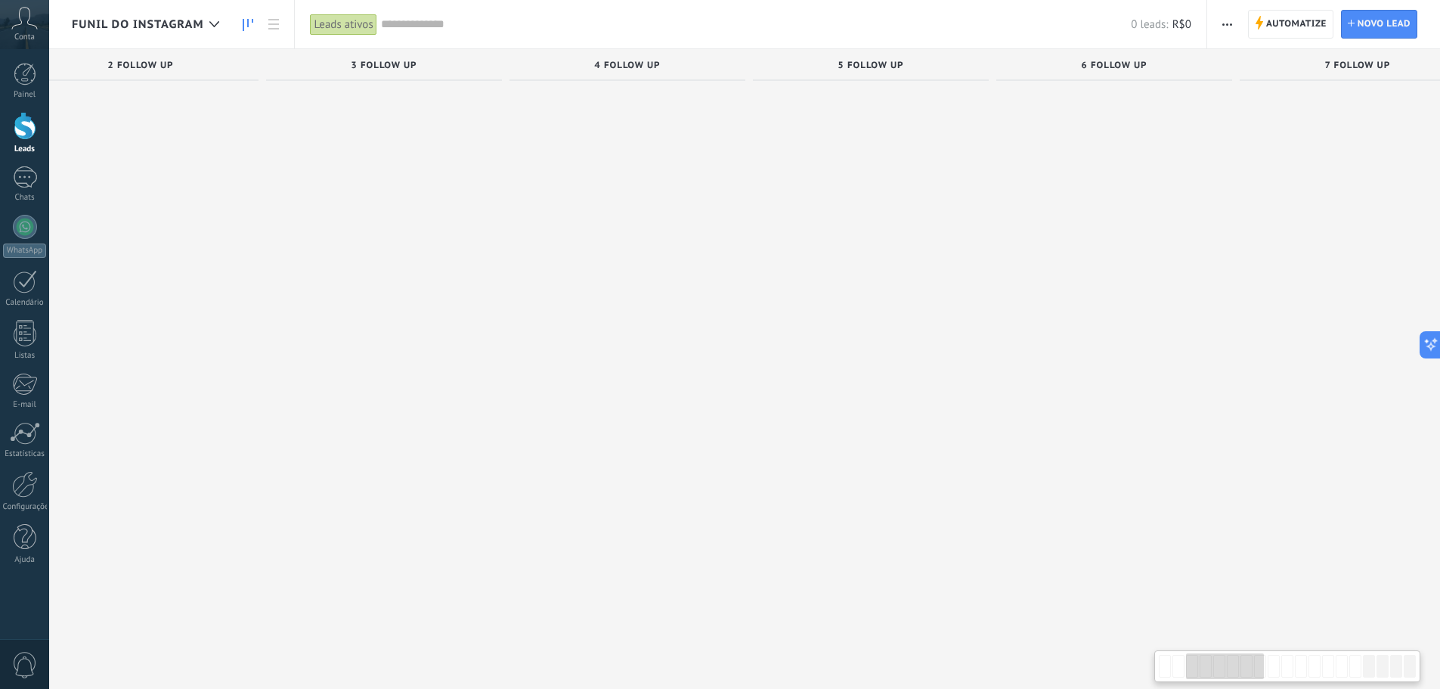
scroll to position [14, 0]
